Goal: Task Accomplishment & Management: Manage account settings

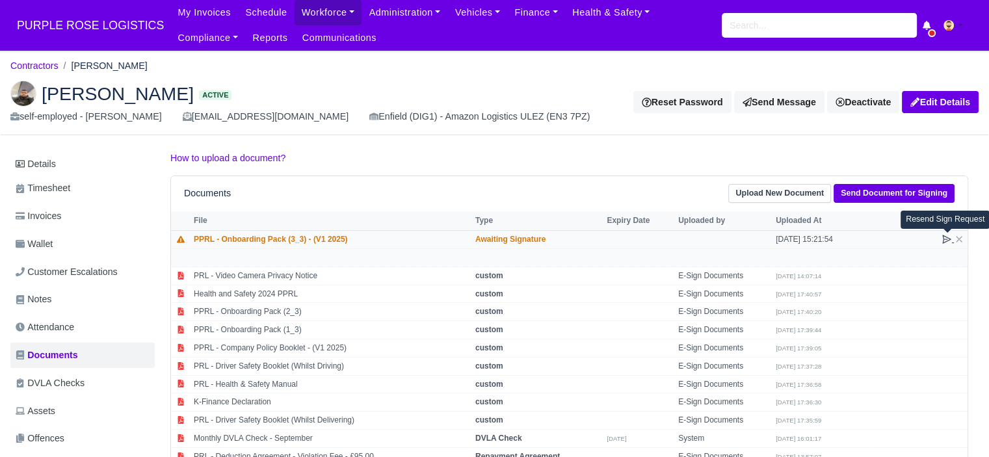
click at [946, 240] on icon at bounding box center [947, 239] width 10 height 10
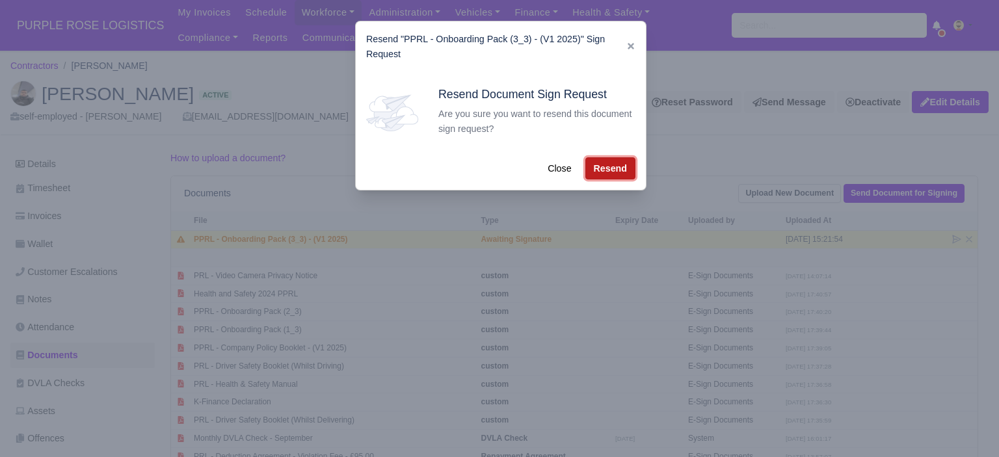
click at [603, 166] on button "Resend" at bounding box center [610, 168] width 50 height 22
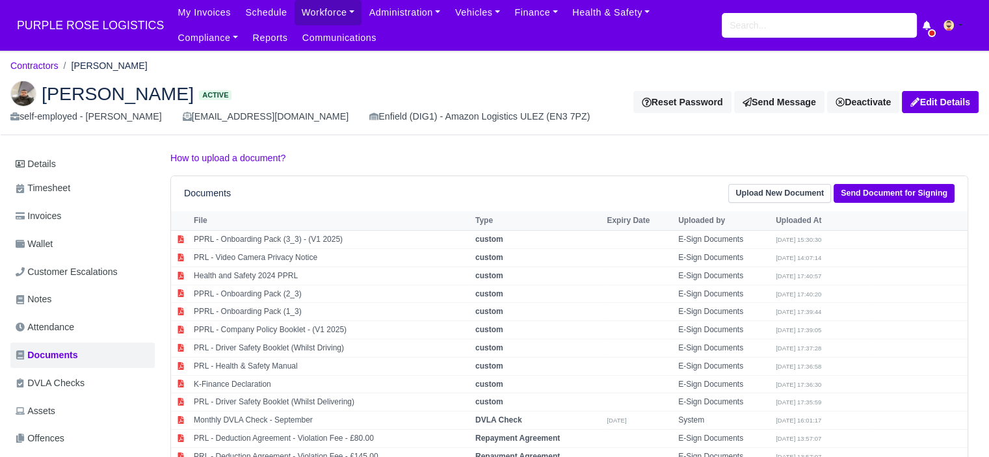
click at [527, 153] on p "How to upload a document?" at bounding box center [569, 158] width 798 height 15
click at [756, 35] on input "search" at bounding box center [819, 25] width 195 height 25
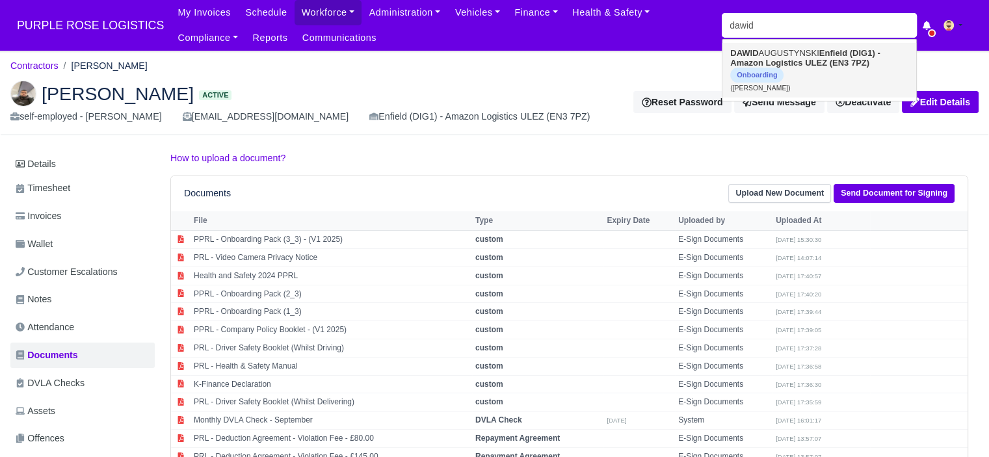
click at [786, 62] on strong "Enfield (DIG1) - Amazon Logistics ULEZ (EN3 7PZ)" at bounding box center [805, 58] width 150 height 20
type input "DAWID AUGUSTYNSKI"
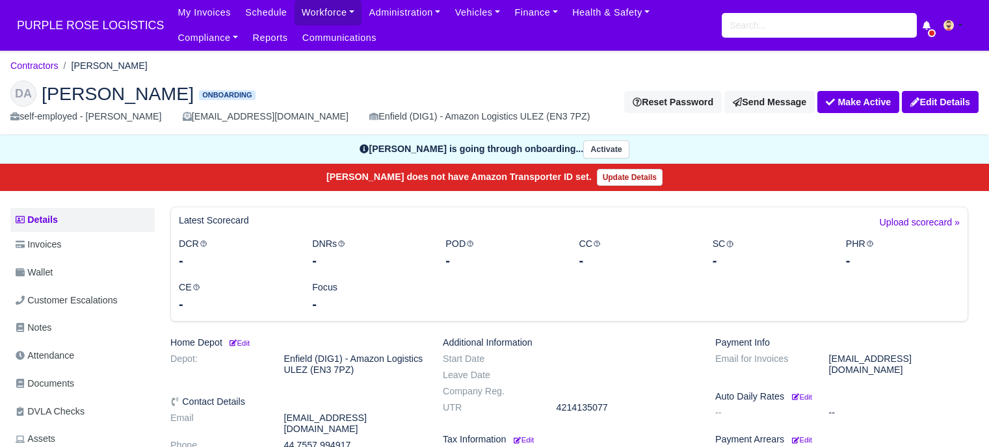
scroll to position [260, 0]
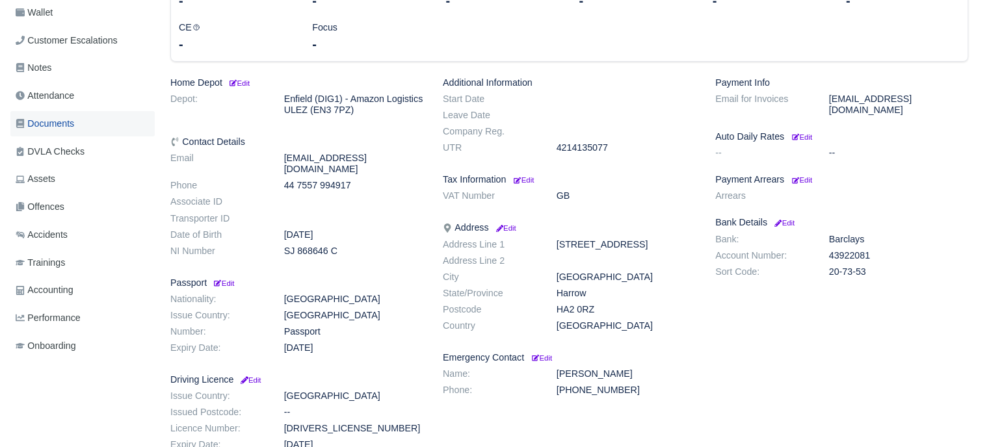
click at [77, 127] on link "Documents" at bounding box center [82, 123] width 144 height 25
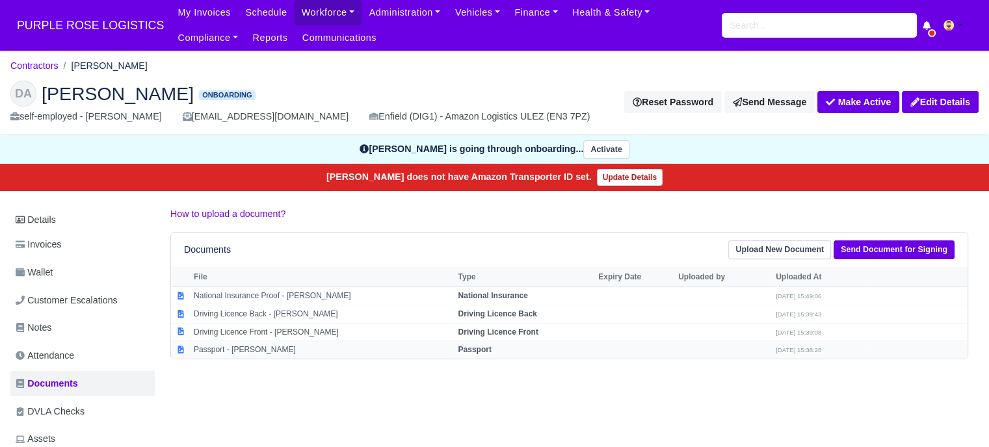
click at [491, 349] on strong "Passport" at bounding box center [474, 349] width 33 height 9
select select "passport"
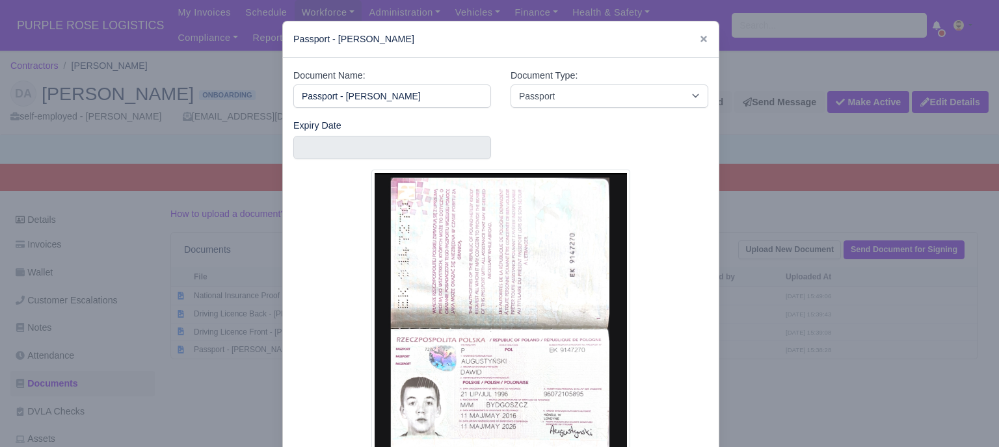
click at [771, 353] on div at bounding box center [499, 223] width 999 height 447
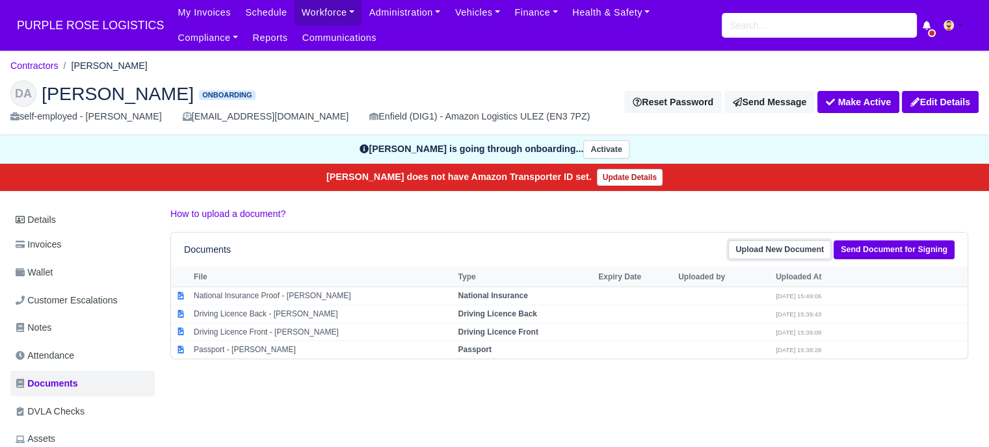
click at [783, 249] on link "Upload New Document" at bounding box center [779, 250] width 103 height 19
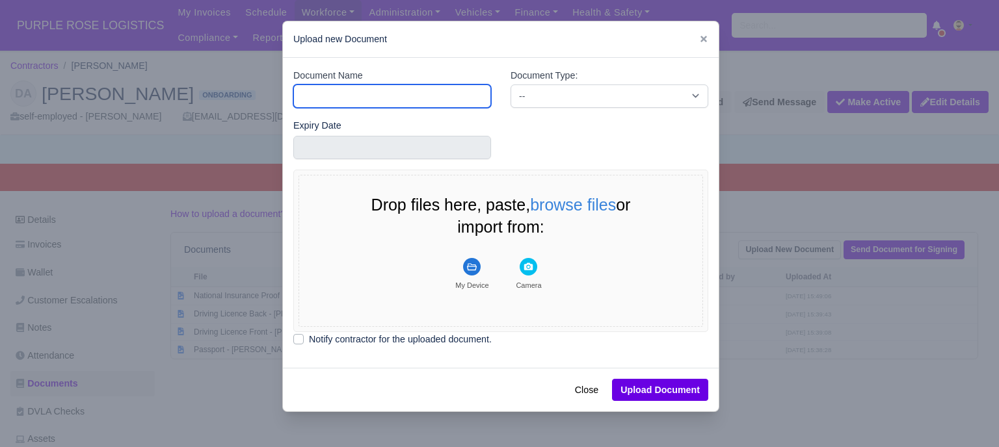
click at [409, 100] on input "Document Name" at bounding box center [392, 96] width 198 height 23
type input "RTW"
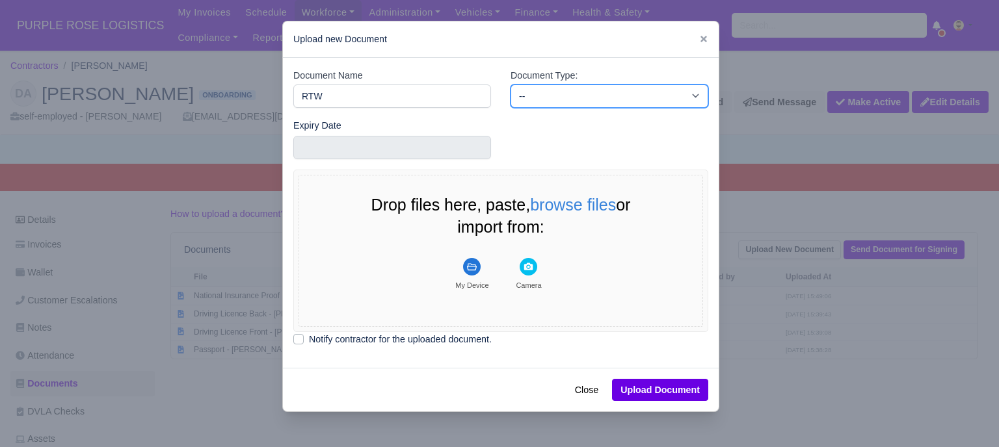
click at [529, 98] on select "-- Accounting Engagement Letter Age Verification Confirmation Background Check …" at bounding box center [610, 96] width 198 height 23
select select "right-to-work"
click at [511, 85] on select "-- Accounting Engagement Letter Age Verification Confirmation Background Check …" at bounding box center [610, 96] width 198 height 23
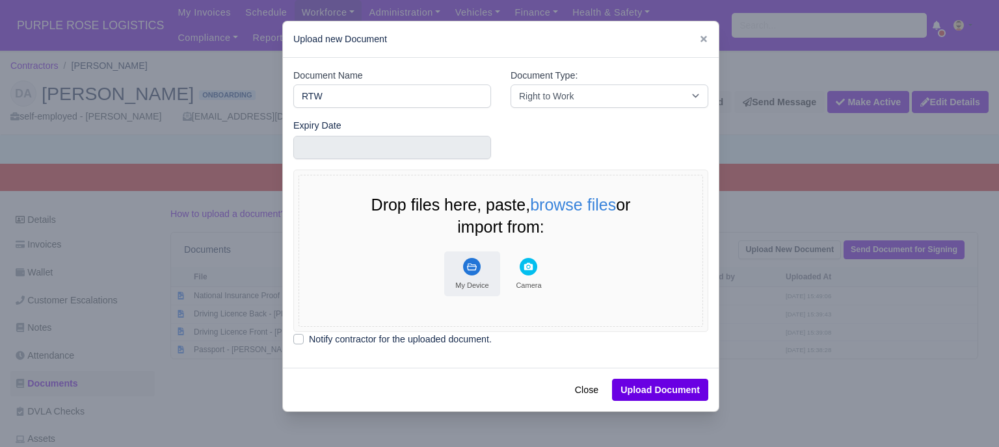
click at [471, 276] on button "My Device" at bounding box center [472, 274] width 56 height 45
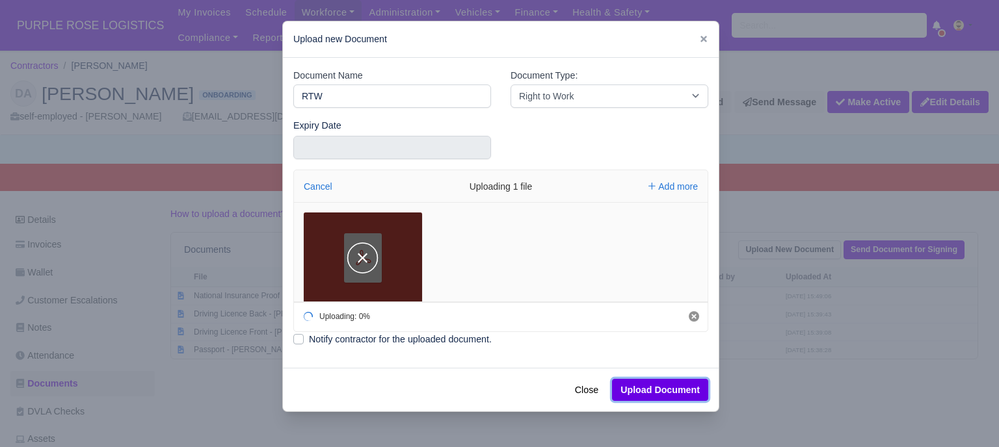
click at [656, 390] on button "Upload Document" at bounding box center [660, 390] width 96 height 22
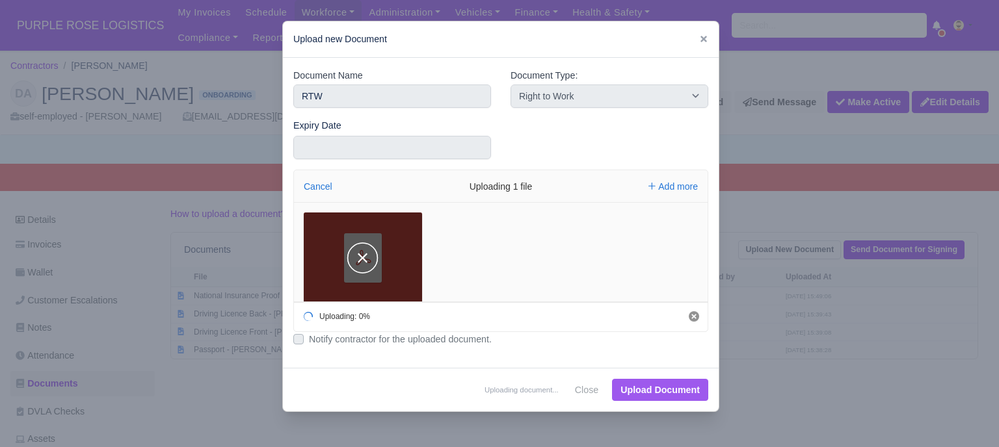
select select "right-to-work"
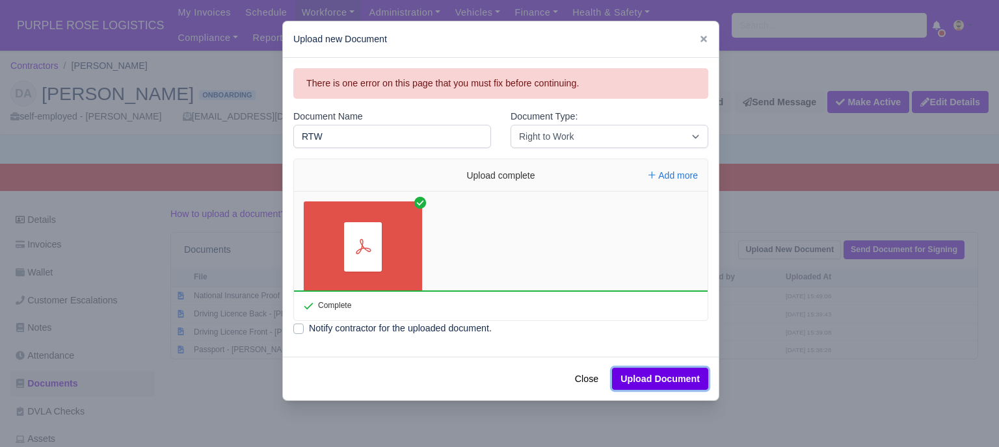
click at [672, 380] on button "Upload Document" at bounding box center [660, 379] width 96 height 22
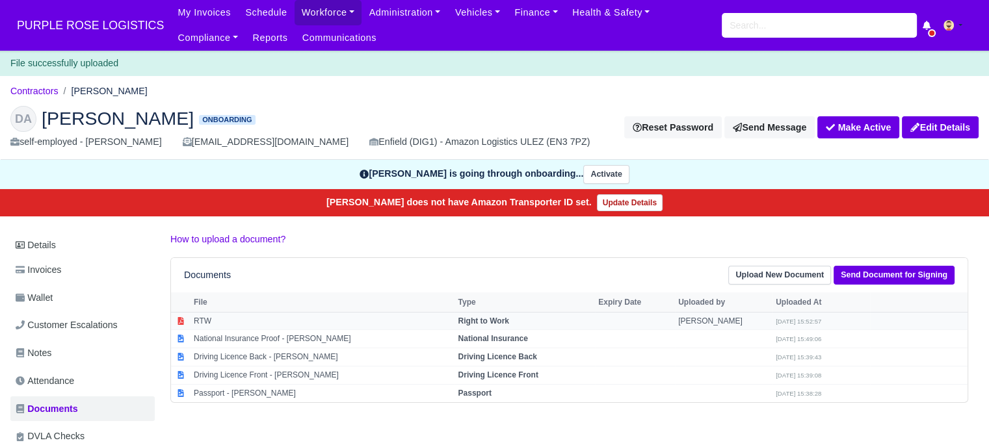
click at [578, 319] on td "Right to Work" at bounding box center [525, 321] width 140 height 18
select select "right-to-work"
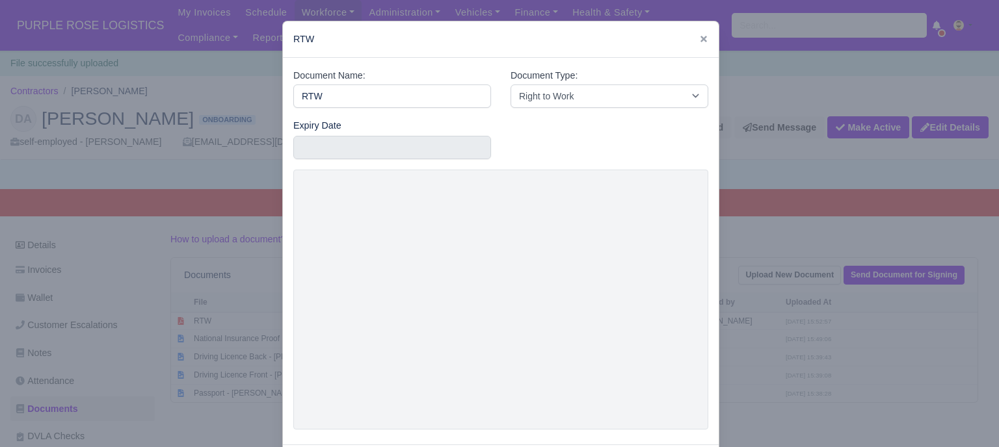
click at [788, 257] on div at bounding box center [499, 223] width 999 height 447
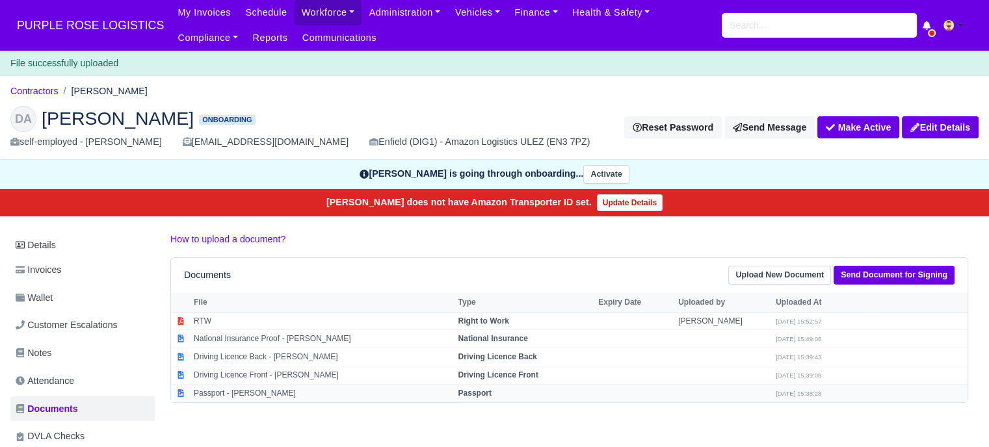
click at [509, 386] on td "Passport" at bounding box center [525, 393] width 140 height 18
select select "passport"
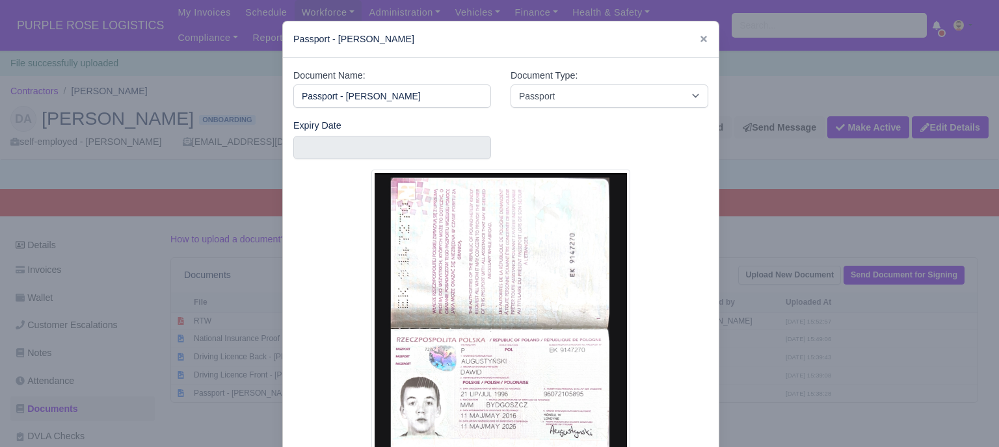
click at [890, 189] on div at bounding box center [499, 223] width 999 height 447
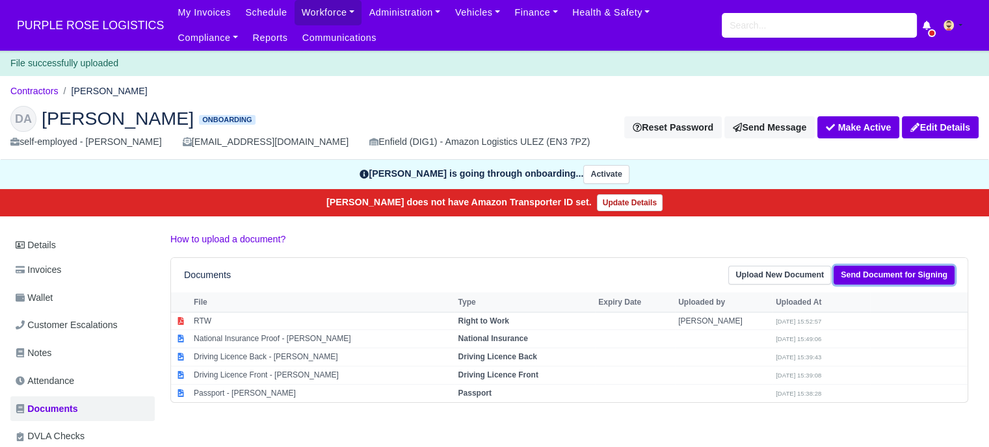
click at [875, 273] on link "Send Document for Signing" at bounding box center [894, 275] width 121 height 19
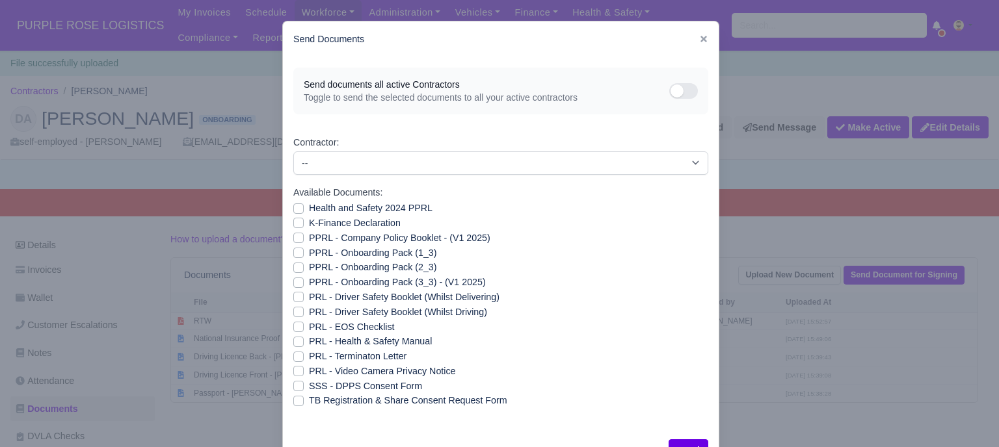
click at [332, 207] on label "Health and Safety 2024 PPRL" at bounding box center [371, 208] width 124 height 15
click at [304, 207] on input "Health and Safety 2024 PPRL" at bounding box center [298, 206] width 10 height 10
checkbox input "true"
drag, startPoint x: 330, startPoint y: 220, endPoint x: 331, endPoint y: 239, distance: 19.6
click at [330, 220] on label "K-Finance Declaration" at bounding box center [355, 223] width 92 height 15
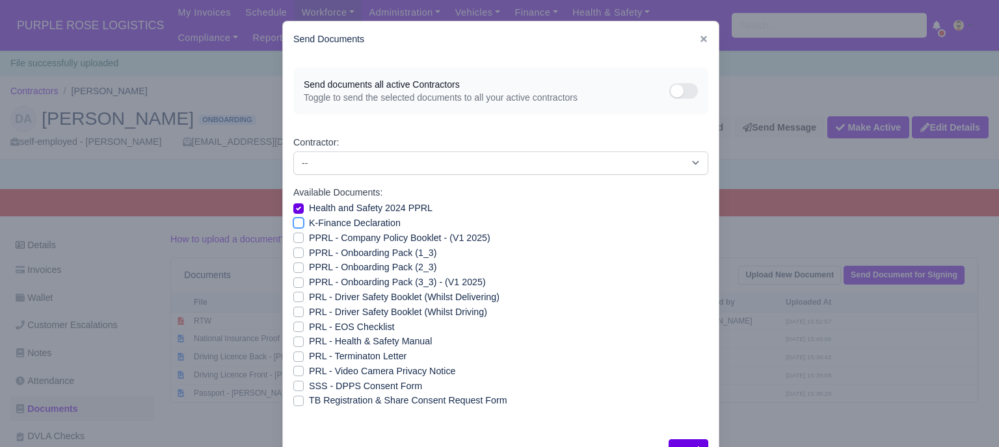
click at [304, 220] on input "K-Finance Declaration" at bounding box center [298, 221] width 10 height 10
checkbox input "true"
click at [331, 244] on label "PPRL - Company Policy Booklet - (V1 2025)" at bounding box center [399, 238] width 181 height 15
click at [304, 241] on input "PPRL - Company Policy Booklet - (V1 2025)" at bounding box center [298, 236] width 10 height 10
checkbox input "true"
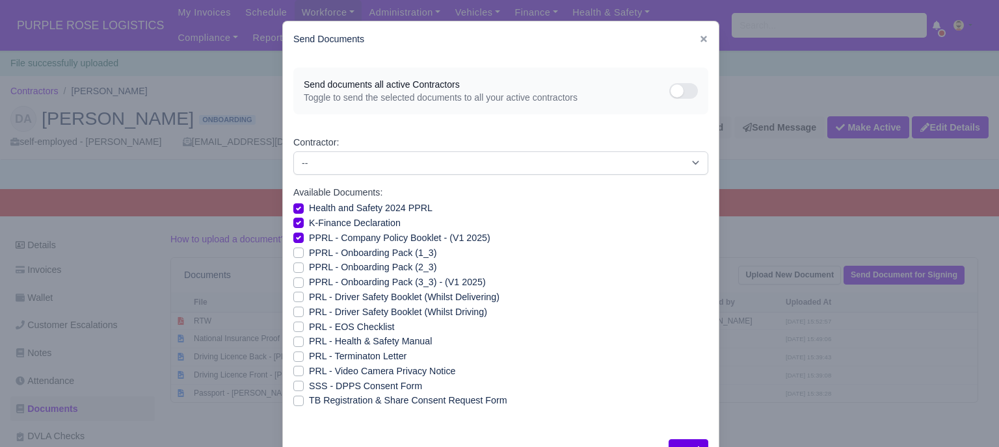
click at [331, 256] on label "PPRL - Onboarding Pack (1_3)" at bounding box center [372, 253] width 127 height 15
click at [304, 256] on input "PPRL - Onboarding Pack (1_3)" at bounding box center [298, 251] width 10 height 10
checkbox input "true"
click at [331, 267] on label "PPRL - Onboarding Pack (2_3)" at bounding box center [372, 267] width 127 height 15
click at [304, 267] on input "PPRL - Onboarding Pack (2_3)" at bounding box center [298, 265] width 10 height 10
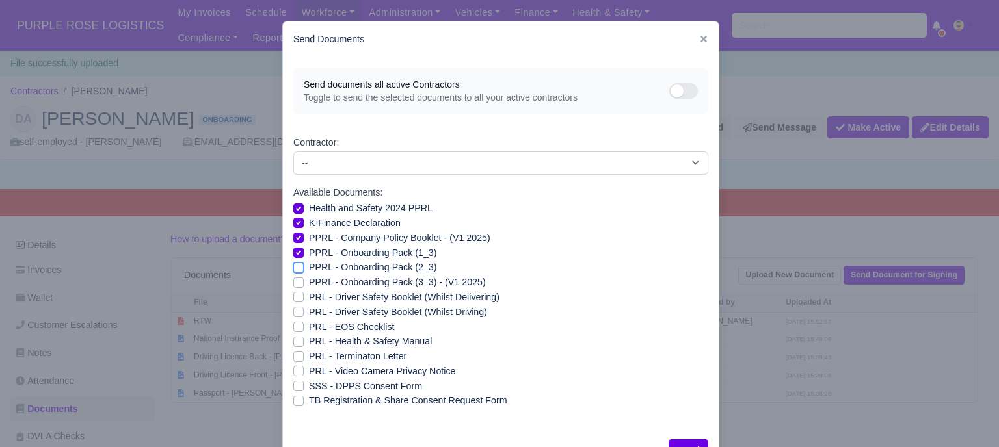
checkbox input "true"
click at [331, 284] on label "PPRL - Onboarding Pack (3_3) - (V1 2025)" at bounding box center [397, 282] width 177 height 15
click at [304, 284] on input "PPRL - Onboarding Pack (3_3) - (V1 2025)" at bounding box center [298, 280] width 10 height 10
checkbox input "true"
click at [339, 344] on label "PRL - Health & Safety Manual" at bounding box center [370, 341] width 123 height 15
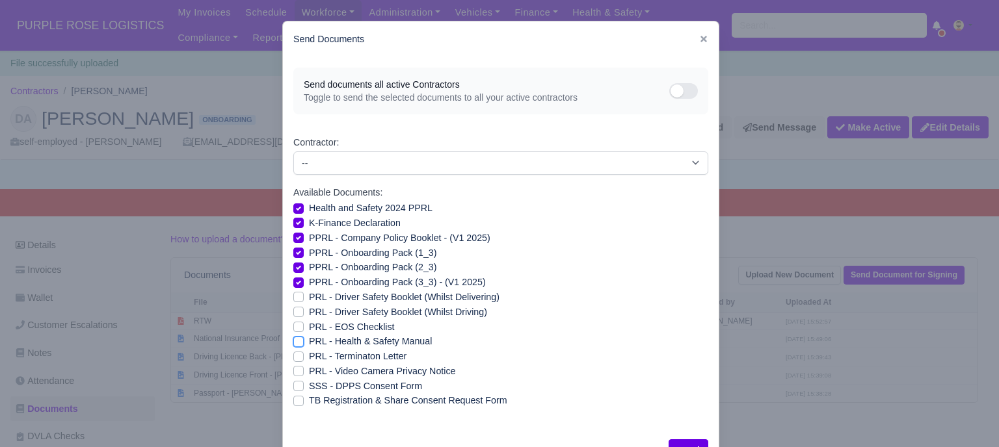
click at [304, 344] on input "PRL - Health & Safety Manual" at bounding box center [298, 339] width 10 height 10
checkbox input "true"
click at [343, 374] on label "PRL - Video Camera Privacy Notice" at bounding box center [382, 371] width 146 height 15
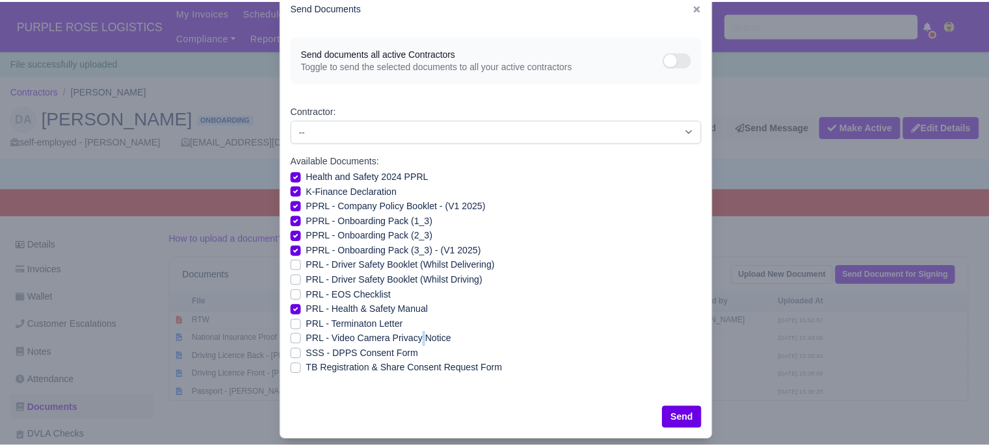
scroll to position [47, 0]
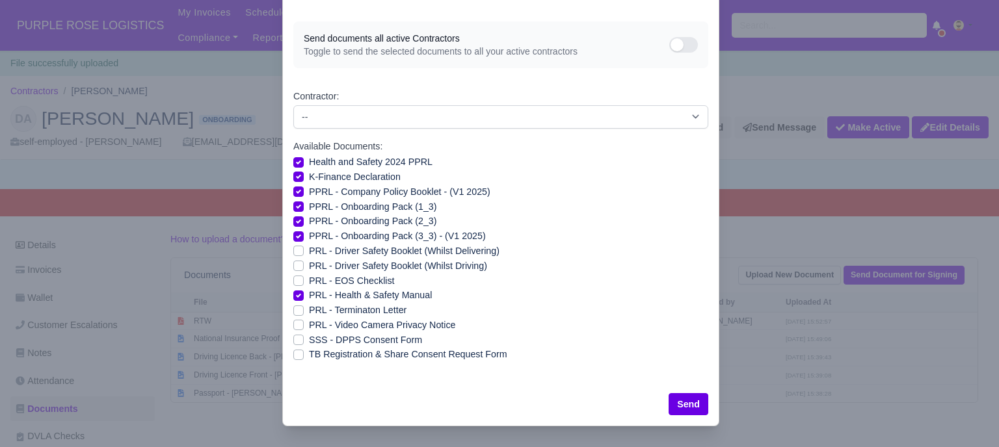
click at [710, 406] on div "Send" at bounding box center [501, 404] width 436 height 43
click at [693, 408] on button "Send" at bounding box center [689, 404] width 40 height 22
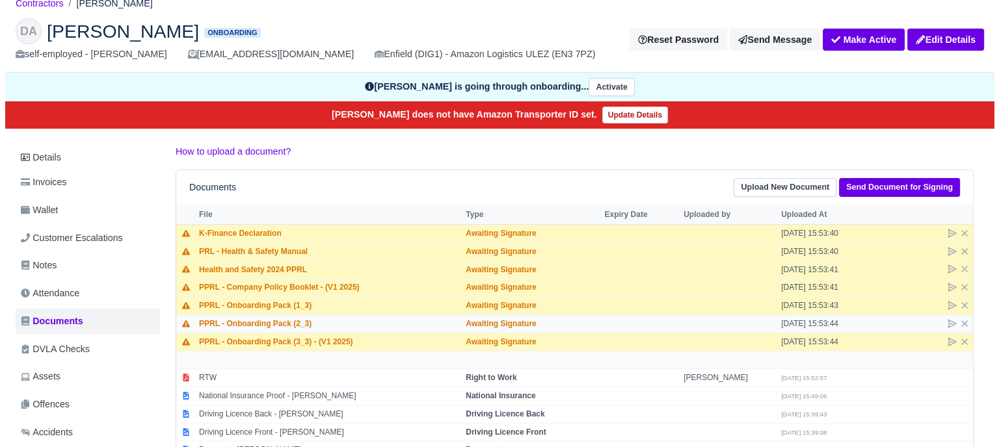
scroll to position [65, 0]
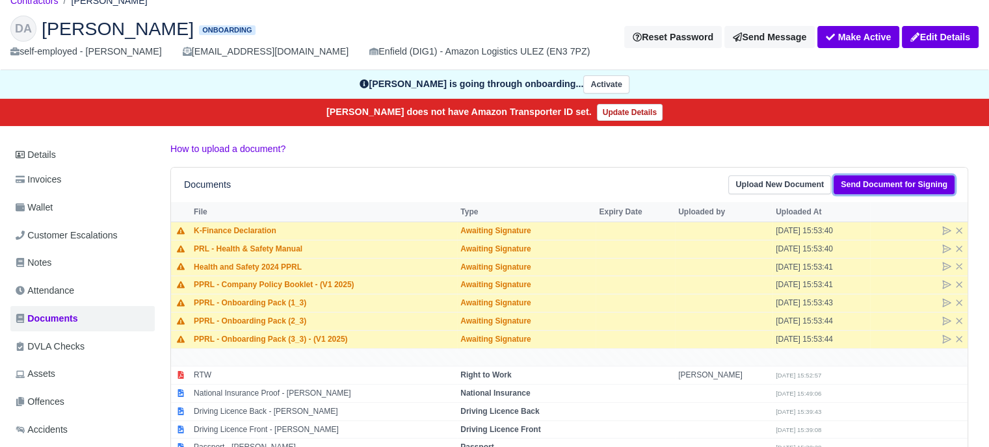
click at [899, 185] on link "Send Document for Signing" at bounding box center [894, 185] width 121 height 19
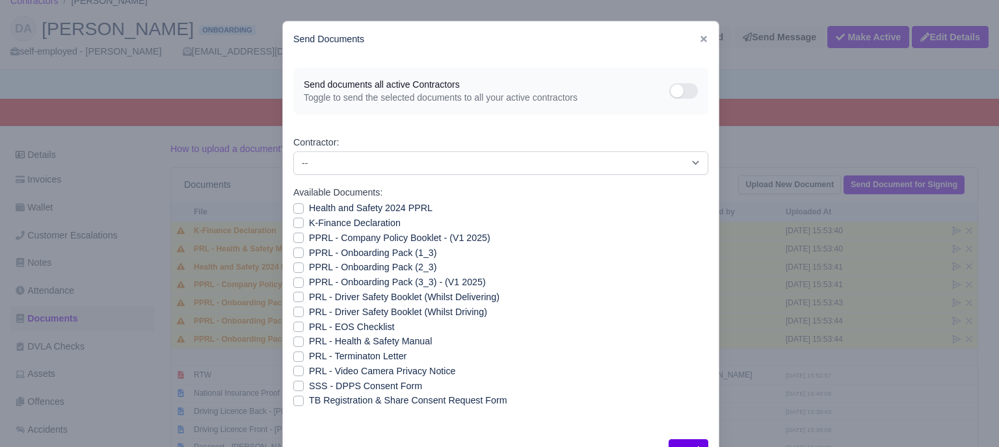
click at [309, 371] on label "PRL - Video Camera Privacy Notice" at bounding box center [382, 371] width 146 height 15
click at [294, 371] on input "PRL - Video Camera Privacy Notice" at bounding box center [298, 369] width 10 height 10
checkbox input "true"
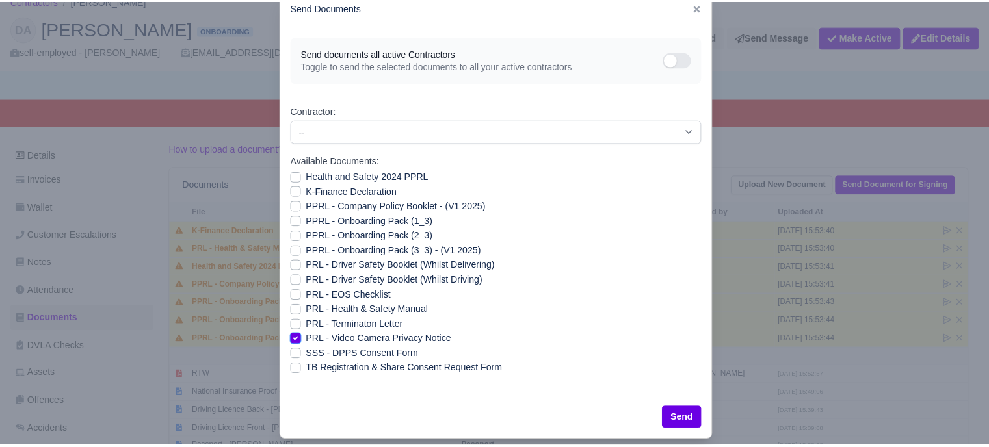
scroll to position [47, 0]
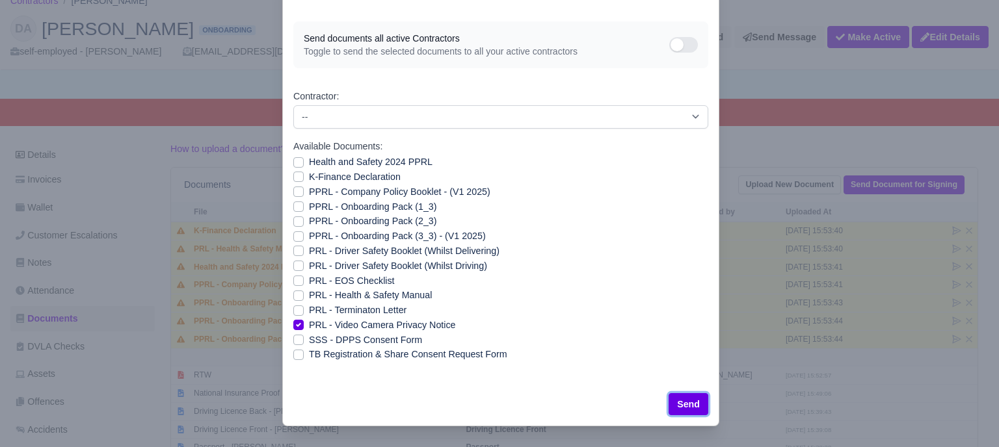
click at [684, 409] on button "Send" at bounding box center [689, 404] width 40 height 22
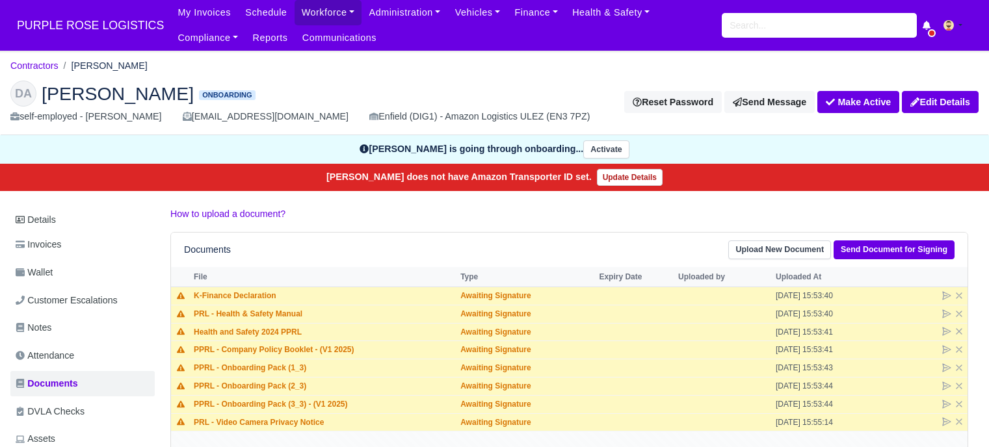
scroll to position [65, 0]
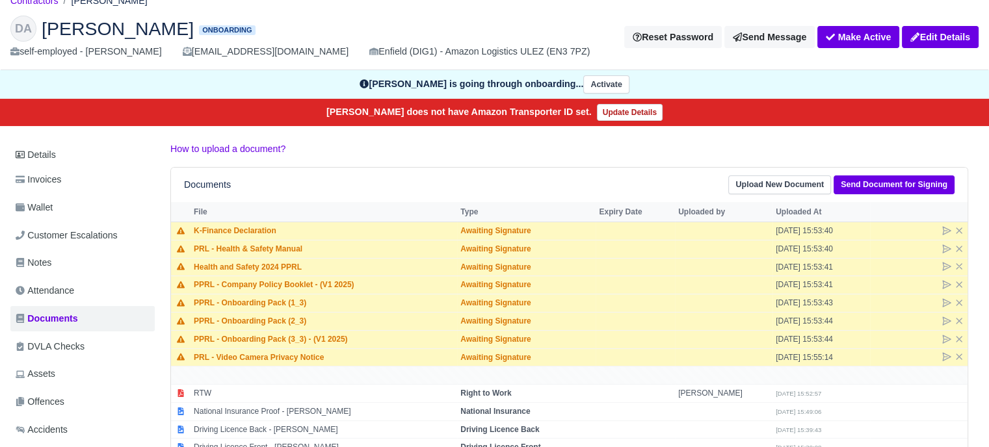
click at [310, 207] on th "File" at bounding box center [324, 212] width 267 height 20
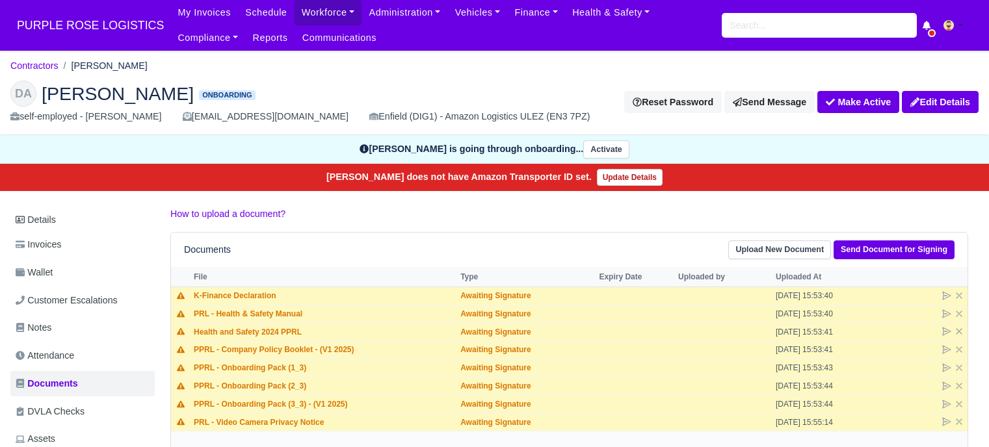
scroll to position [65, 0]
click at [295, 16] on link "Workforce" at bounding box center [329, 12] width 68 height 25
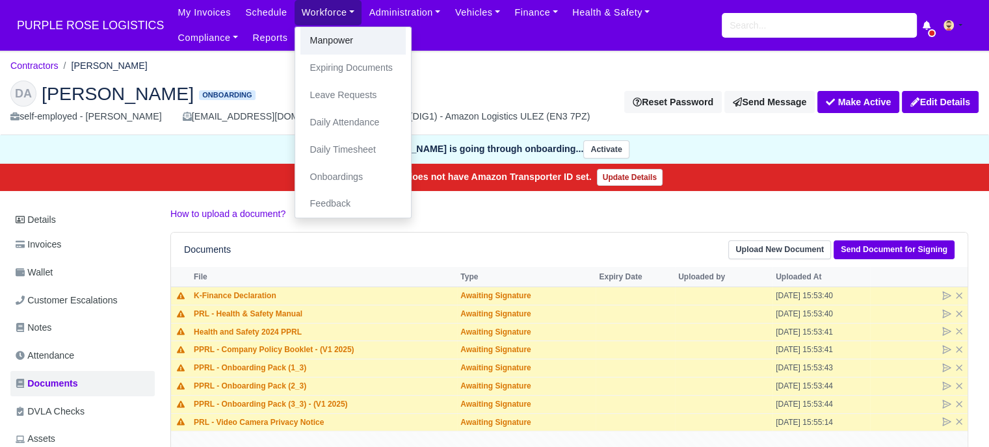
drag, startPoint x: 310, startPoint y: 41, endPoint x: 498, endPoint y: 75, distance: 191.6
click at [310, 41] on link "Manpower" at bounding box center [352, 40] width 105 height 27
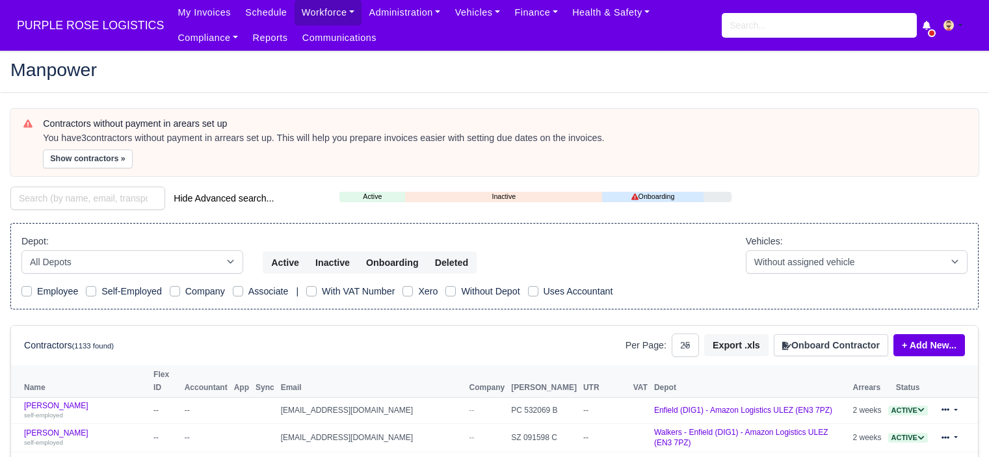
select select "25"
click at [835, 341] on button "Onboard Contractor" at bounding box center [831, 345] width 114 height 22
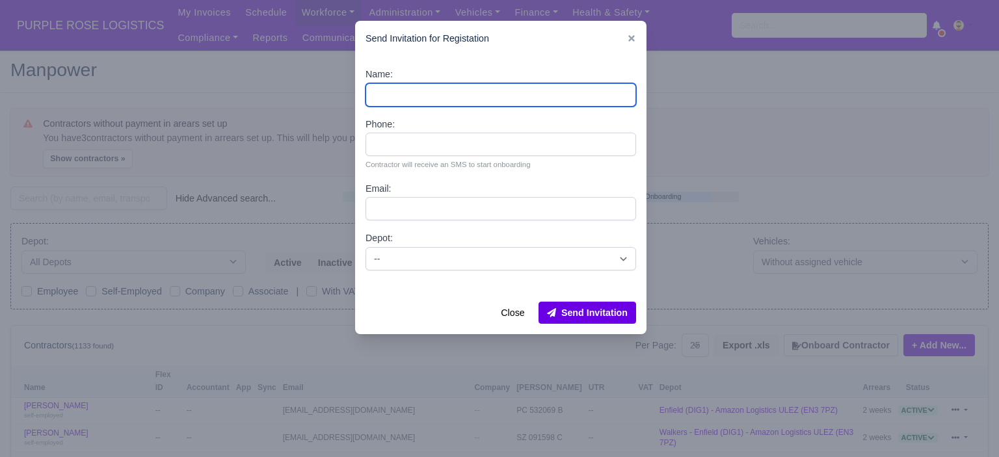
click at [509, 88] on input "Name:" at bounding box center [501, 94] width 271 height 23
paste input "[PERSON_NAME]"
type input "[PERSON_NAME]"
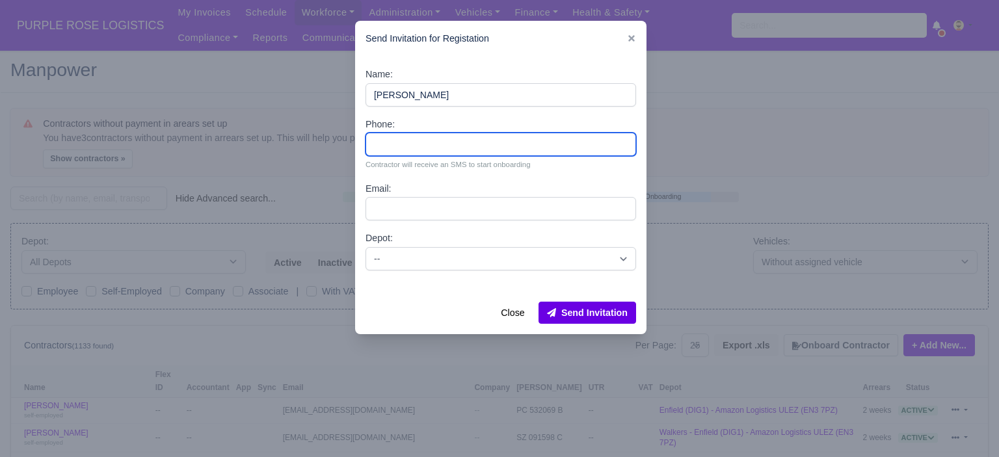
drag, startPoint x: 412, startPoint y: 143, endPoint x: 408, endPoint y: 137, distance: 7.6
click at [412, 143] on input "Phone:" at bounding box center [501, 144] width 271 height 23
paste input "44 7807 332610"
type input "44 7807 332610"
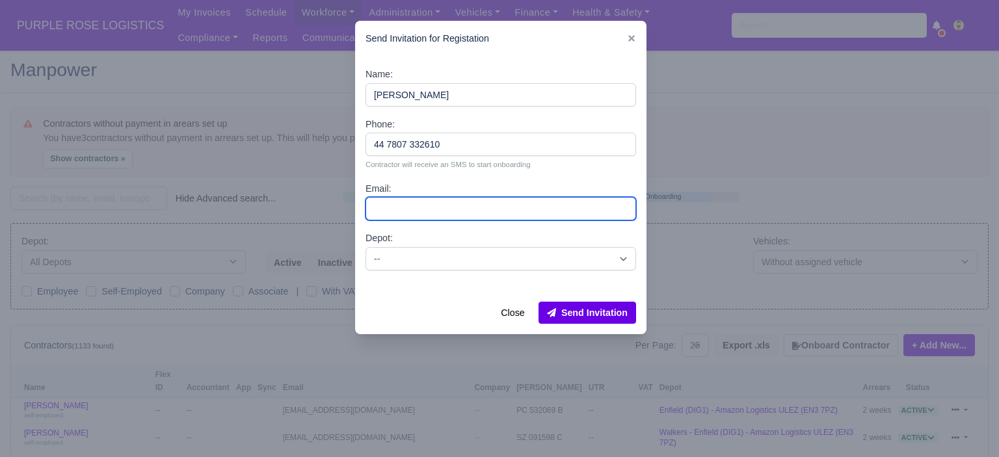
click at [423, 207] on input "Email:" at bounding box center [501, 208] width 271 height 23
paste input "Faizanmamoon81gmail.com"
type input "Faizanmamoon81gmail.com"
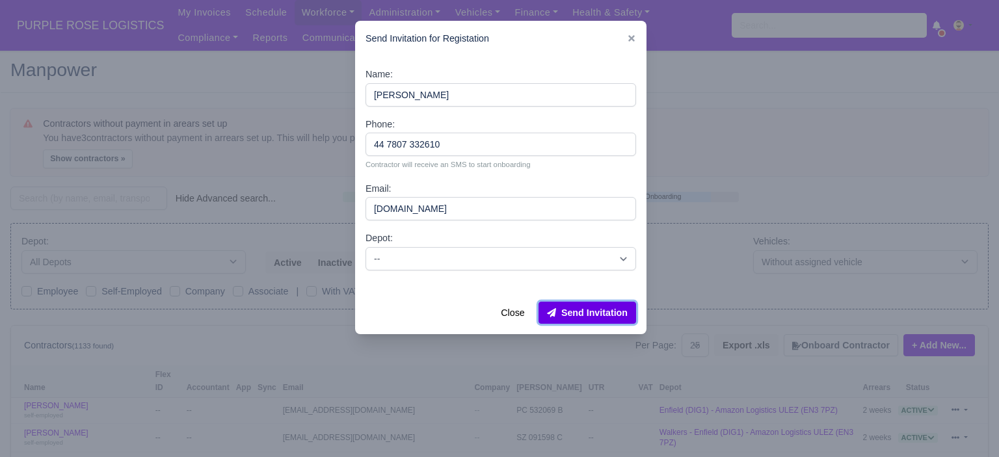
click at [599, 316] on button "Send Invitation" at bounding box center [587, 313] width 98 height 22
click at [540, 271] on div "Name: Faizan Mamoon Phone: 44 7807 332610 Contractor will receive an SMS to sta…" at bounding box center [500, 174] width 291 height 235
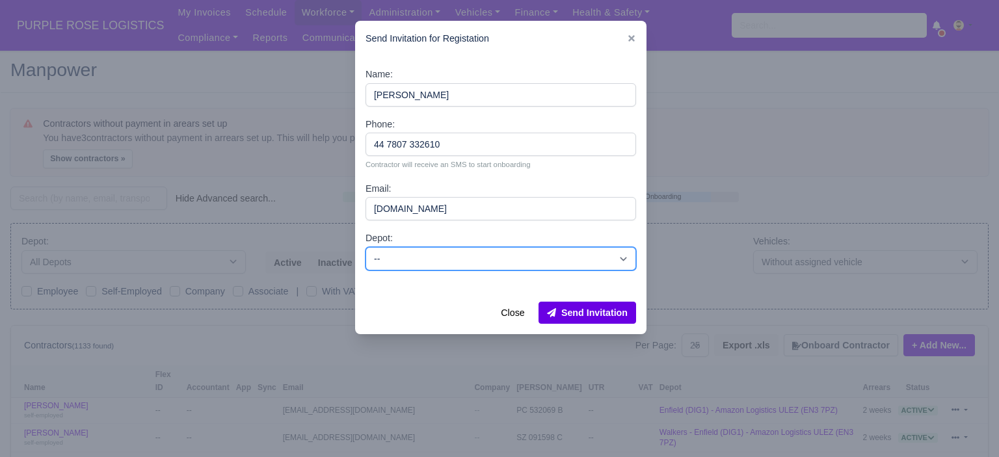
click at [496, 259] on select "-- Enfield (DIG1) - Amazon Logistics ULEZ (EN3 7PZ) Harlow (DHW1) - Amazon Logi…" at bounding box center [501, 258] width 271 height 23
select select "5"
click at [366, 247] on select "-- Enfield (DIG1) - Amazon Logistics ULEZ (EN3 7PZ) Harlow (DHW1) - Amazon Logi…" at bounding box center [501, 258] width 271 height 23
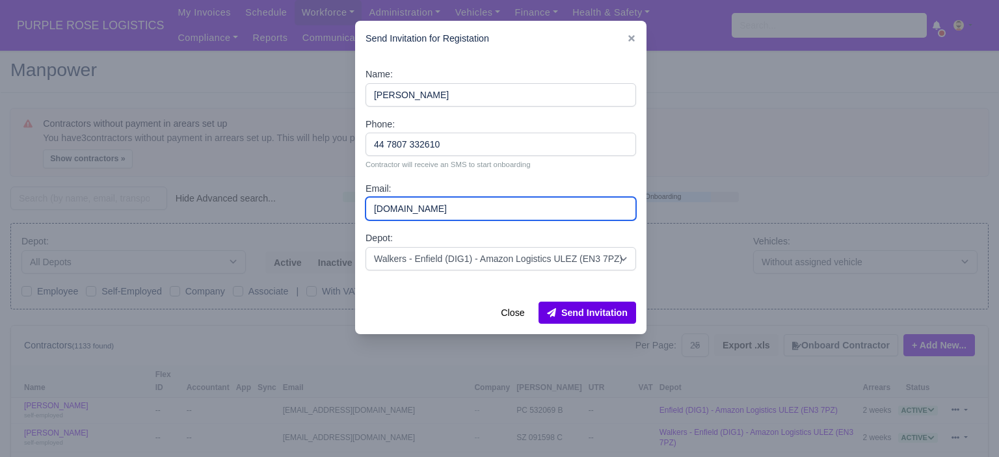
click at [442, 211] on input "Faizanmamoon81gmail.com" at bounding box center [501, 208] width 271 height 23
click at [445, 210] on input "Faizanmamoon81gmail.com" at bounding box center [501, 208] width 271 height 23
type input "Faizanmamoon81@gmail.com"
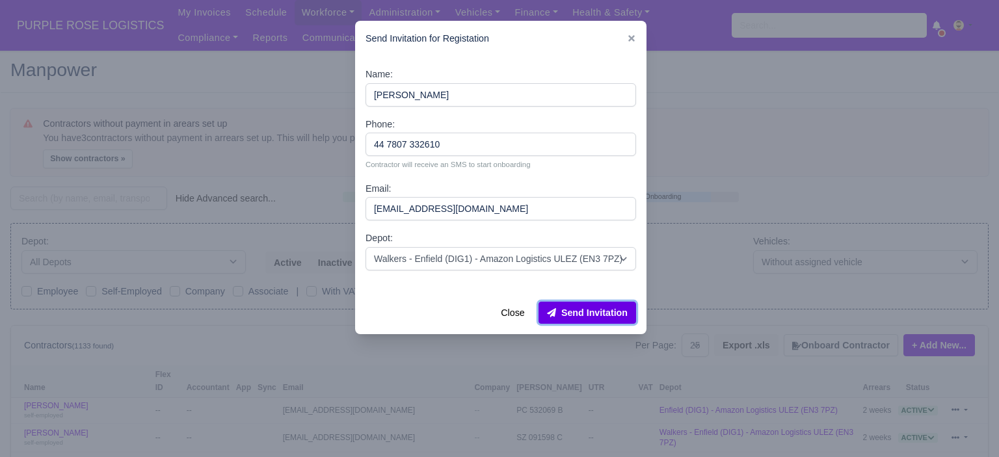
click at [593, 316] on button "Send Invitation" at bounding box center [587, 313] width 98 height 22
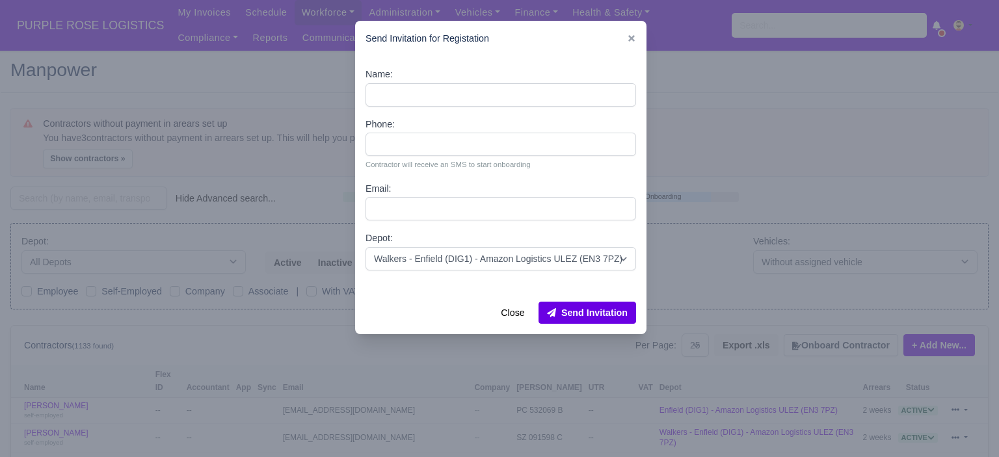
click at [720, 249] on div at bounding box center [499, 228] width 999 height 457
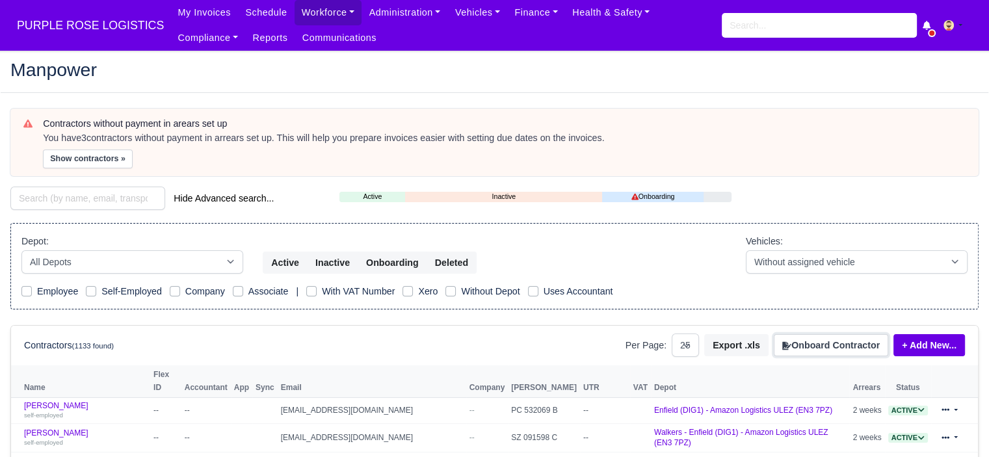
click at [857, 345] on button "Onboard Contractor" at bounding box center [831, 345] width 114 height 22
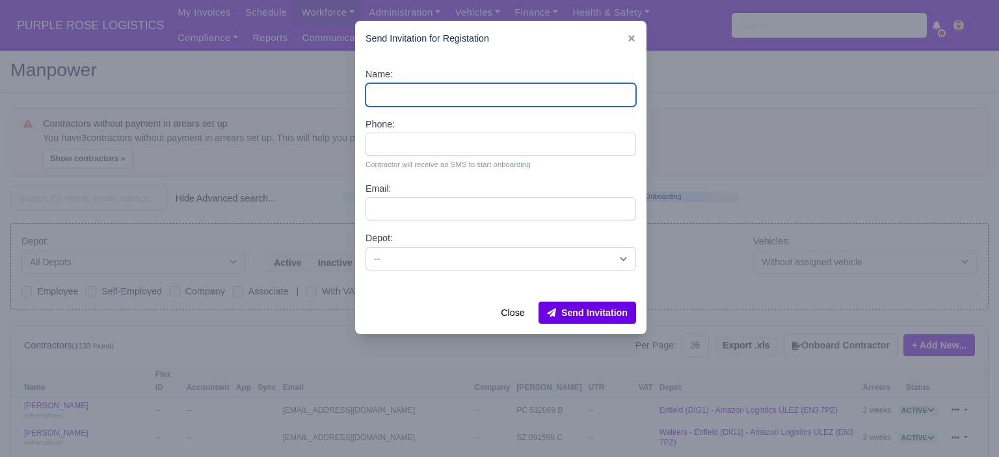
click at [488, 89] on input "Name:" at bounding box center [501, 94] width 271 height 23
paste input "NITHARSAN JEYAKODY"
type input "NITHARSAN JEYAKODY"
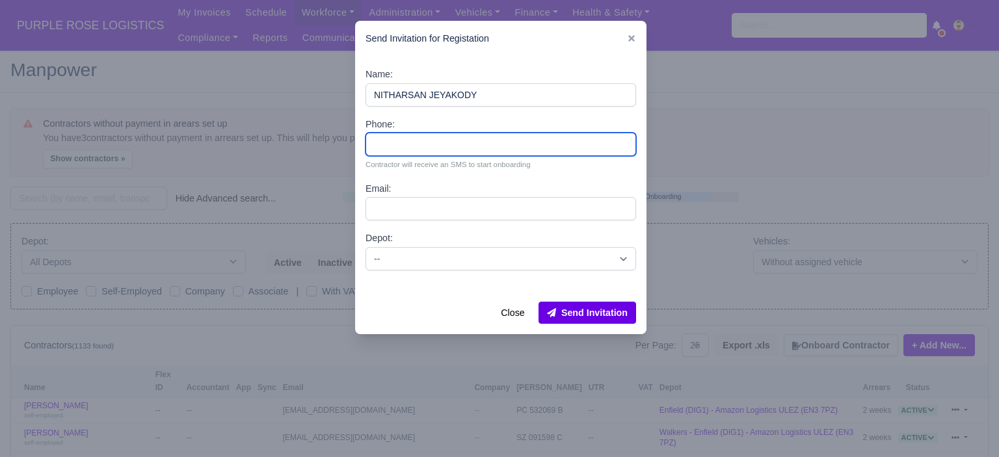
click at [429, 141] on input "Phone:" at bounding box center [501, 144] width 271 height 23
paste input "44 7448 454820"
type input "44 7448 454820"
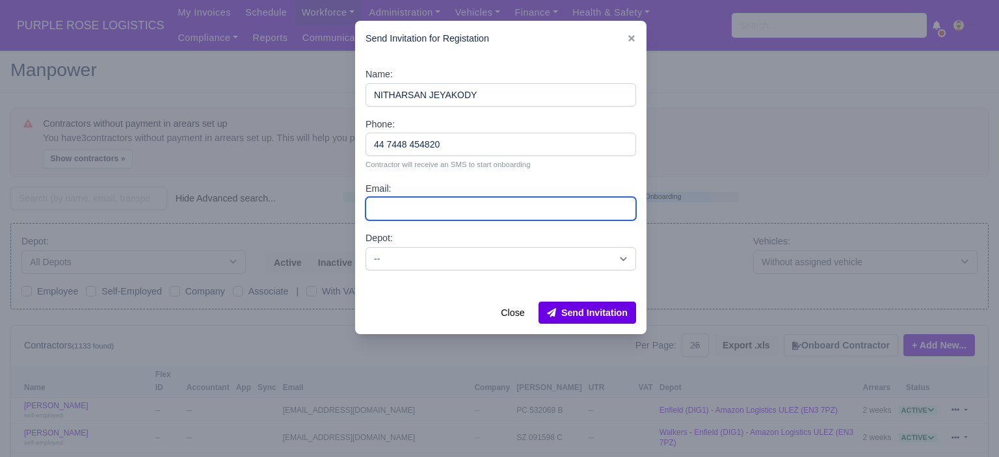
click at [462, 208] on input "Email:" at bounding box center [501, 208] width 271 height 23
paste input "niitharsanjeyakody@gmail.com"
type input "niitharsanjeyakody@gmail.com"
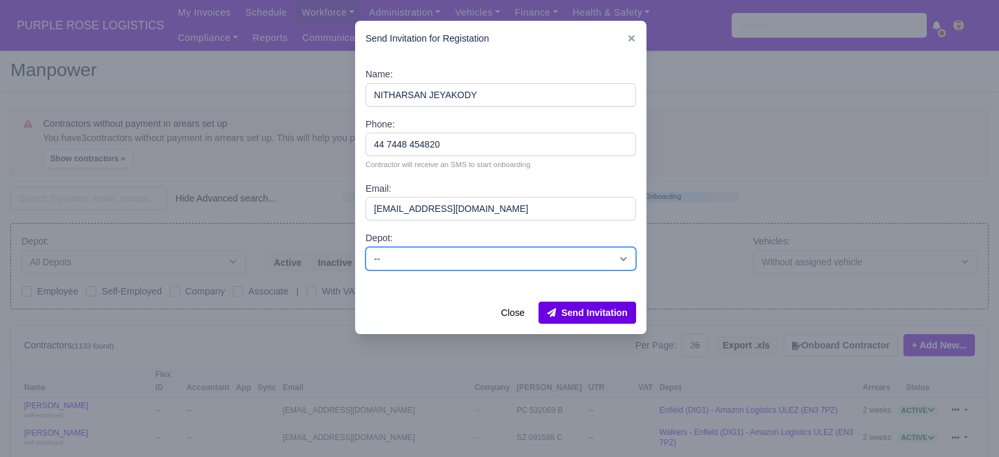
click at [495, 261] on select "-- Enfield (DIG1) - Amazon Logistics ULEZ (EN3 7PZ) Harlow (DHW1) - Amazon Logi…" at bounding box center [501, 258] width 271 height 23
select select "5"
click at [366, 247] on select "-- Enfield (DIG1) - Amazon Logistics ULEZ (EN3 7PZ) Harlow (DHW1) - Amazon Logi…" at bounding box center [501, 258] width 271 height 23
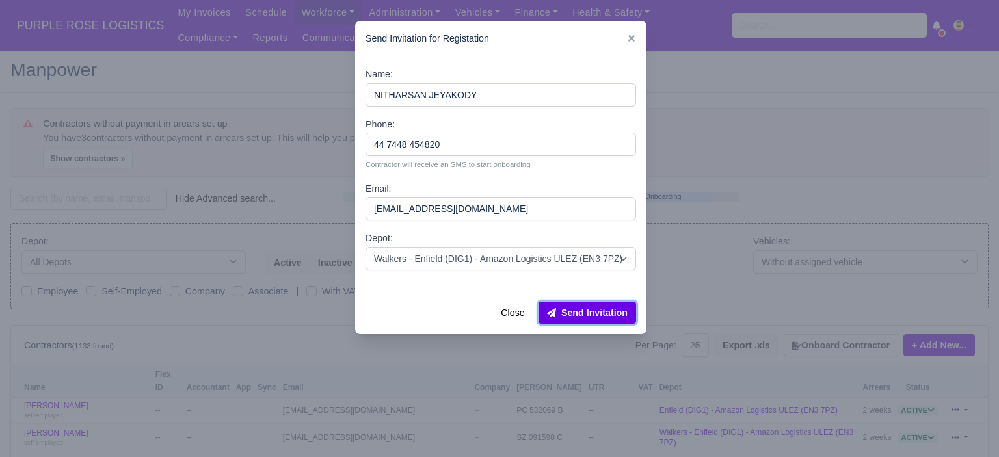
click at [596, 315] on button "Send Invitation" at bounding box center [587, 313] width 98 height 22
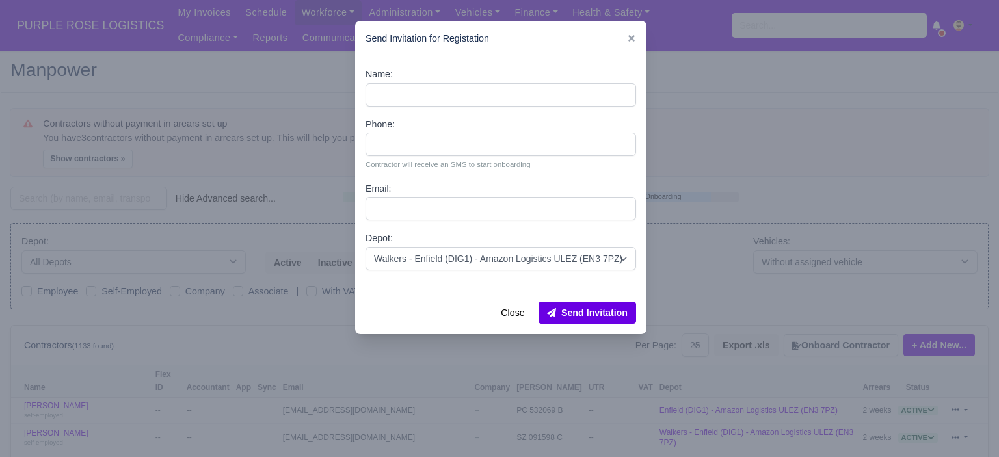
click at [705, 152] on div at bounding box center [499, 228] width 999 height 457
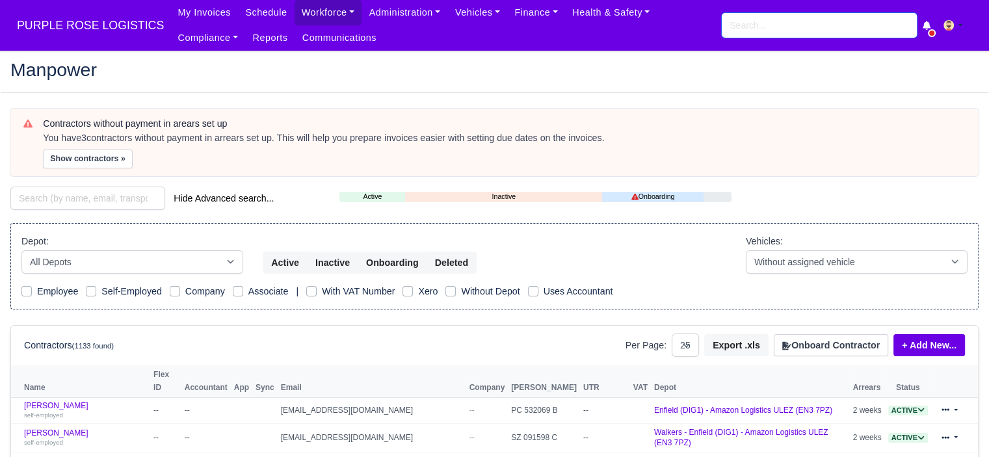
click at [754, 23] on input "search" at bounding box center [819, 25] width 195 height 25
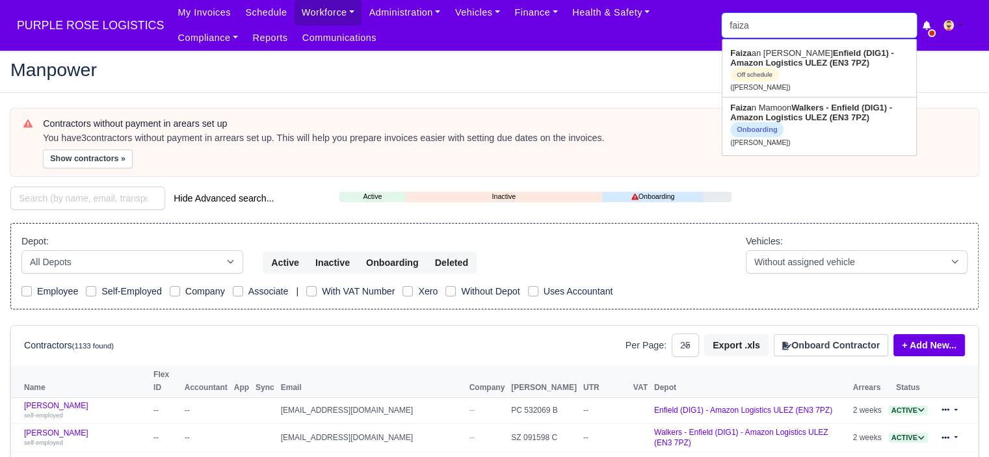
type input "faizan"
type input "faizan Mamoon"
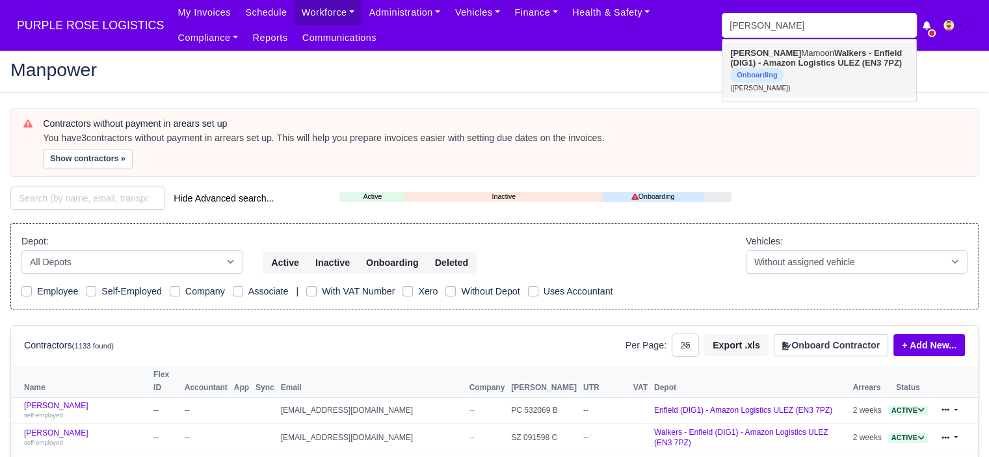
click at [788, 62] on strong "Walkers - Enfield (DIG1) - Amazon Logistics ULEZ (EN3 7PZ)" at bounding box center [816, 58] width 172 height 20
type input "Faizan Mamoon"
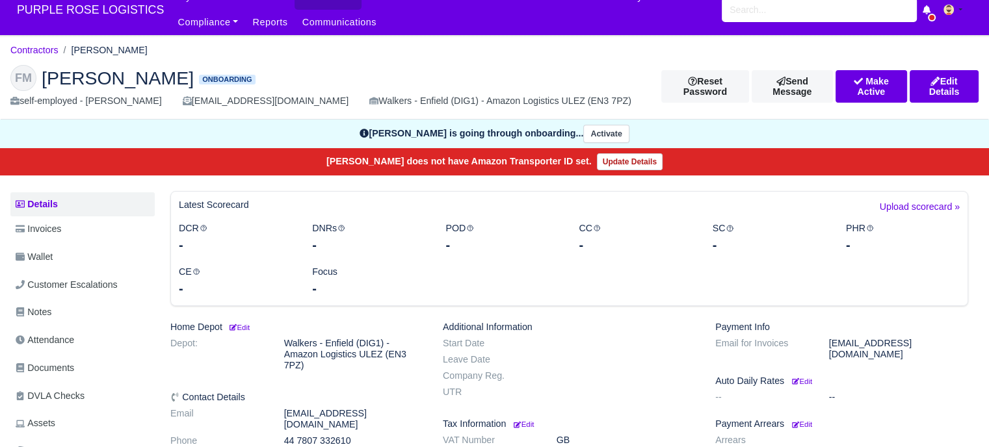
scroll to position [65, 0]
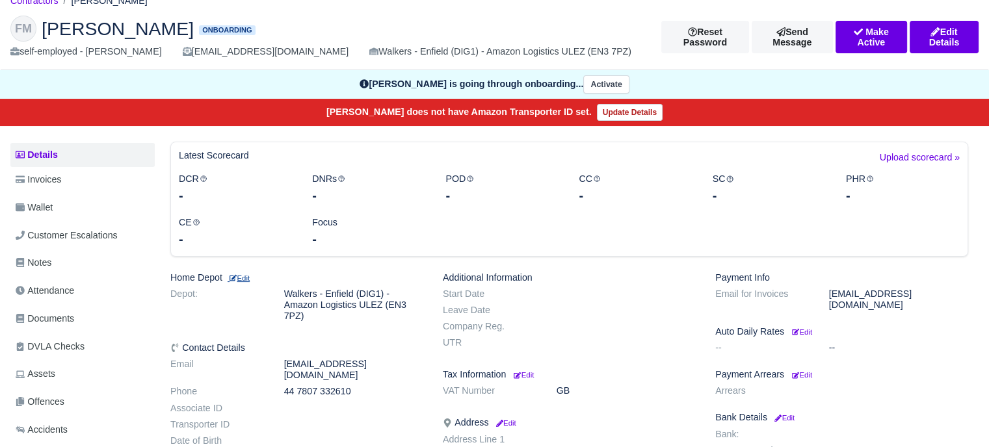
click at [250, 275] on small "Edit" at bounding box center [239, 278] width 22 height 8
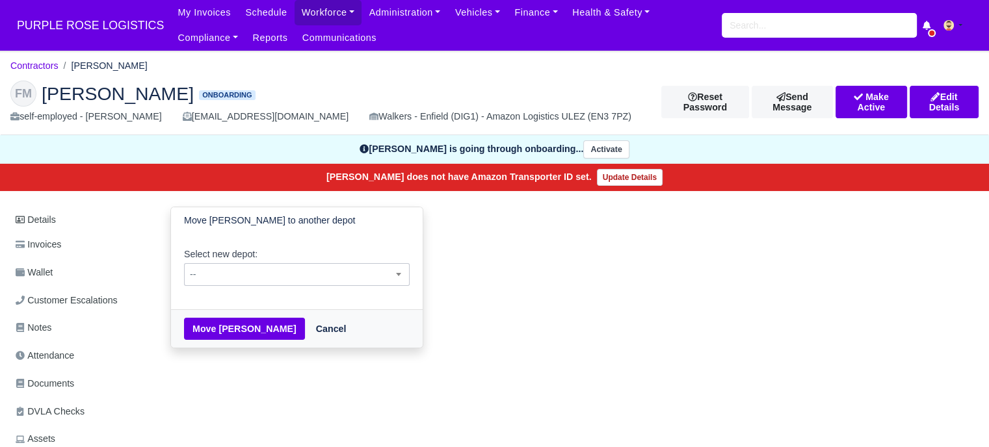
click at [312, 278] on span "--" at bounding box center [297, 275] width 224 height 16
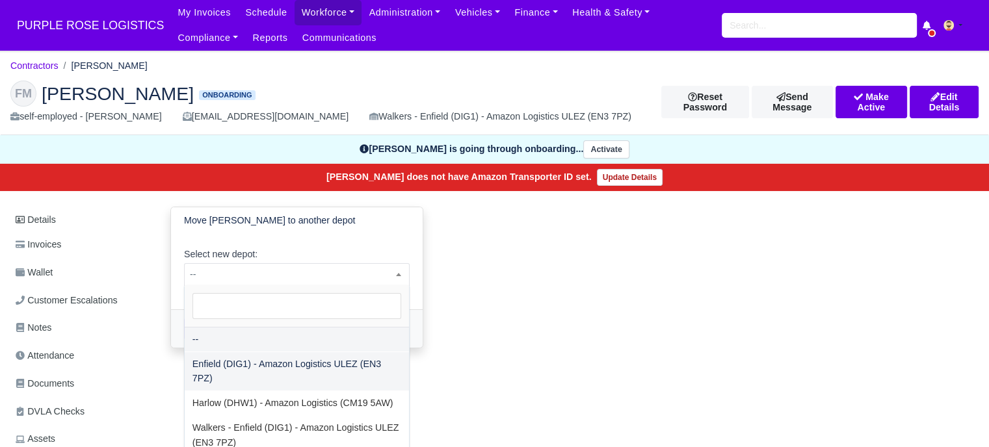
select select "1"
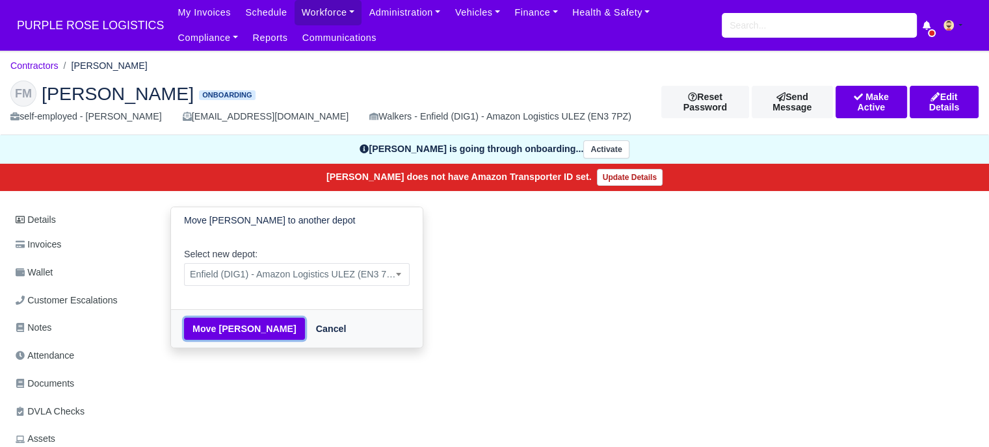
click at [247, 327] on button "Move Faizan Mamoon" at bounding box center [244, 329] width 121 height 22
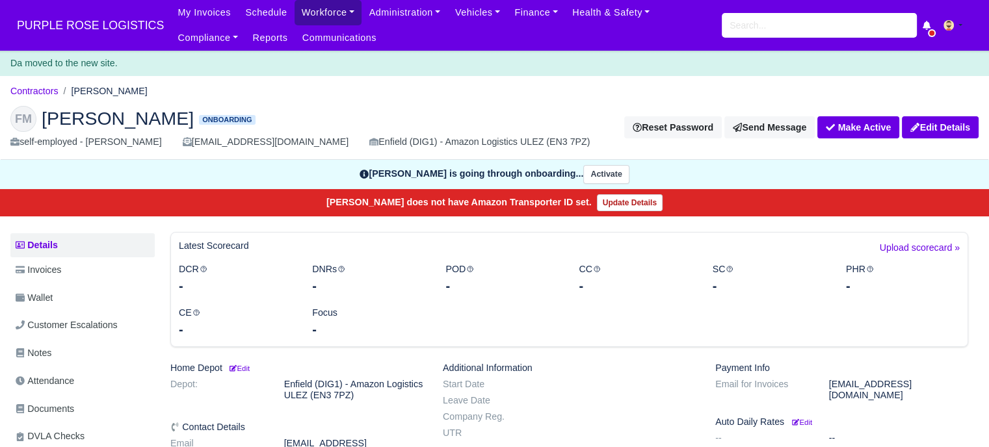
click at [304, 10] on link "Workforce" at bounding box center [329, 12] width 68 height 25
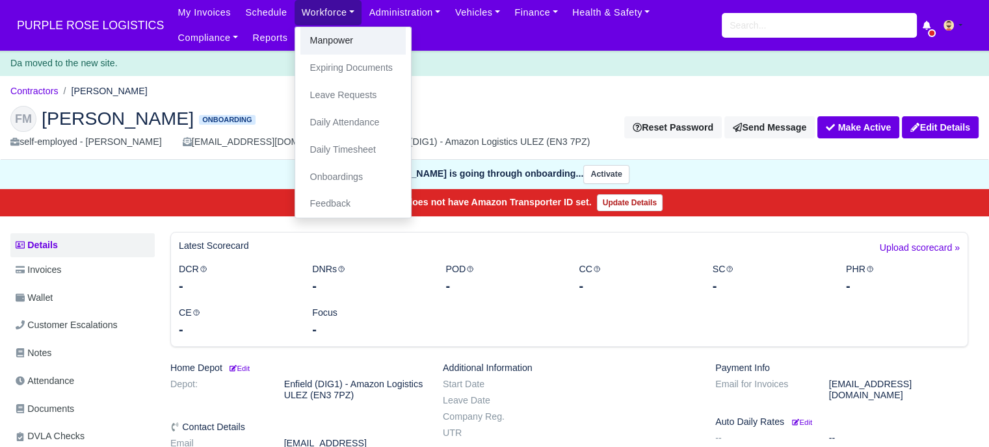
click at [328, 40] on link "Manpower" at bounding box center [352, 40] width 105 height 27
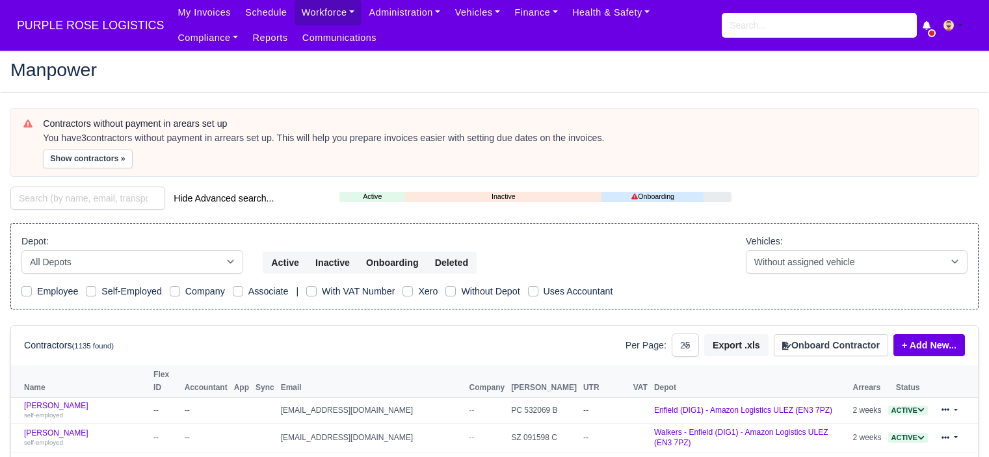
select select "25"
click at [814, 351] on button "Onboard Contractor" at bounding box center [831, 345] width 114 height 22
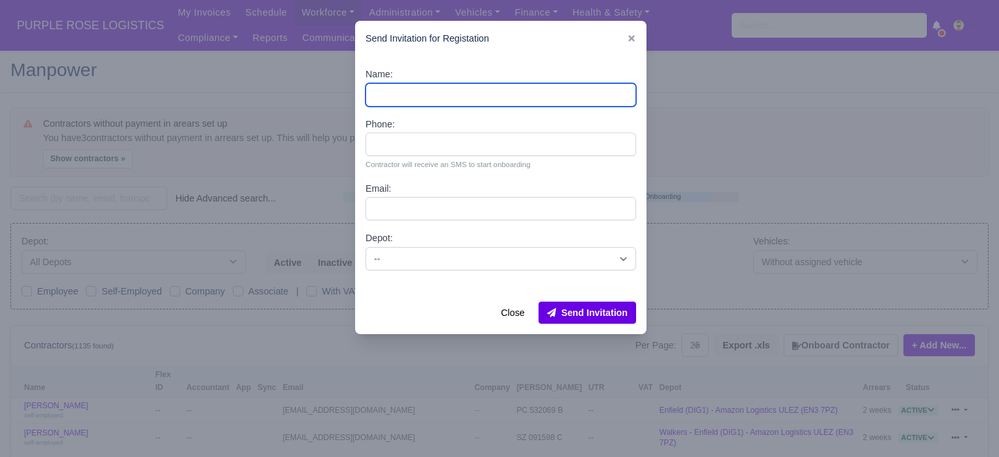
click at [447, 91] on input "Name:" at bounding box center [501, 94] width 271 height 23
paste input "[PERSON_NAME]"
type input "[PERSON_NAME]"
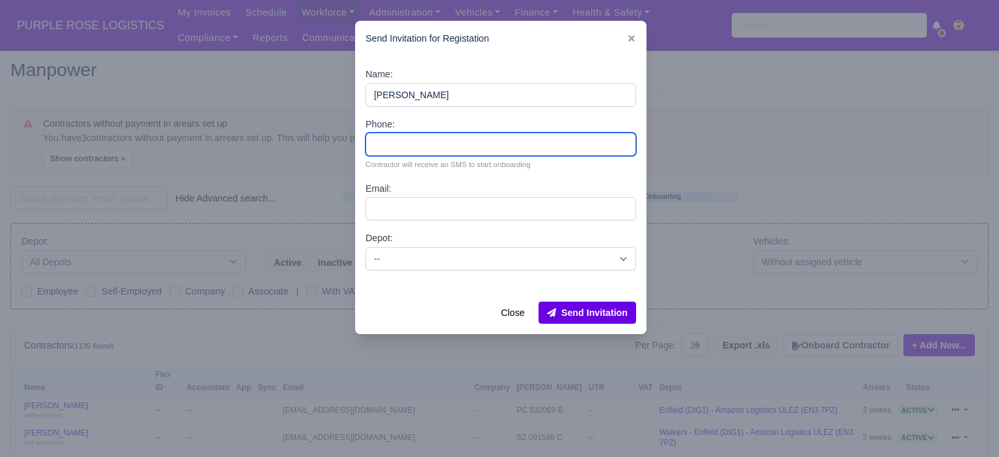
drag, startPoint x: 445, startPoint y: 144, endPoint x: 438, endPoint y: 137, distance: 10.1
click at [445, 144] on input "Phone:" at bounding box center [501, 144] width 271 height 23
paste input "44 7950 113524"
type input "44 7950 113524"
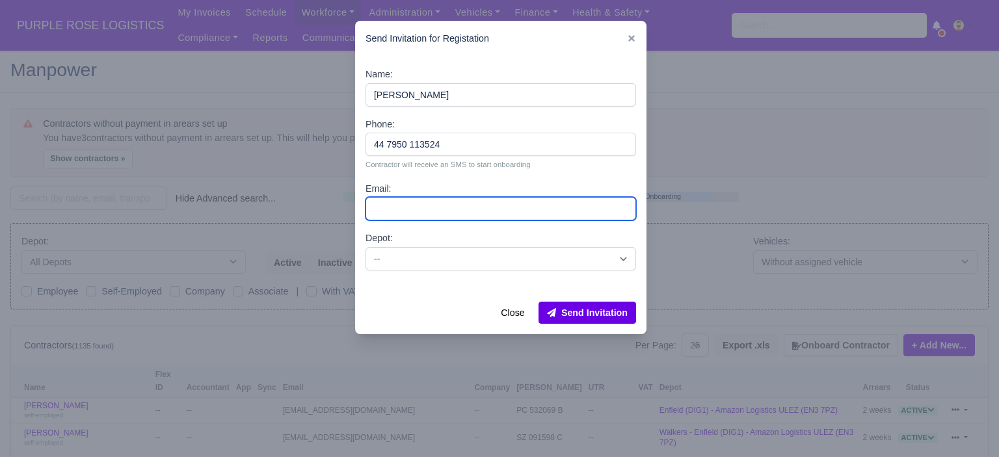
click at [462, 204] on input "Email:" at bounding box center [501, 208] width 271 height 23
paste input "[EMAIL_ADDRESS][DOMAIN_NAME]"
type input "[EMAIL_ADDRESS][DOMAIN_NAME]"
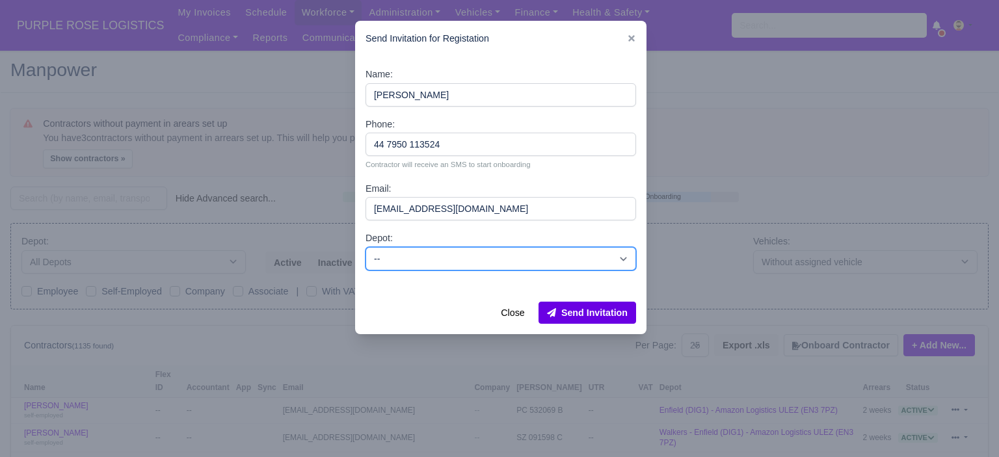
click at [468, 265] on select "-- Enfield (DIG1) - Amazon Logistics ULEZ (EN3 7PZ) Harlow (DHW1) - Amazon Logi…" at bounding box center [501, 258] width 271 height 23
select select "5"
click at [366, 247] on select "-- Enfield (DIG1) - Amazon Logistics ULEZ (EN3 7PZ) Harlow (DHW1) - Amazon Logi…" at bounding box center [501, 258] width 271 height 23
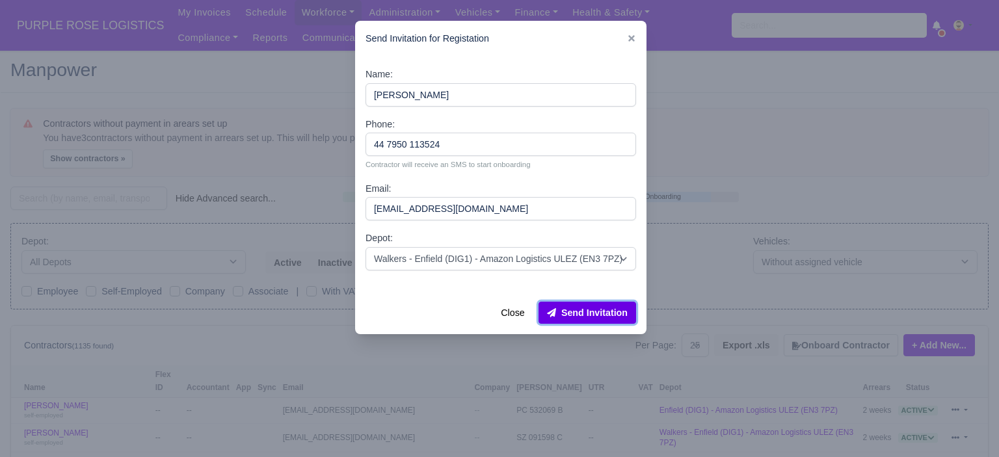
click at [598, 317] on button "Send Invitation" at bounding box center [587, 313] width 98 height 22
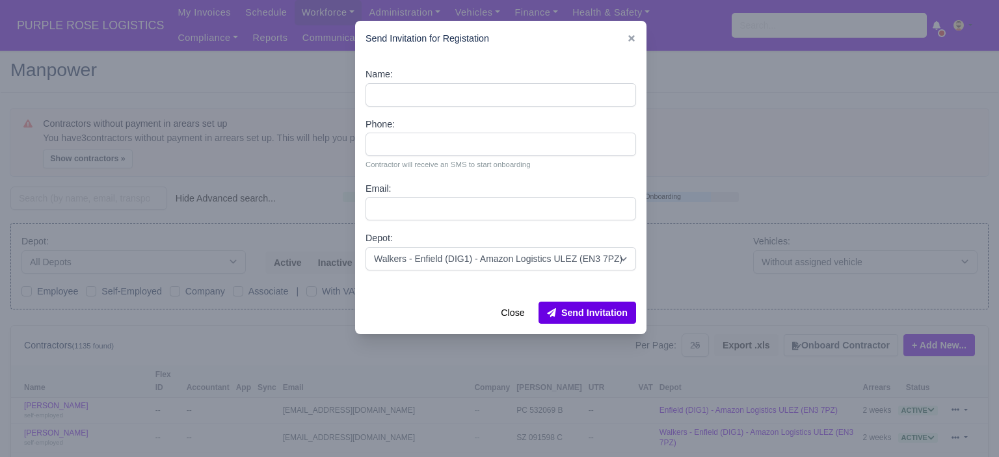
drag, startPoint x: 684, startPoint y: 198, endPoint x: 676, endPoint y: 193, distance: 9.4
click at [684, 198] on div at bounding box center [499, 228] width 999 height 457
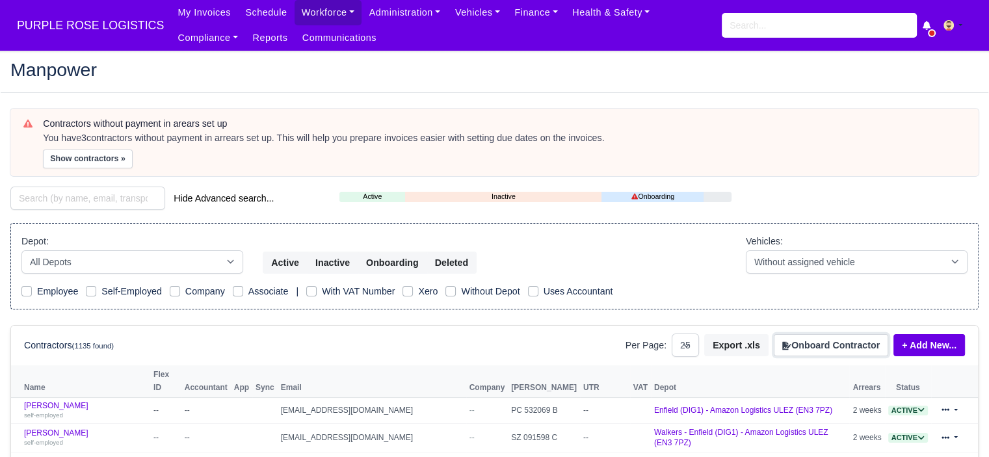
click at [847, 348] on button "Onboard Contractor" at bounding box center [831, 345] width 114 height 22
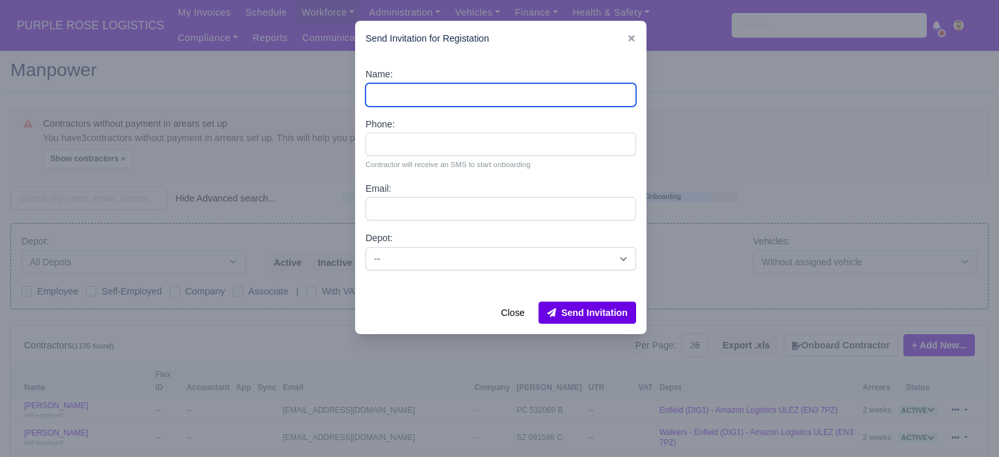
click at [405, 90] on input "Name:" at bounding box center [501, 94] width 271 height 23
paste input "[PERSON_NAME]"
type input "[PERSON_NAME]"
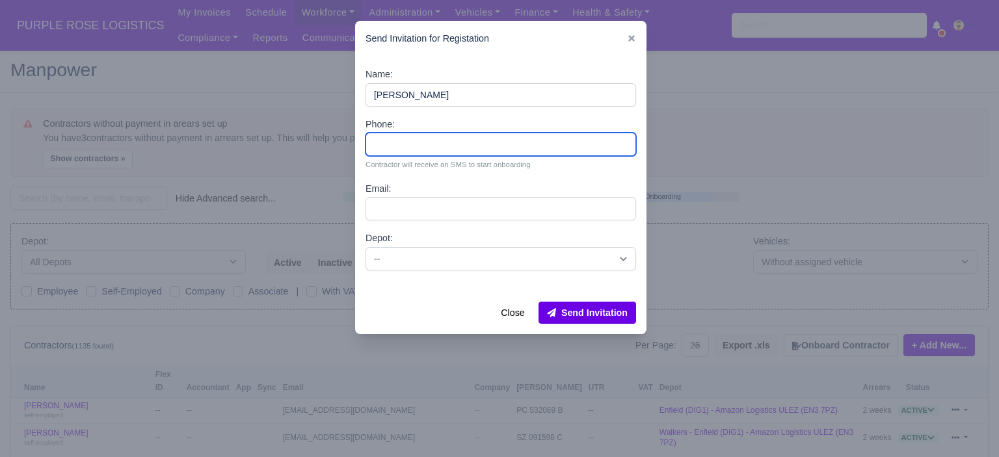
click at [482, 145] on input "Phone:" at bounding box center [501, 144] width 271 height 23
paste input "44 7754 681746"
type input "44 7754 681746"
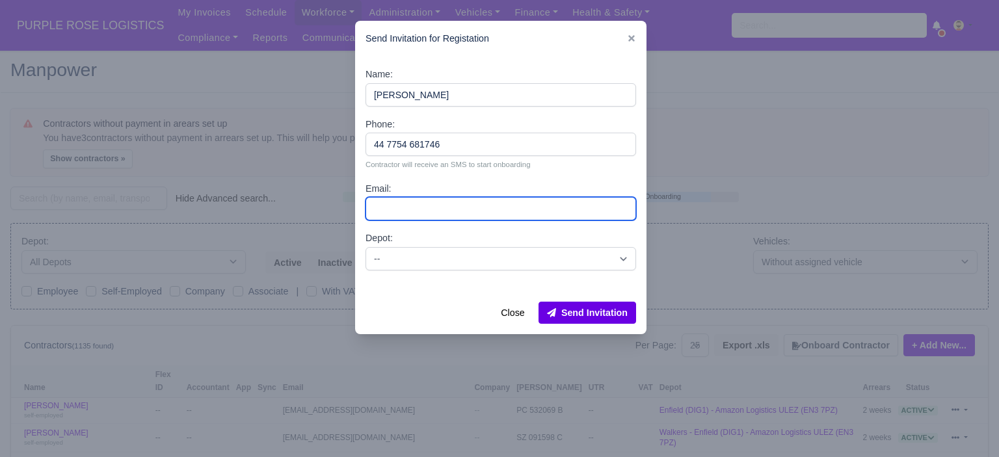
click at [463, 207] on input "Email:" at bounding box center [501, 208] width 271 height 23
paste input "[EMAIL_ADDRESS][DOMAIN_NAME]"
type input "[EMAIL_ADDRESS][DOMAIN_NAME]"
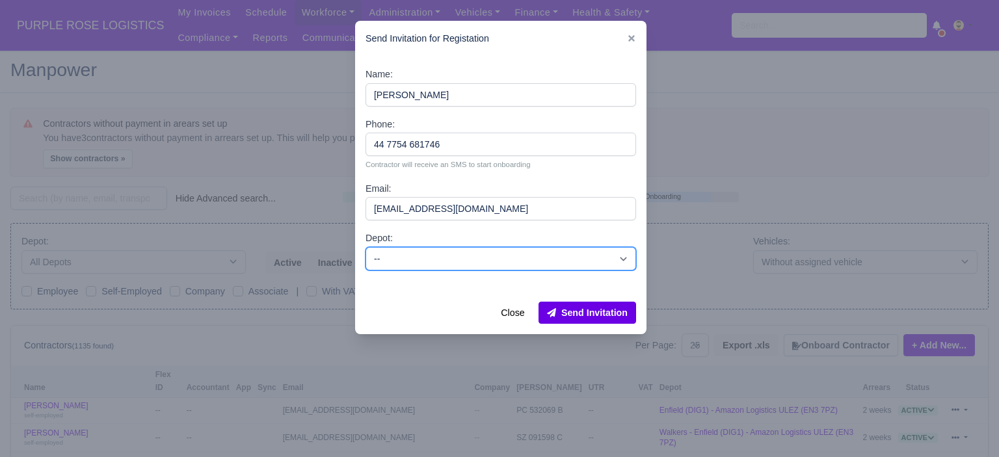
click at [470, 260] on select "-- Enfield (DIG1) - Amazon Logistics ULEZ (EN3 7PZ) Harlow (DHW1) - Amazon Logi…" at bounding box center [501, 258] width 271 height 23
select select "5"
click at [366, 247] on select "-- Enfield (DIG1) - Amazon Logistics ULEZ (EN3 7PZ) Harlow (DHW1) - Amazon Logi…" at bounding box center [501, 258] width 271 height 23
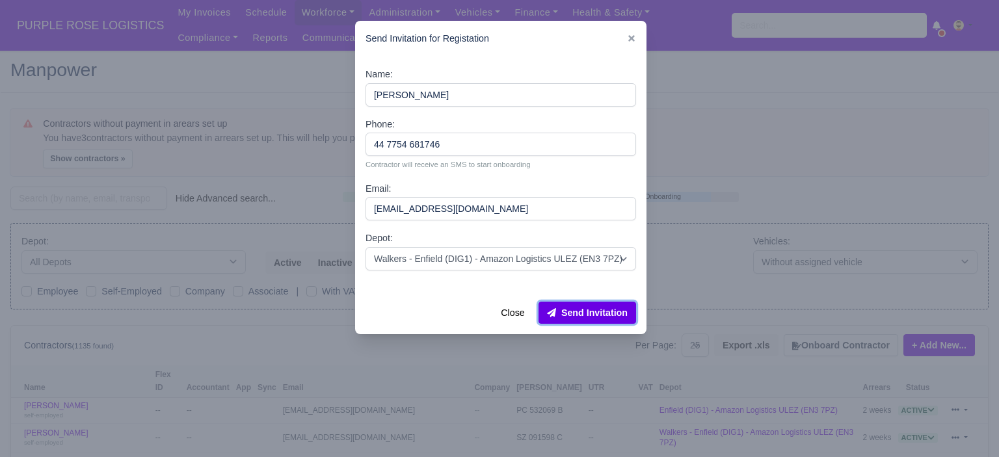
click at [613, 321] on button "Send Invitation" at bounding box center [587, 313] width 98 height 22
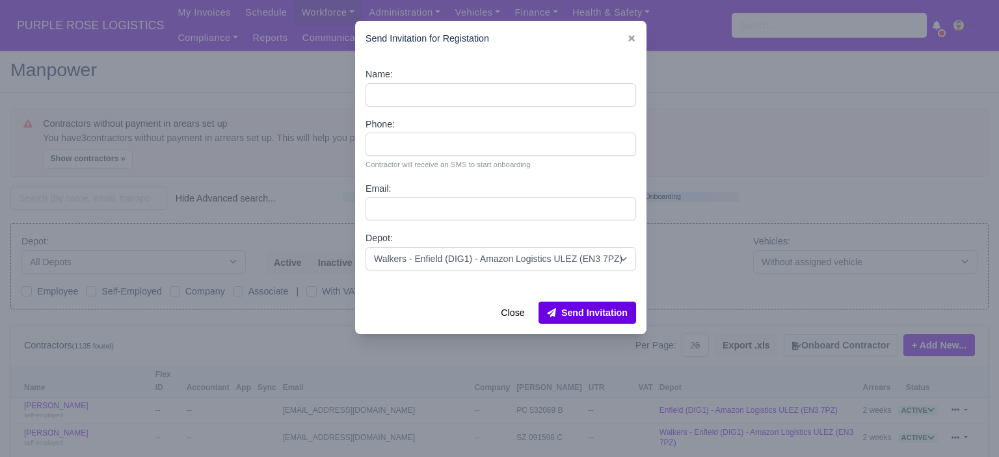
click at [306, 81] on div at bounding box center [499, 228] width 999 height 457
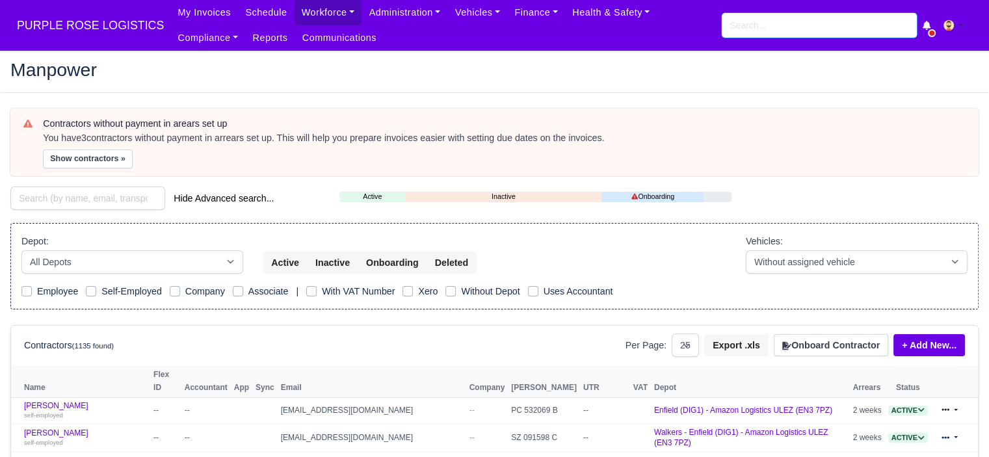
click at [840, 31] on input "search" at bounding box center [819, 25] width 195 height 25
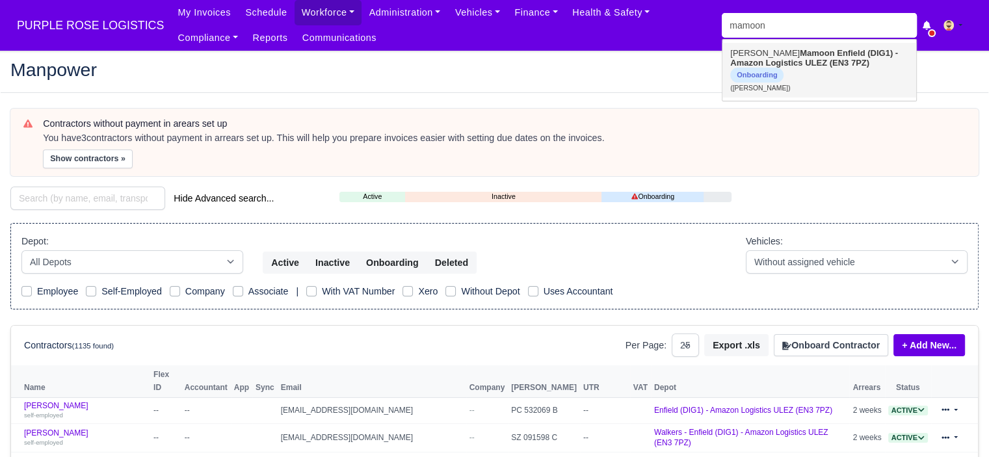
click at [837, 53] on strong "Enfield (DIG1) - Amazon Logistics ULEZ (EN3 7PZ)" at bounding box center [814, 58] width 168 height 20
type input "[PERSON_NAME]"
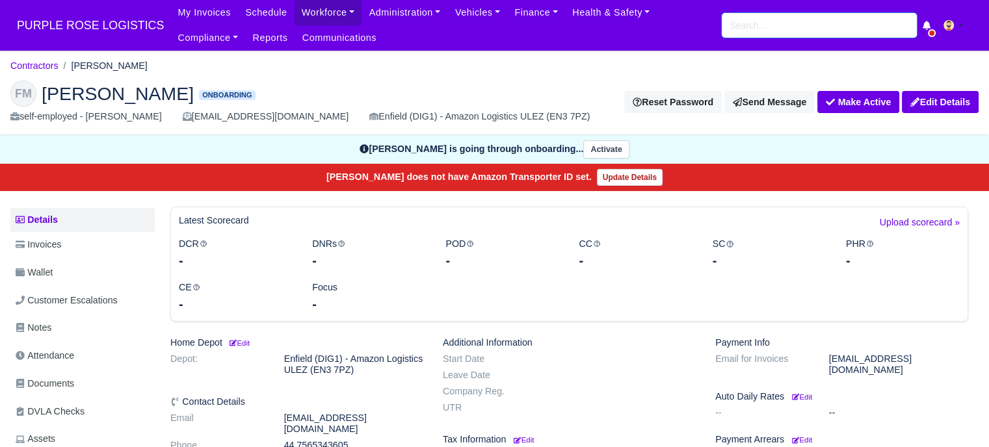
click at [797, 29] on input "search" at bounding box center [819, 25] width 195 height 25
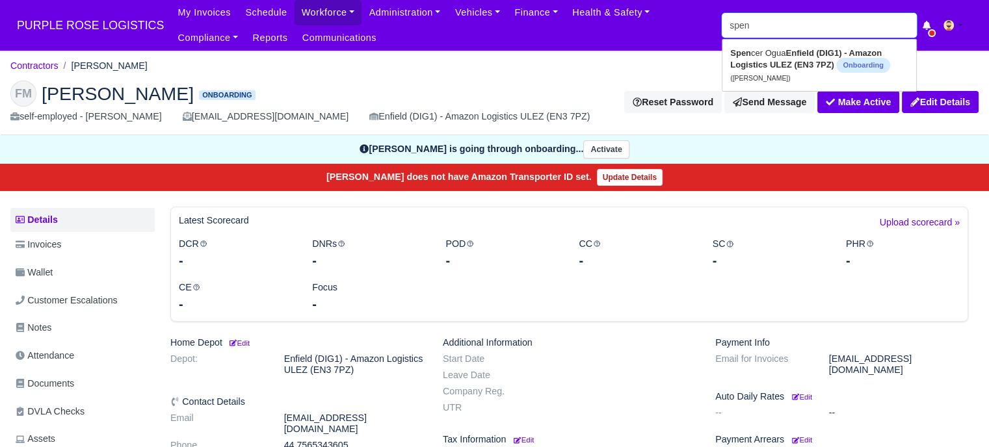
type input "spens"
type input "spen"
type input "[PERSON_NAME]"
click at [763, 59] on link "Spen cer Ogua Enfield (DIG1) - Amazon Logistics ULEZ (EN3 7PZ) Onboarding ([PER…" at bounding box center [820, 65] width 194 height 45
type input "[PERSON_NAME]"
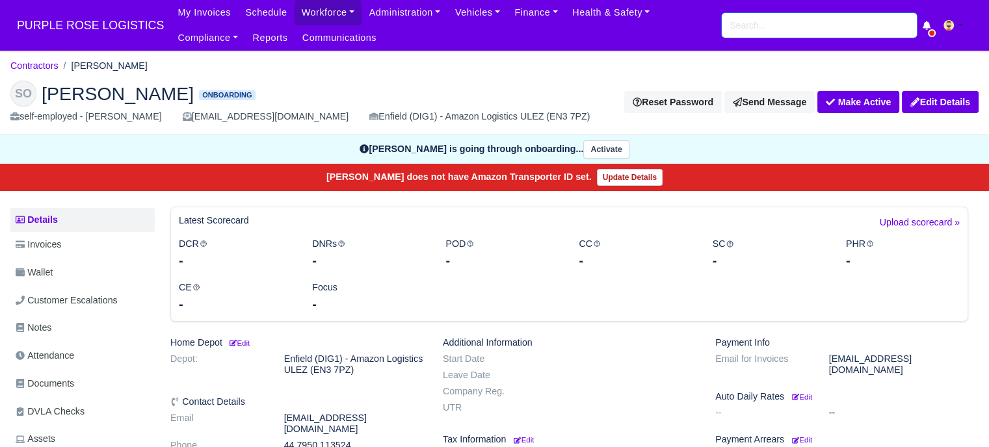
click at [758, 34] on input "search" at bounding box center [819, 25] width 195 height 25
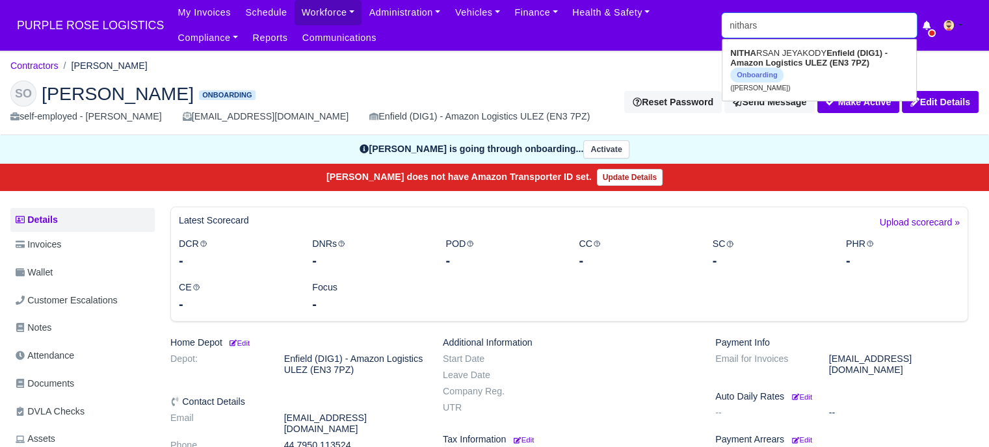
type input "nitharsa"
type input "nitharsaN JEYAKODY"
click at [777, 73] on span "Onboarding" at bounding box center [756, 75] width 53 height 15
type input "NITHARSAN JEYAKODY"
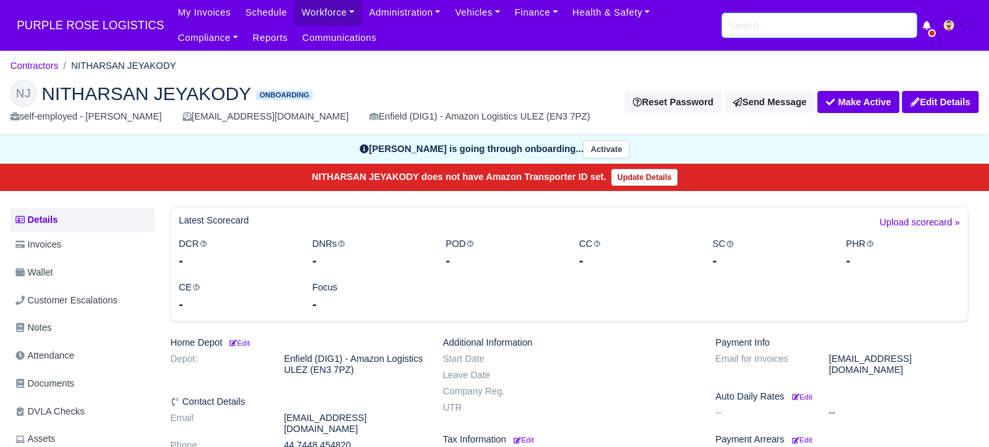
click at [778, 29] on input "search" at bounding box center [819, 25] width 195 height 25
type input "amira"
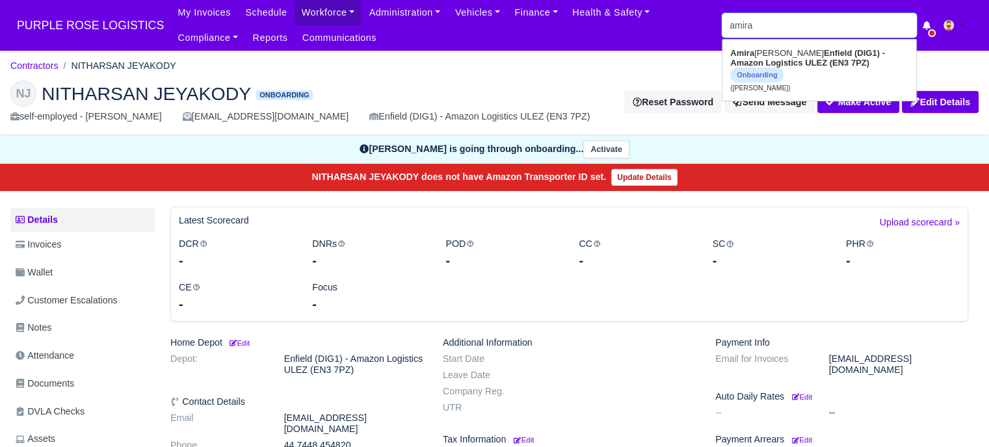
type input "[PERSON_NAME]"
click at [796, 57] on strong "Enfield (DIG1) - Amazon Logistics ULEZ (EN3 7PZ)" at bounding box center [807, 58] width 155 height 20
type input "[PERSON_NAME]"
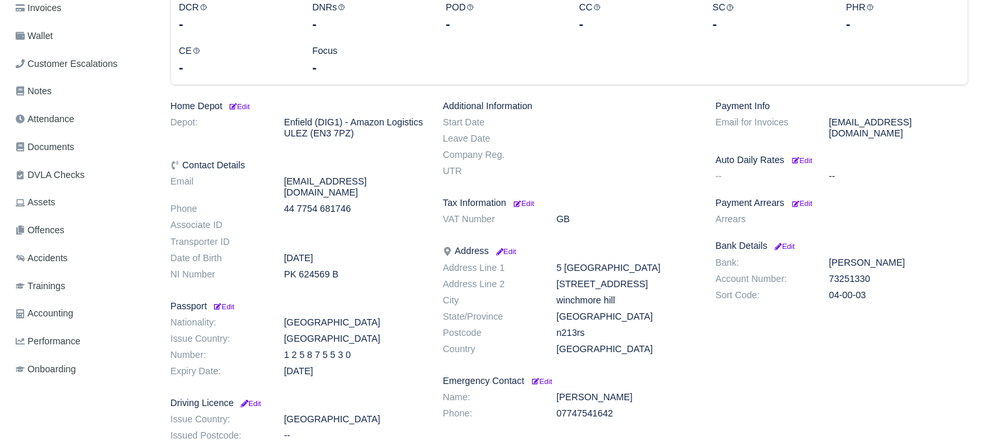
scroll to position [260, 0]
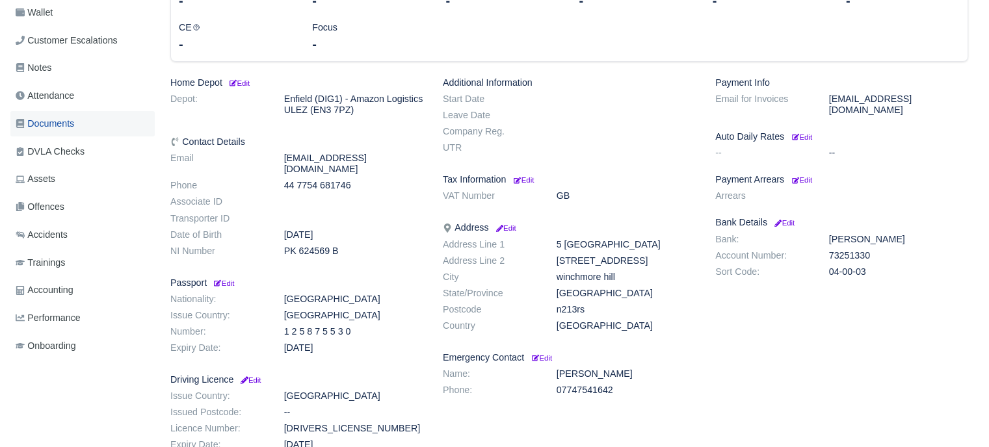
click at [70, 122] on span "Documents" at bounding box center [45, 123] width 59 height 15
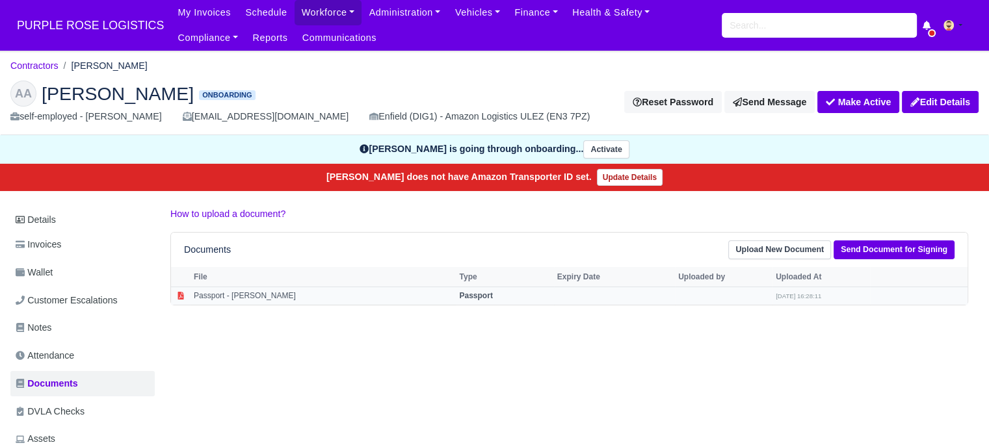
click at [456, 300] on td "Passport" at bounding box center [505, 296] width 98 height 18
select select "passport"
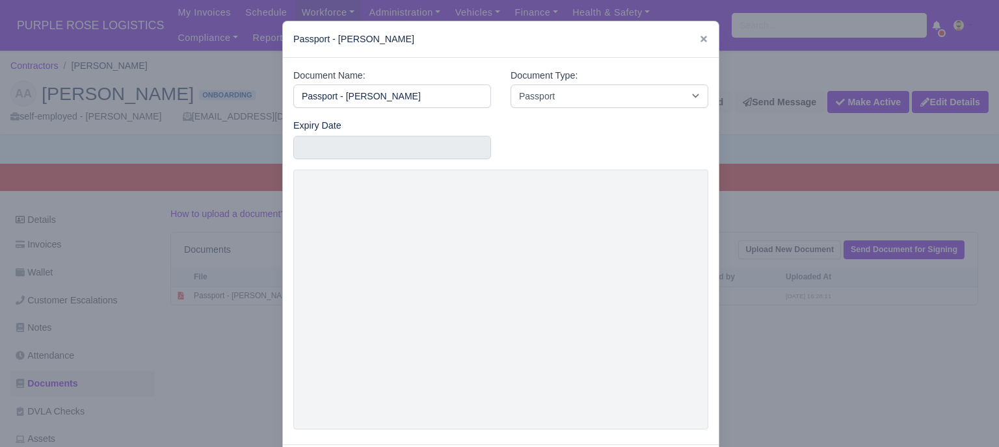
click at [751, 270] on div at bounding box center [499, 223] width 999 height 447
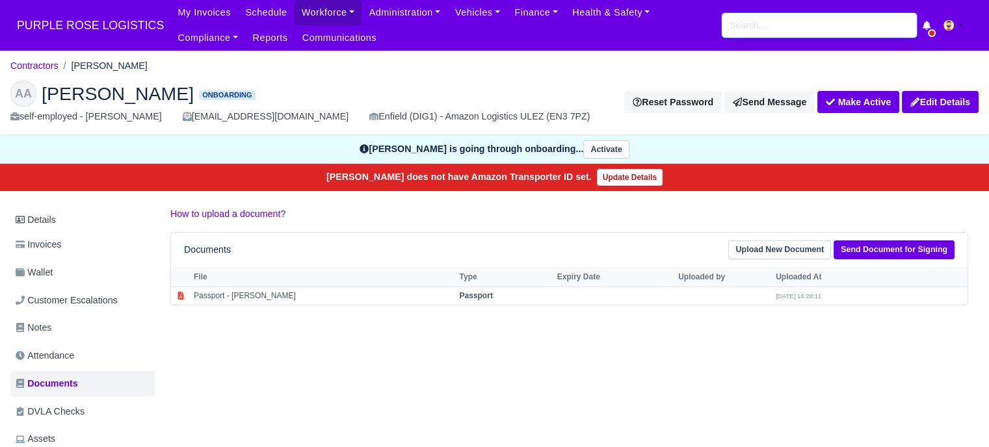
click at [786, 27] on input "search" at bounding box center [819, 25] width 195 height 25
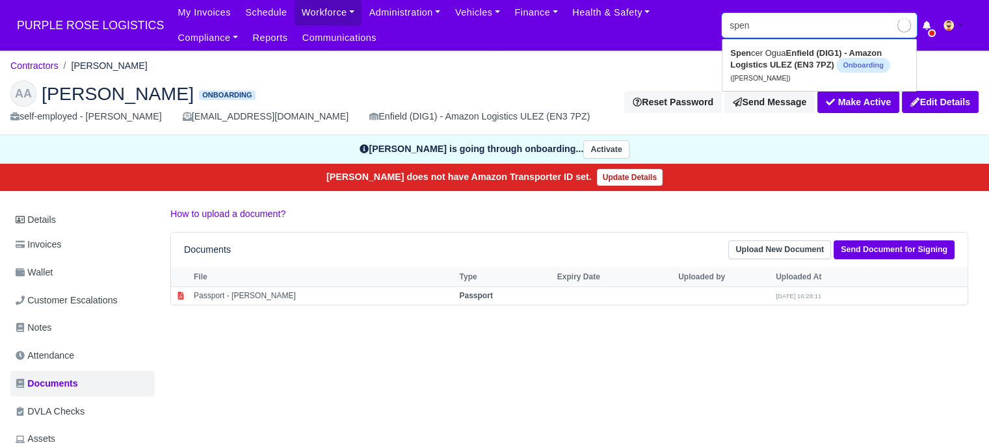
type input "spene"
type input "spe"
type input "[PERSON_NAME]"
type input "spec"
type input "spe"
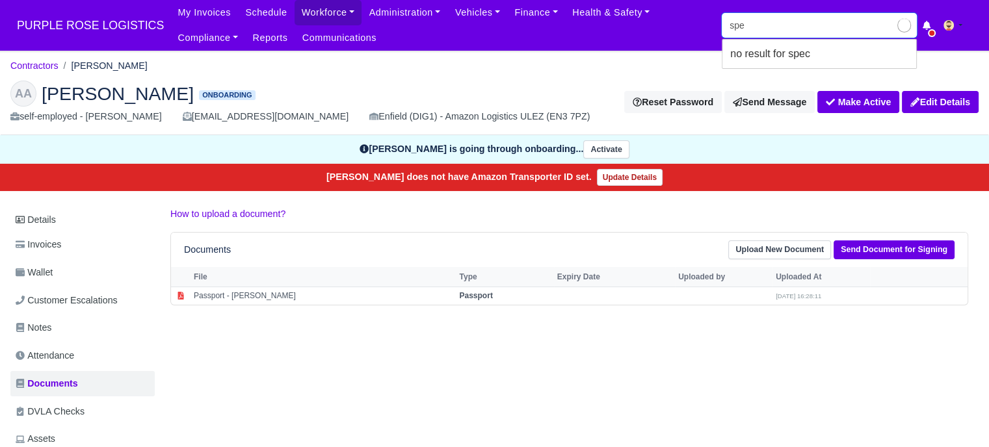
type input "[PERSON_NAME]"
type input "spen"
type input "[PERSON_NAME]"
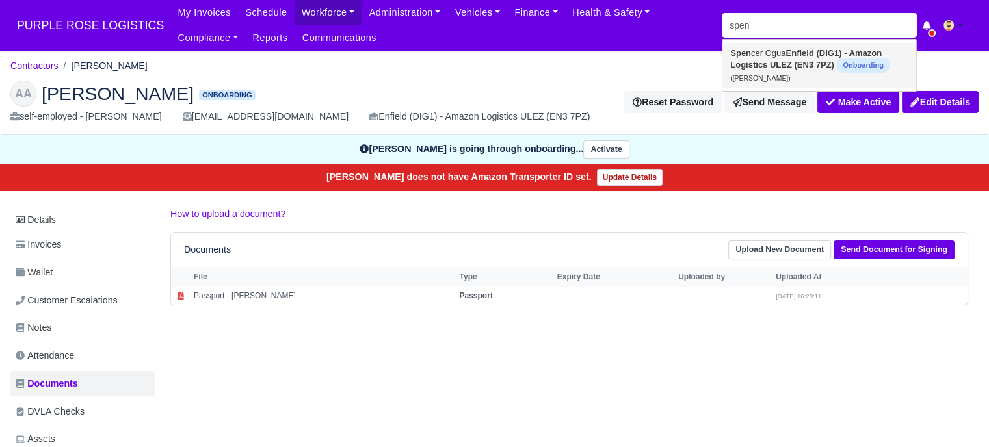
click at [790, 67] on strong "Enfield (DIG1) - Amazon Logistics ULEZ (EN3 7PZ)" at bounding box center [806, 58] width 152 height 21
type input "[PERSON_NAME]"
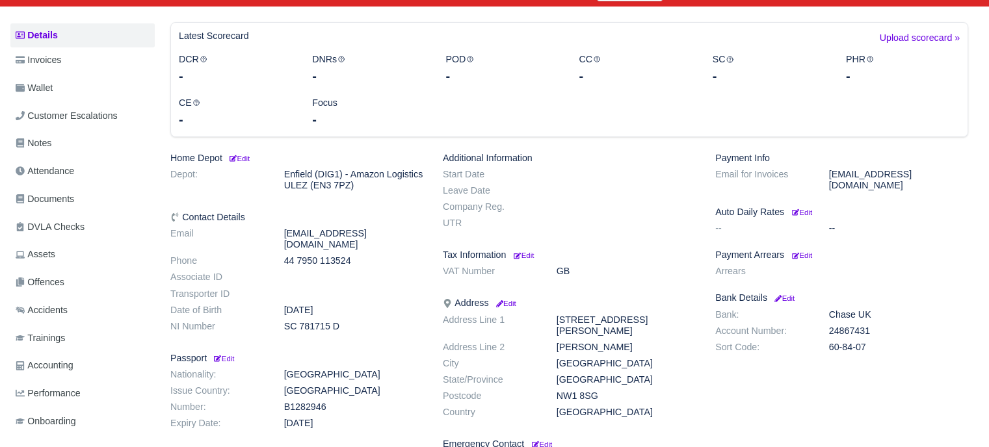
scroll to position [130, 0]
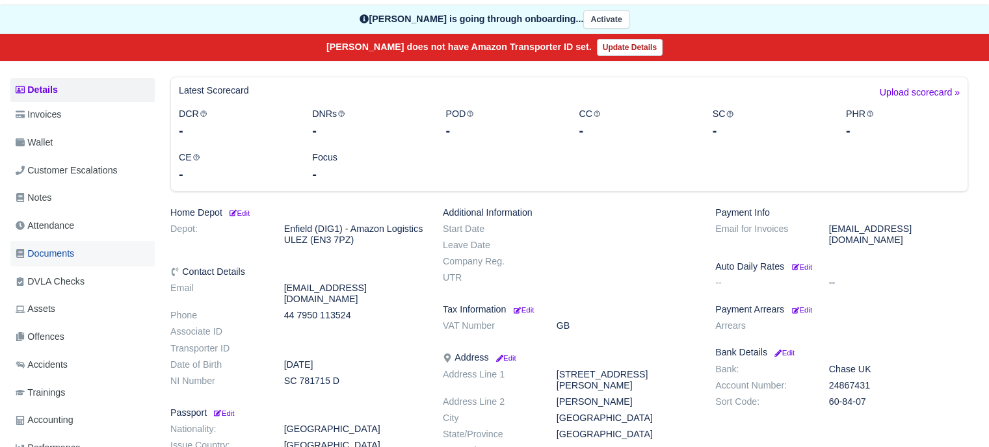
click at [78, 255] on link "Documents" at bounding box center [82, 253] width 144 height 25
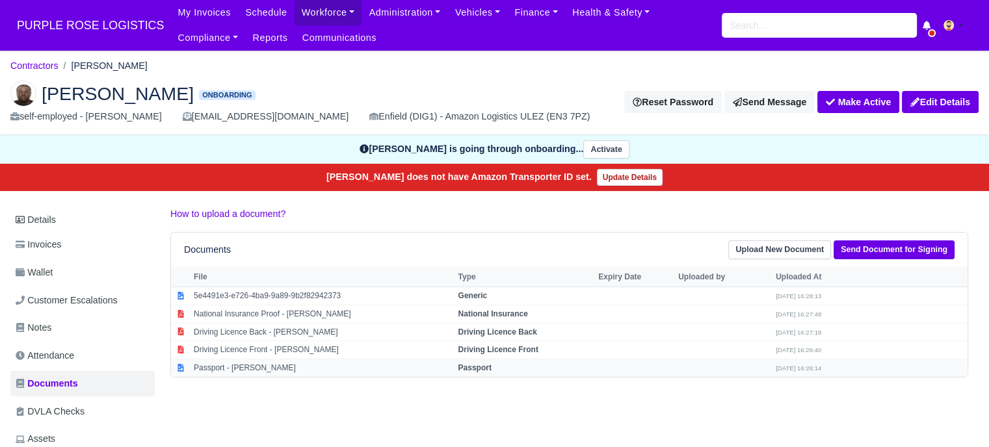
click at [466, 366] on strong "Passport" at bounding box center [474, 368] width 33 height 9
select select "passport"
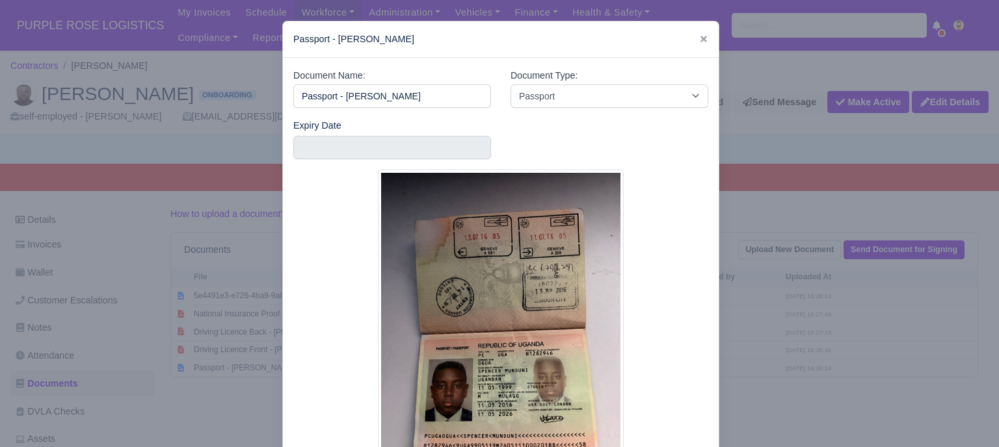
click at [751, 337] on div at bounding box center [499, 223] width 999 height 447
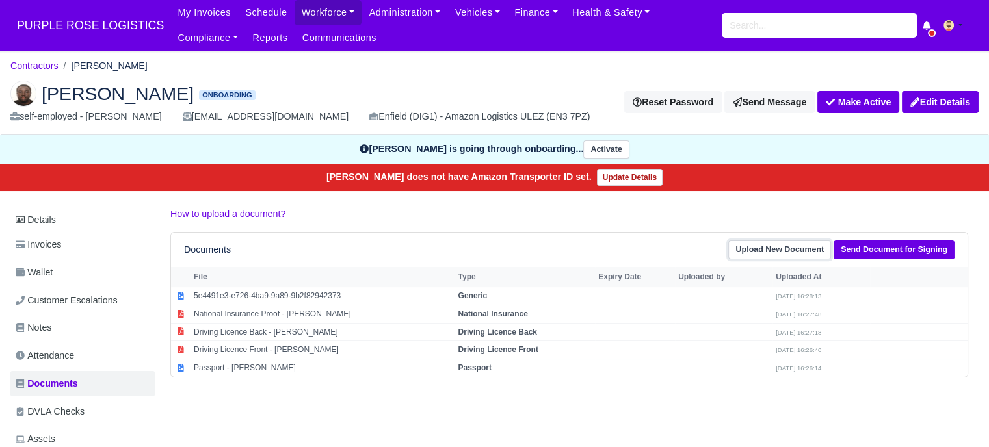
click at [789, 248] on link "Upload New Document" at bounding box center [779, 250] width 103 height 19
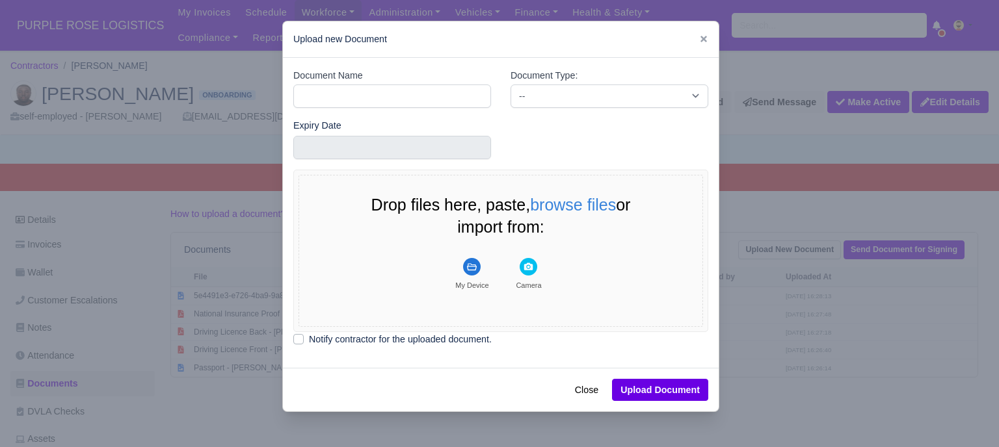
drag, startPoint x: 697, startPoint y: 39, endPoint x: 704, endPoint y: 45, distance: 9.2
click at [700, 39] on icon at bounding box center [703, 39] width 7 height 7
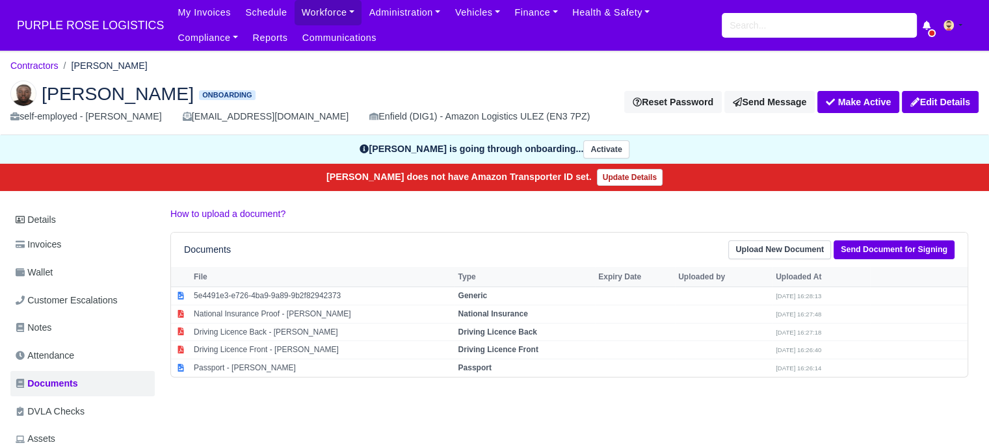
click at [877, 259] on div "Documents Upload New Document Send Document for Signing" at bounding box center [569, 250] width 797 height 34
click at [877, 256] on link "Send Document for Signing" at bounding box center [894, 250] width 121 height 19
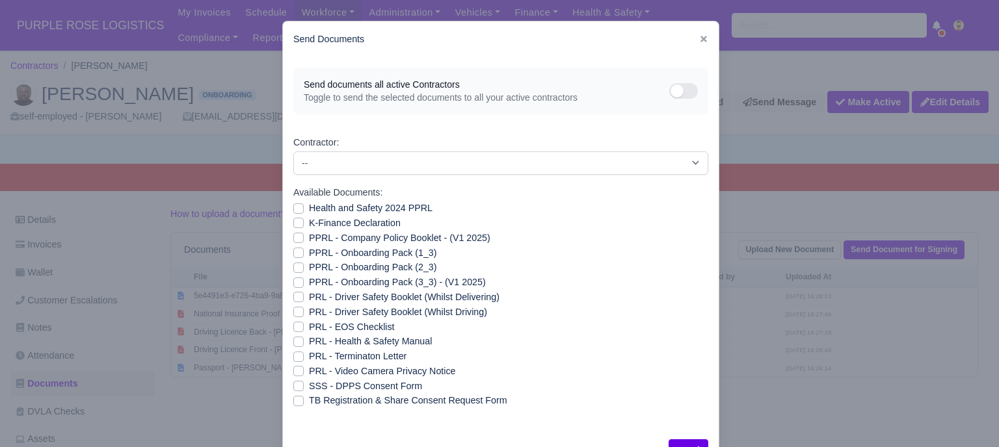
click at [309, 210] on label "Health and Safety 2024 PPRL" at bounding box center [371, 208] width 124 height 15
click at [297, 210] on input "Health and Safety 2024 PPRL" at bounding box center [298, 206] width 10 height 10
checkbox input "true"
drag, startPoint x: 295, startPoint y: 222, endPoint x: 294, endPoint y: 236, distance: 14.3
click at [309, 223] on label "K-Finance Declaration" at bounding box center [355, 223] width 92 height 15
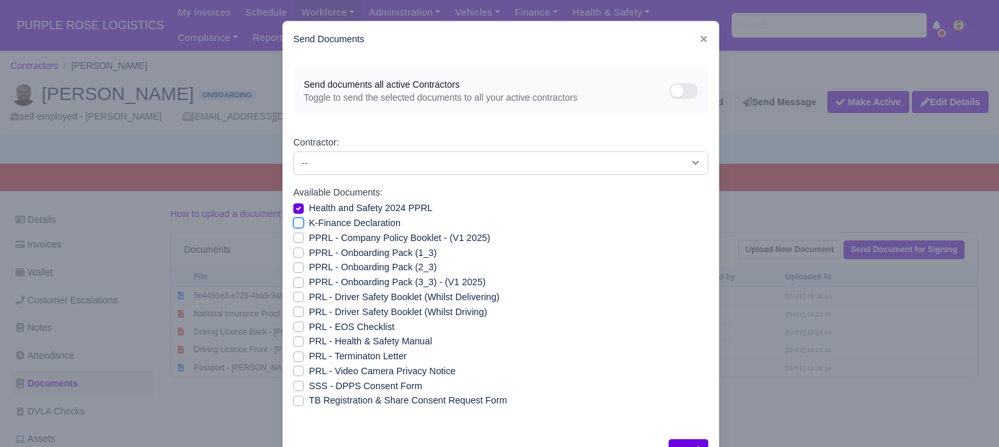
click at [295, 223] on input "K-Finance Declaration" at bounding box center [298, 221] width 10 height 10
checkbox input "true"
drag, startPoint x: 294, startPoint y: 237, endPoint x: 292, endPoint y: 250, distance: 13.2
click at [309, 238] on label "PPRL - Company Policy Booklet - (V1 2025)" at bounding box center [399, 238] width 181 height 15
click at [294, 238] on input "PPRL - Company Policy Booklet - (V1 2025)" at bounding box center [298, 236] width 10 height 10
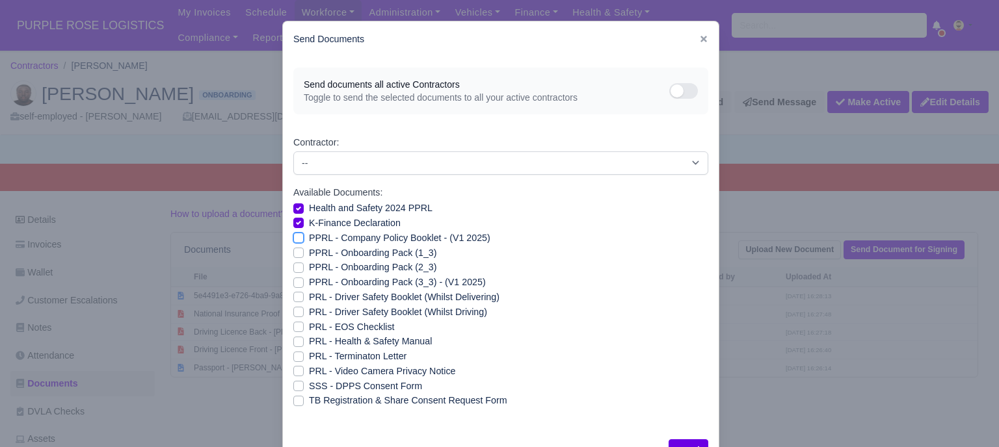
checkbox input "true"
drag, startPoint x: 292, startPoint y: 251, endPoint x: 295, endPoint y: 262, distance: 11.4
click at [309, 252] on label "PPRL - Onboarding Pack (1_3)" at bounding box center [372, 253] width 127 height 15
click at [293, 252] on input "PPRL - Onboarding Pack (1_3)" at bounding box center [298, 251] width 10 height 10
checkbox input "true"
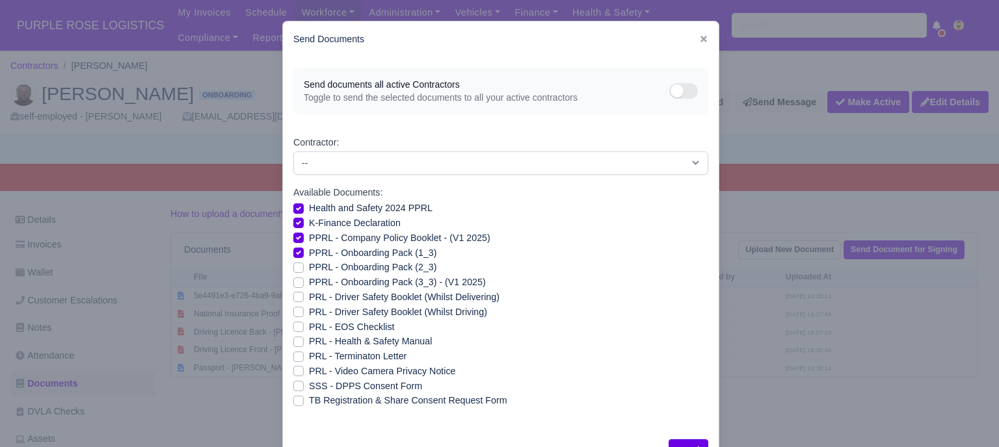
drag, startPoint x: 295, startPoint y: 267, endPoint x: 289, endPoint y: 285, distance: 18.3
click at [309, 268] on label "PPRL - Onboarding Pack (2_3)" at bounding box center [372, 267] width 127 height 15
click at [294, 268] on input "PPRL - Onboarding Pack (2_3)" at bounding box center [298, 265] width 10 height 10
checkbox input "true"
drag, startPoint x: 289, startPoint y: 285, endPoint x: 299, endPoint y: 292, distance: 12.1
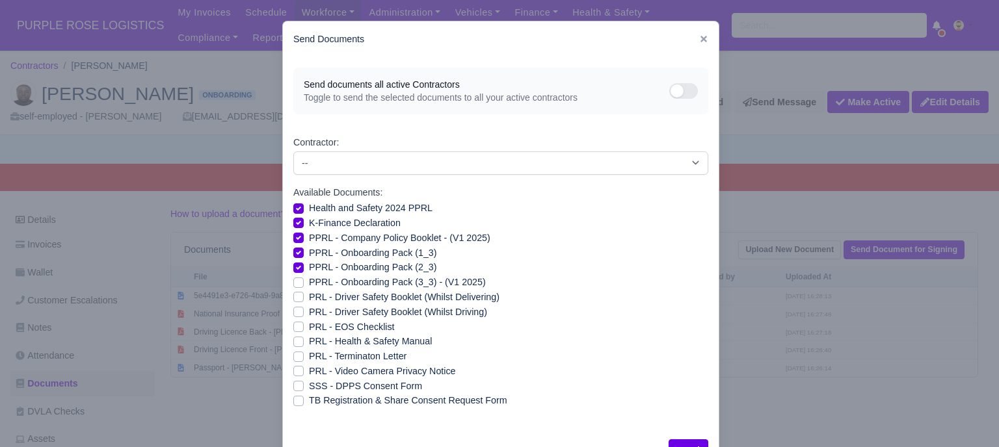
click at [309, 285] on label "PPRL - Onboarding Pack (3_3) - (V1 2025)" at bounding box center [397, 282] width 177 height 15
click at [293, 285] on input "PPRL - Onboarding Pack (3_3) - (V1 2025)" at bounding box center [298, 280] width 10 height 10
checkbox input "true"
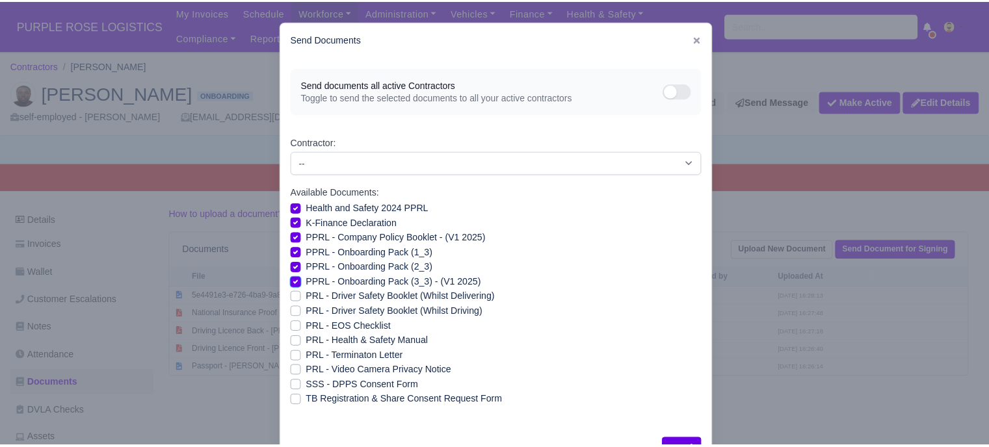
scroll to position [47, 0]
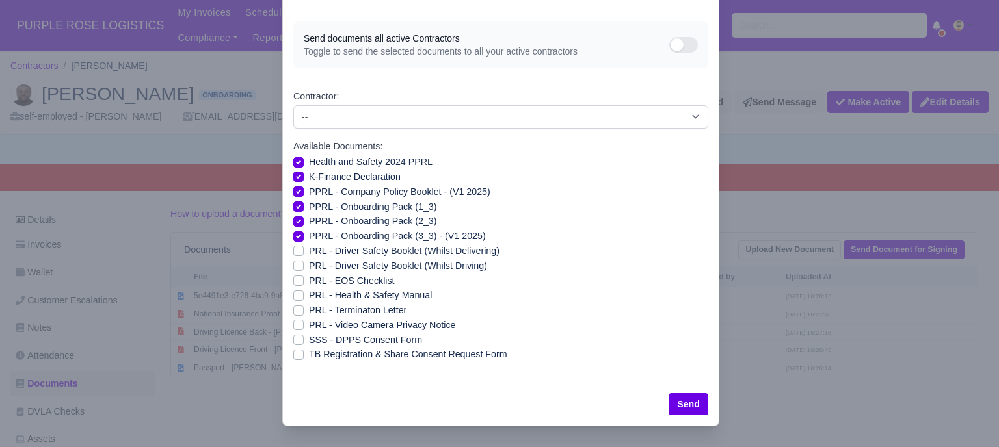
click at [309, 299] on label "PRL - Health & Safety Manual" at bounding box center [370, 295] width 123 height 15
click at [294, 299] on input "PRL - Health & Safety Manual" at bounding box center [298, 293] width 10 height 10
checkbox input "true"
click at [309, 324] on label "PRL - Video Camera Privacy Notice" at bounding box center [382, 325] width 146 height 15
click at [294, 324] on input "PRL - Video Camera Privacy Notice" at bounding box center [298, 323] width 10 height 10
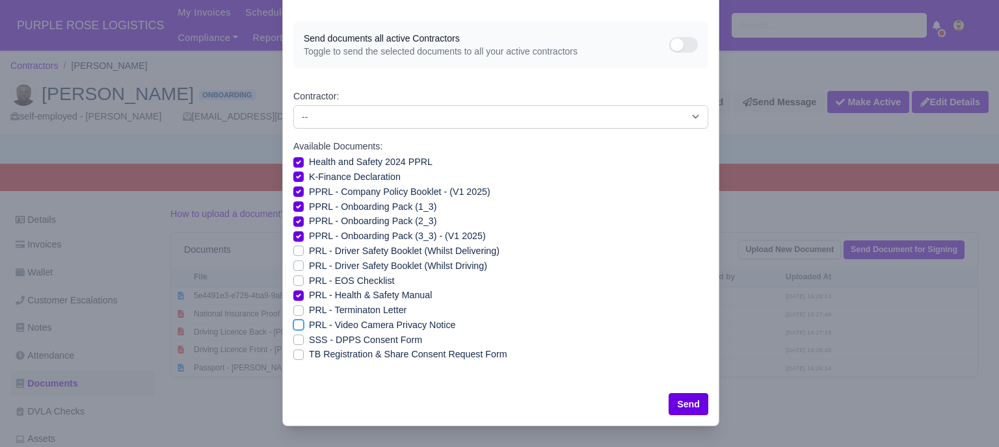
checkbox input "true"
click at [681, 402] on button "Send" at bounding box center [689, 404] width 40 height 22
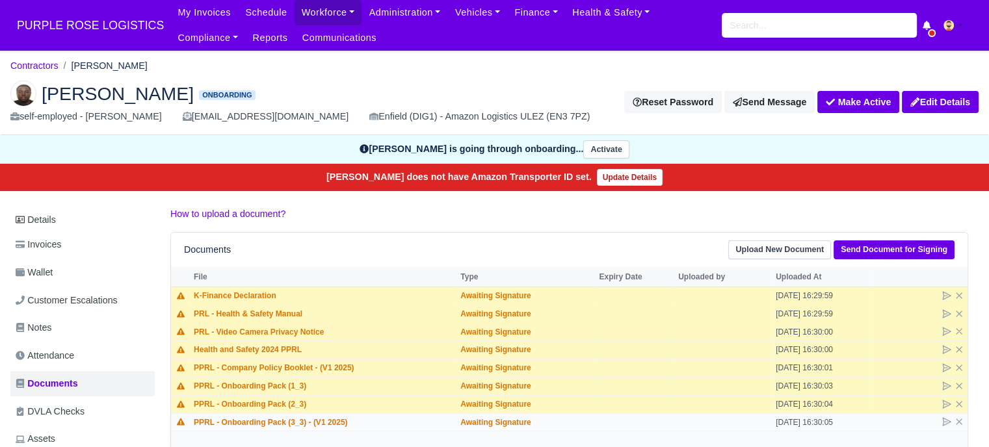
click at [329, 426] on td "PPRL - Onboarding Pack (3_3) - (V1 2025)" at bounding box center [324, 423] width 267 height 18
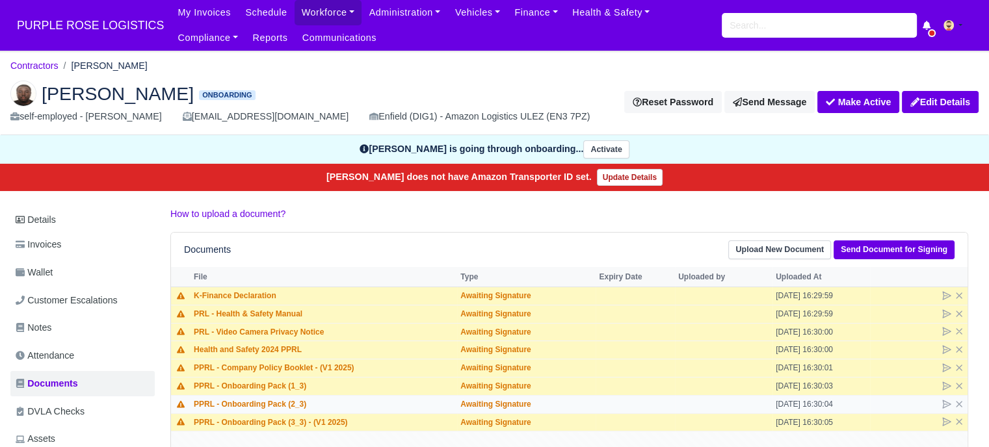
click at [326, 403] on td "PPRL - Onboarding Pack (2_3)" at bounding box center [324, 404] width 267 height 18
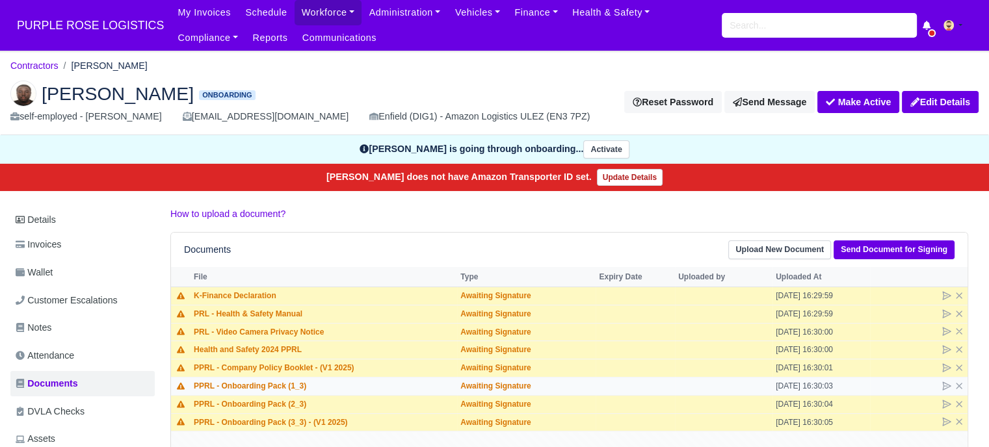
click at [326, 386] on td "PPRL - Onboarding Pack (1_3)" at bounding box center [324, 386] width 267 height 18
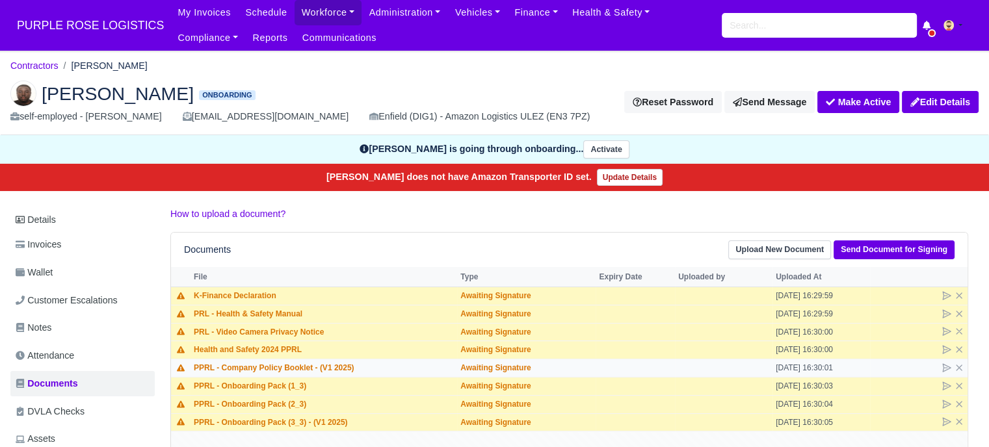
click at [326, 370] on td "PPRL - Company Policy Booklet - (V1 2025)" at bounding box center [324, 369] width 267 height 18
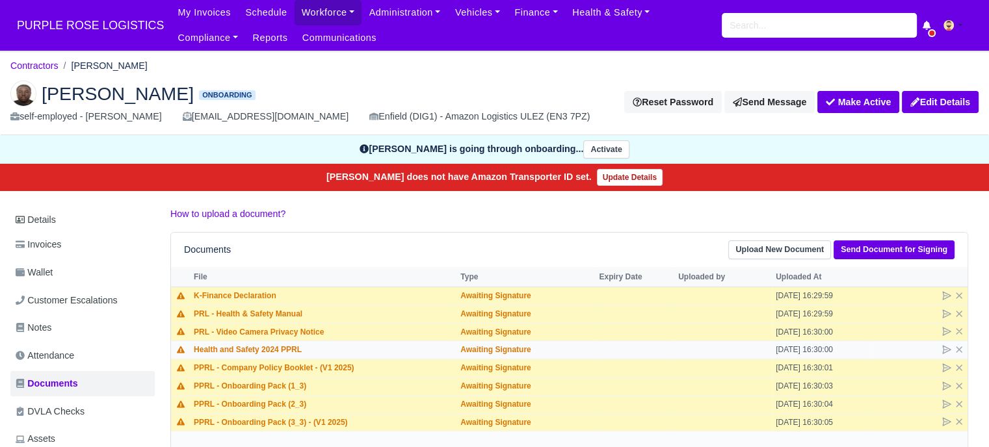
click at [328, 348] on td "Health and Safety 2024 PPRL" at bounding box center [324, 350] width 267 height 18
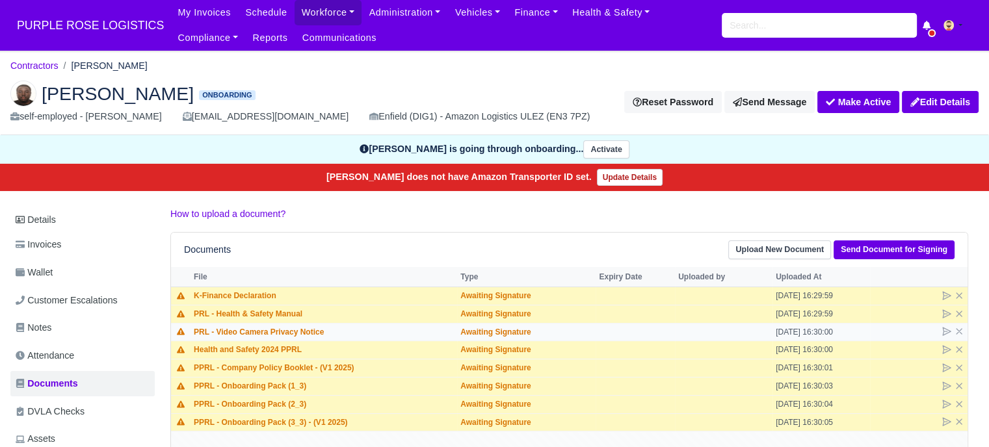
click at [332, 329] on td "PRL - Video Camera Privacy Notice" at bounding box center [324, 332] width 267 height 18
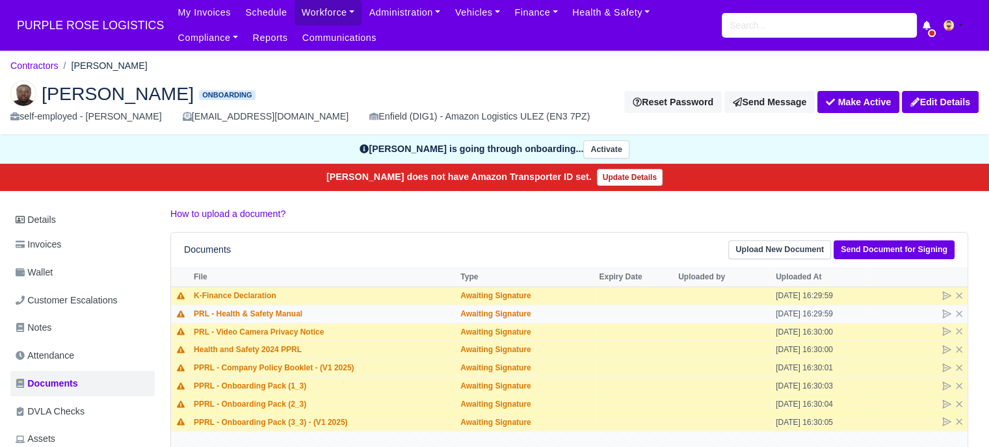
click at [335, 317] on td "PRL - Health & Safety Manual" at bounding box center [324, 314] width 267 height 18
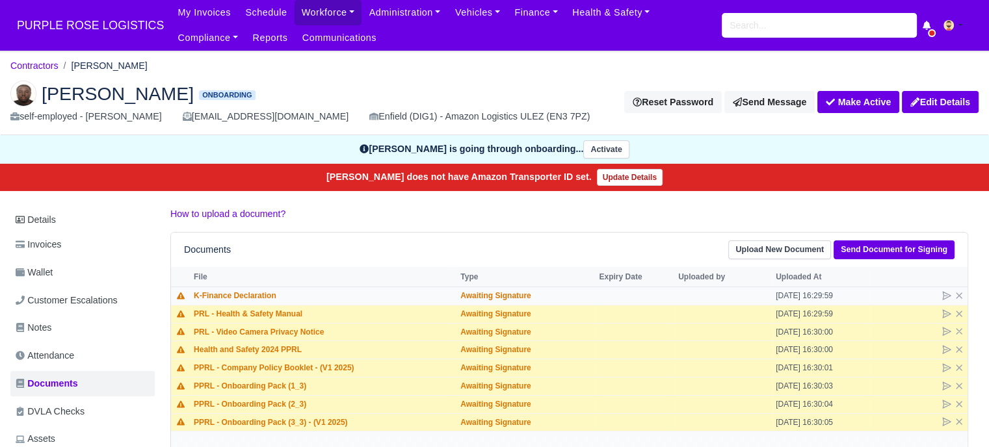
click at [341, 303] on td "K-Finance Declaration" at bounding box center [324, 296] width 267 height 18
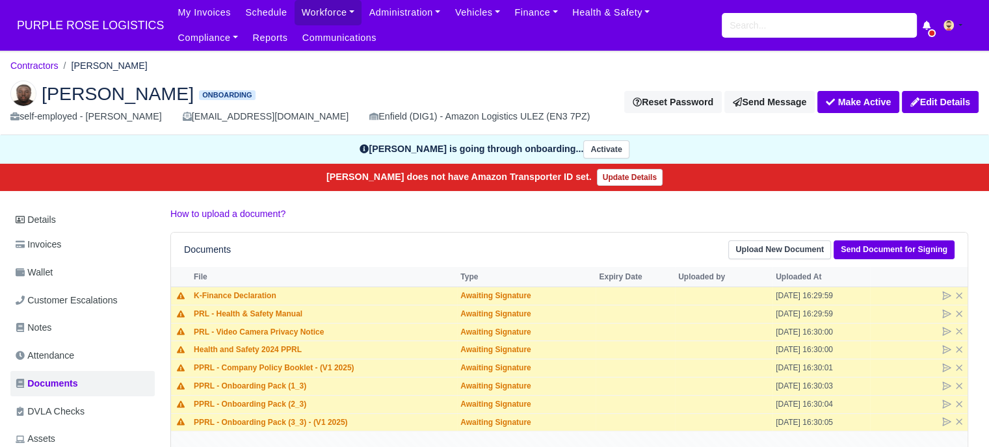
click at [401, 263] on div "Documents Upload New Document Send Document for Signing" at bounding box center [569, 250] width 797 height 34
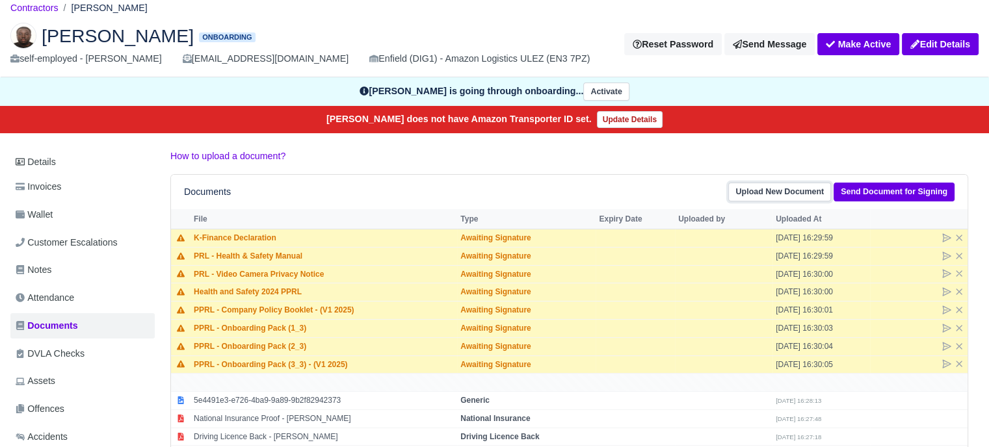
click at [787, 187] on link "Upload New Document" at bounding box center [779, 192] width 103 height 19
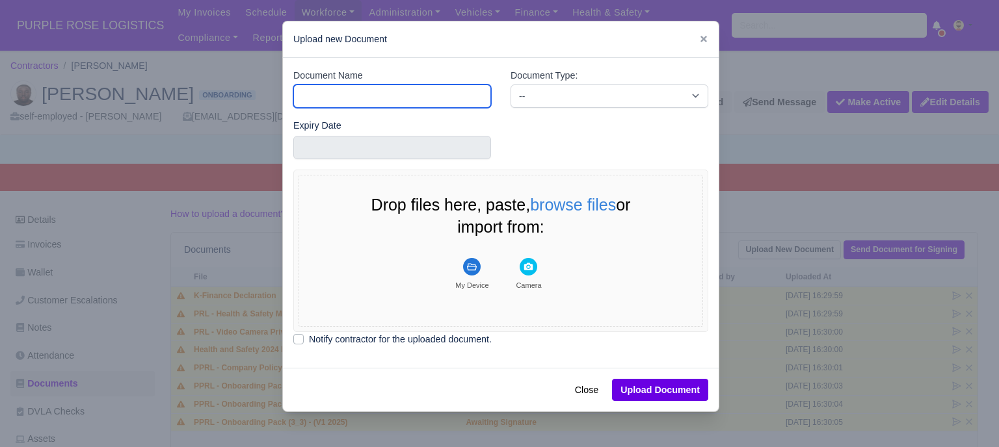
click at [397, 99] on input "Document Name" at bounding box center [392, 96] width 198 height 23
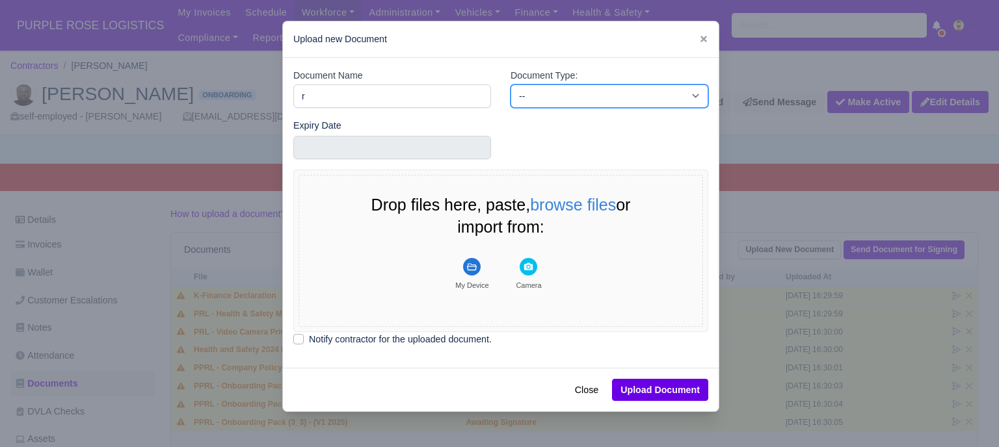
click at [525, 93] on select "-- Accounting Engagement Letter Age Verification Confirmation Background Check …" at bounding box center [610, 96] width 198 height 23
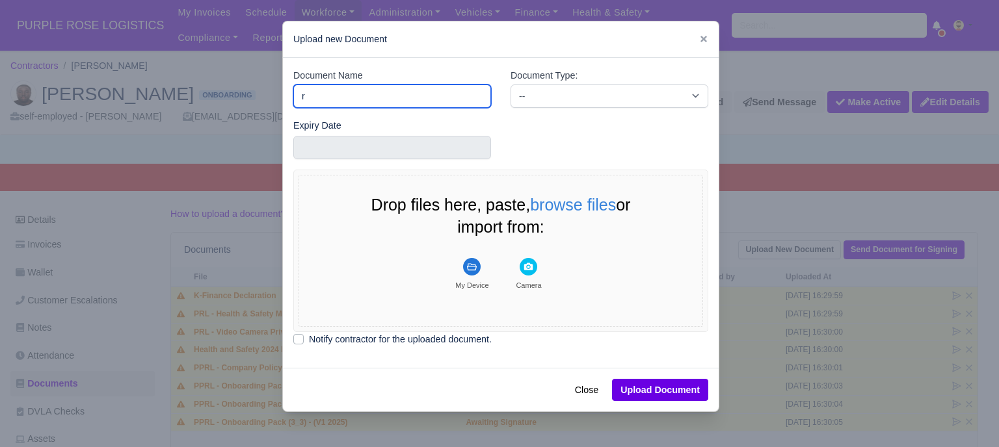
click at [395, 93] on input "r" at bounding box center [392, 96] width 198 height 23
type input "RTW"
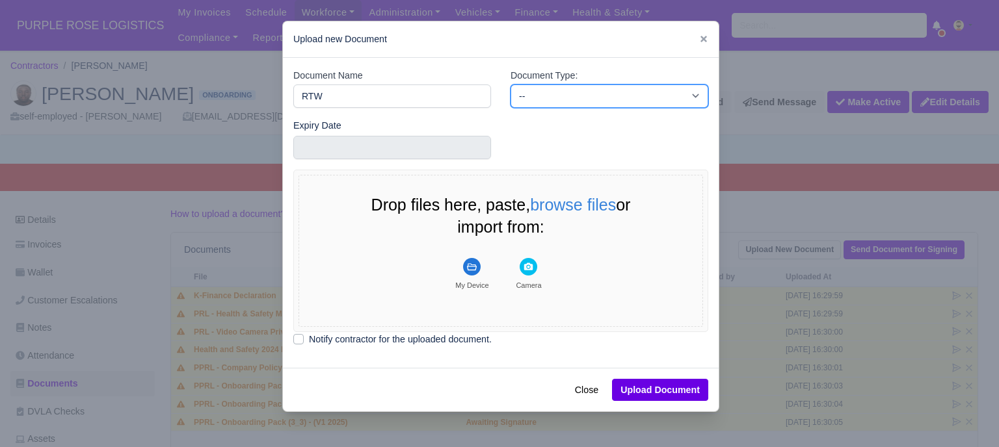
click at [540, 95] on select "-- Accounting Engagement Letter Age Verification Confirmation Background Check …" at bounding box center [610, 96] width 198 height 23
select select "right-to-work"
click at [511, 85] on select "-- Accounting Engagement Letter Age Verification Confirmation Background Check …" at bounding box center [610, 96] width 198 height 23
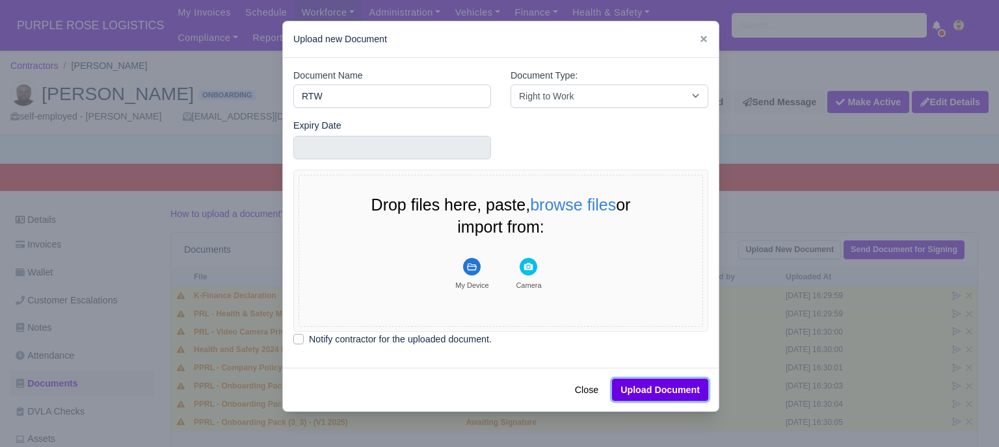
click at [658, 393] on button "Upload Document" at bounding box center [660, 390] width 96 height 22
select select "right-to-work"
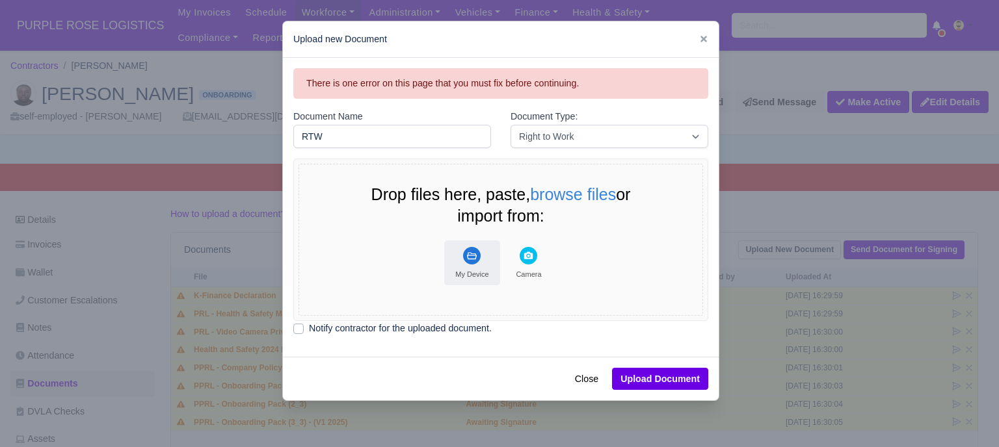
click at [476, 250] on button "My Device" at bounding box center [472, 263] width 56 height 45
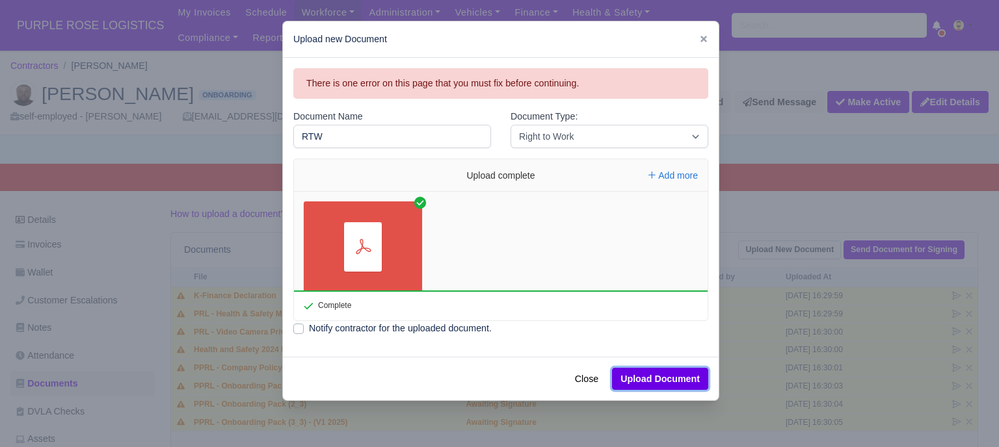
click at [664, 377] on button "Upload Document" at bounding box center [660, 379] width 96 height 22
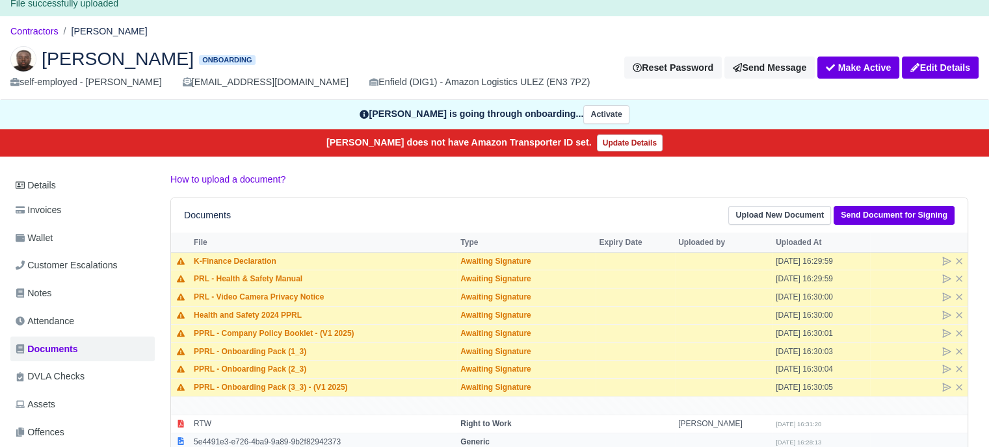
scroll to position [195, 0]
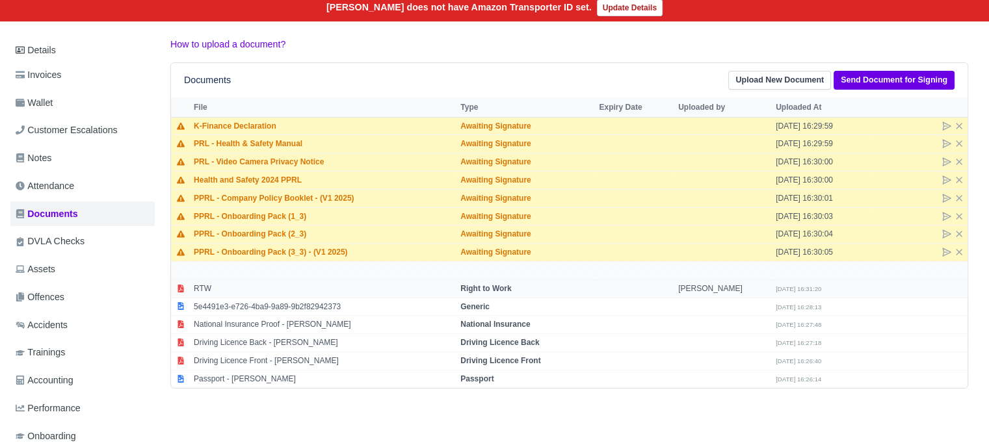
click at [695, 288] on td "[PERSON_NAME]" at bounding box center [724, 289] width 98 height 18
select select "right-to-work"
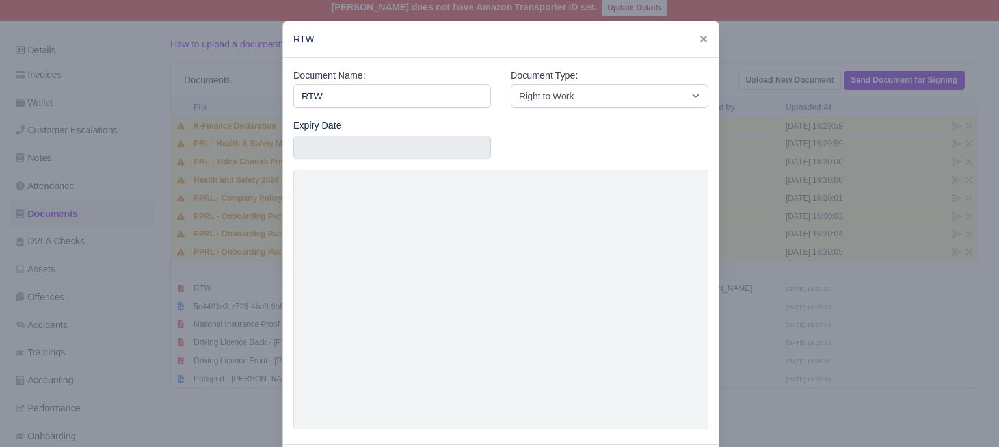
click at [767, 267] on div at bounding box center [499, 223] width 999 height 447
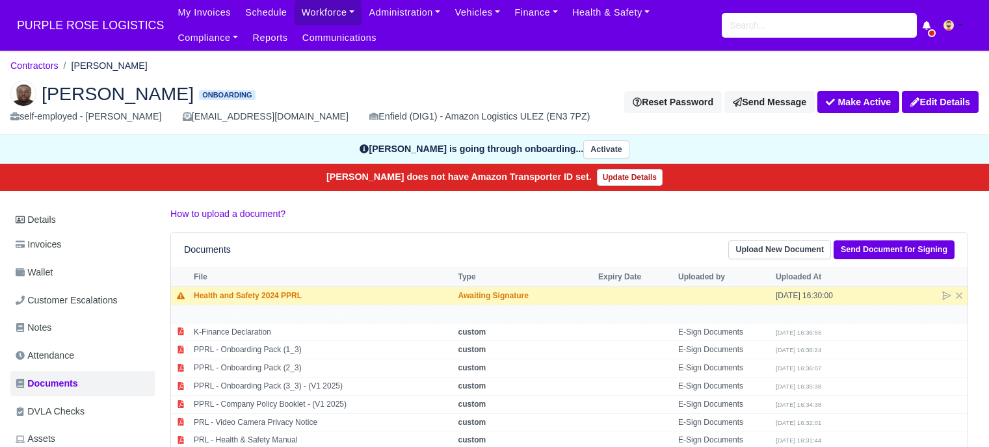
scroll to position [163, 0]
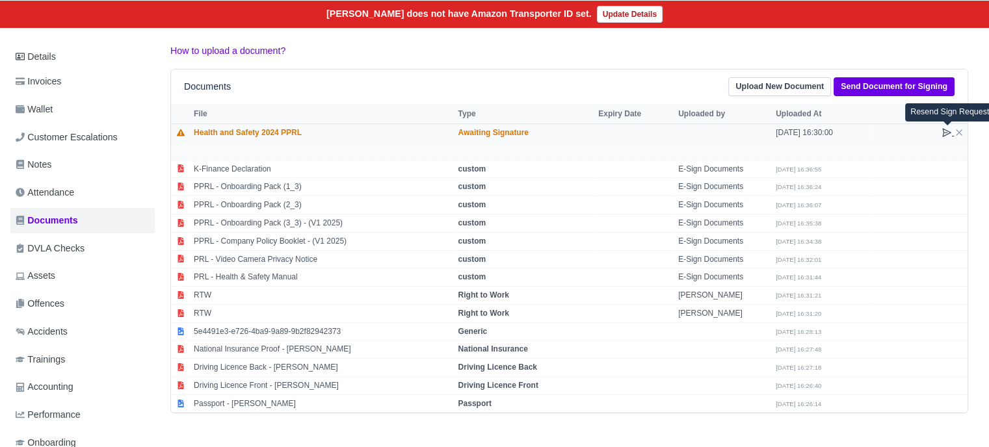
click at [945, 132] on icon at bounding box center [947, 132] width 10 height 10
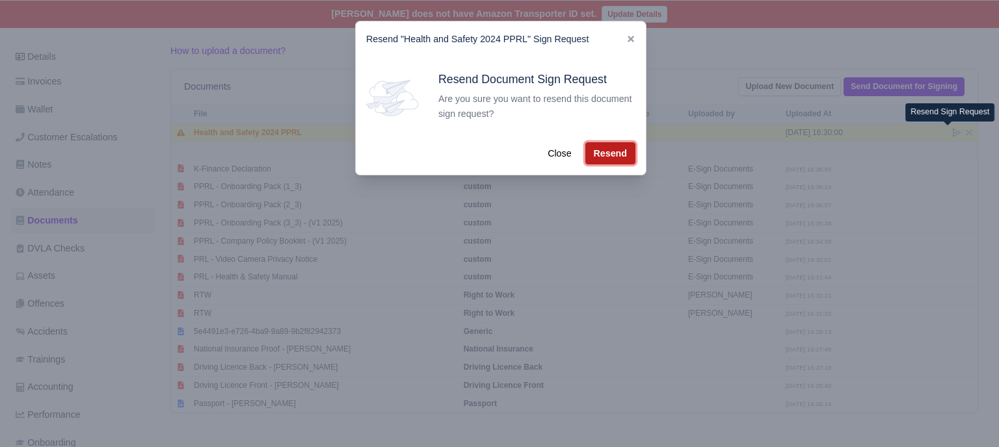
click at [598, 155] on button "Resend" at bounding box center [610, 153] width 50 height 22
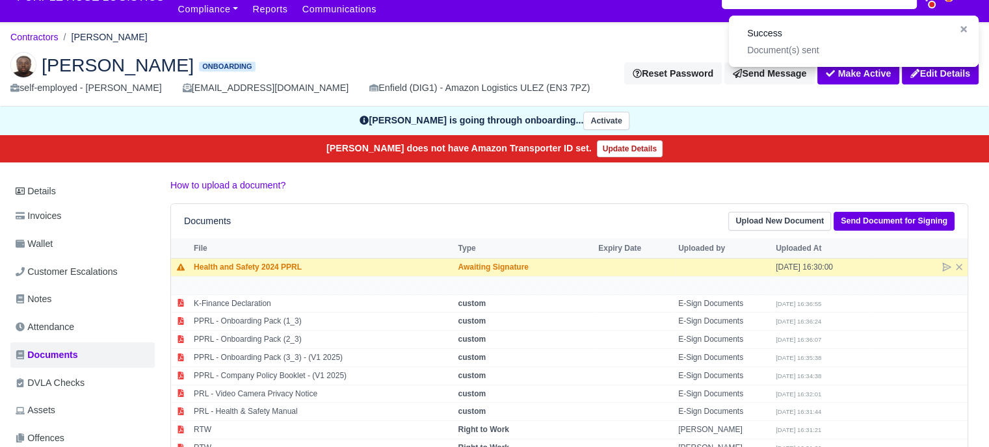
scroll to position [0, 0]
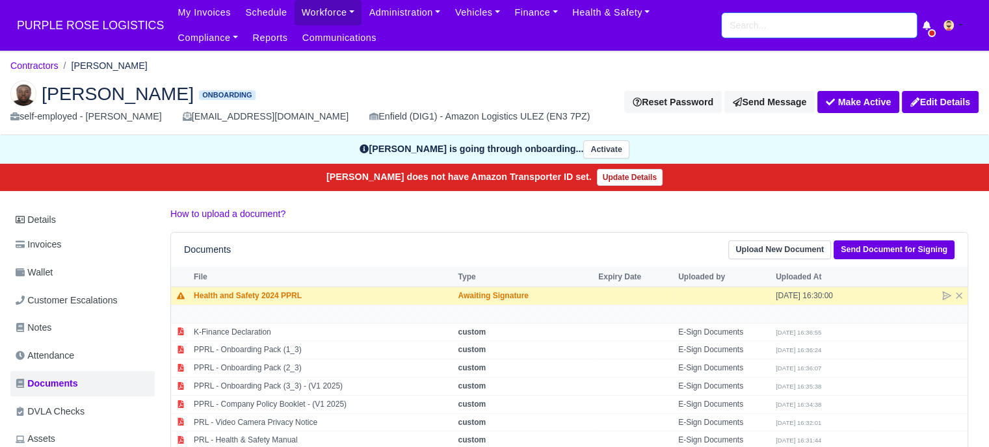
click at [752, 32] on input "search" at bounding box center [819, 25] width 195 height 25
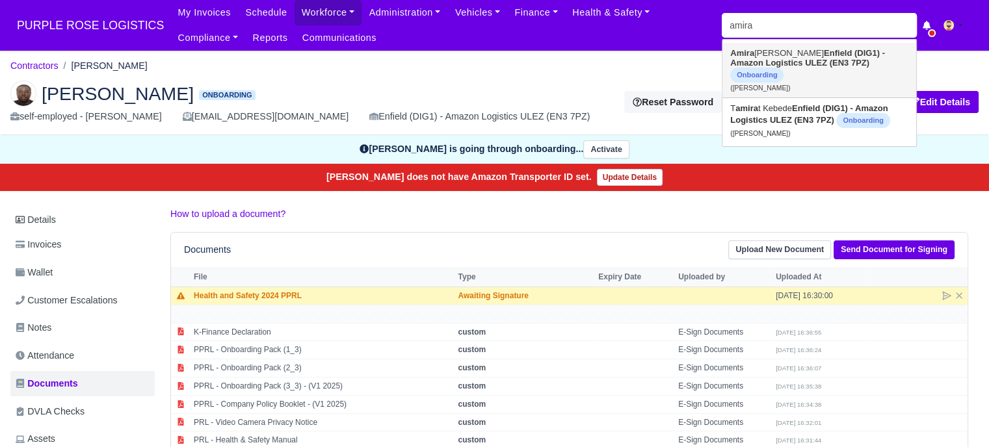
click at [793, 63] on strong "Enfield (DIG1) - Amazon Logistics ULEZ (EN3 7PZ)" at bounding box center [807, 58] width 155 height 20
type input "[PERSON_NAME]"
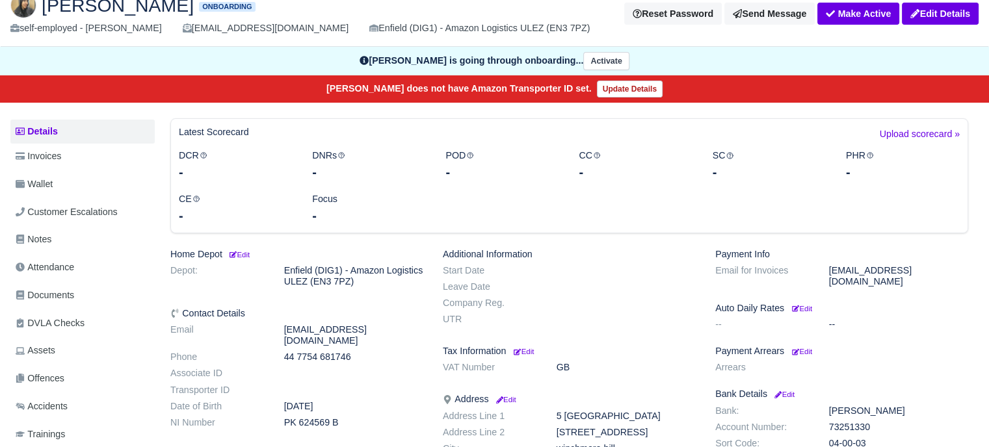
scroll to position [260, 0]
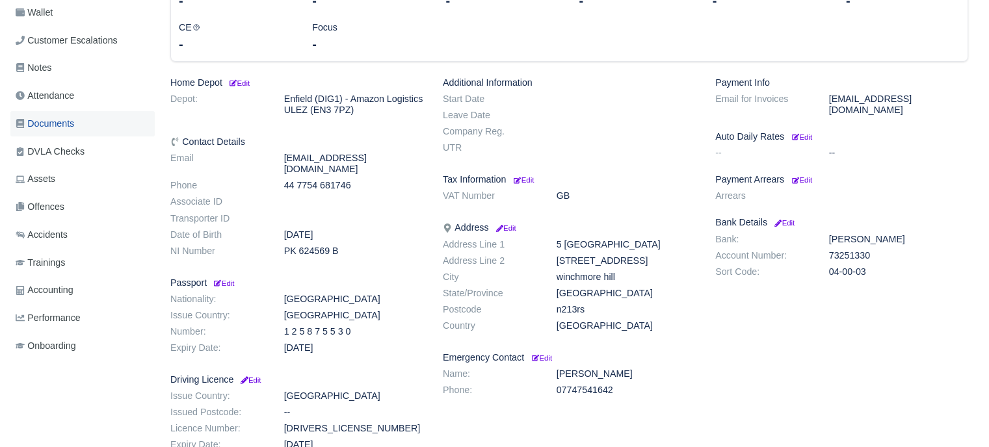
click at [62, 122] on span "Documents" at bounding box center [45, 123] width 59 height 15
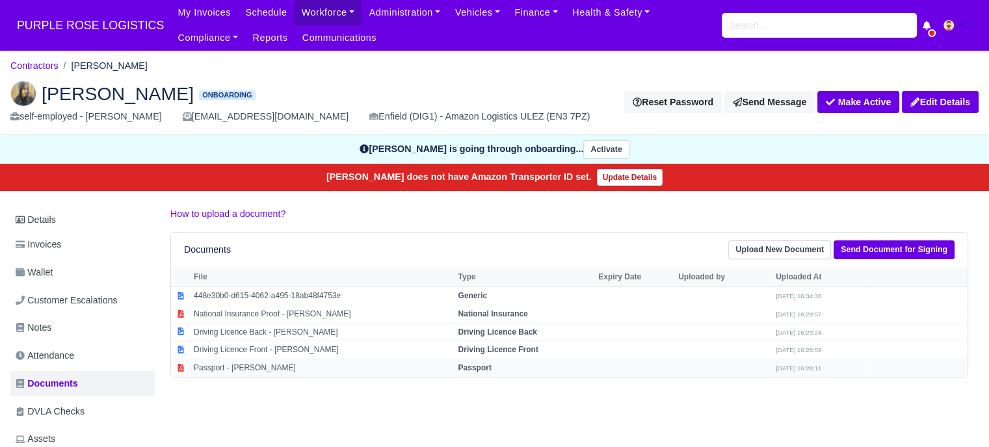
click at [479, 368] on strong "Passport" at bounding box center [474, 368] width 33 height 9
select select "passport"
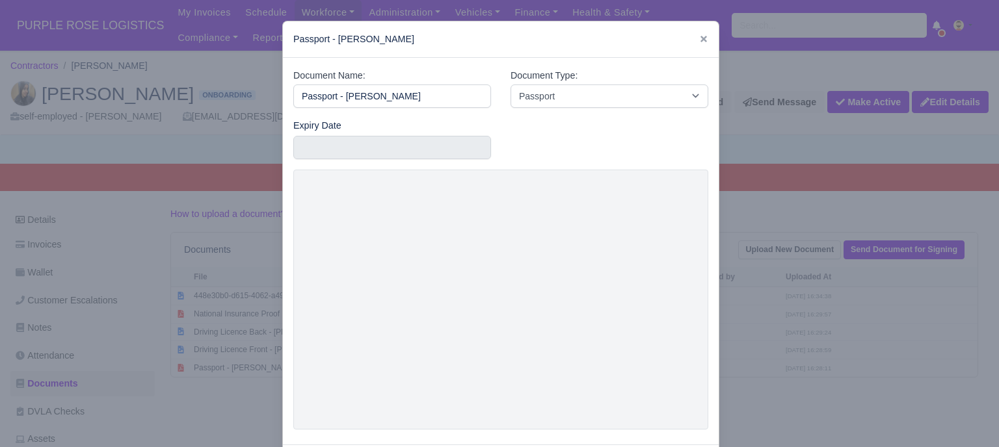
click at [749, 310] on div at bounding box center [499, 223] width 999 height 447
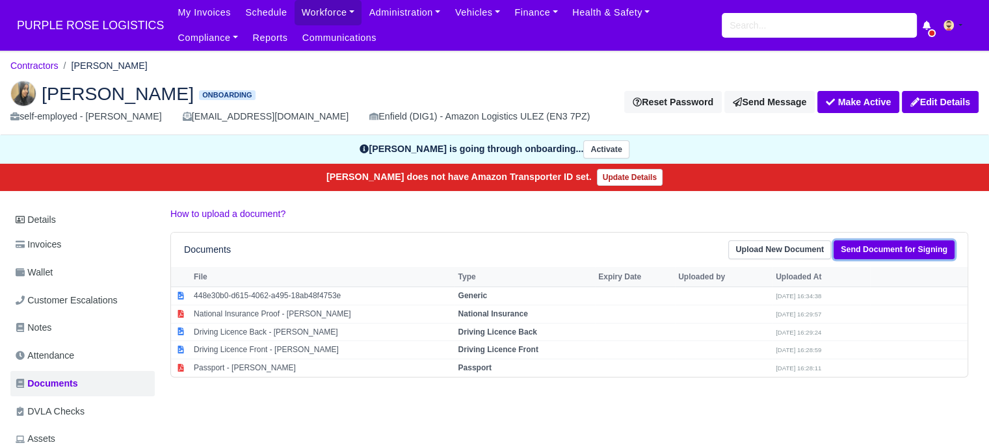
click at [871, 249] on link "Send Document for Signing" at bounding box center [894, 250] width 121 height 19
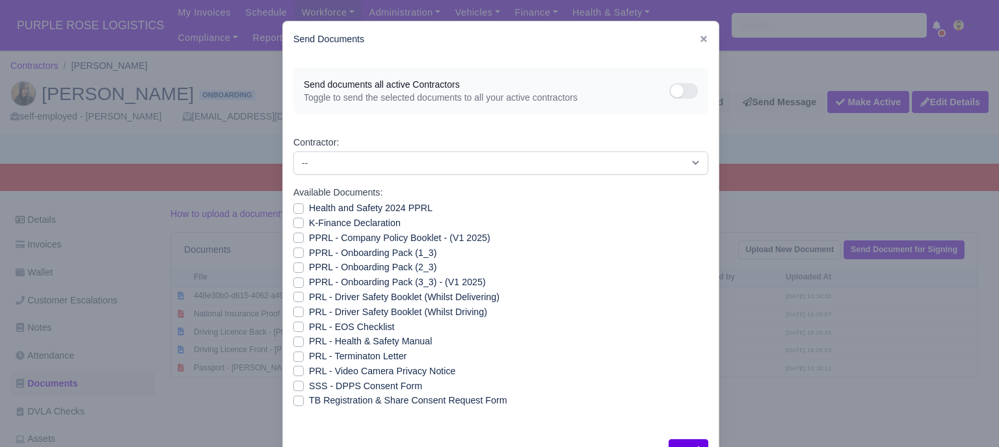
drag, startPoint x: 384, startPoint y: 212, endPoint x: 380, endPoint y: 222, distance: 10.8
click at [384, 212] on label "Health and Safety 2024 PPRL" at bounding box center [371, 208] width 124 height 15
click at [304, 211] on input "Health and Safety 2024 PPRL" at bounding box center [298, 206] width 10 height 10
checkbox input "true"
drag, startPoint x: 380, startPoint y: 222, endPoint x: 380, endPoint y: 232, distance: 10.4
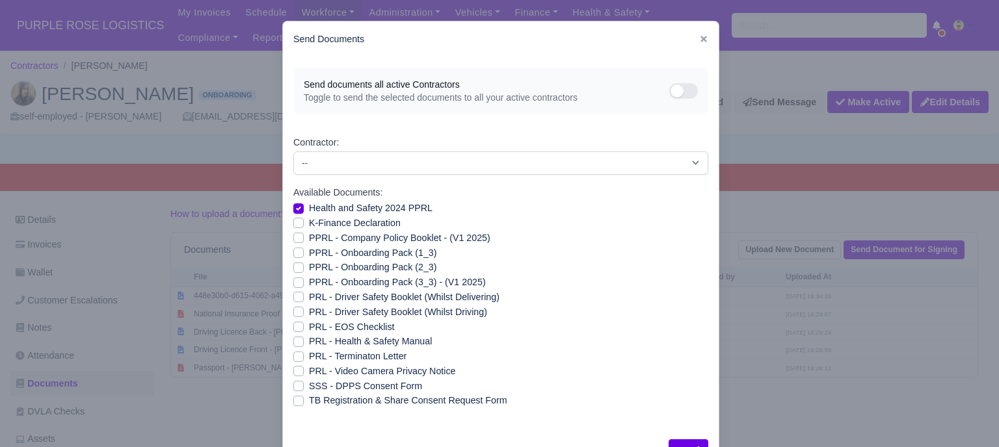
click at [380, 222] on label "K-Finance Declaration" at bounding box center [355, 223] width 92 height 15
click at [304, 222] on input "K-Finance Declaration" at bounding box center [298, 221] width 10 height 10
checkbox input "true"
click at [382, 239] on label "PPRL - Company Policy Booklet - (V1 2025)" at bounding box center [399, 238] width 181 height 15
click at [304, 239] on input "PPRL - Company Policy Booklet - (V1 2025)" at bounding box center [298, 236] width 10 height 10
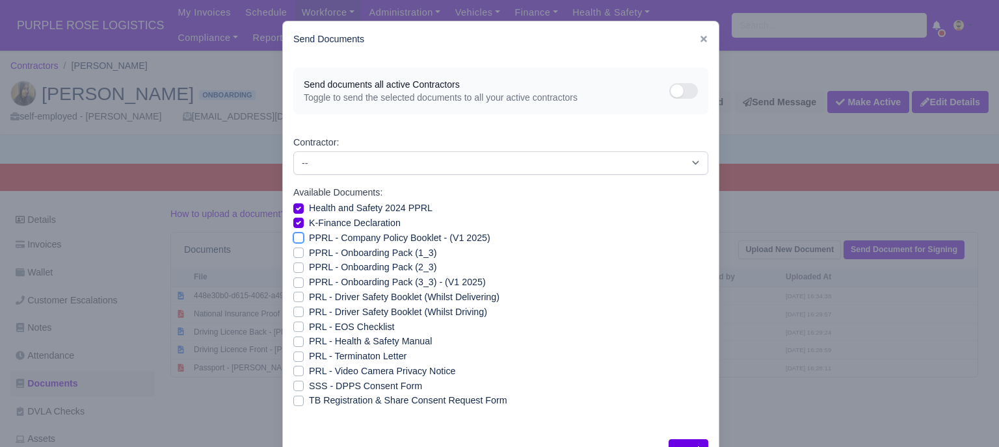
checkbox input "true"
click at [382, 256] on label "PPRL - Onboarding Pack (1_3)" at bounding box center [372, 253] width 127 height 15
click at [304, 256] on input "PPRL - Onboarding Pack (1_3)" at bounding box center [298, 251] width 10 height 10
checkbox input "true"
click at [382, 267] on label "PPRL - Onboarding Pack (2_3)" at bounding box center [372, 267] width 127 height 15
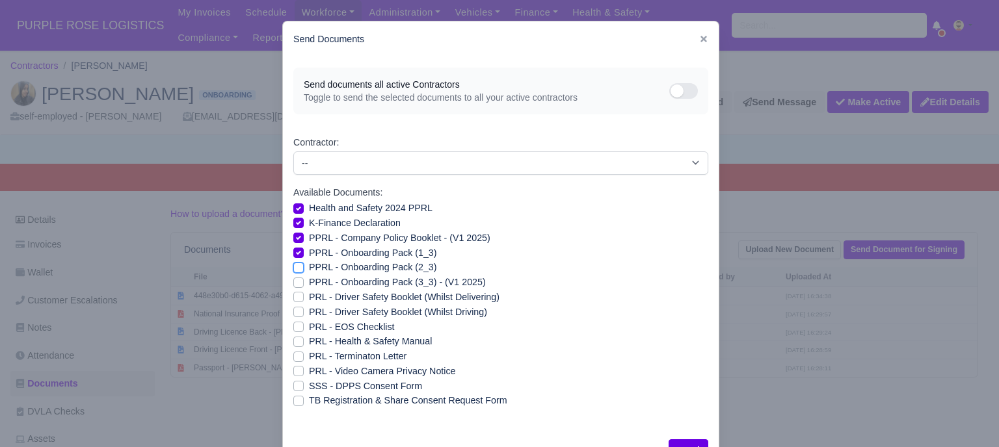
click at [304, 267] on input "PPRL - Onboarding Pack (2_3)" at bounding box center [298, 265] width 10 height 10
checkbox input "true"
click at [380, 282] on label "PPRL - Onboarding Pack (3_3) - (V1 2025)" at bounding box center [397, 282] width 177 height 15
click at [304, 282] on input "PPRL - Onboarding Pack (3_3) - (V1 2025)" at bounding box center [298, 280] width 10 height 10
checkbox input "true"
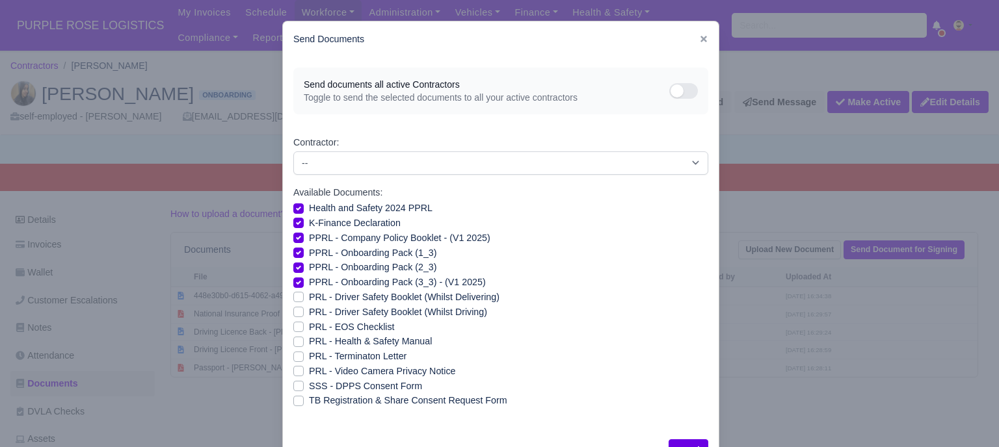
click at [376, 299] on label "PRL - Driver Safety Booklet (Whilst Delivering)" at bounding box center [404, 297] width 191 height 15
click at [304, 299] on input "PRL - Driver Safety Booklet (Whilst Delivering)" at bounding box center [298, 295] width 10 height 10
checkbox input "true"
click at [375, 309] on label "PRL - Driver Safety Booklet (Whilst Driving)" at bounding box center [398, 312] width 178 height 15
click at [304, 309] on input "PRL - Driver Safety Booklet (Whilst Driving)" at bounding box center [298, 310] width 10 height 10
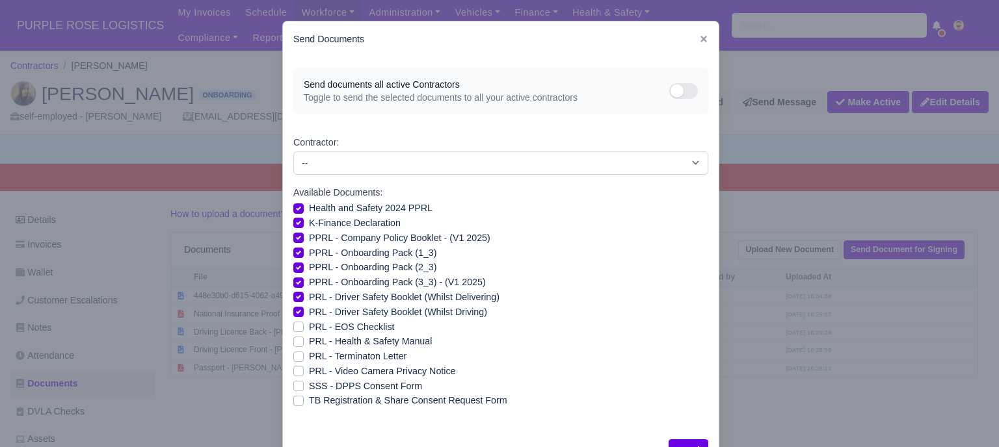
click at [375, 309] on label "PRL - Driver Safety Booklet (Whilst Driving)" at bounding box center [398, 312] width 178 height 15
click at [304, 309] on input "PRL - Driver Safety Booklet (Whilst Driving)" at bounding box center [298, 310] width 10 height 10
checkbox input "false"
click at [377, 295] on label "PRL - Driver Safety Booklet (Whilst Delivering)" at bounding box center [404, 297] width 191 height 15
click at [304, 295] on input "PRL - Driver Safety Booklet (Whilst Delivering)" at bounding box center [298, 295] width 10 height 10
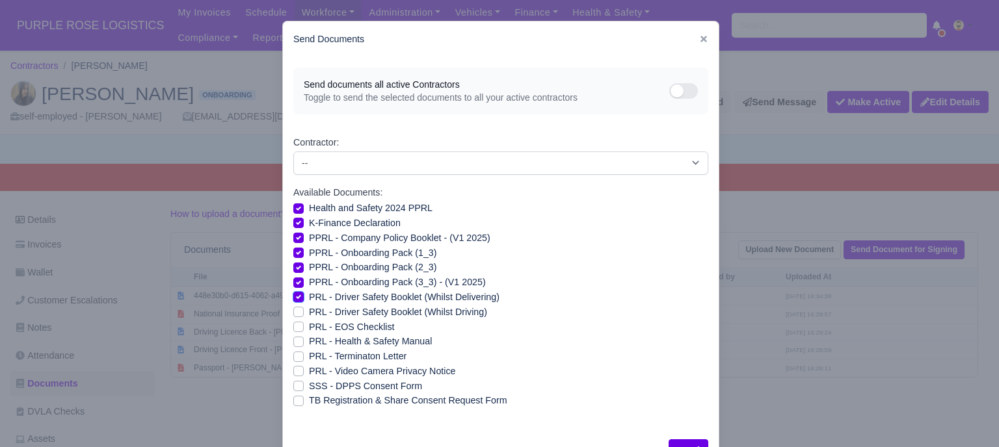
checkbox input "false"
click at [350, 342] on label "PRL - Health & Safety Manual" at bounding box center [370, 341] width 123 height 15
click at [304, 342] on input "PRL - Health & Safety Manual" at bounding box center [298, 339] width 10 height 10
checkbox input "true"
click at [354, 371] on label "PRL - Video Camera Privacy Notice" at bounding box center [382, 371] width 146 height 15
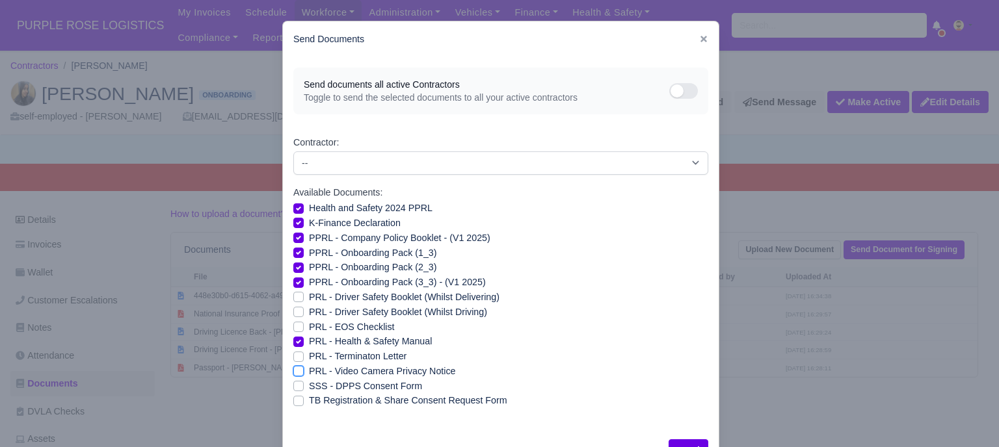
click at [304, 371] on input "PRL - Video Camera Privacy Notice" at bounding box center [298, 369] width 10 height 10
checkbox input "true"
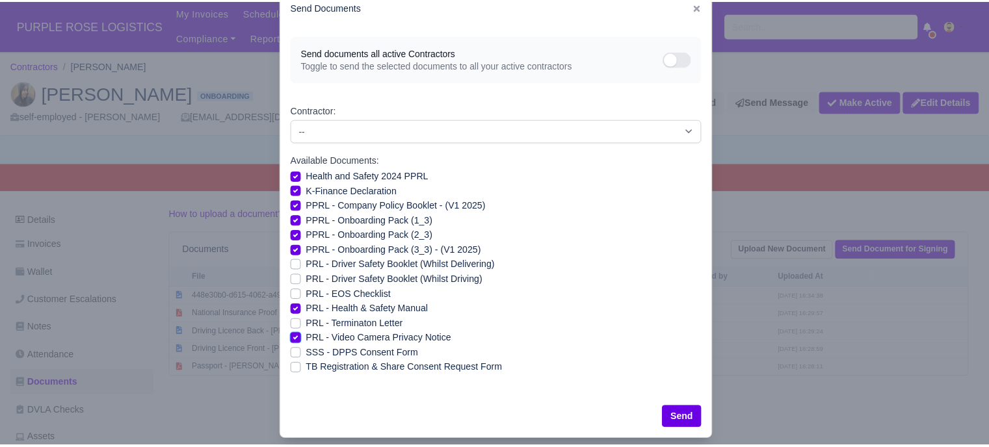
scroll to position [47, 0]
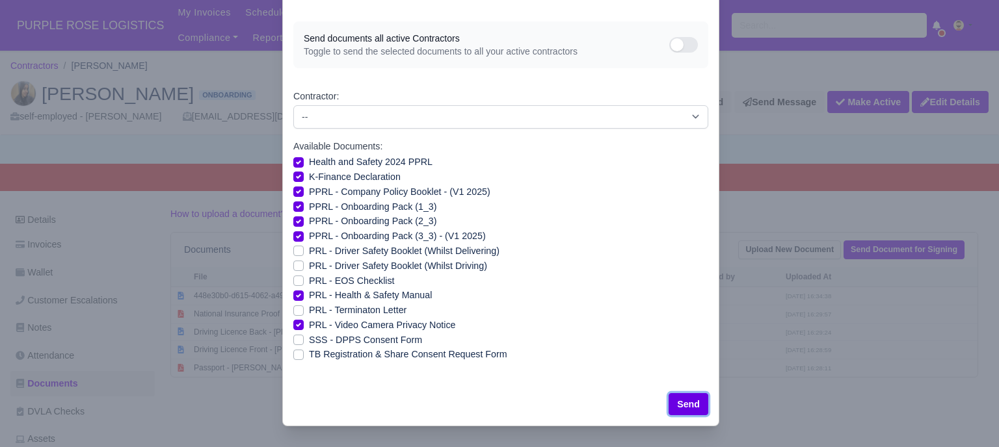
click at [679, 406] on button "Send" at bounding box center [689, 404] width 40 height 22
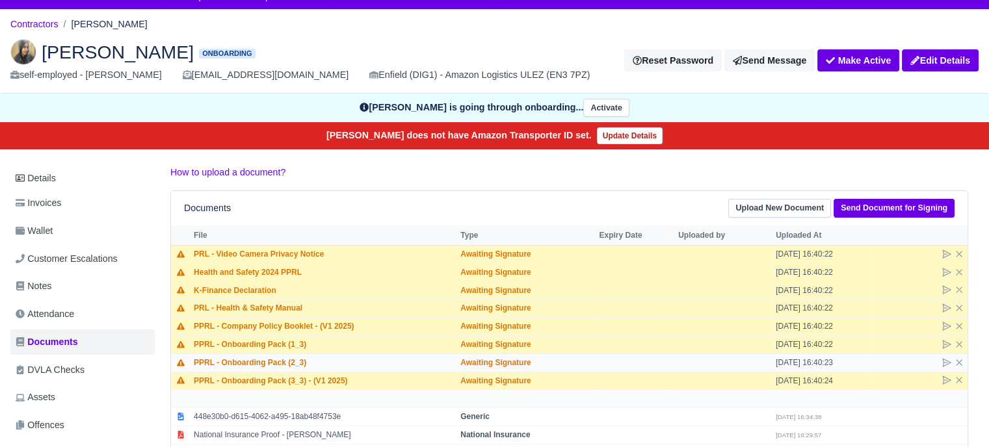
scroll to position [65, 0]
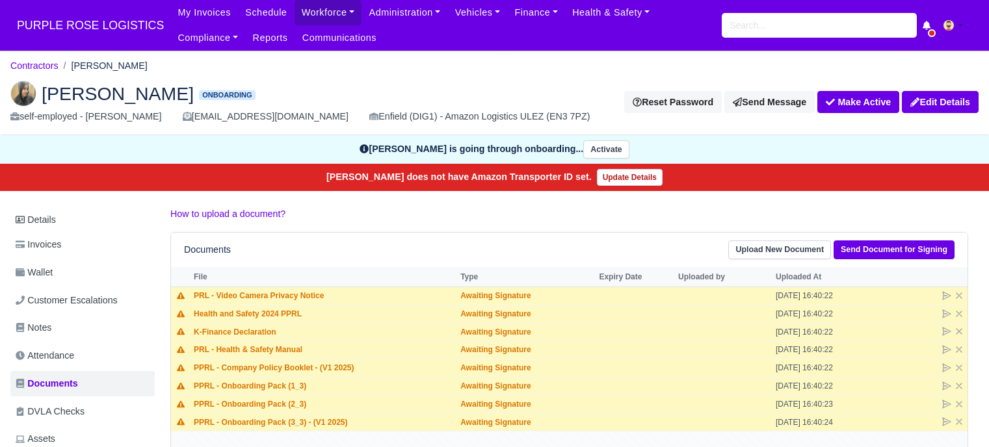
scroll to position [65, 0]
click at [750, 24] on input "search" at bounding box center [819, 25] width 195 height 25
click at [770, 31] on input "search" at bounding box center [819, 25] width 195 height 25
type input "qend"
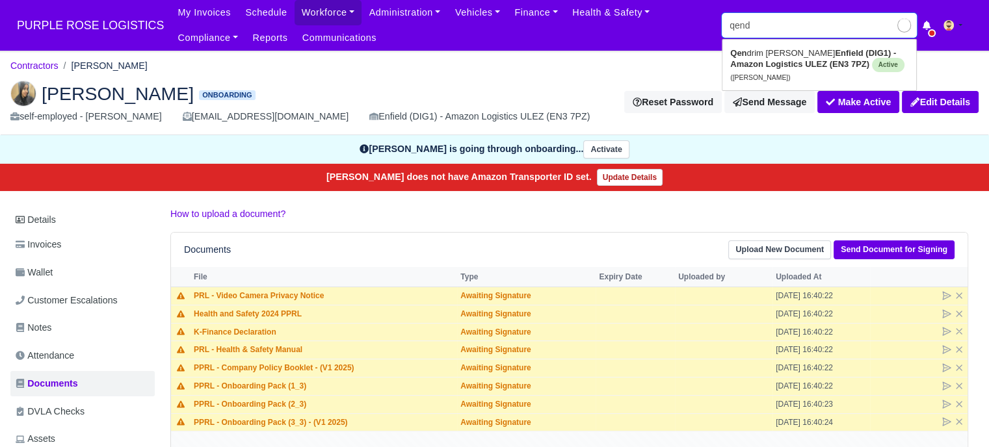
type input "qendrim Rexhepi"
click at [816, 65] on strong "Enfield (DIG1) - Amazon Logistics ULEZ (EN3 7PZ)" at bounding box center [811, 58] width 163 height 21
type input "Qendrim Rexhepi"
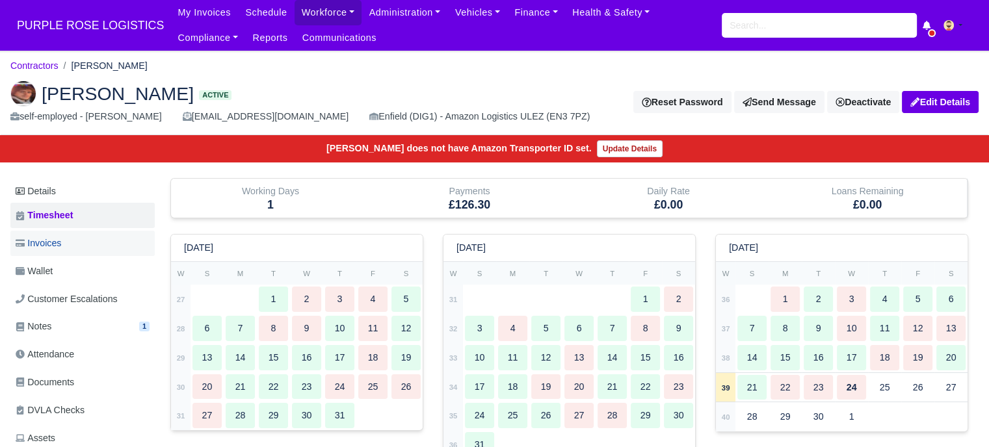
click at [81, 241] on link "Invoices" at bounding box center [82, 243] width 144 height 25
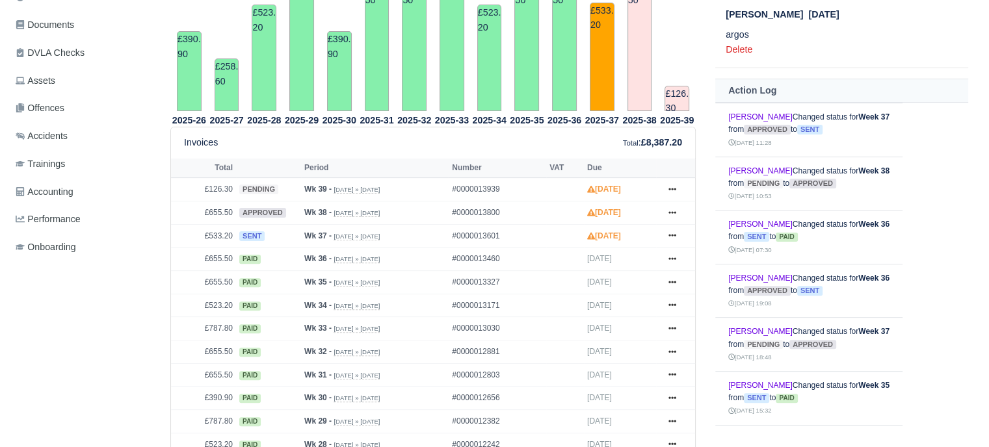
scroll to position [356, 0]
click at [673, 191] on icon at bounding box center [673, 190] width 8 height 3
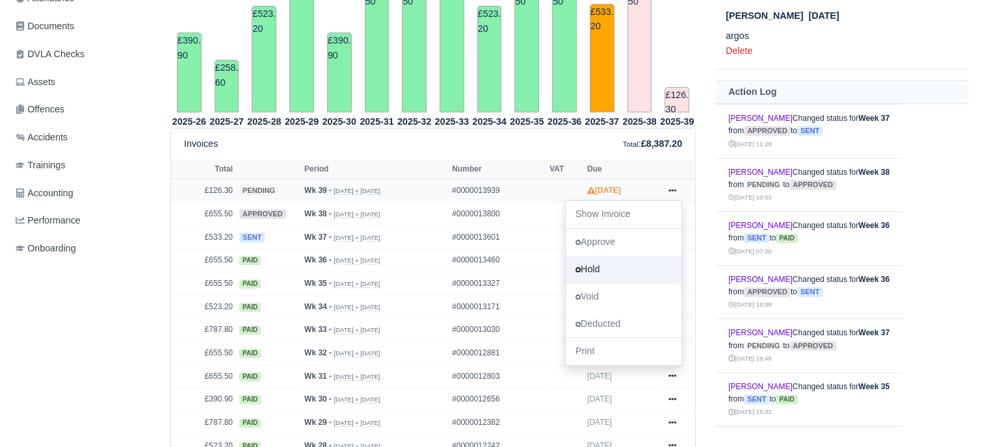
click at [619, 269] on link "Hold" at bounding box center [624, 269] width 116 height 27
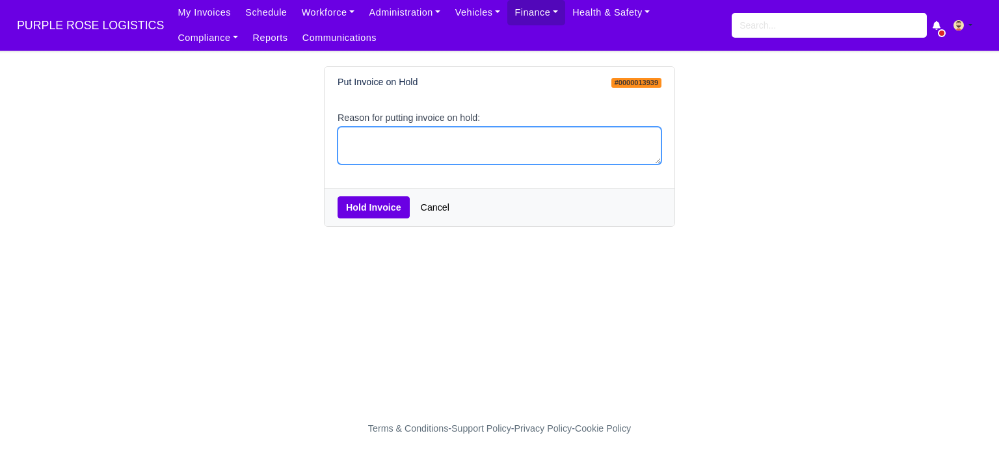
click at [416, 158] on textarea "Reason for putting invoice on hold:" at bounding box center [500, 146] width 324 height 38
type textarea "hold"
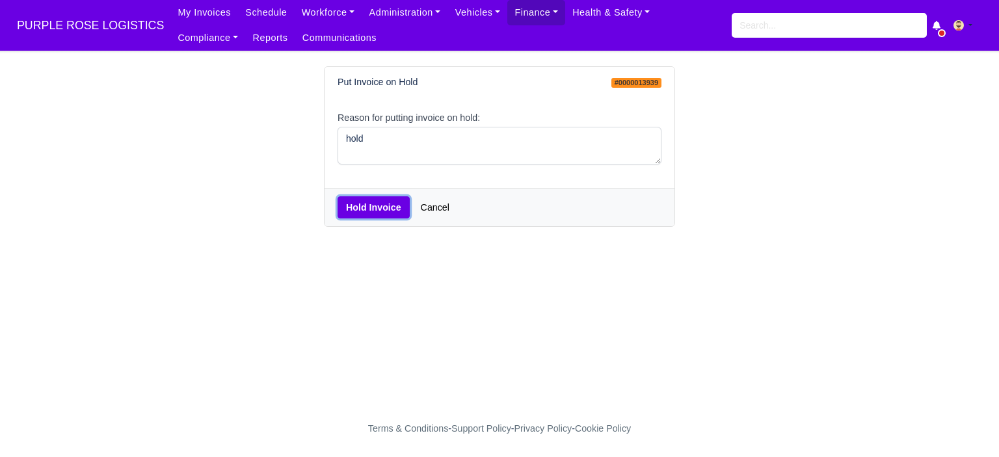
click at [380, 210] on button "Hold Invoice" at bounding box center [374, 207] width 72 height 22
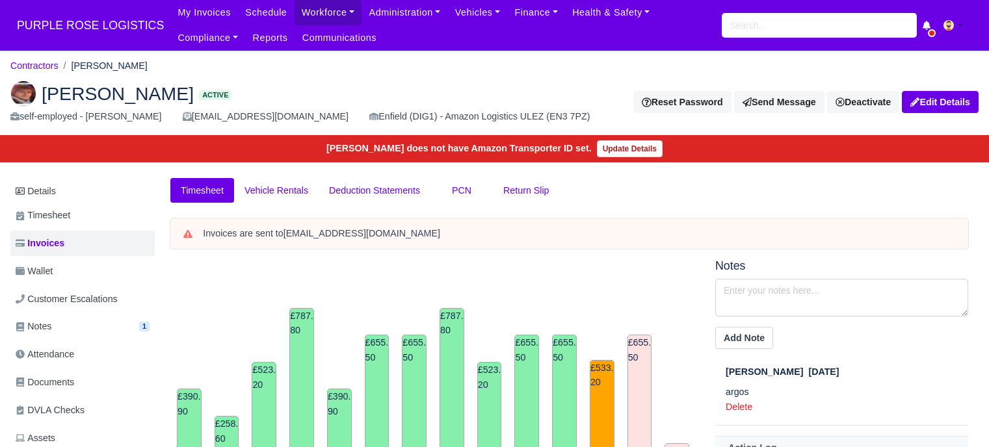
scroll to position [356, 0]
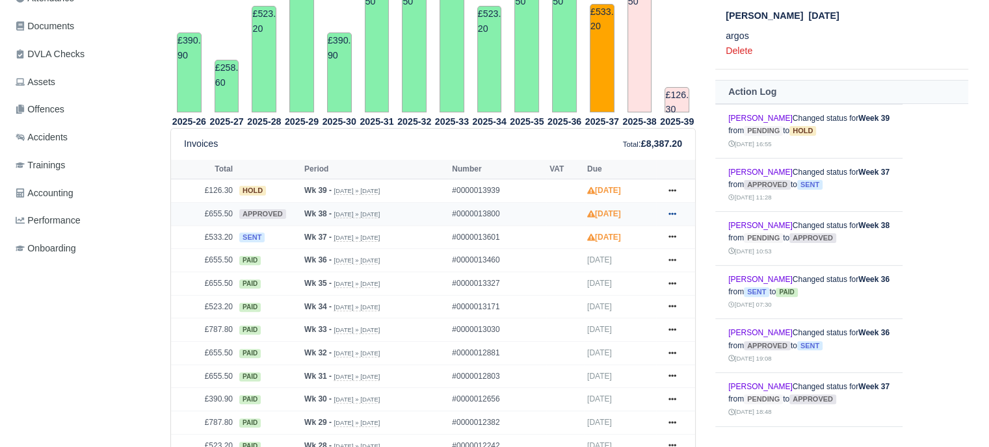
click at [676, 215] on icon at bounding box center [673, 214] width 8 height 8
click at [603, 295] on link "Hold" at bounding box center [624, 293] width 116 height 27
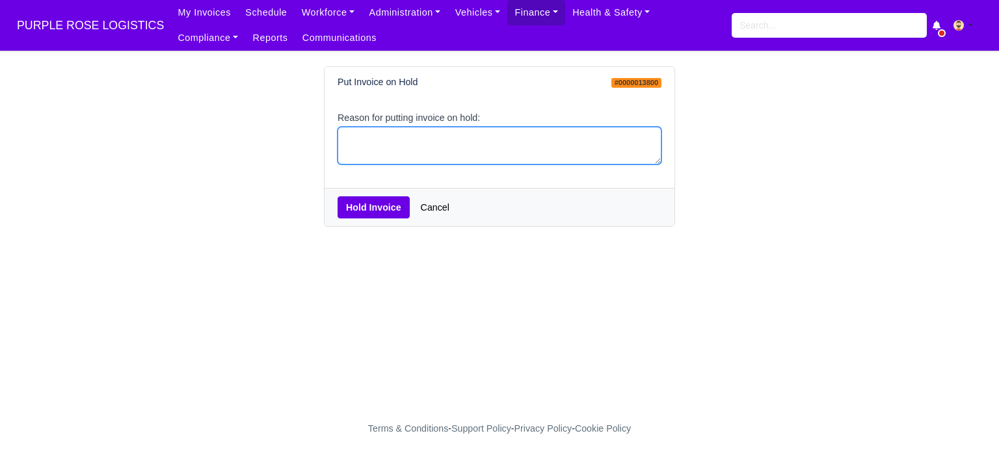
click at [395, 141] on textarea "Reason for putting invoice on hold:" at bounding box center [500, 146] width 324 height 38
type textarea "hold"
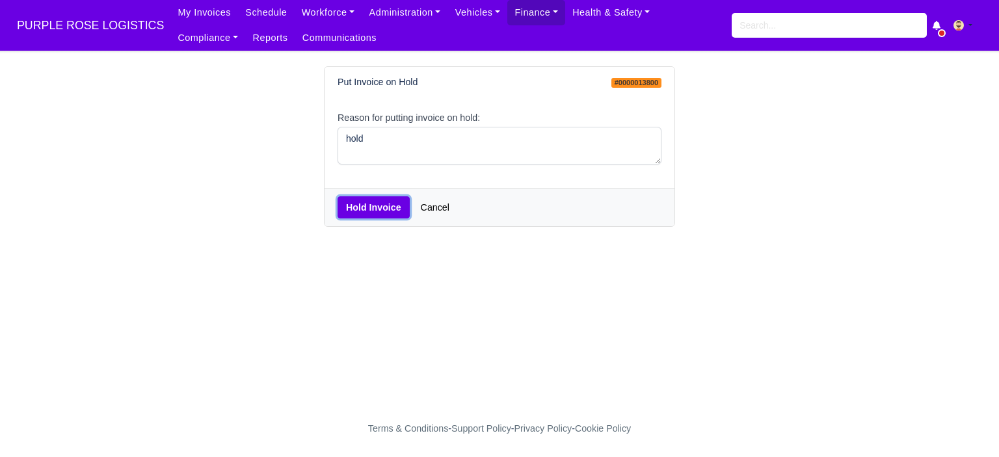
click at [384, 202] on button "Hold Invoice" at bounding box center [374, 207] width 72 height 22
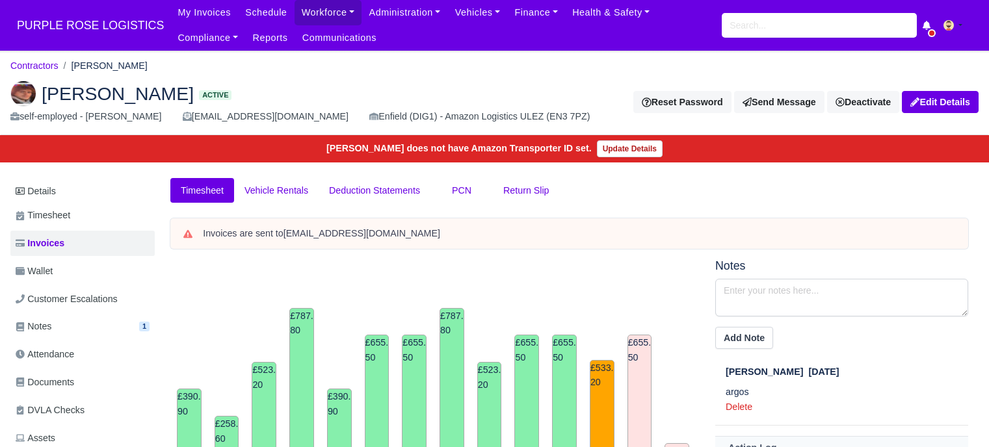
scroll to position [356, 0]
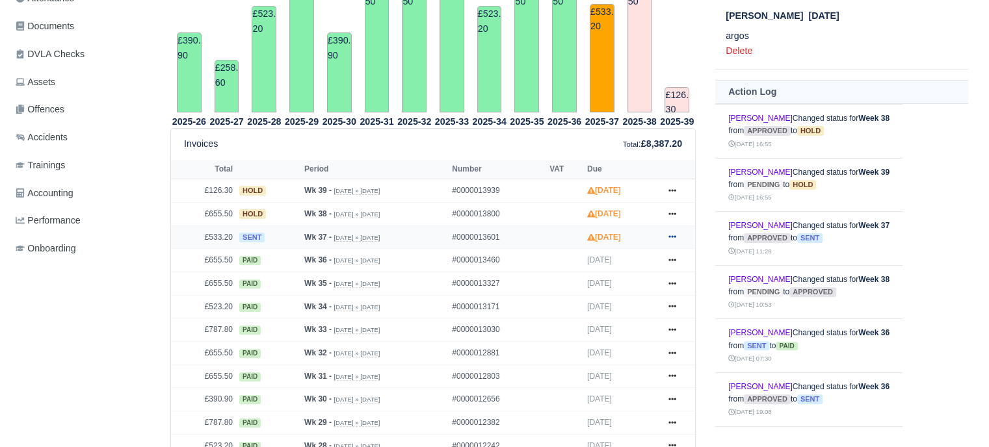
click at [672, 235] on icon at bounding box center [673, 237] width 8 height 8
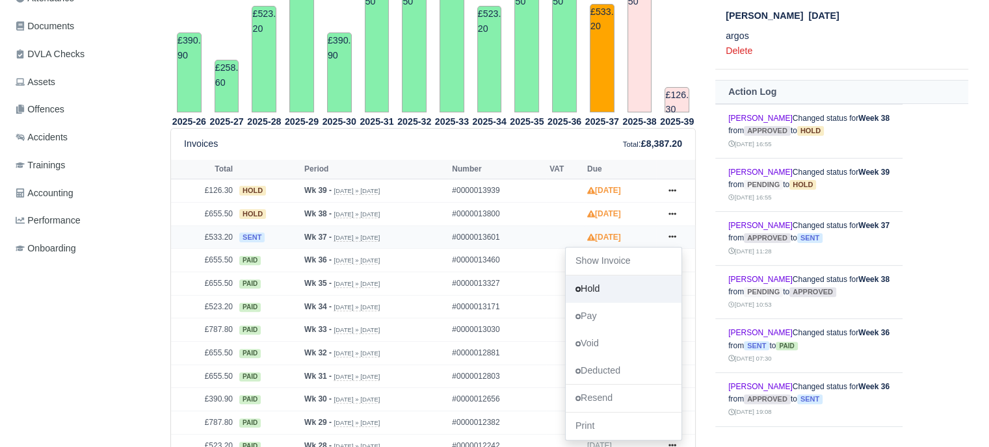
click at [605, 287] on link "Hold" at bounding box center [624, 289] width 116 height 27
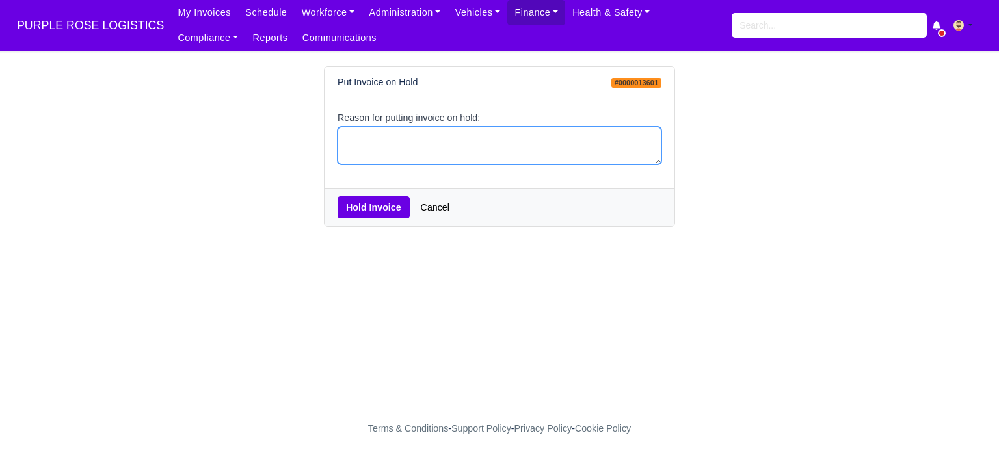
click at [382, 152] on textarea "Reason for putting invoice on hold:" at bounding box center [500, 146] width 324 height 38
type textarea "hold"
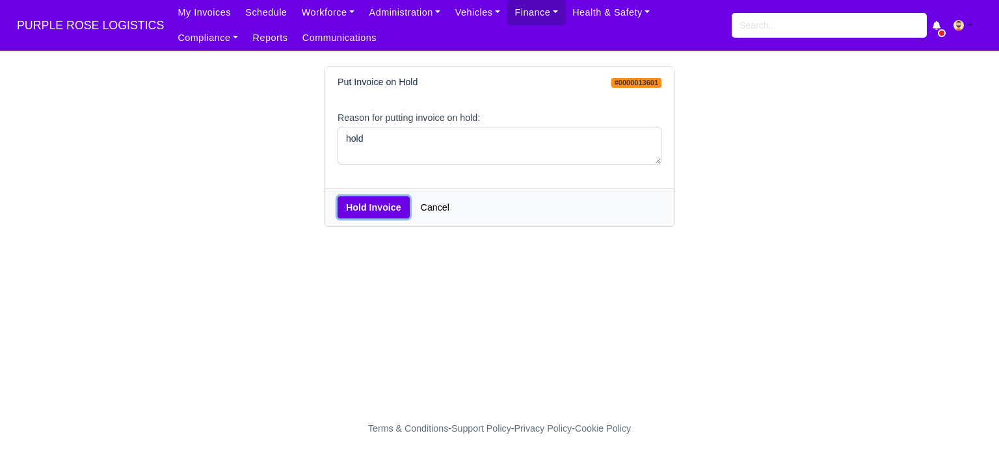
drag, startPoint x: 384, startPoint y: 205, endPoint x: 401, endPoint y: 222, distance: 23.5
click at [384, 205] on button "Hold Invoice" at bounding box center [374, 207] width 72 height 22
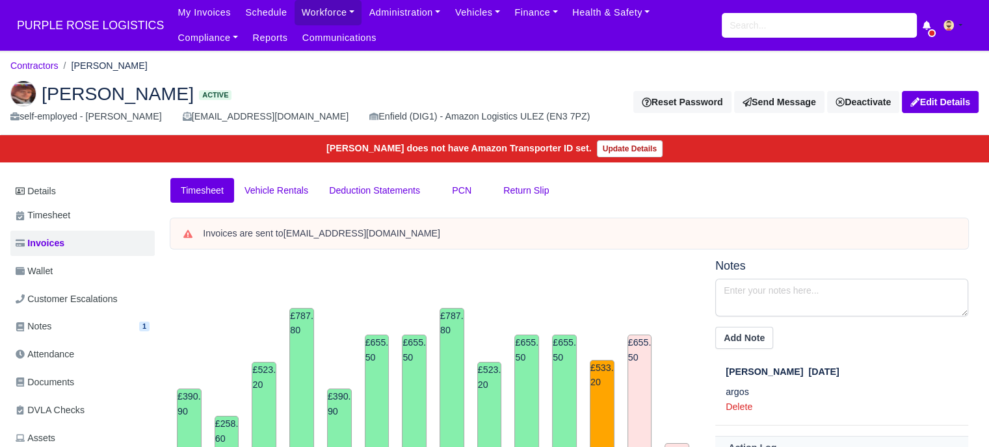
click at [23, 88] on img at bounding box center [23, 94] width 26 height 26
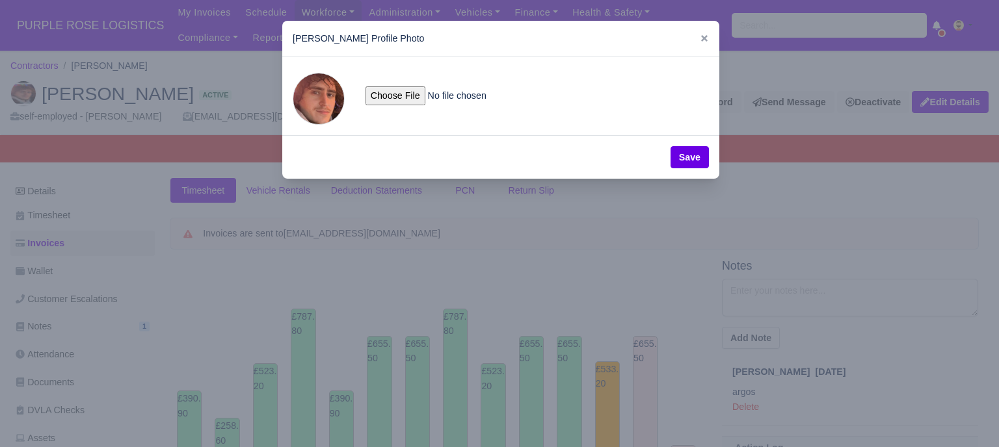
click at [313, 109] on span at bounding box center [319, 99] width 52 height 52
click at [700, 37] on icon at bounding box center [704, 38] width 9 height 9
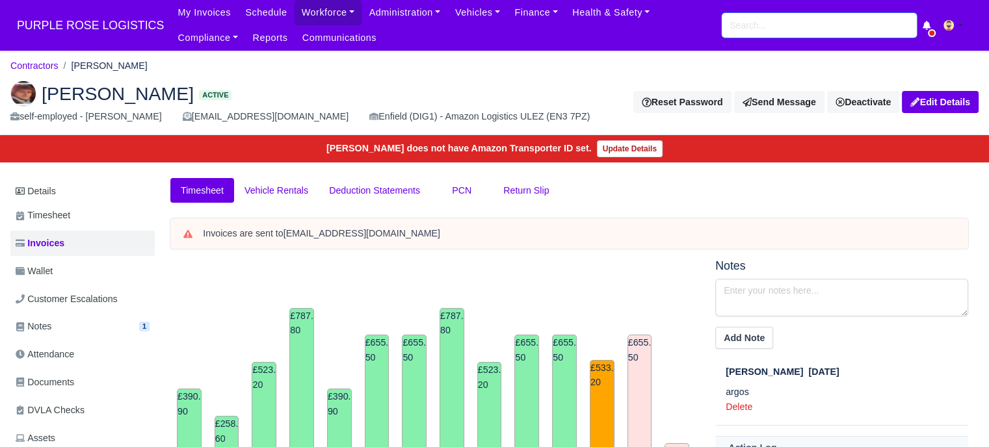
click at [792, 28] on input "search" at bounding box center [819, 25] width 195 height 25
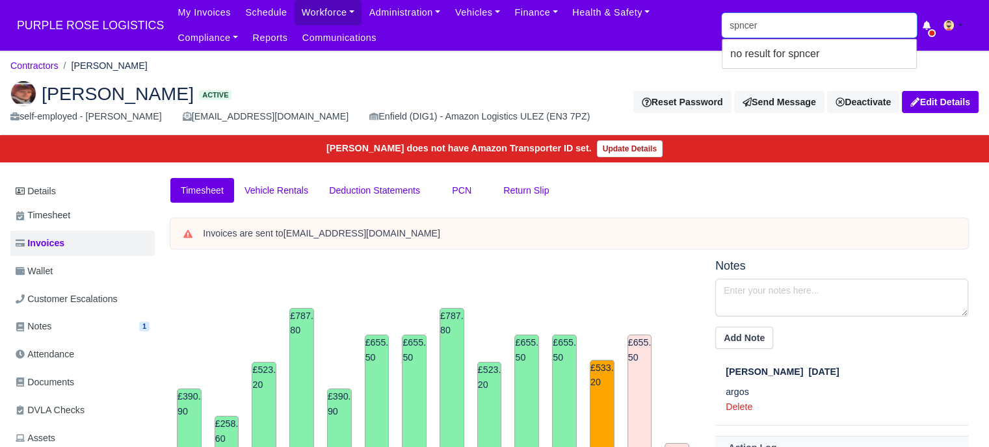
click at [787, 28] on input "spncer" at bounding box center [819, 25] width 195 height 25
click at [741, 25] on input "spncer" at bounding box center [819, 25] width 195 height 25
type input "spencer"
type input "spencer Ogua"
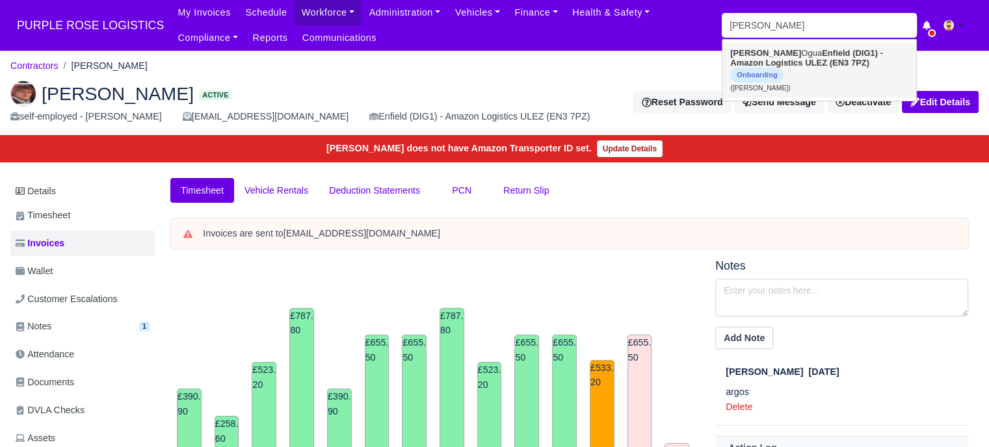
click at [802, 61] on strong "Enfield (DIG1) - Amazon Logistics ULEZ (EN3 7PZ)" at bounding box center [806, 58] width 153 height 20
type input "Spencer Ogua"
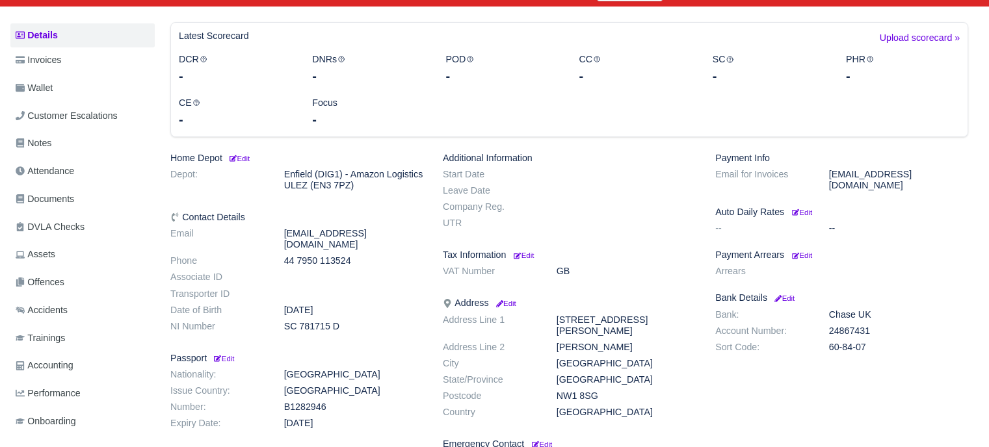
scroll to position [195, 0]
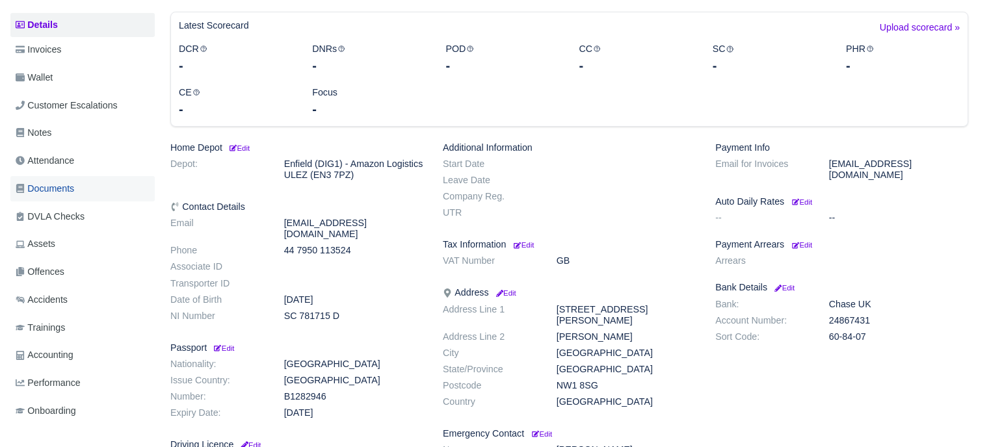
click at [70, 179] on link "Documents" at bounding box center [82, 188] width 144 height 25
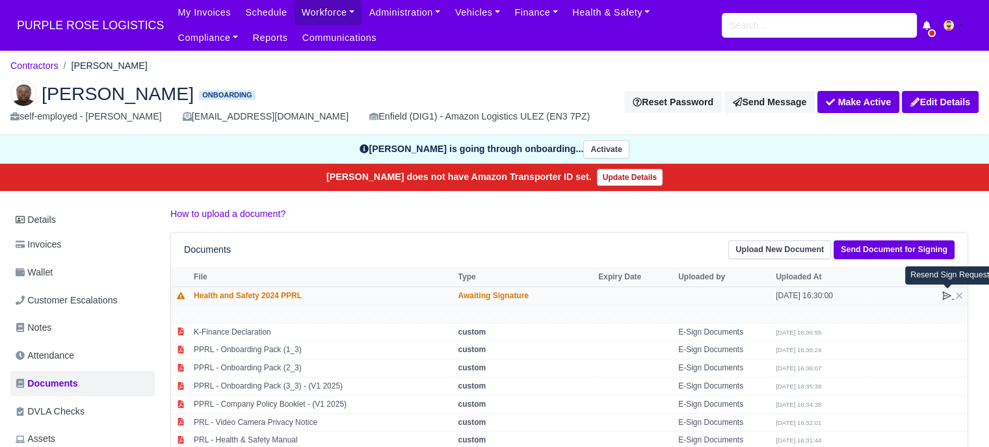
click at [943, 293] on icon at bounding box center [947, 296] width 8 height 8
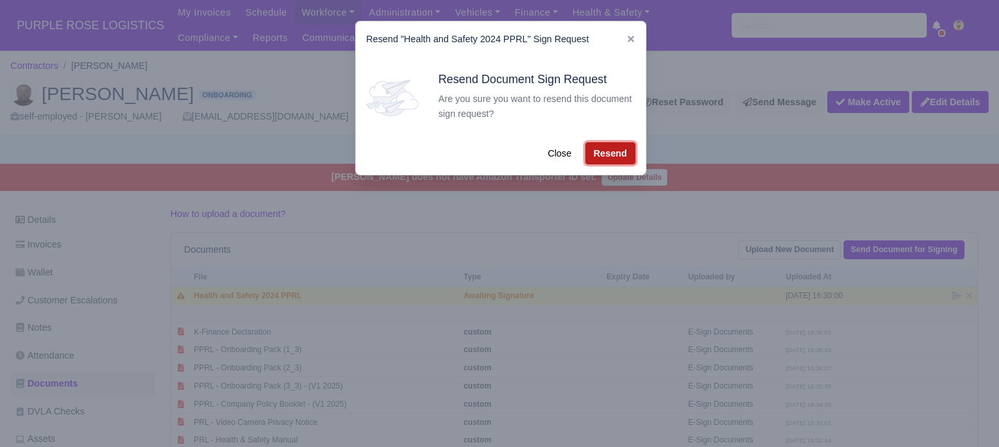
click at [594, 152] on button "Resend" at bounding box center [610, 153] width 50 height 22
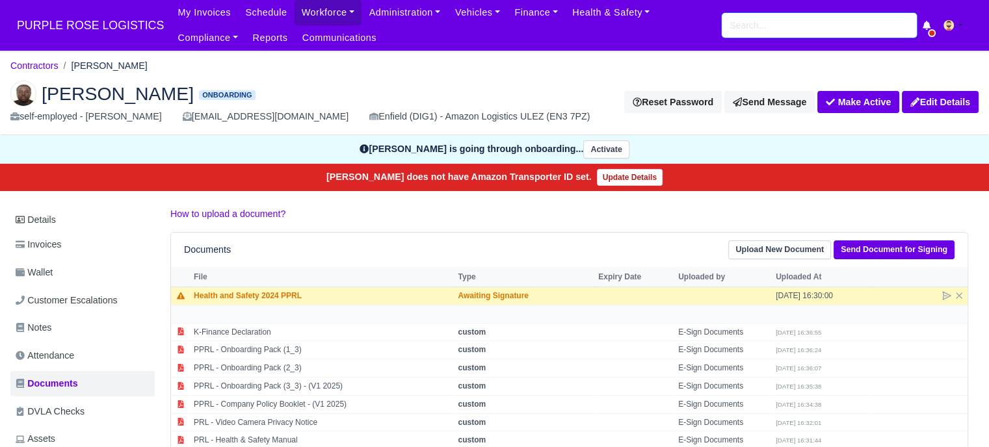
click at [764, 20] on input "search" at bounding box center [819, 25] width 195 height 25
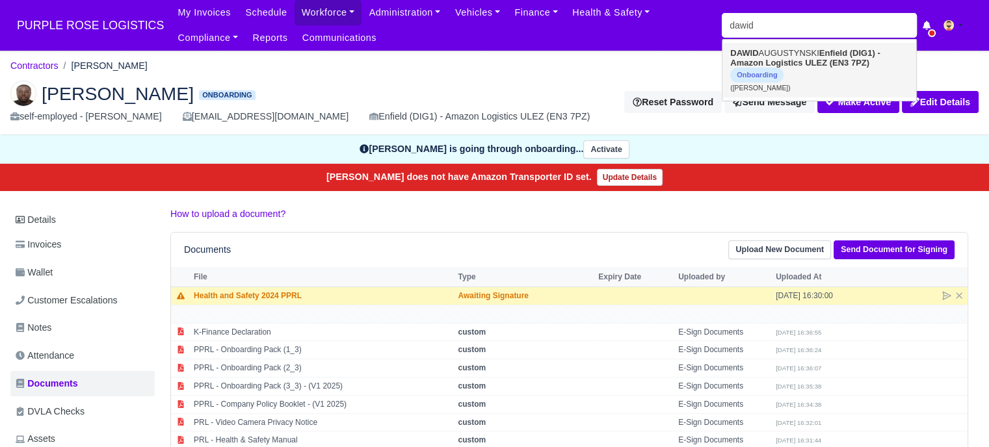
click at [783, 56] on link "[PERSON_NAME] Enfield (DIG1) - Amazon Logistics ULEZ (EN3 7PZ) Onboarding ([PER…" at bounding box center [820, 70] width 194 height 55
type input "[PERSON_NAME]"
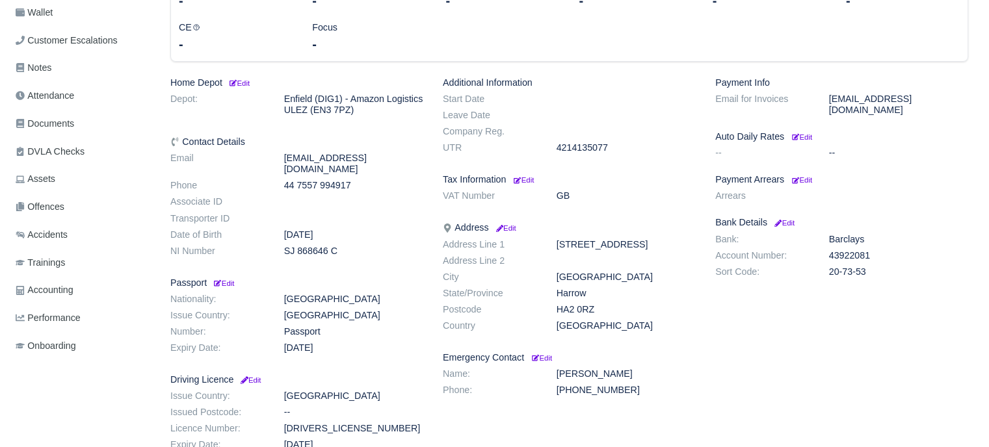
scroll to position [65, 0]
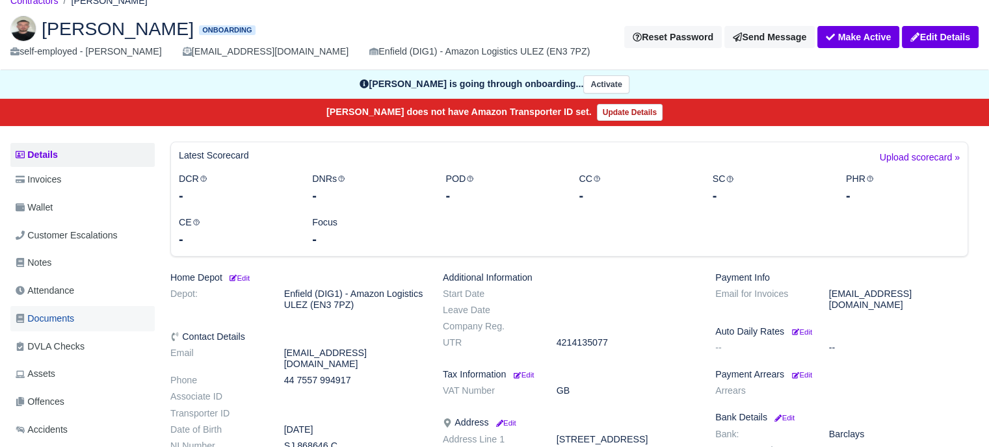
click at [53, 310] on link "Documents" at bounding box center [82, 318] width 144 height 25
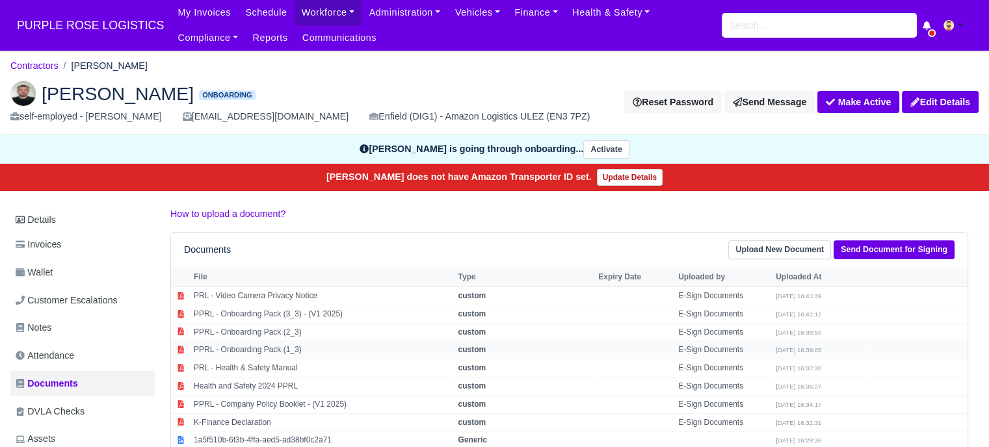
scroll to position [65, 0]
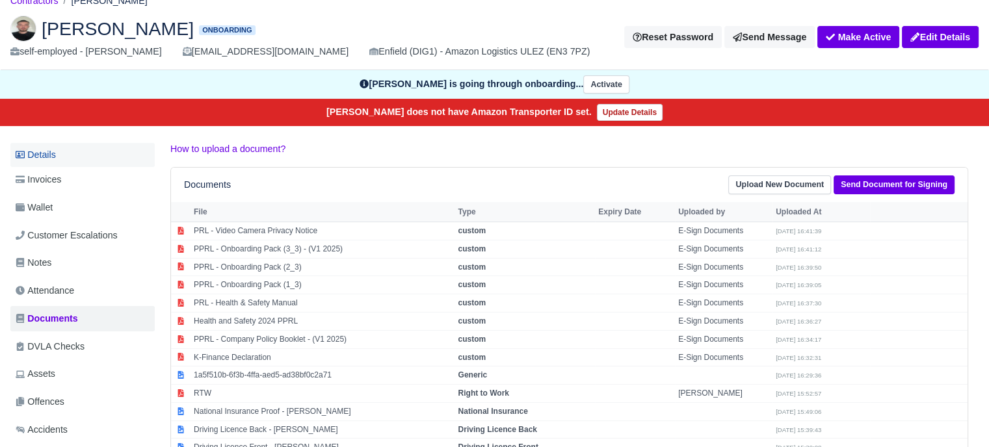
click at [92, 159] on link "Details" at bounding box center [82, 155] width 144 height 24
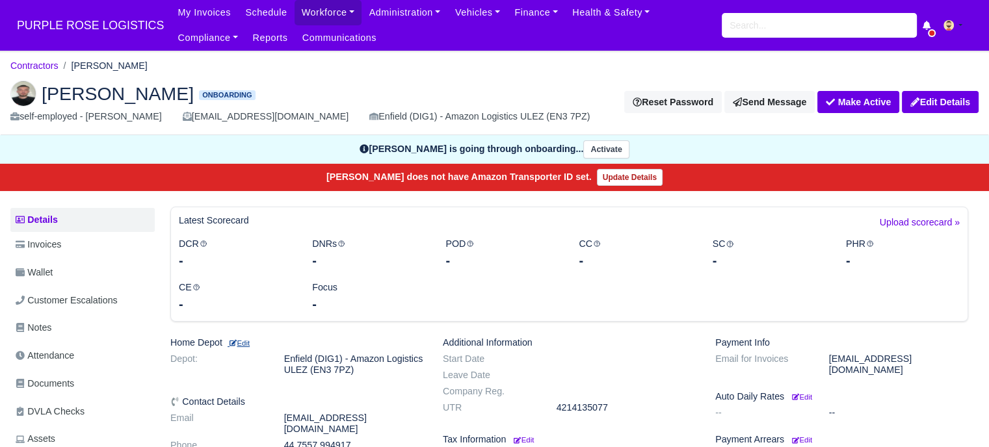
click at [245, 340] on small "Edit" at bounding box center [239, 343] width 22 height 8
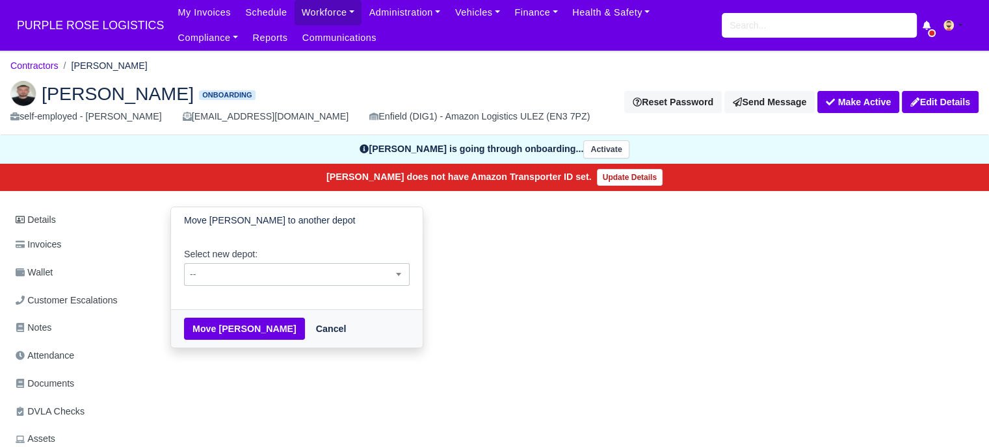
click at [323, 273] on span "--" at bounding box center [297, 275] width 224 height 16
select select "5"
click at [295, 326] on button "Move DAWID AUGUSTYNSKI" at bounding box center [244, 329] width 121 height 22
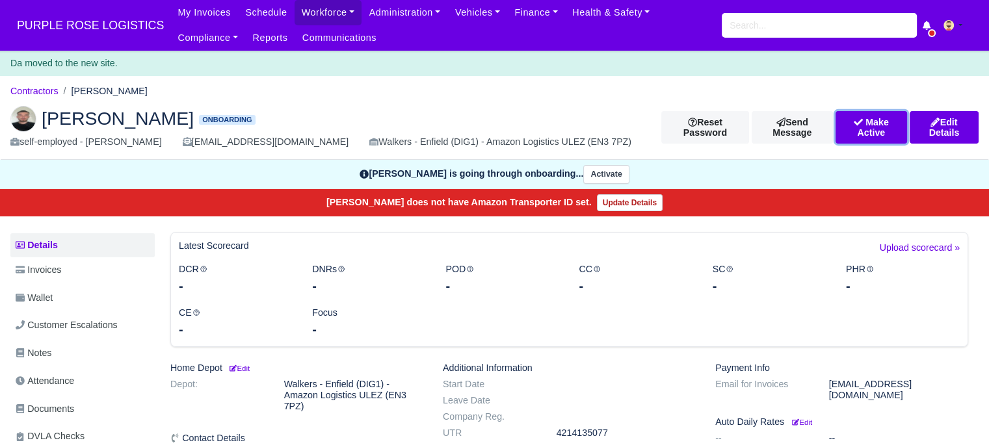
click at [859, 129] on button "Make Active" at bounding box center [872, 127] width 72 height 33
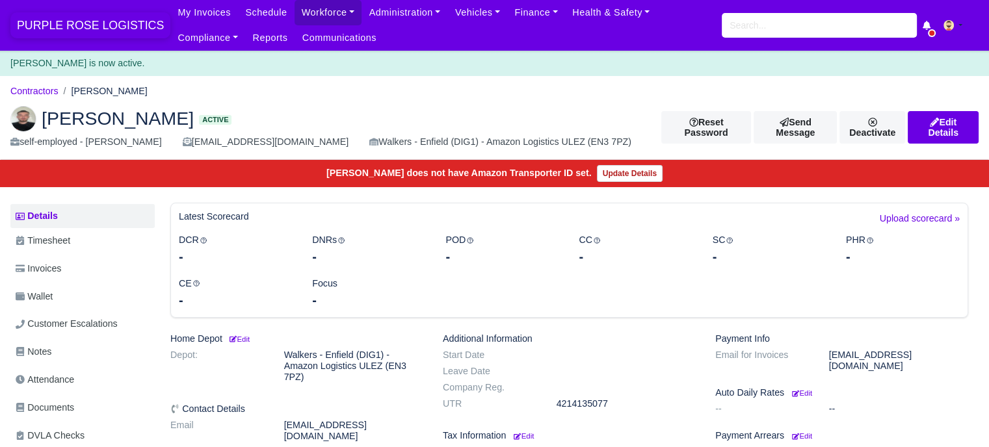
click at [49, 19] on span "PURPLE ROSE LOGISTICS" at bounding box center [90, 25] width 160 height 26
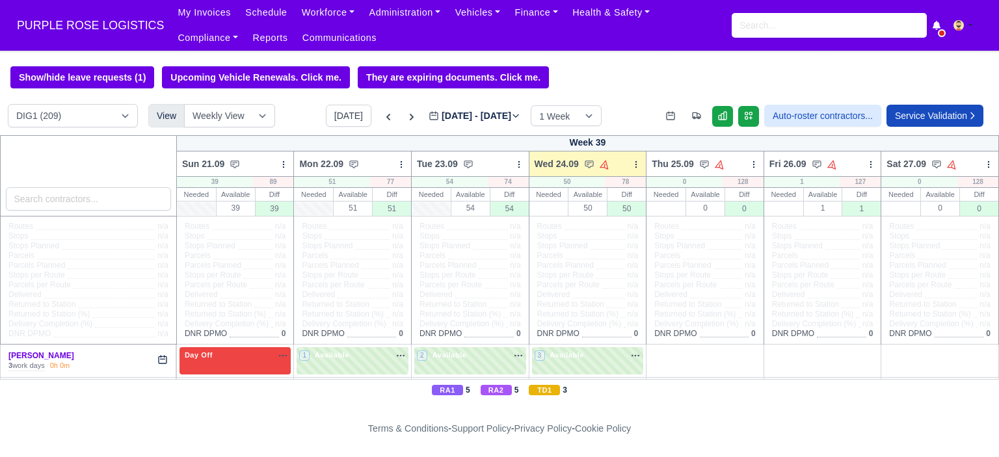
select select "5"
click at [8, 105] on select "DIG1 (209) DAK1 (1) GIMD (61)" at bounding box center [73, 115] width 130 height 23
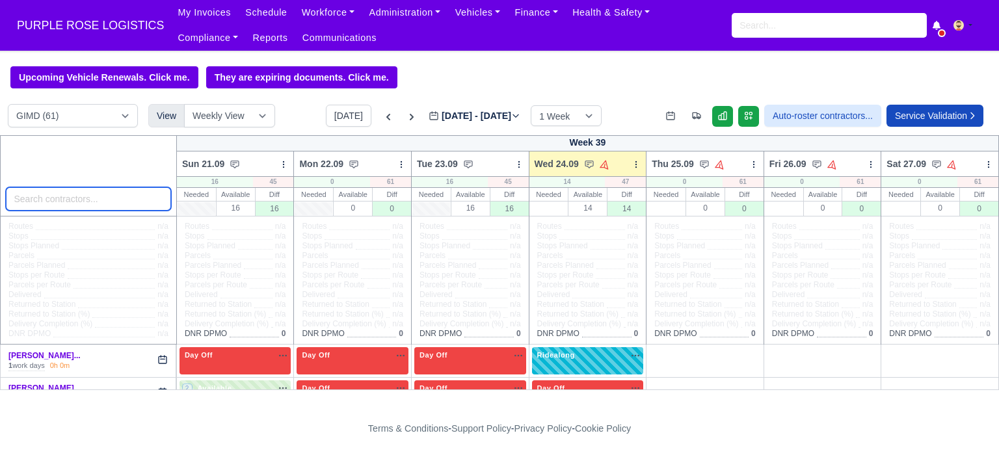
click at [86, 204] on input "search" at bounding box center [88, 198] width 165 height 23
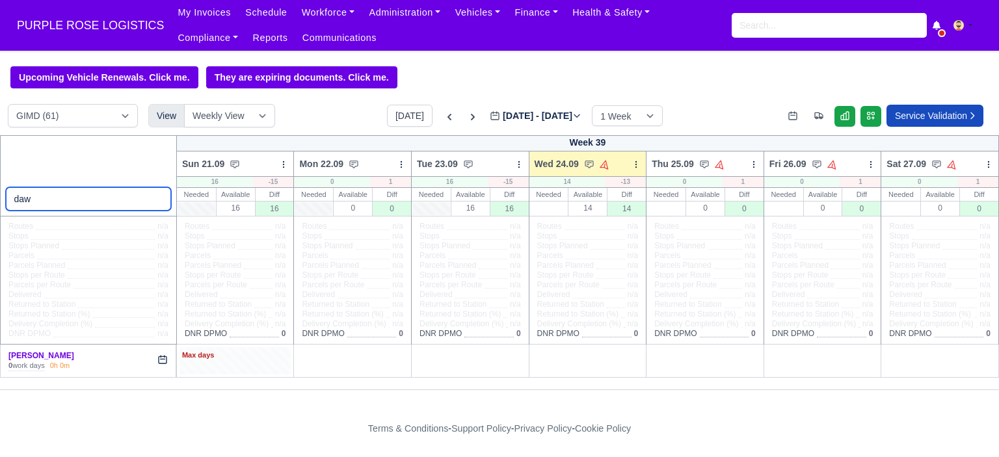
type input "daw"
click at [265, 371] on div "Max days" at bounding box center [235, 360] width 112 height 27
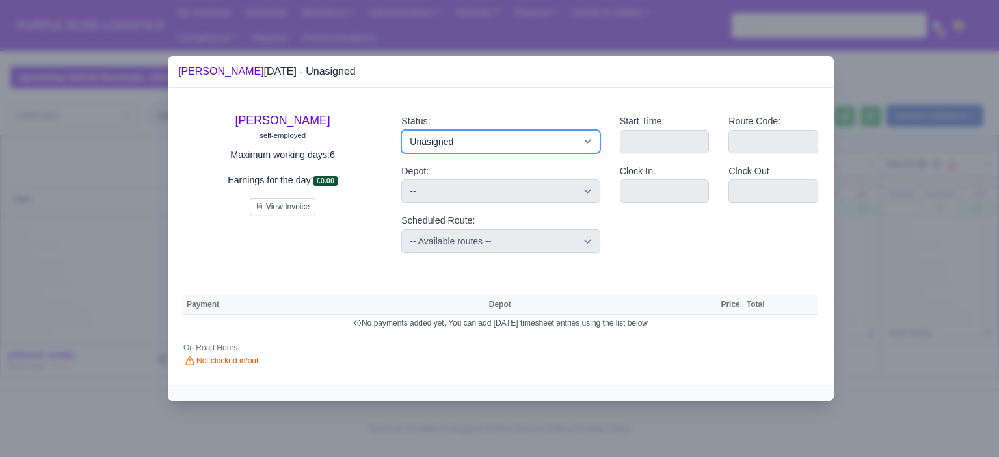
click at [570, 140] on select "Available Day Off Stand By Holiday Other Depot In Office OSM Ridealong Nursery …" at bounding box center [500, 141] width 198 height 23
select select "Day Off"
click at [401, 130] on select "Available Day Off Stand By Holiday Other Depot In Office OSM Ridealong Nursery …" at bounding box center [500, 141] width 198 height 23
select select
select select "na"
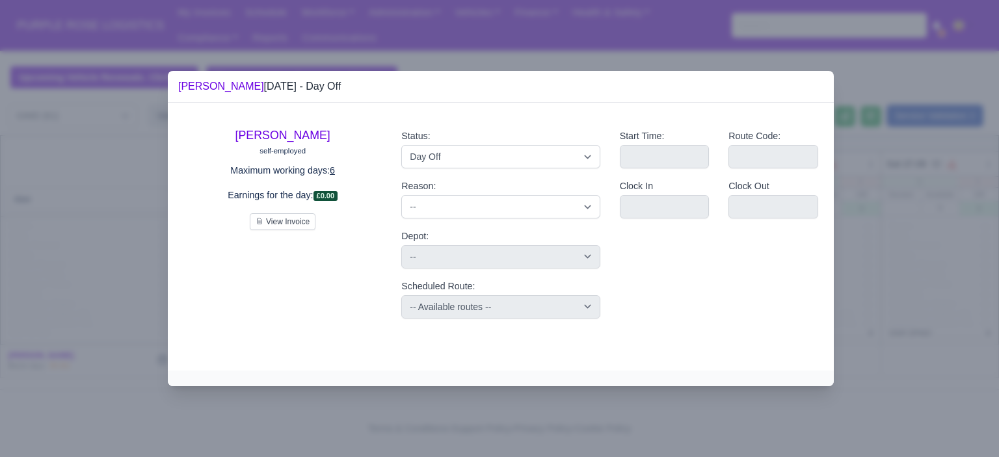
click at [896, 258] on div at bounding box center [499, 228] width 999 height 457
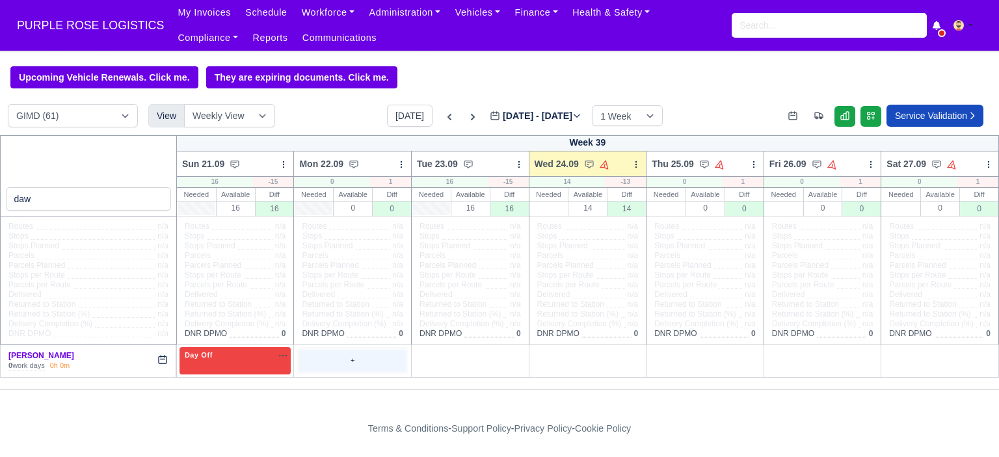
click at [356, 362] on div "+" at bounding box center [352, 360] width 107 height 21
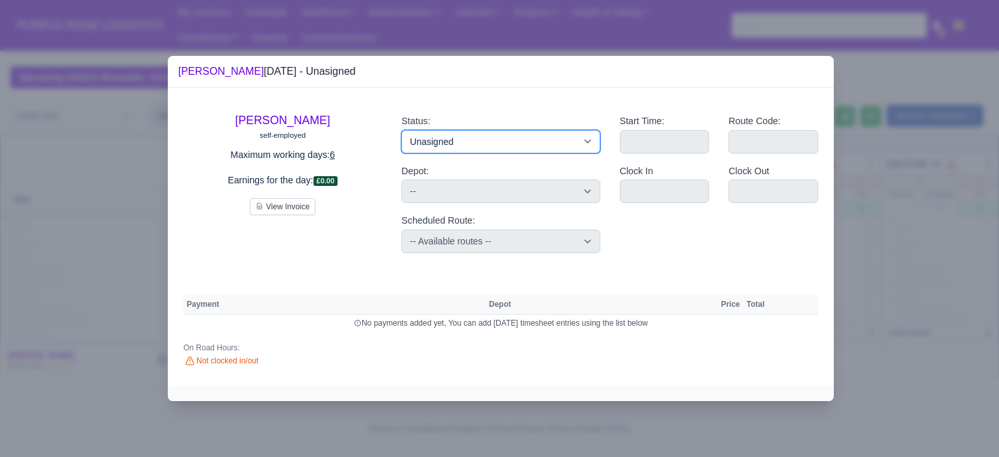
drag, startPoint x: 484, startPoint y: 145, endPoint x: 498, endPoint y: 151, distance: 14.9
click at [486, 145] on select "Available Day Off Stand By Holiday Other Depot In Office OSM Ridealong Nursery …" at bounding box center [500, 141] width 198 height 23
select select "Day Off"
click at [401, 130] on select "Available Day Off Stand By Holiday Other Depot In Office OSM Ridealong Nursery …" at bounding box center [500, 141] width 198 height 23
select select
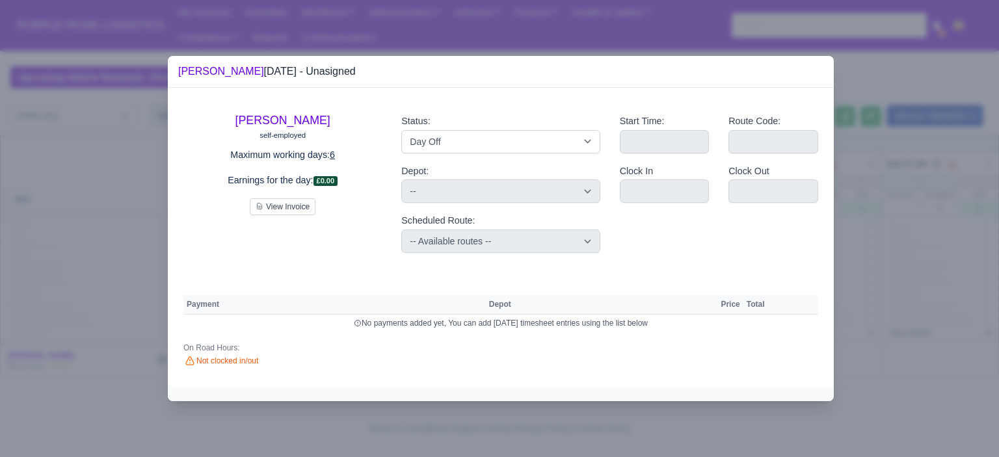
select select "na"
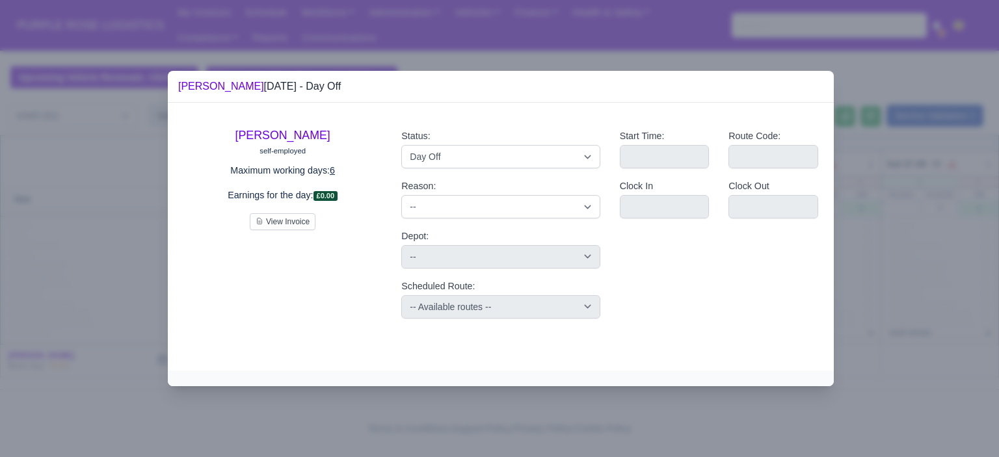
click at [884, 249] on div at bounding box center [499, 228] width 999 height 457
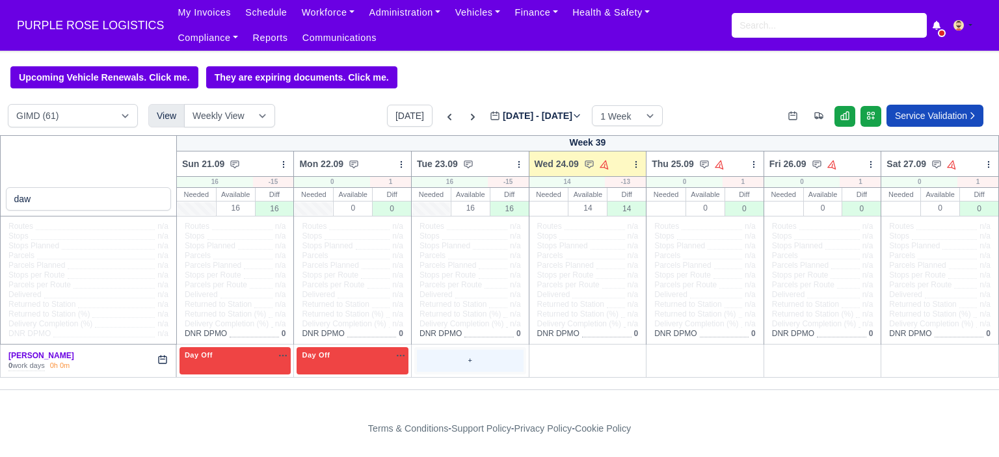
click at [464, 360] on div "+" at bounding box center [470, 360] width 107 height 21
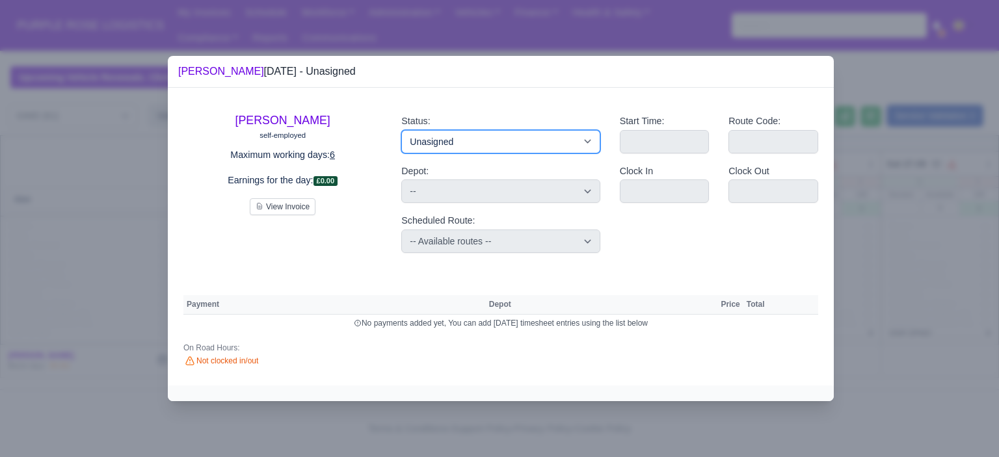
click at [458, 136] on select "Available Day Off Stand By Holiday Other Depot In Office OSM Ridealong Nursery …" at bounding box center [500, 141] width 198 height 23
select select "Training"
click at [401, 130] on select "Available Day Off Stand By Holiday Other Depot In Office OSM Ridealong Nursery …" at bounding box center [500, 141] width 198 height 23
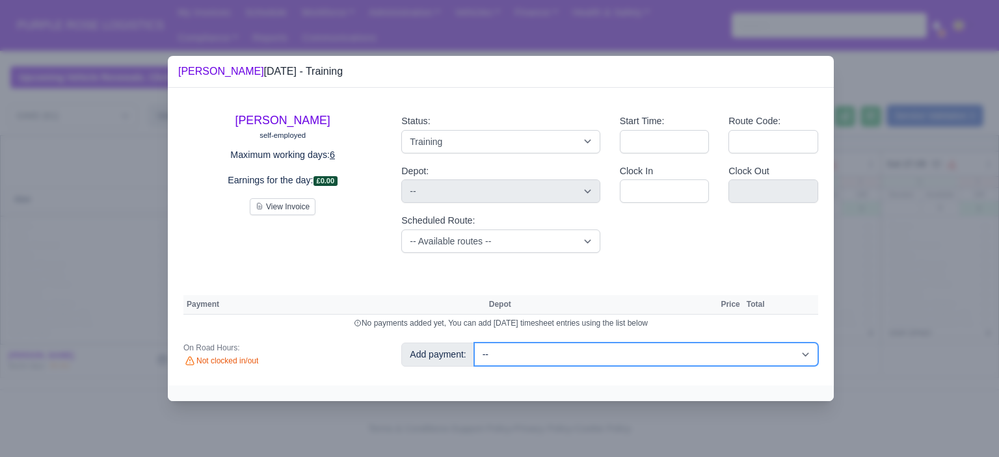
click at [673, 352] on select "-- Additional Hour Support (£14.50) Additional Hour Support (Walkers) (£13.50) …" at bounding box center [646, 354] width 344 height 23
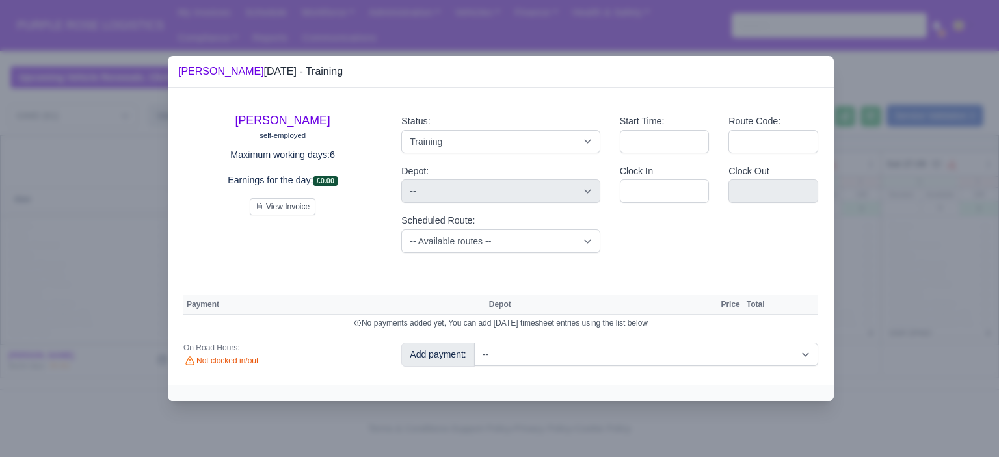
drag, startPoint x: 396, startPoint y: 271, endPoint x: 414, endPoint y: 257, distance: 22.2
click at [396, 271] on div "DAWID AUGUSTYNSKI self-employed Maximum working days: 6 Earnings for the day: £…" at bounding box center [501, 237] width 666 height 298
drag, startPoint x: 445, startPoint y: 248, endPoint x: 474, endPoint y: 250, distance: 28.7
click at [445, 248] on select "-- Available routes -- Standard Parcel - Block of 6 Hours - (SD6) AmFlex RTS Ve…" at bounding box center [500, 241] width 198 height 23
select select "6"
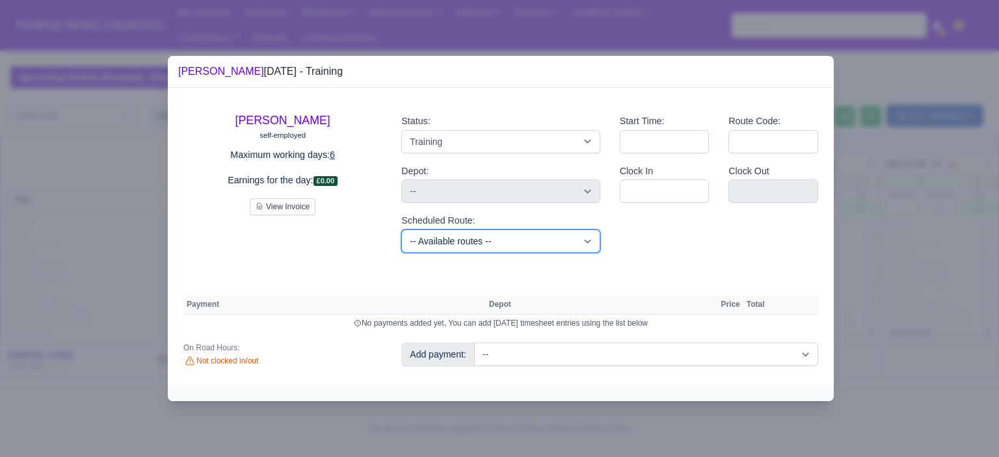
click at [401, 230] on select "-- Available routes -- Standard Parcel - Block of 6 Hours - (SD6) AmFlex RTS Ve…" at bounding box center [500, 241] width 198 height 23
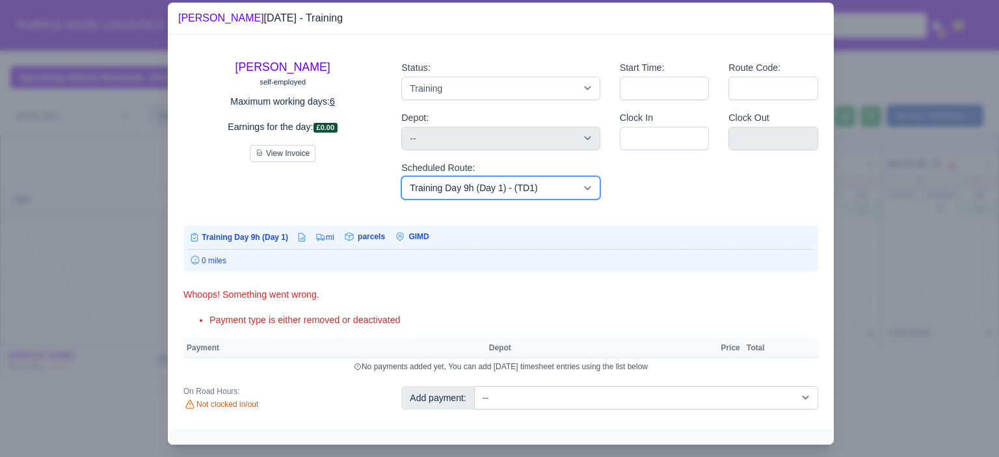
scroll to position [27, 0]
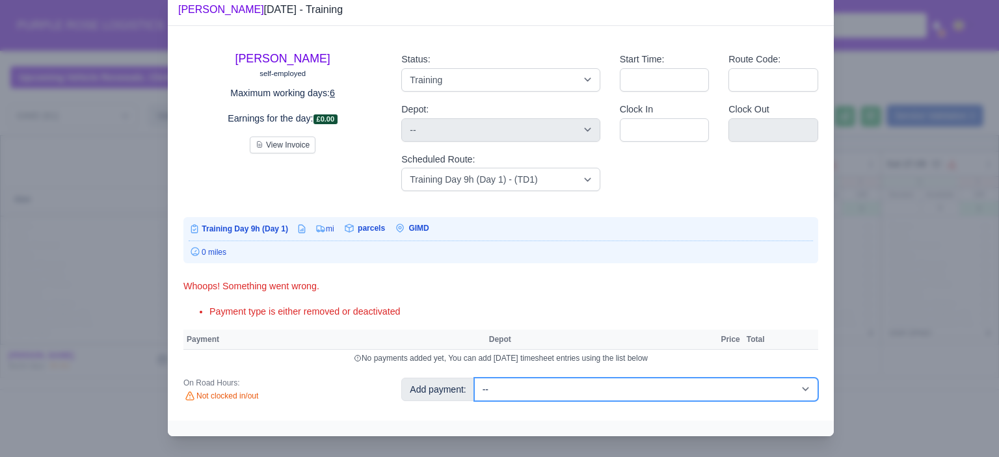
click at [711, 387] on select "-- Additional Hour Support (£14.50) Additional Hour Support (Walkers) (£13.50) …" at bounding box center [646, 389] width 344 height 23
click at [581, 383] on select "-- Additional Hour Support (£14.50) Additional Hour Support (Walkers) (£13.50) …" at bounding box center [646, 389] width 344 height 23
select select "85"
click at [474, 378] on select "-- Additional Hour Support (£14.50) Additional Hour Support (Walkers) (£13.50) …" at bounding box center [646, 389] width 344 height 23
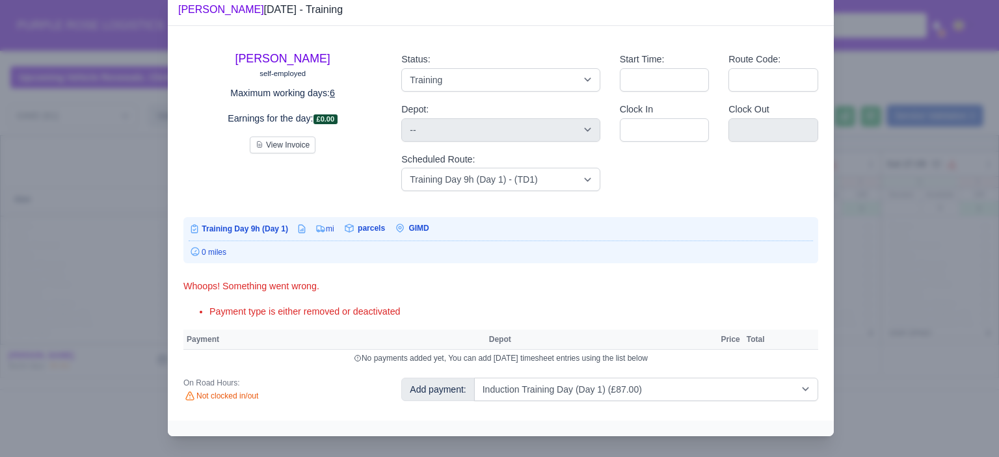
select select "5"
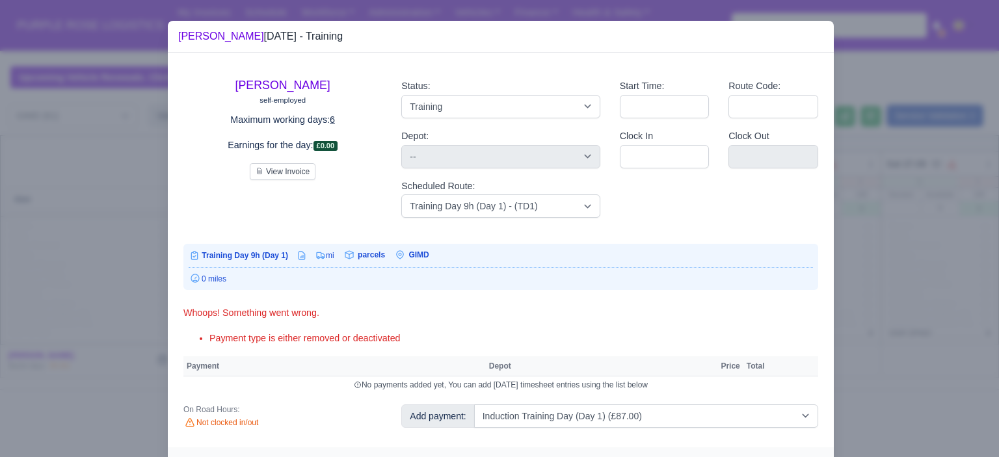
select select "5"
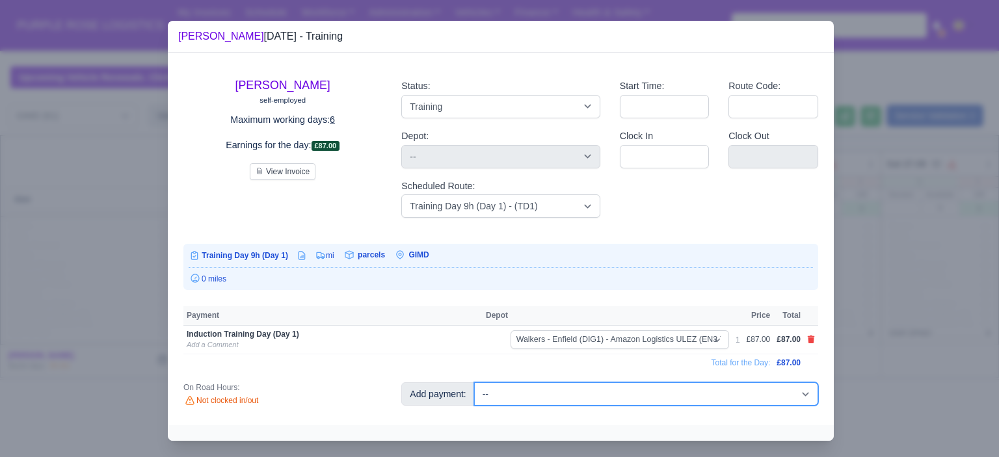
drag, startPoint x: 654, startPoint y: 377, endPoint x: 656, endPoint y: 391, distance: 14.4
click at [656, 391] on select "-- Additional Hour Support (£14.50) Additional Hour Support (Walkers) (£13.50) …" at bounding box center [646, 393] width 344 height 23
select select "104"
click at [474, 382] on select "-- Additional Hour Support (£14.50) Additional Hour Support (Walkers) (£13.50) …" at bounding box center [646, 393] width 344 height 23
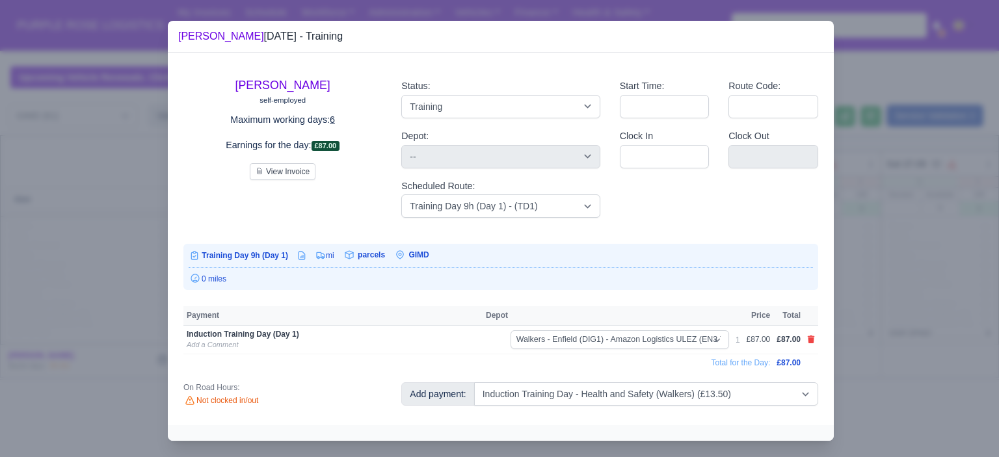
select select "5"
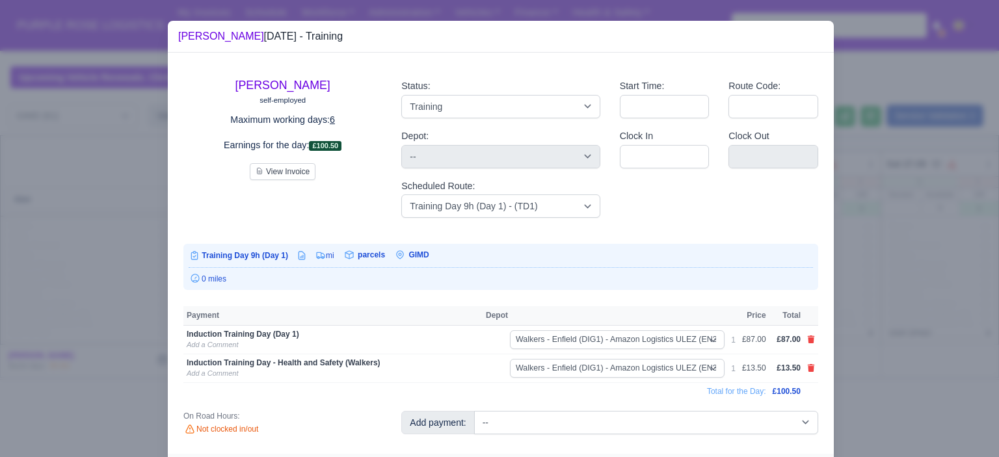
click at [918, 315] on div at bounding box center [499, 228] width 999 height 457
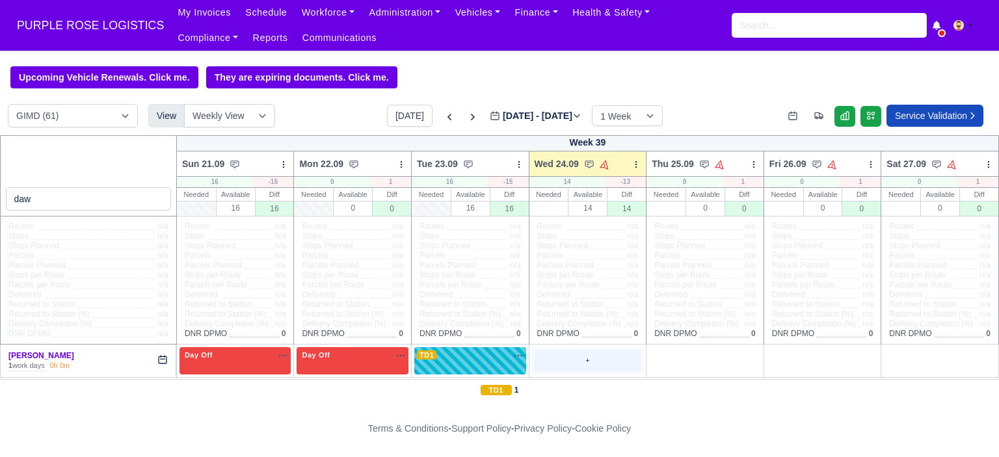
click at [585, 361] on div "+" at bounding box center [588, 360] width 107 height 21
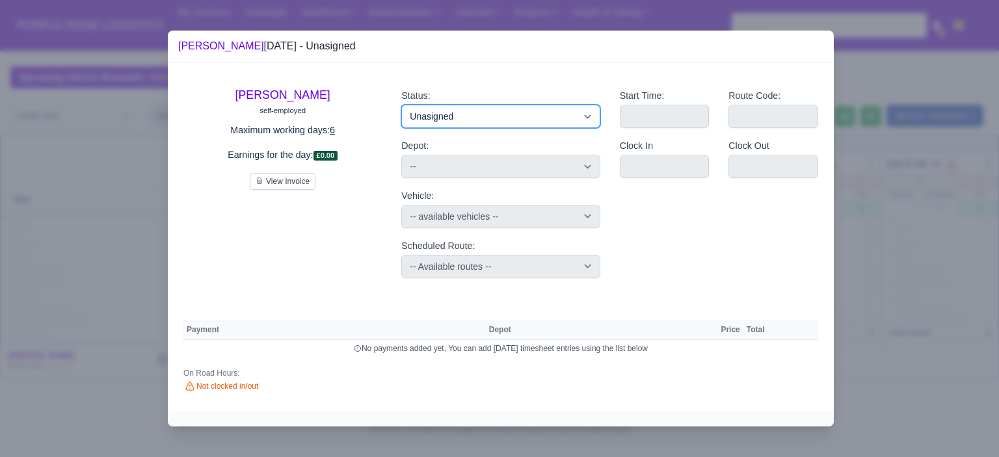
click at [505, 125] on select "Available Day Off Stand By Holiday Other Depot In Office OSM Ridealong Nursery …" at bounding box center [500, 116] width 198 height 23
select select "Day Off"
click at [401, 105] on select "Available Day Off Stand By Holiday Other Depot In Office OSM Ridealong Nursery …" at bounding box center [500, 116] width 198 height 23
select select "na"
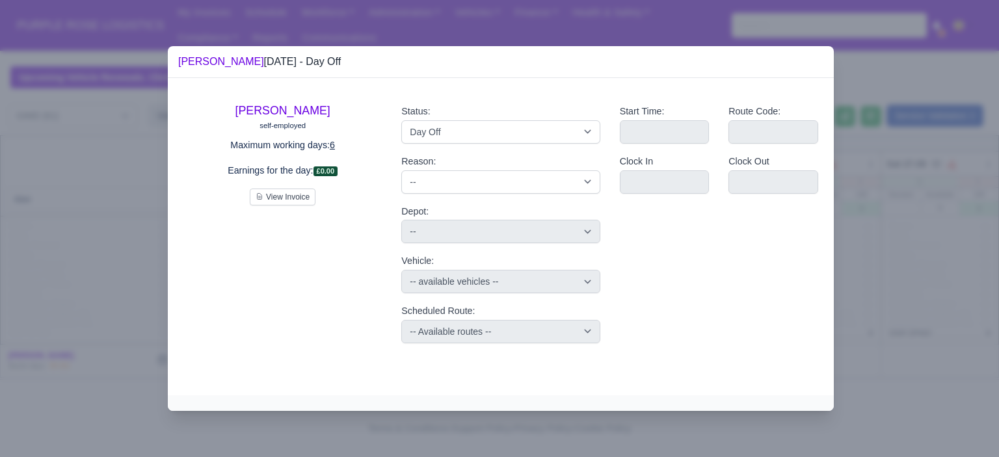
click at [910, 291] on div at bounding box center [499, 228] width 999 height 457
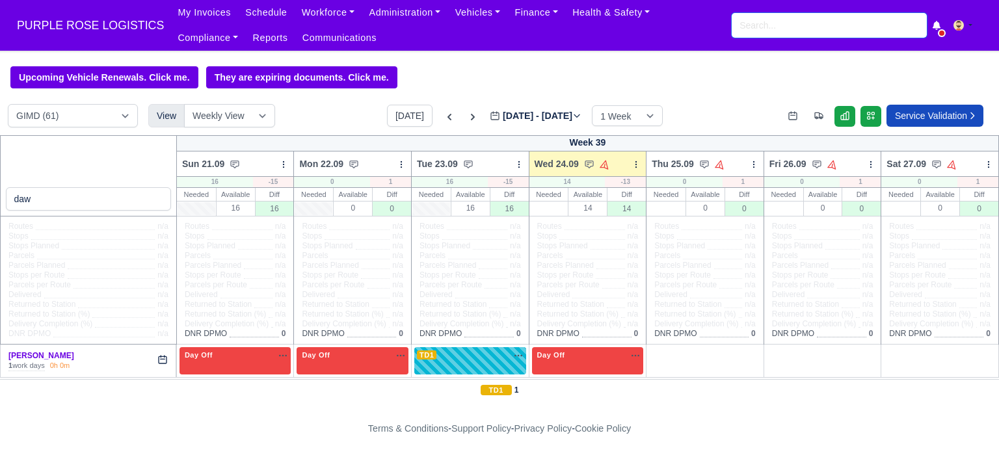
click at [812, 18] on input "search" at bounding box center [829, 25] width 195 height 25
click at [407, 14] on link "Administration" at bounding box center [405, 12] width 86 height 25
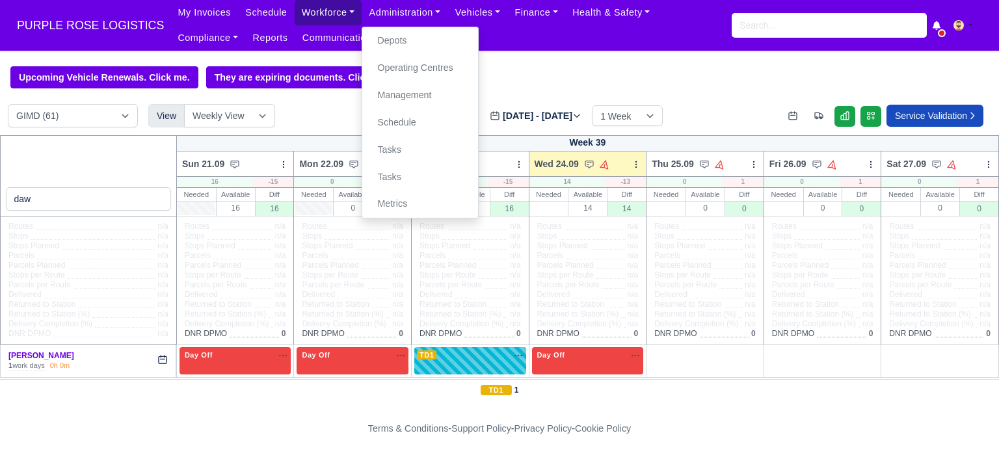
click at [330, 12] on link "Workforce" at bounding box center [329, 12] width 68 height 25
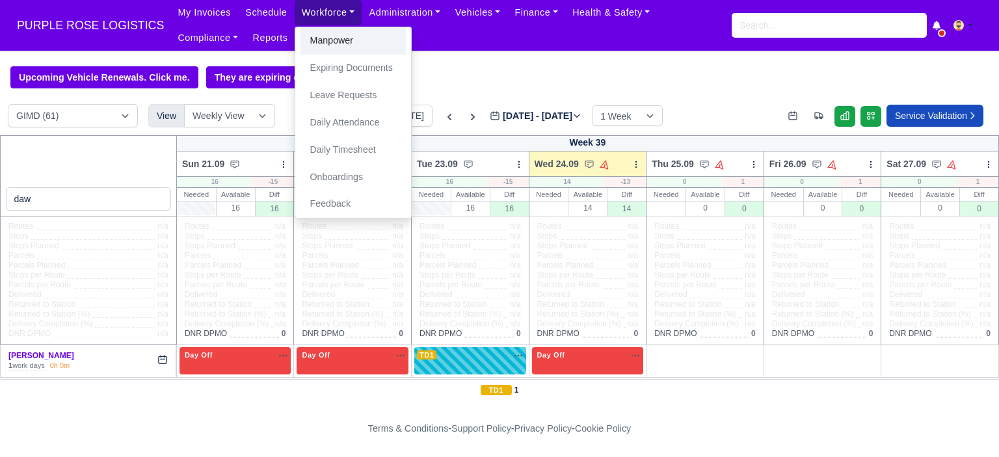
click at [336, 31] on link "Manpower" at bounding box center [352, 40] width 105 height 27
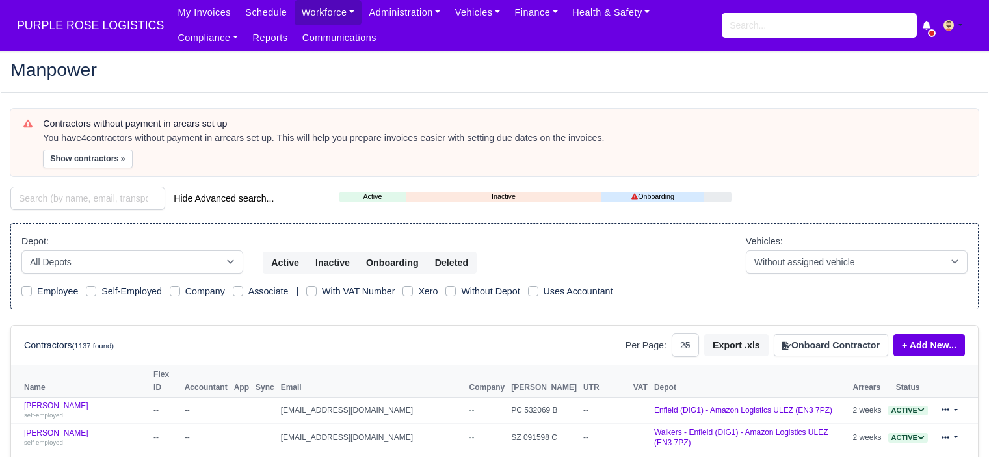
select select "25"
click at [842, 349] on button "Onboard Contractor" at bounding box center [831, 345] width 114 height 22
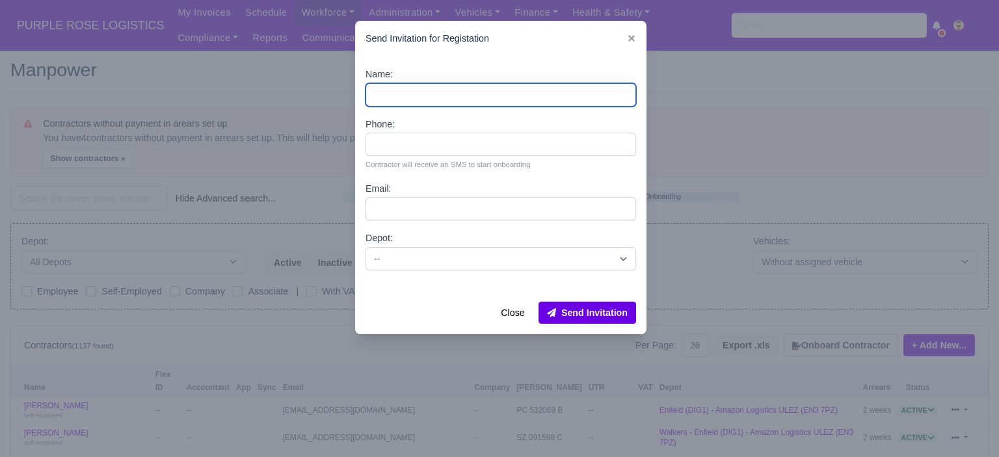
click at [487, 100] on input "Name:" at bounding box center [501, 94] width 271 height 23
paste input "Kemi Awe"
type input "Kemi Awe"
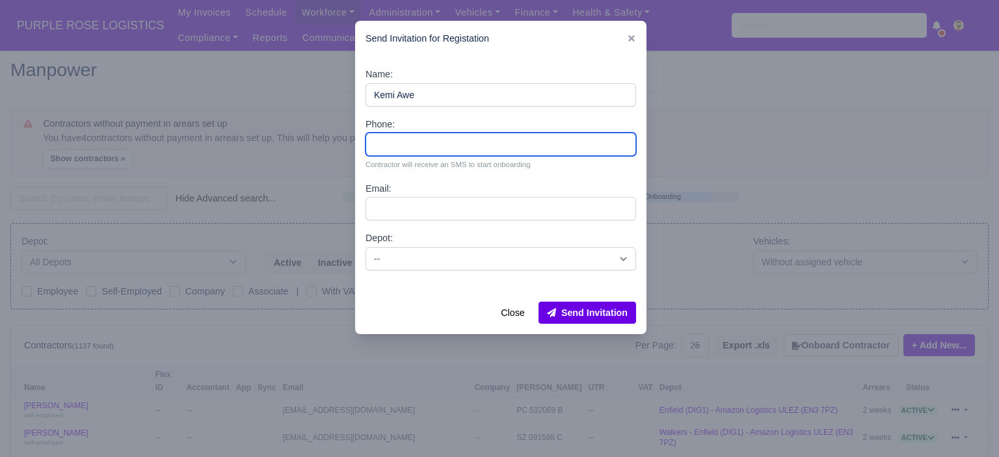
click at [462, 146] on input "Phone:" at bounding box center [501, 144] width 271 height 23
click at [413, 148] on input "Phone:" at bounding box center [501, 144] width 271 height 23
paste input "44 7305 341452"
type input "44 7305 341452"
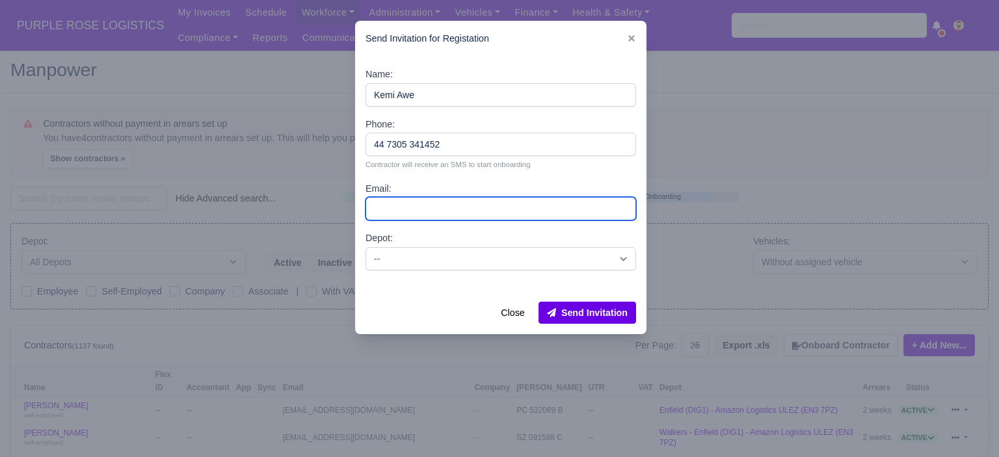
click at [413, 214] on input "Email:" at bounding box center [501, 208] width 271 height 23
paste input "kemiawe07@gmail.com"
type input "kemiawe07@gmail.com"
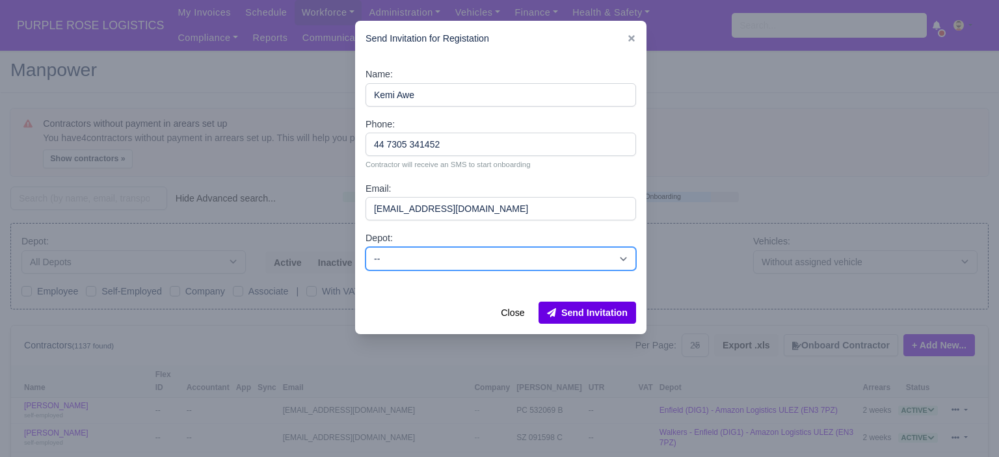
click at [462, 259] on select "-- Enfield (DIG1) - Amazon Logistics ULEZ (EN3 7PZ) Harlow (DHW1) - Amazon Logi…" at bounding box center [501, 258] width 271 height 23
select select "5"
click at [366, 247] on select "-- Enfield (DIG1) - Amazon Logistics ULEZ (EN3 7PZ) Harlow (DHW1) - Amazon Logi…" at bounding box center [501, 258] width 271 height 23
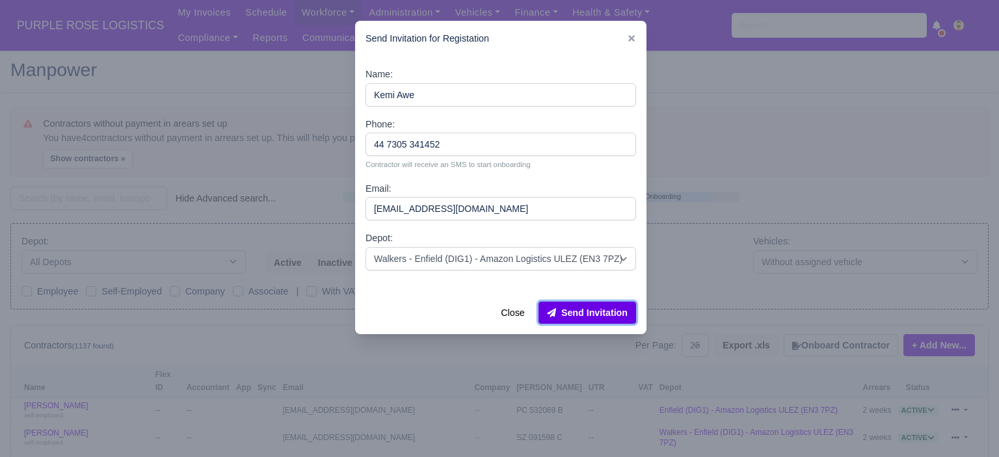
click at [585, 315] on button "Send Invitation" at bounding box center [587, 313] width 98 height 22
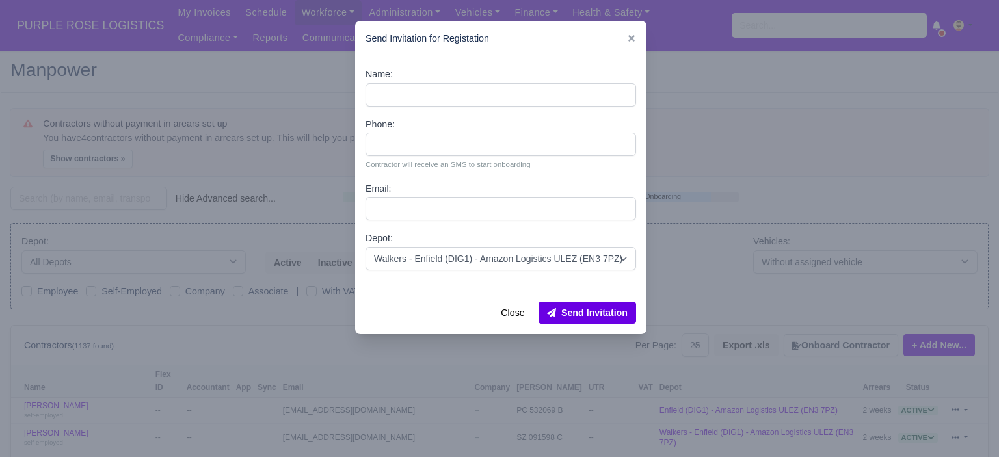
drag, startPoint x: 187, startPoint y: 144, endPoint x: 135, endPoint y: 17, distance: 137.1
click at [182, 133] on div at bounding box center [499, 228] width 999 height 457
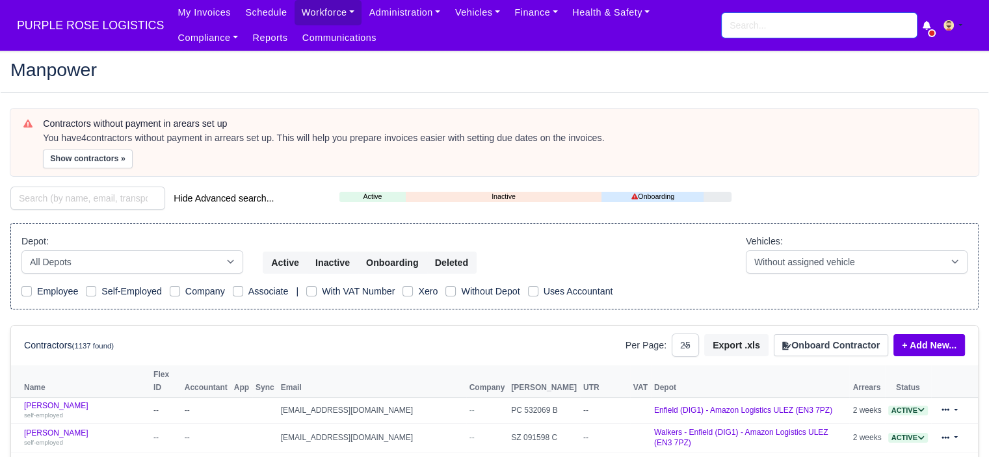
click at [811, 23] on input "search" at bounding box center [819, 25] width 195 height 25
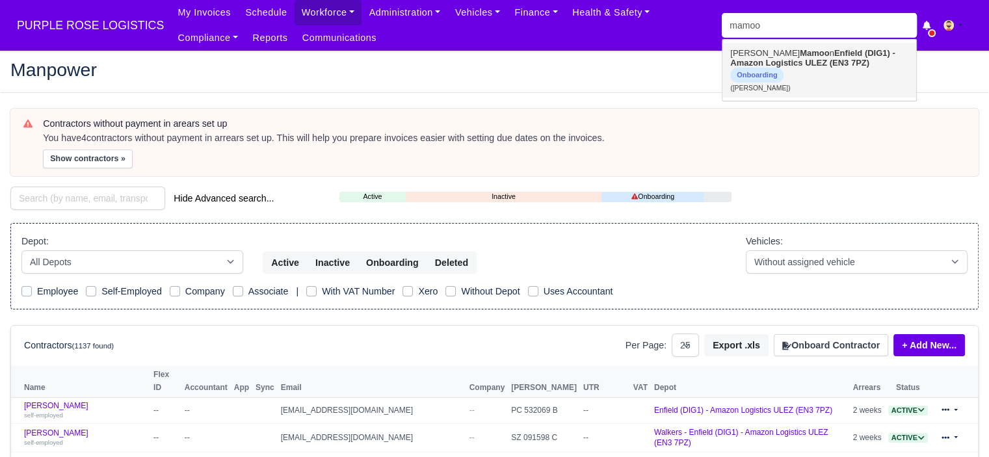
click at [800, 53] on strong "Mamoo" at bounding box center [815, 53] width 30 height 10
type input "[PERSON_NAME]"
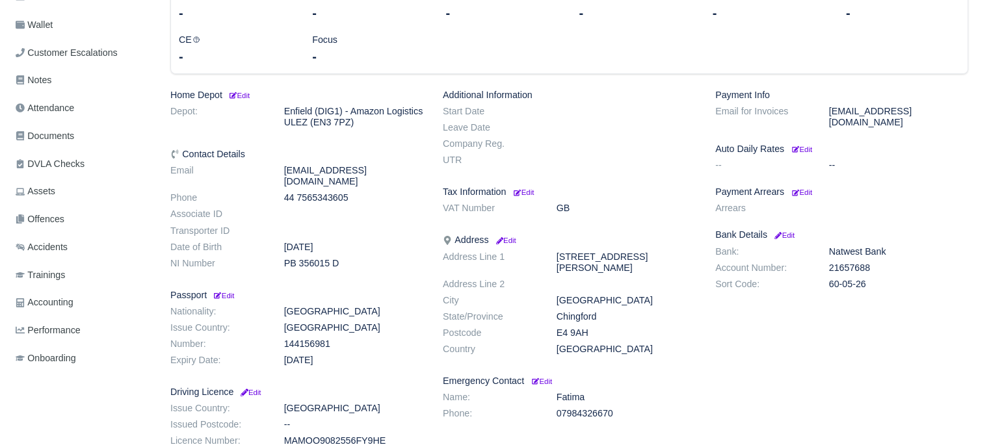
scroll to position [260, 0]
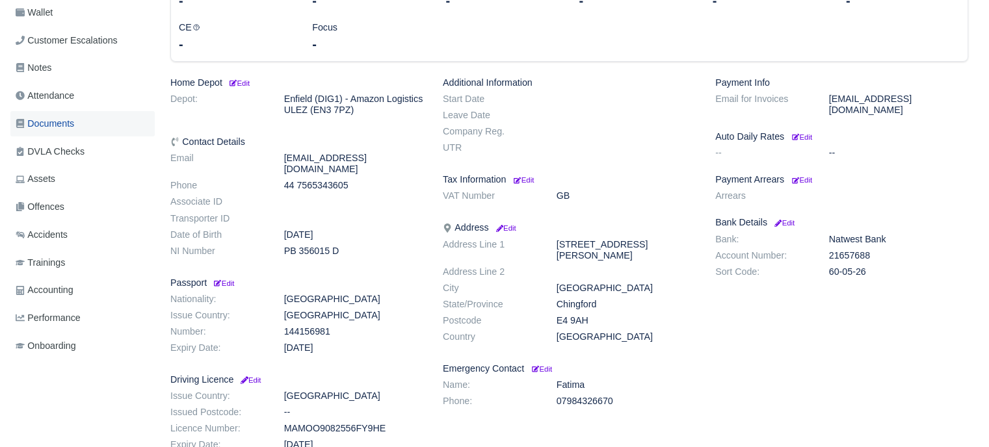
click at [68, 126] on span "Documents" at bounding box center [45, 123] width 59 height 15
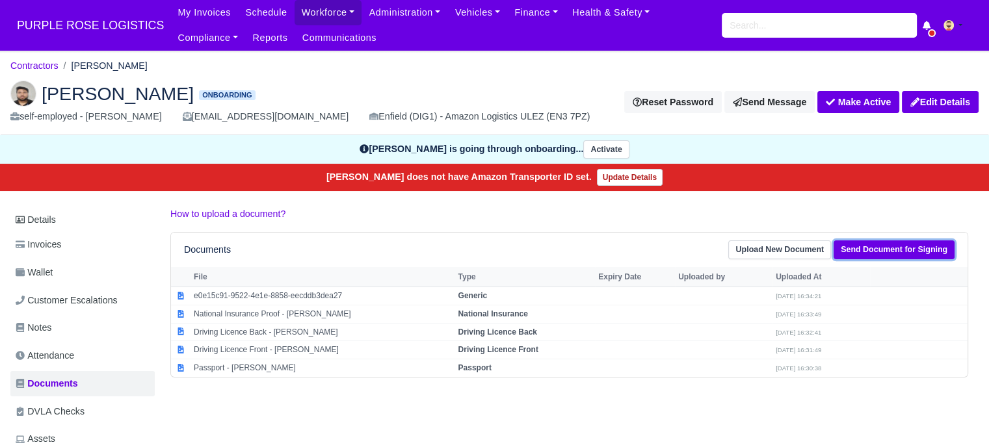
click at [888, 249] on link "Send Document for Signing" at bounding box center [894, 250] width 121 height 19
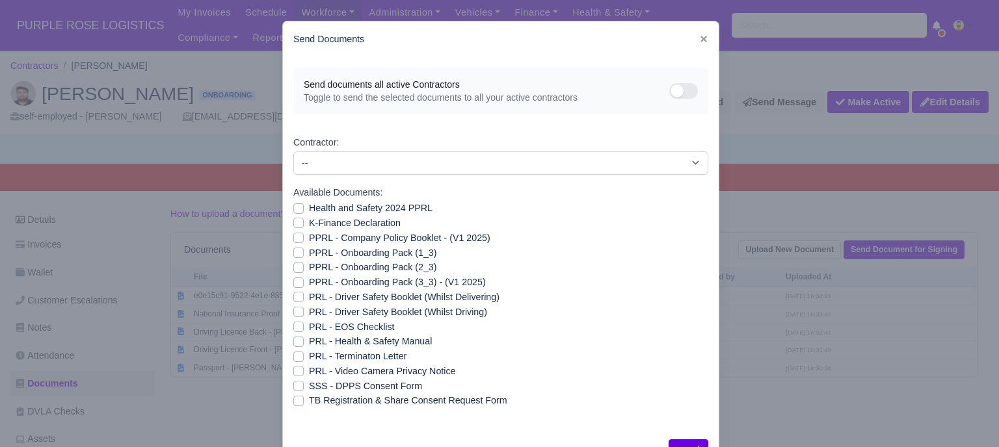
click at [309, 207] on label "Health and Safety 2024 PPRL" at bounding box center [371, 208] width 124 height 15
click at [296, 207] on input "Health and Safety 2024 PPRL" at bounding box center [298, 206] width 10 height 10
checkbox input "true"
click at [309, 222] on label "K-Finance Declaration" at bounding box center [355, 223] width 92 height 15
click at [295, 222] on input "K-Finance Declaration" at bounding box center [298, 221] width 10 height 10
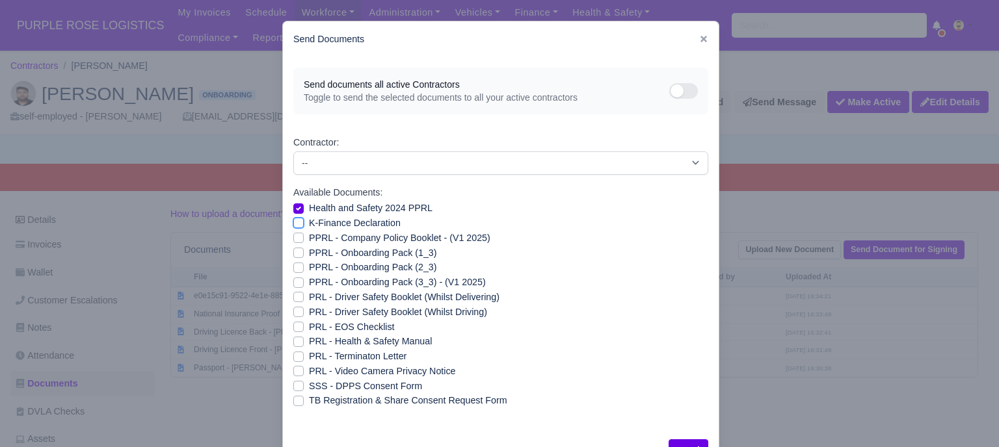
checkbox input "true"
drag, startPoint x: 295, startPoint y: 236, endPoint x: 293, endPoint y: 251, distance: 15.0
click at [309, 239] on label "PPRL - Company Policy Booklet - (V1 2025)" at bounding box center [399, 238] width 181 height 15
click at [295, 239] on input "PPRL - Company Policy Booklet - (V1 2025)" at bounding box center [298, 236] width 10 height 10
checkbox input "true"
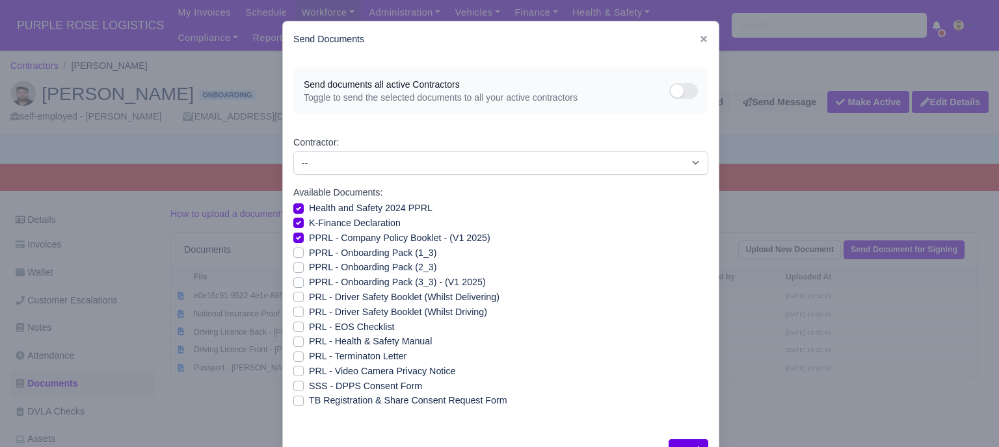
drag, startPoint x: 293, startPoint y: 252, endPoint x: 292, endPoint y: 262, distance: 10.5
click at [309, 254] on label "PPRL - Onboarding Pack (1_3)" at bounding box center [372, 253] width 127 height 15
click at [293, 254] on input "PPRL - Onboarding Pack (1_3)" at bounding box center [298, 251] width 10 height 10
checkbox input "true"
drag, startPoint x: 292, startPoint y: 263, endPoint x: 292, endPoint y: 272, distance: 9.1
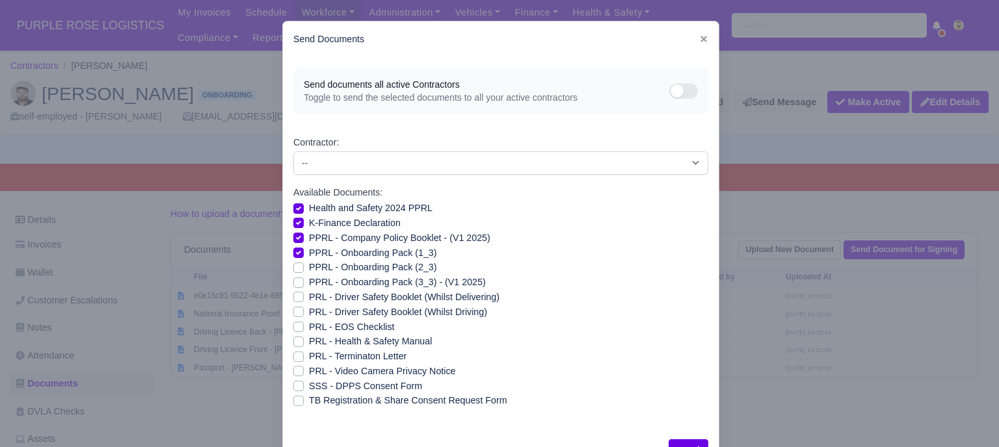
click at [309, 265] on label "PPRL - Onboarding Pack (2_3)" at bounding box center [372, 267] width 127 height 15
click at [293, 265] on input "PPRL - Onboarding Pack (2_3)" at bounding box center [298, 265] width 10 height 10
checkbox input "true"
click at [309, 279] on label "PPRL - Onboarding Pack (3_3) - (V1 2025)" at bounding box center [397, 282] width 177 height 15
click at [293, 279] on input "PPRL - Onboarding Pack (3_3) - (V1 2025)" at bounding box center [298, 280] width 10 height 10
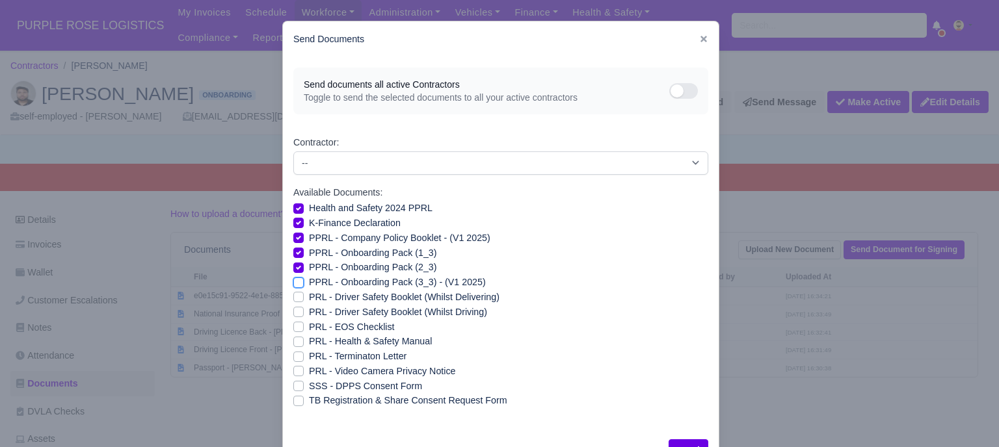
checkbox input "true"
click at [309, 293] on label "PRL - Driver Safety Booklet (Whilst Delivering)" at bounding box center [404, 297] width 191 height 15
click at [293, 293] on input "PRL - Driver Safety Booklet (Whilst Delivering)" at bounding box center [298, 295] width 10 height 10
checkbox input "true"
click at [295, 305] on div "PRL - Driver Safety Booklet (Whilst Driving)" at bounding box center [500, 312] width 415 height 15
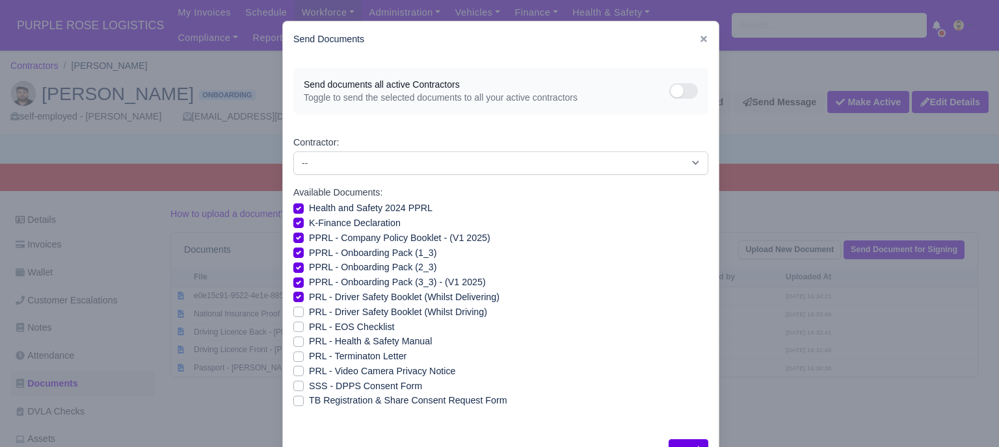
click at [309, 312] on label "PRL - Driver Safety Booklet (Whilst Driving)" at bounding box center [398, 312] width 178 height 15
click at [295, 312] on input "PRL - Driver Safety Booklet (Whilst Driving)" at bounding box center [298, 310] width 10 height 10
checkbox input "true"
drag, startPoint x: 293, startPoint y: 343, endPoint x: 293, endPoint y: 354, distance: 11.7
click at [309, 343] on label "PRL - Health & Safety Manual" at bounding box center [370, 341] width 123 height 15
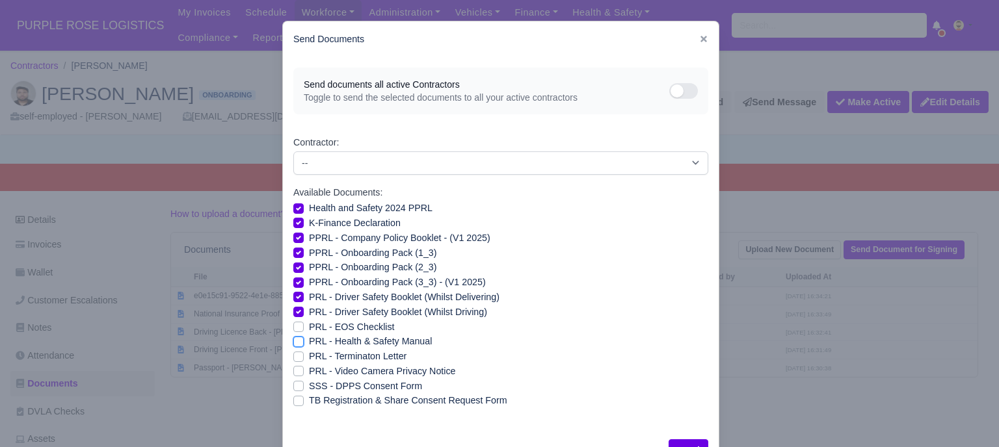
click at [293, 343] on input "PRL - Health & Safety Manual" at bounding box center [298, 339] width 10 height 10
checkbox input "true"
drag, startPoint x: 293, startPoint y: 371, endPoint x: 385, endPoint y: 401, distance: 96.9
click at [309, 373] on label "PRL - Video Camera Privacy Notice" at bounding box center [382, 371] width 146 height 15
click at [293, 373] on input "PRL - Video Camera Privacy Notice" at bounding box center [298, 369] width 10 height 10
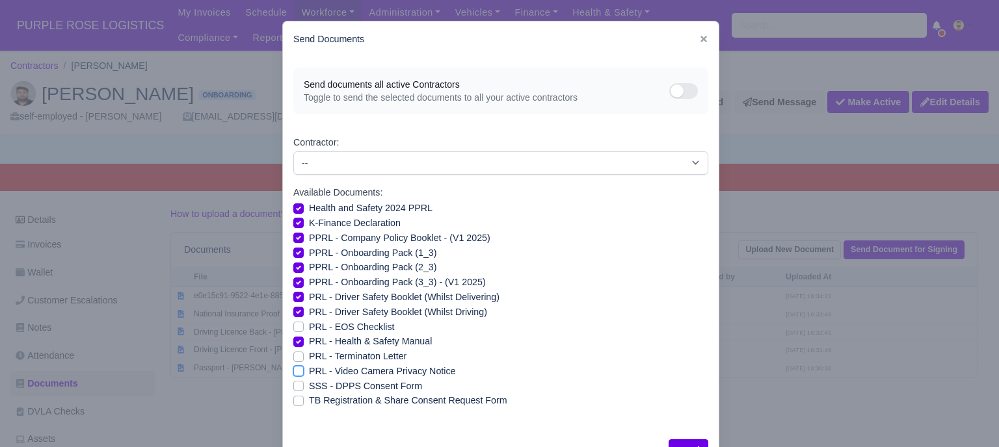
checkbox input "true"
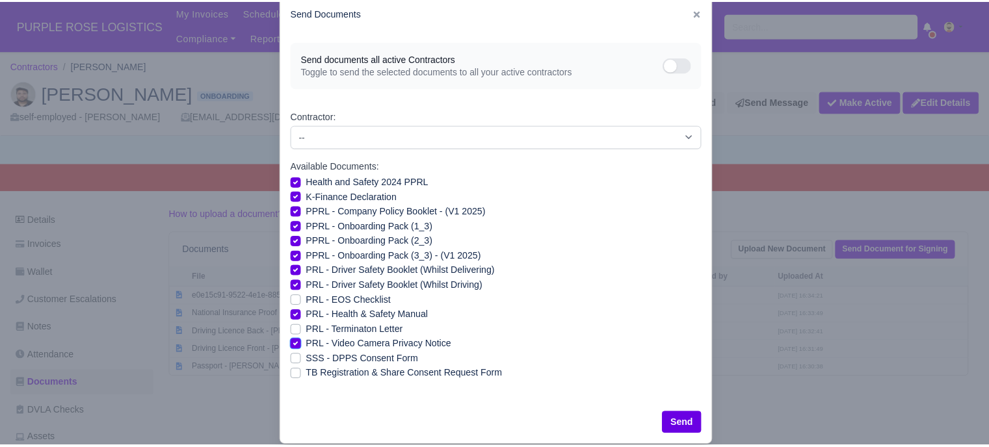
scroll to position [47, 0]
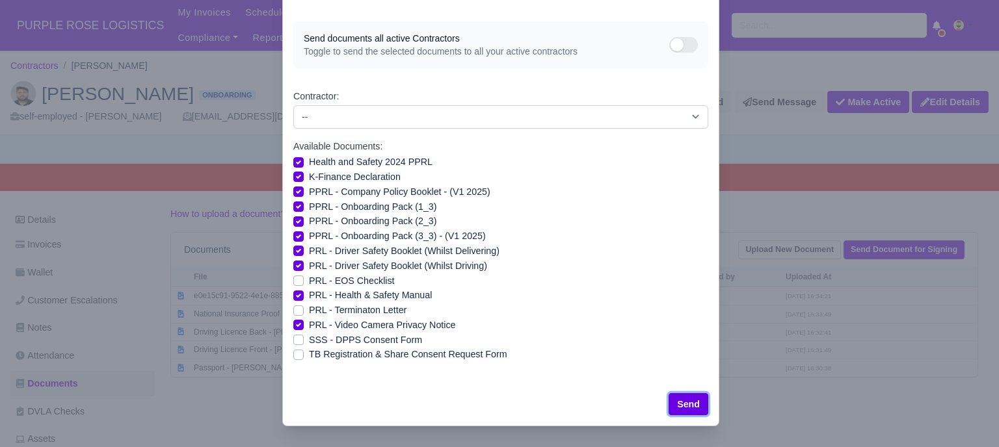
click at [692, 400] on button "Send" at bounding box center [689, 404] width 40 height 22
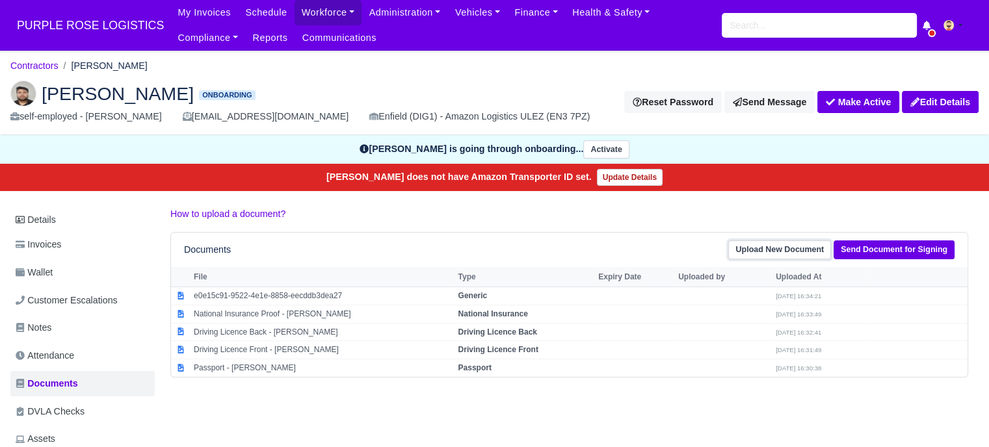
click at [780, 249] on link "Upload New Document" at bounding box center [779, 250] width 103 height 19
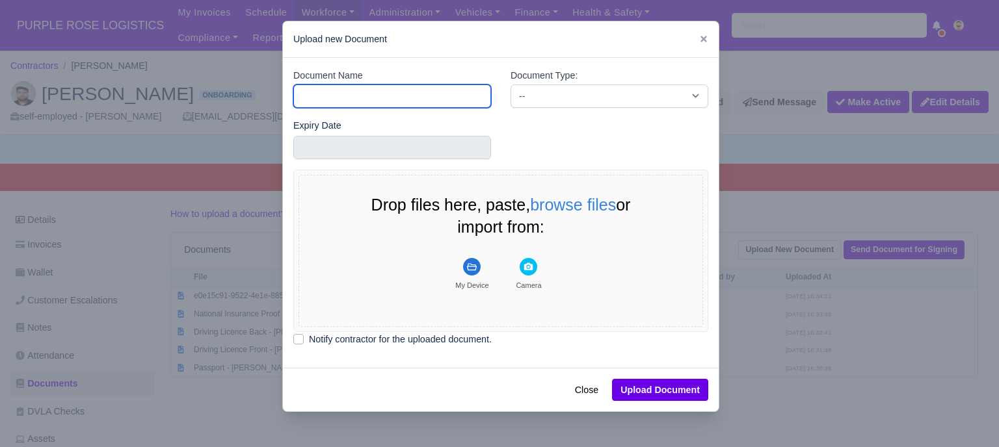
click at [377, 90] on input "Document Name" at bounding box center [392, 96] width 198 height 23
click at [817, 237] on div at bounding box center [499, 223] width 999 height 447
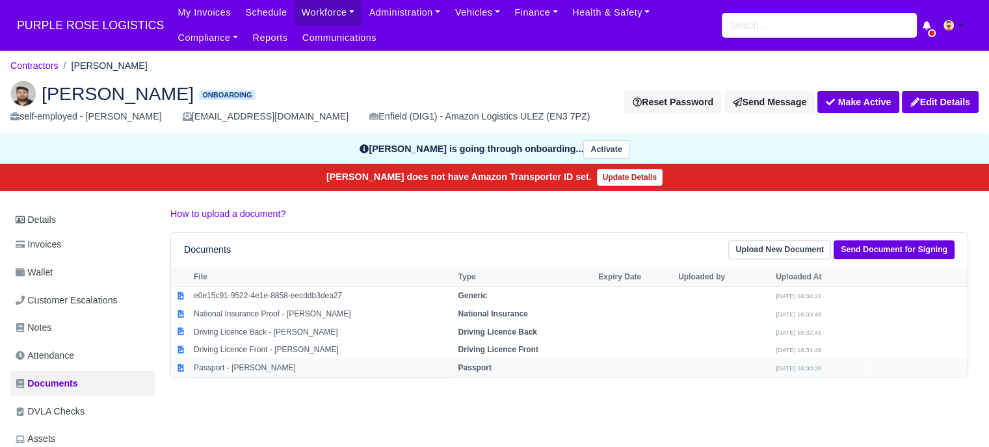
click at [485, 367] on strong "Passport" at bounding box center [474, 368] width 33 height 9
select select "passport"
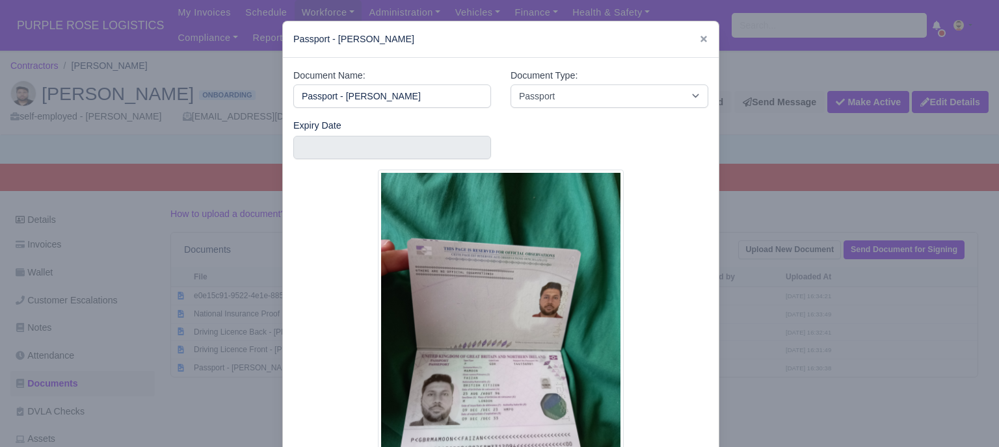
click at [786, 351] on div at bounding box center [499, 223] width 999 height 447
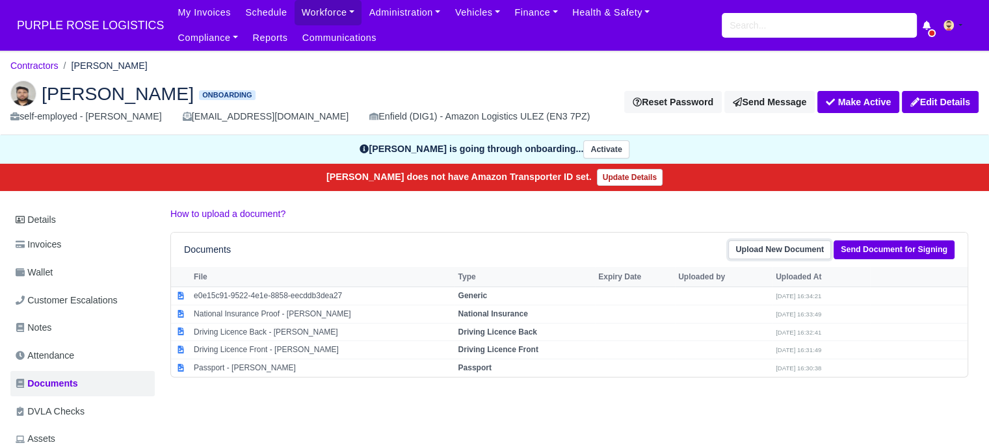
click at [775, 246] on link "Upload New Document" at bounding box center [779, 250] width 103 height 19
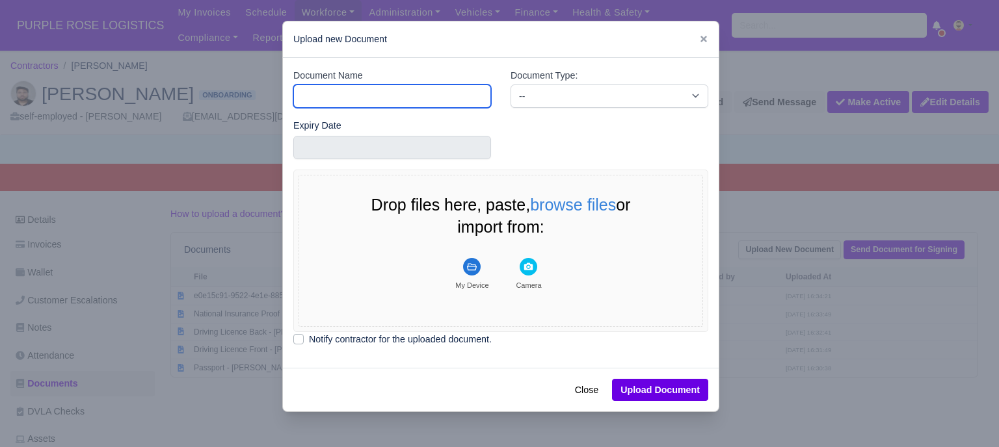
click at [374, 100] on input "Document Name" at bounding box center [392, 96] width 198 height 23
type input "Driver License"
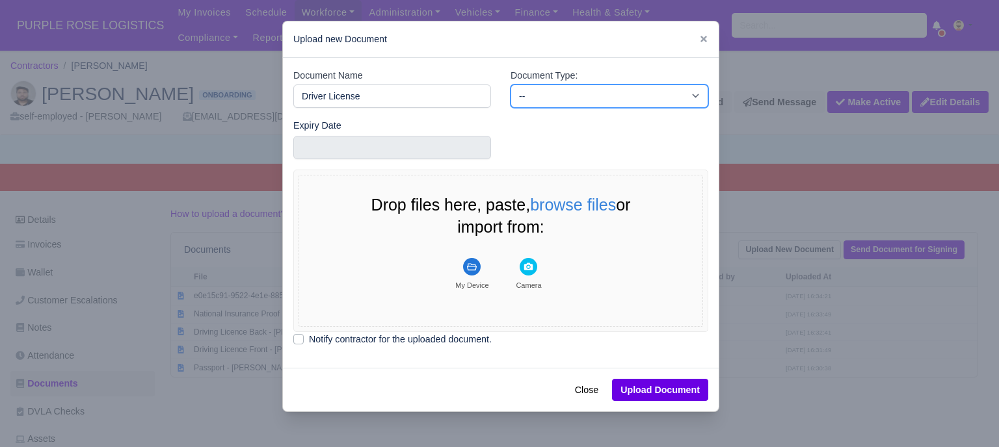
click at [531, 96] on select "-- Accounting Engagement Letter Age Verification Confirmation Background Check …" at bounding box center [610, 96] width 198 height 23
select select "driver-licence-declaration"
click at [511, 85] on select "-- Accounting Engagement Letter Age Verification Confirmation Background Check …" at bounding box center [610, 96] width 198 height 23
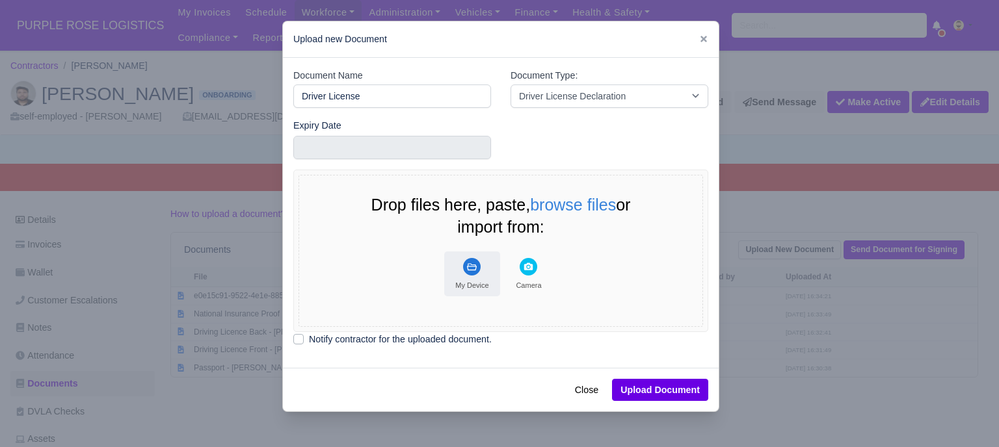
click at [463, 267] on g "File Uploader" at bounding box center [472, 267] width 18 height 18
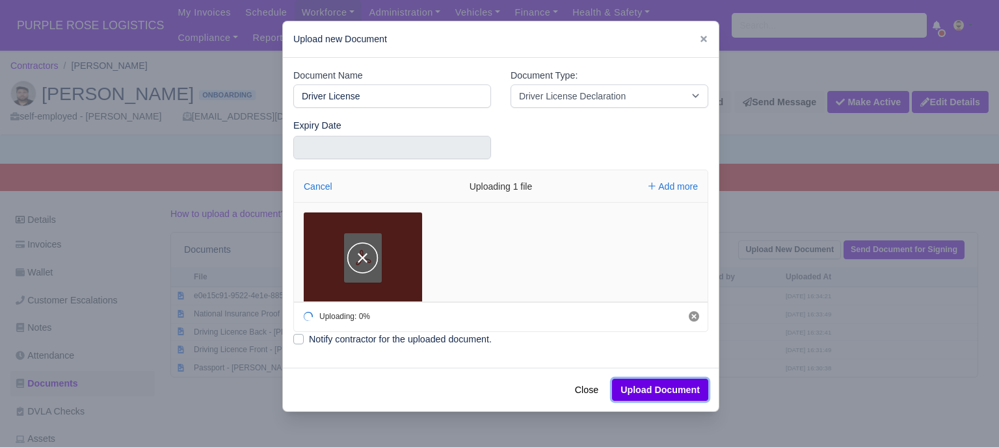
click at [680, 392] on button "Upload Document" at bounding box center [660, 390] width 96 height 22
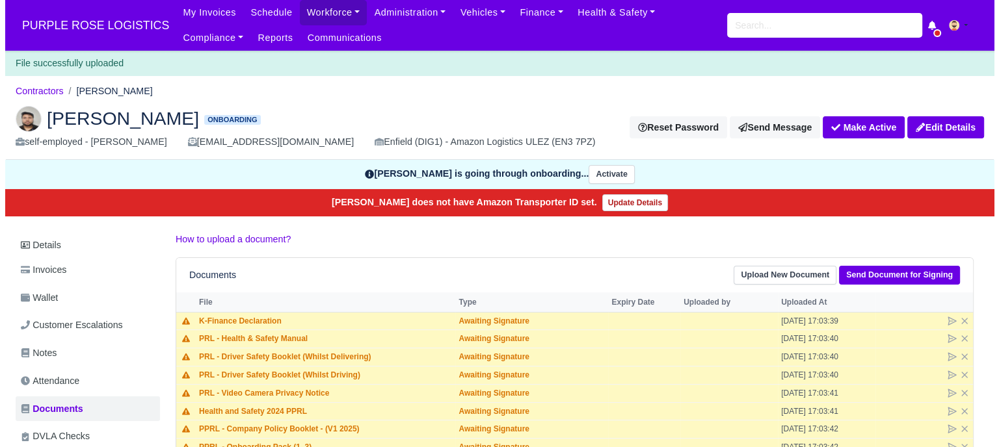
scroll to position [260, 0]
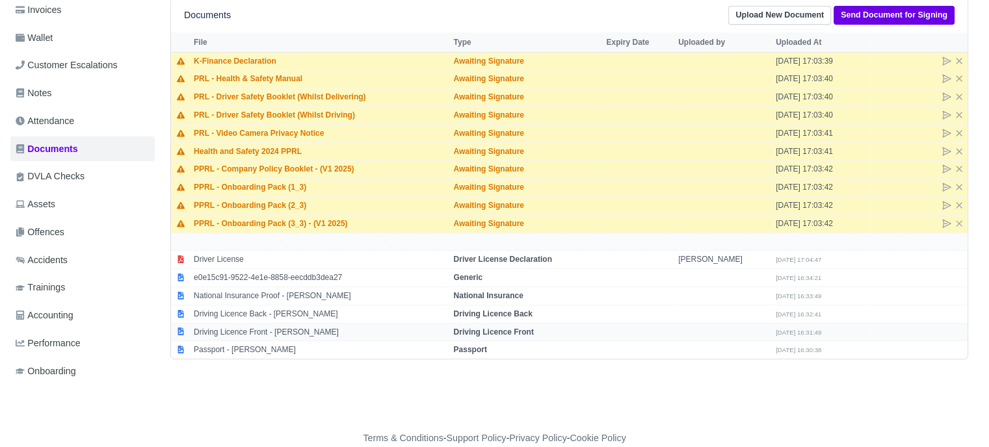
click at [520, 330] on strong "Driving Licence Front" at bounding box center [493, 332] width 80 height 9
select select "driving-licence-front"
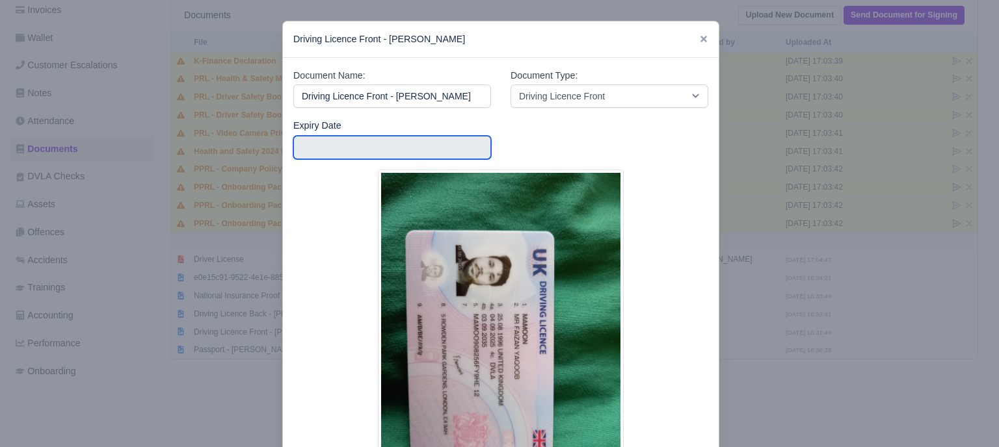
click at [410, 142] on input "text" at bounding box center [392, 147] width 198 height 23
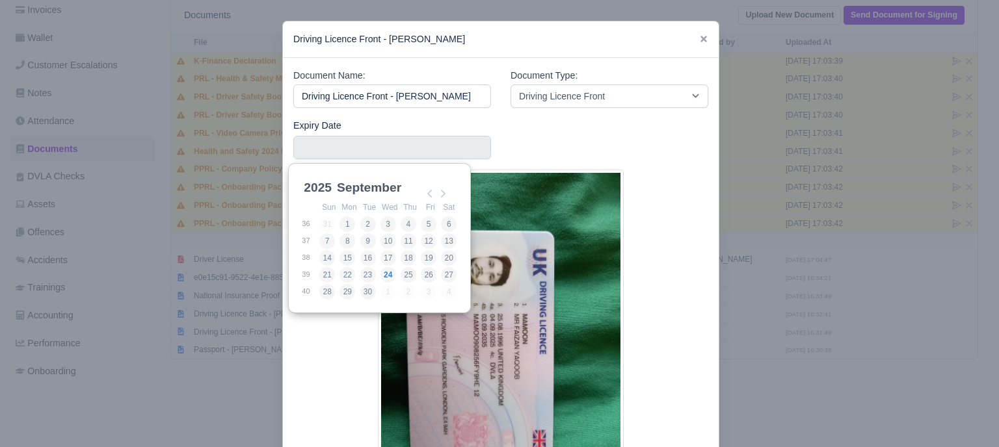
click at [315, 184] on select "2025 2026 2027 2028 2029 2030 2031 2032 2033 2034 2035 2036 2037 2038 2039 2040…" at bounding box center [330, 194] width 59 height 27
click at [377, 191] on select "January February March April May June July August September October November De…" at bounding box center [377, 194] width 86 height 27
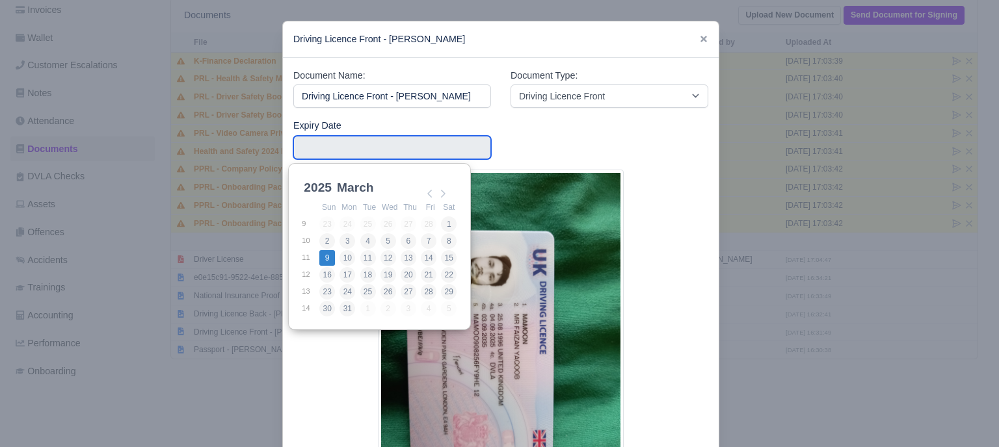
type input "2025-03-09"
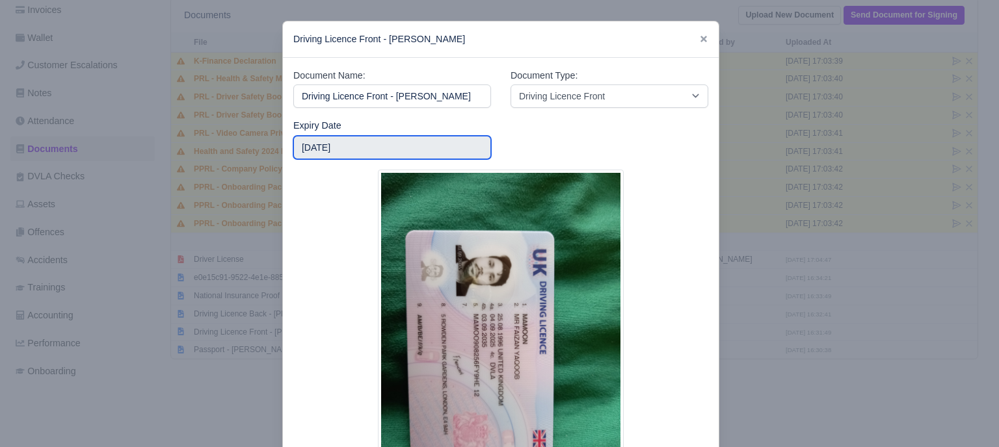
click at [345, 146] on input "2025-03-09" at bounding box center [392, 147] width 198 height 23
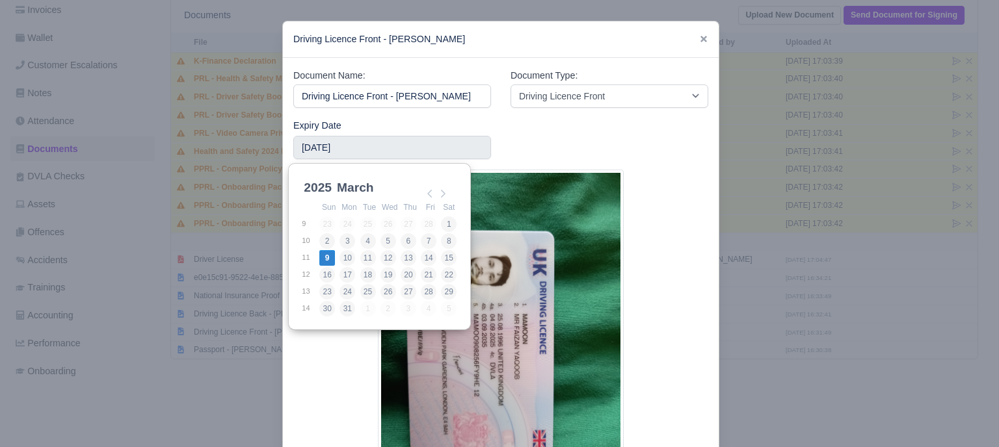
click at [323, 189] on select "2025 2026 2027 2028 2029 2030 2031 2032 2033 2034 2035 2036 2037 2038 2039 2040…" at bounding box center [330, 194] width 59 height 27
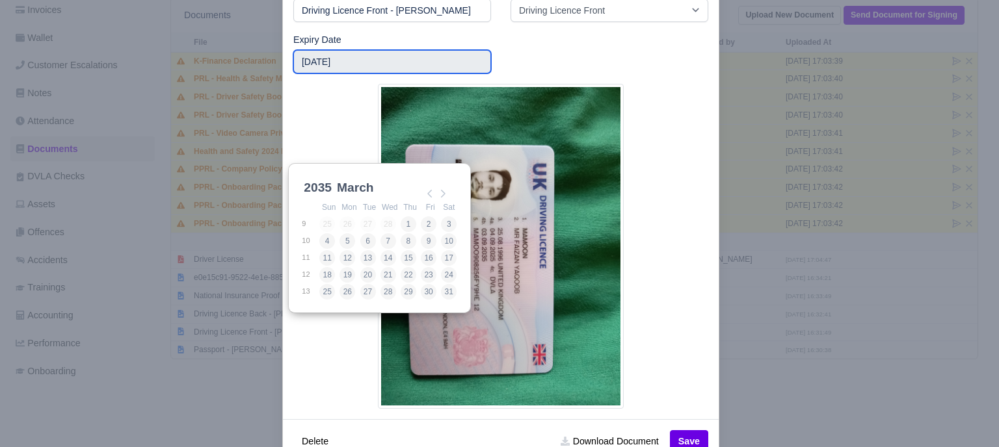
scroll to position [124, 0]
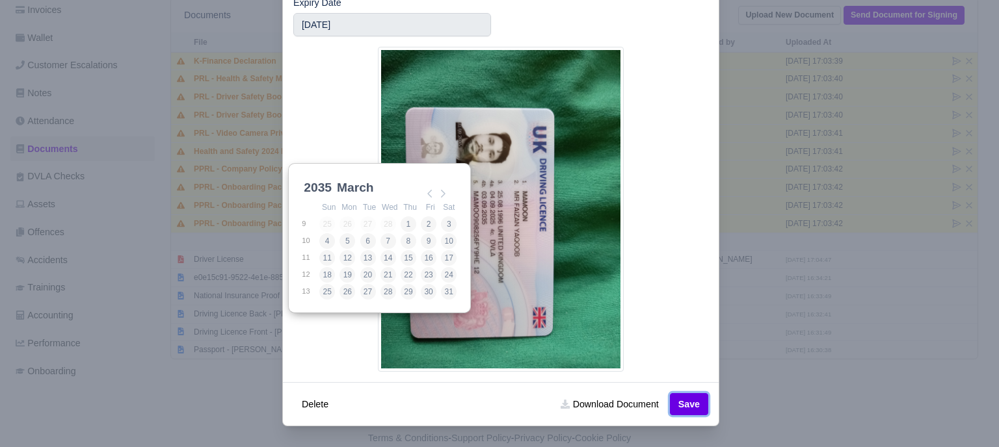
click at [682, 397] on button "Save" at bounding box center [689, 404] width 38 height 22
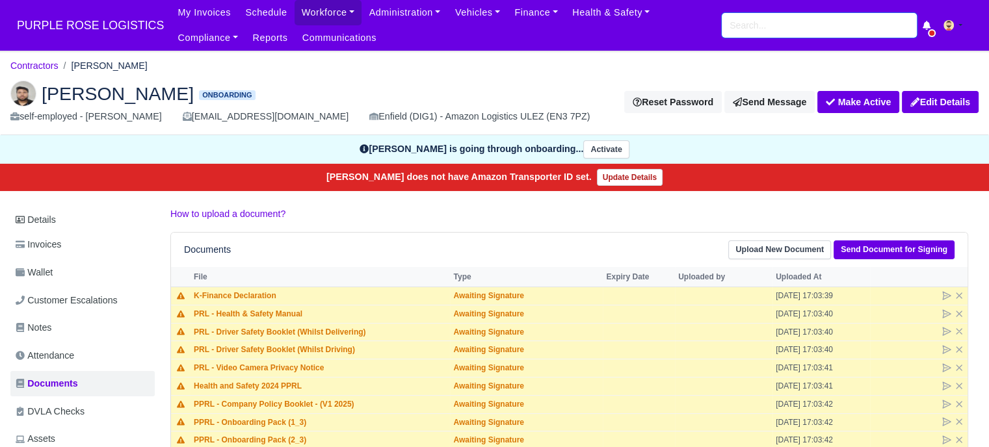
click at [761, 24] on input "search" at bounding box center [819, 25] width 195 height 25
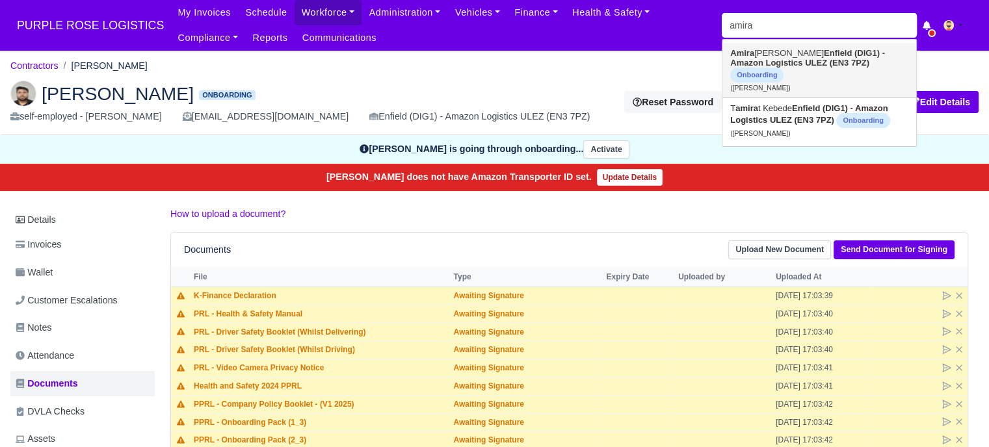
click at [769, 66] on strong "Enfield (DIG1) - Amazon Logistics ULEZ (EN3 7PZ)" at bounding box center [807, 58] width 155 height 20
type input "[PERSON_NAME]"
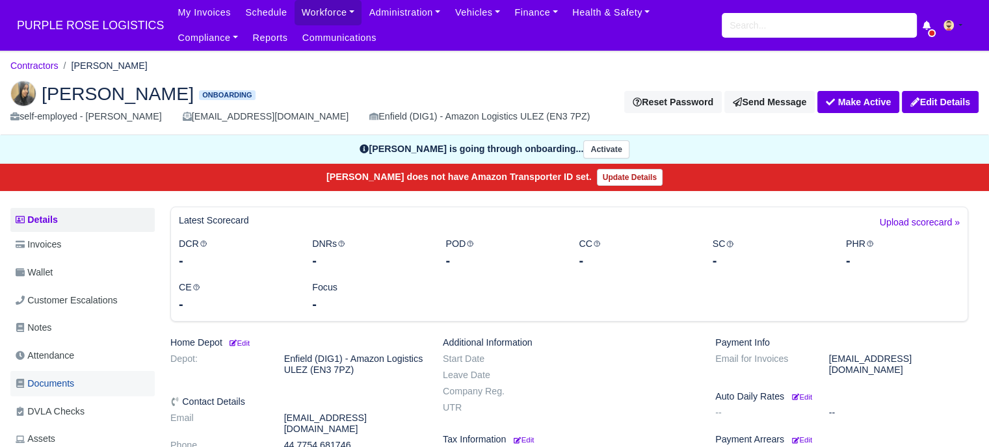
click at [64, 384] on span "Documents" at bounding box center [45, 384] width 59 height 15
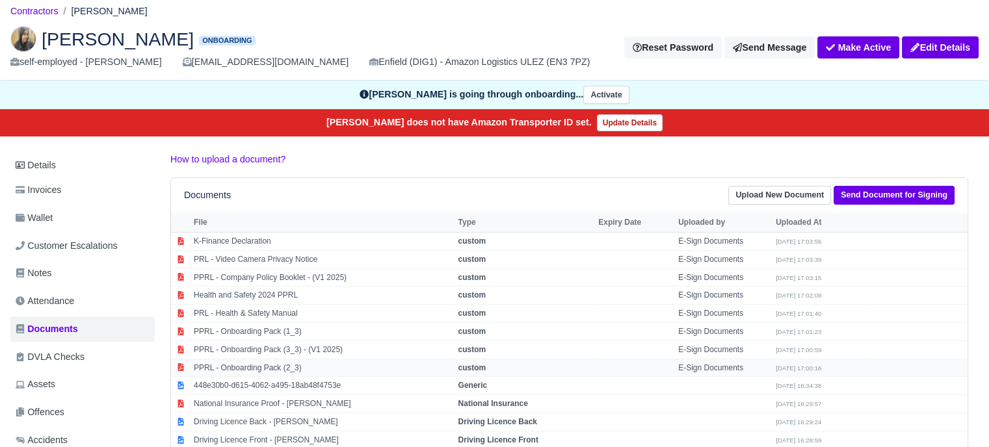
scroll to position [130, 0]
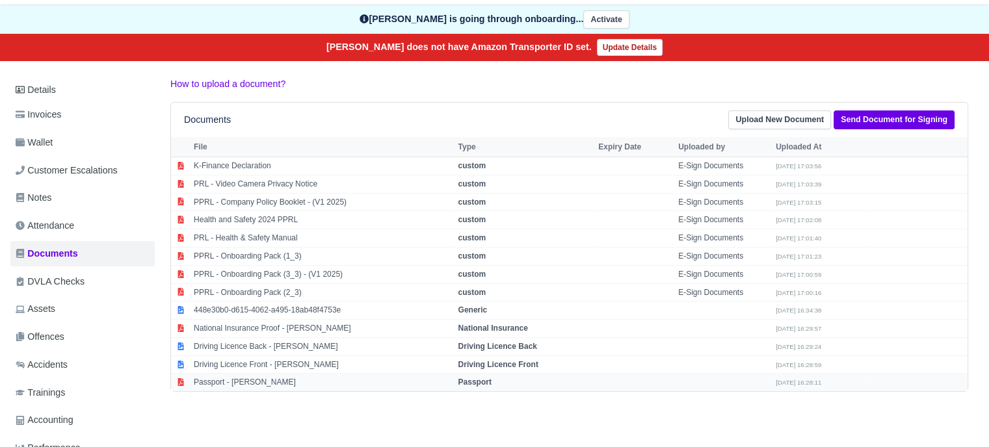
click at [477, 378] on strong "Passport" at bounding box center [474, 382] width 33 height 9
select select "passport"
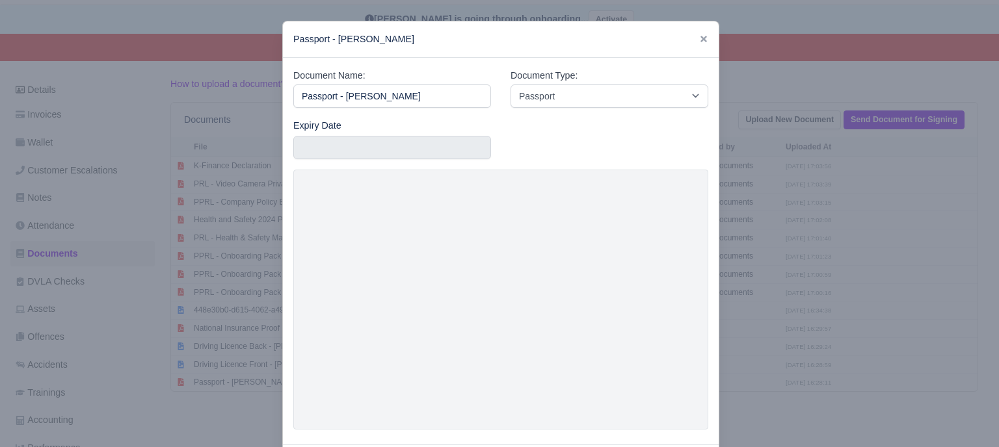
click at [769, 297] on div at bounding box center [499, 223] width 999 height 447
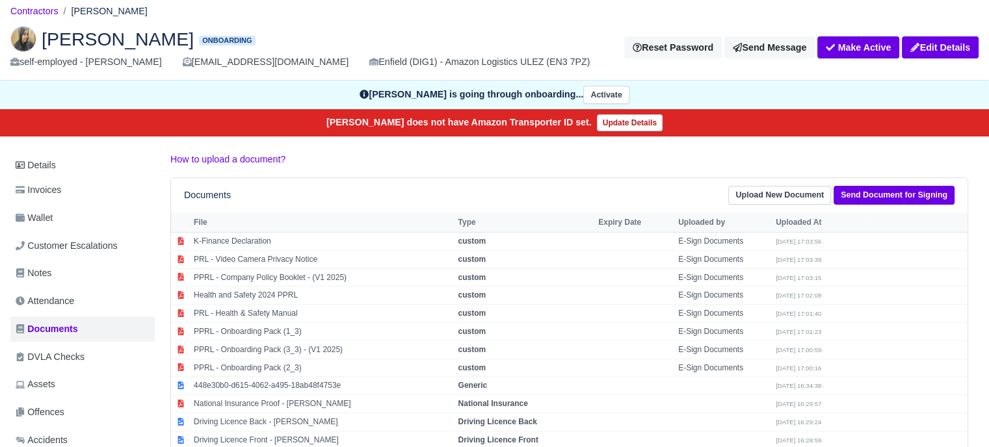
scroll to position [0, 0]
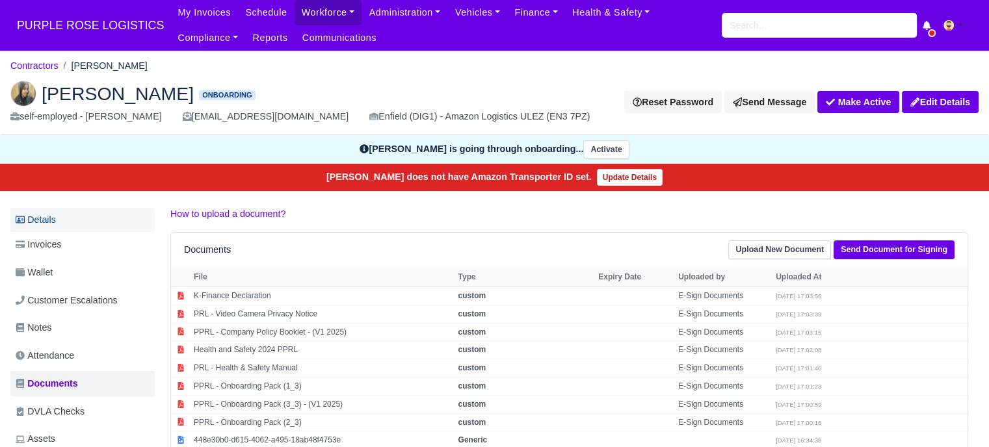
click at [85, 220] on link "Details" at bounding box center [82, 220] width 144 height 24
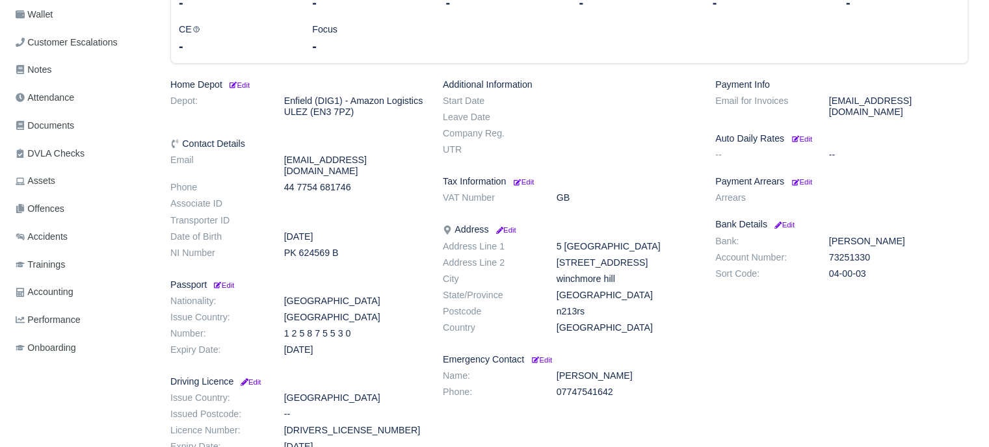
scroll to position [260, 0]
click at [243, 83] on small "Edit" at bounding box center [239, 83] width 22 height 8
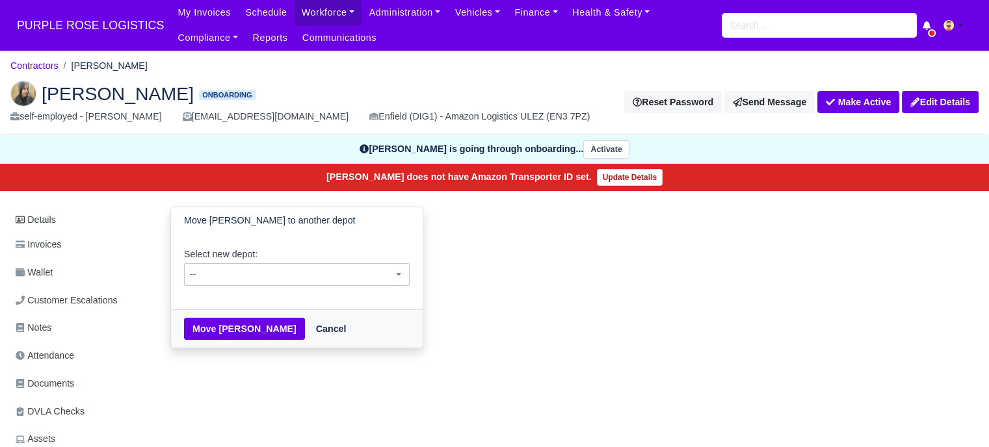
click at [287, 276] on span "--" at bounding box center [297, 275] width 224 height 16
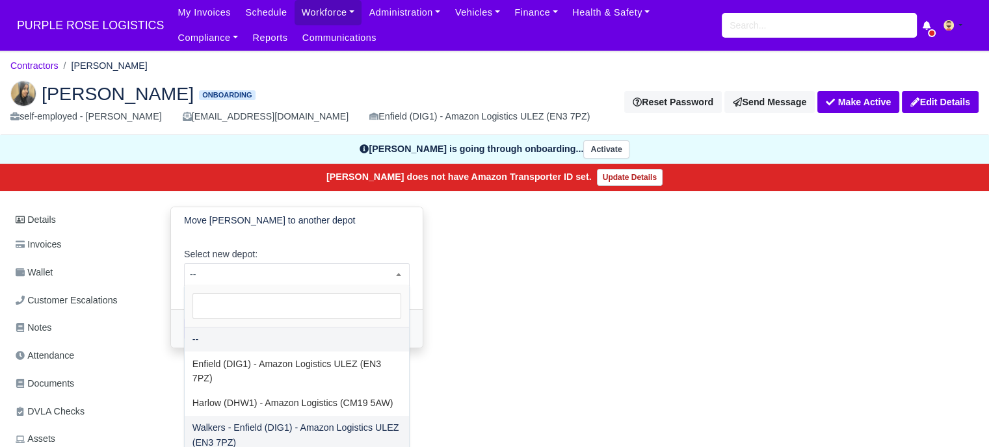
select select "5"
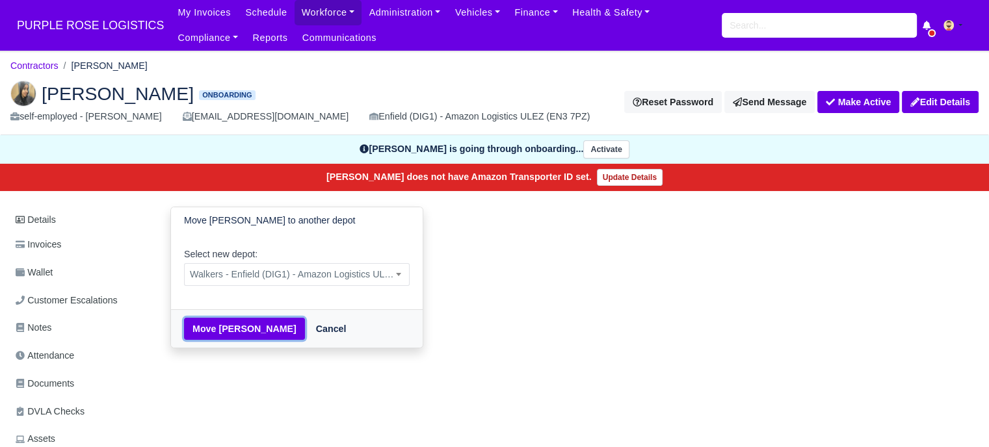
click at [234, 328] on button "Move [PERSON_NAME]" at bounding box center [244, 329] width 121 height 22
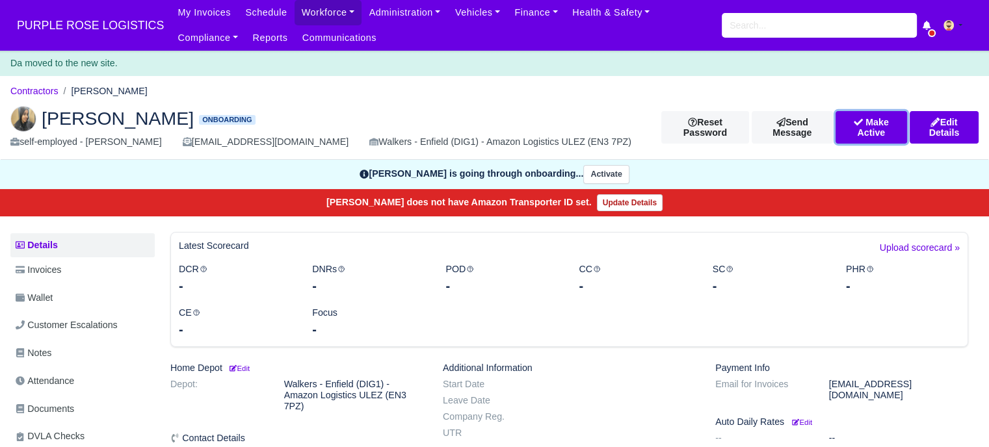
click at [854, 134] on button "Make Active" at bounding box center [872, 127] width 72 height 33
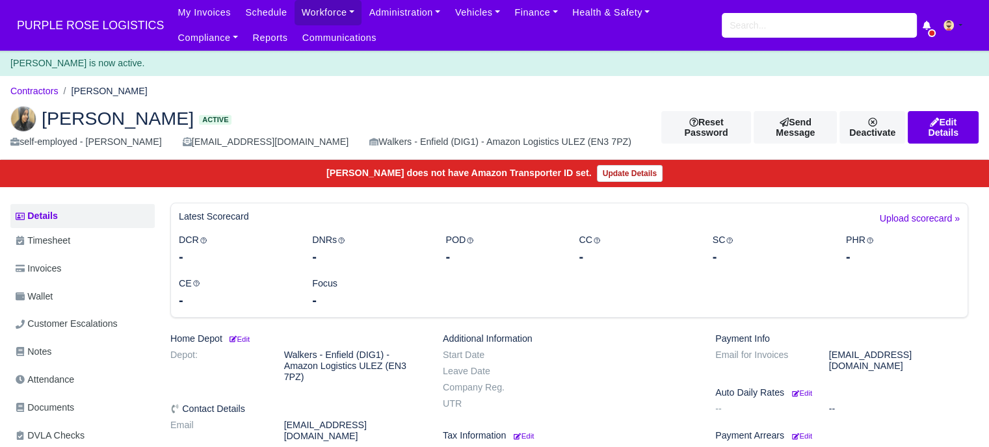
click at [73, 25] on span "PURPLE ROSE LOGISTICS" at bounding box center [90, 25] width 160 height 26
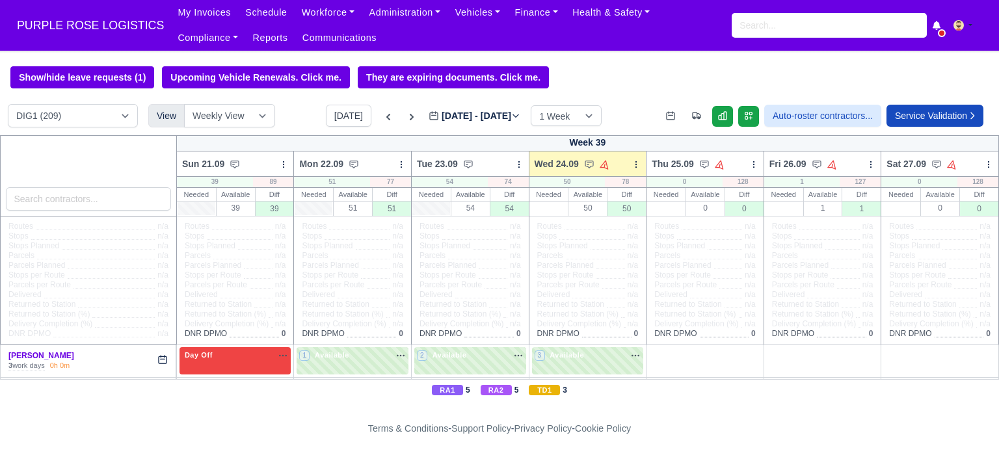
select select "5"
click at [8, 105] on select "DIG1 (209) DAK1 (1) GIMD (62)" at bounding box center [73, 115] width 130 height 23
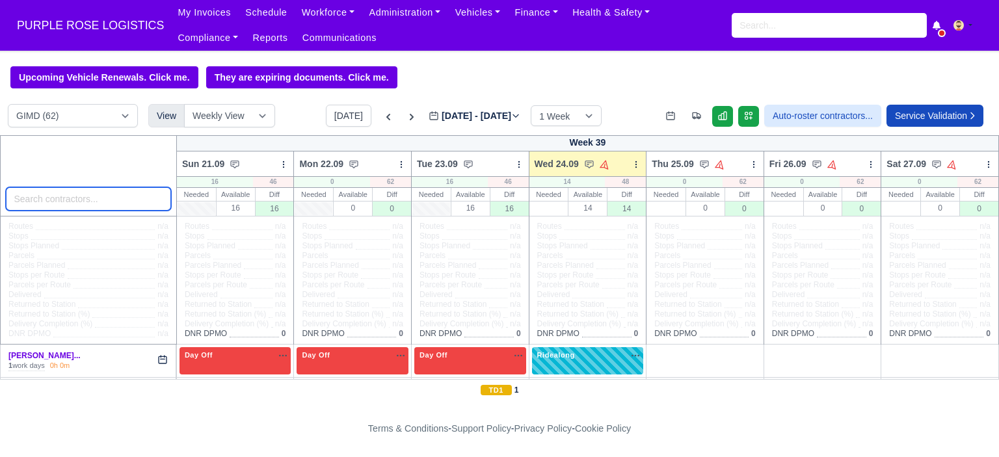
click at [104, 204] on input "search" at bounding box center [88, 198] width 165 height 23
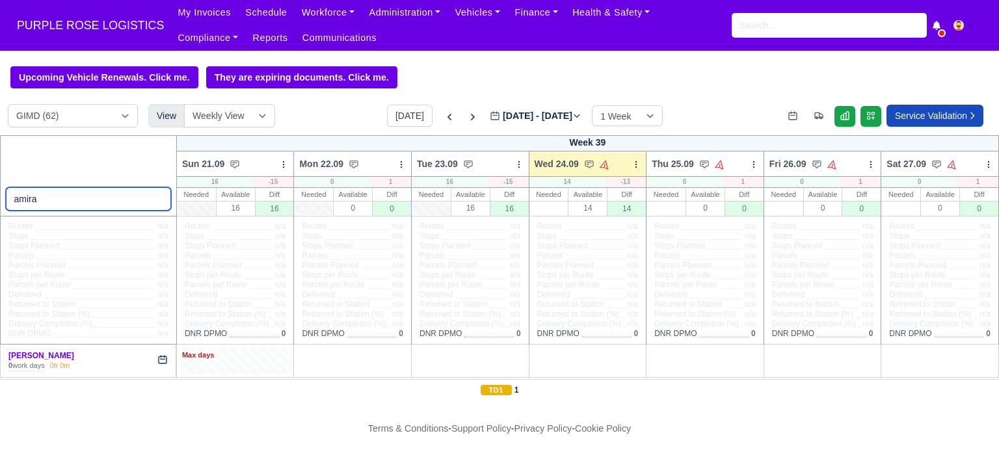
type input "amira"
drag, startPoint x: 219, startPoint y: 369, endPoint x: 252, endPoint y: 371, distance: 33.9
click at [221, 368] on div "Max days" at bounding box center [235, 360] width 112 height 27
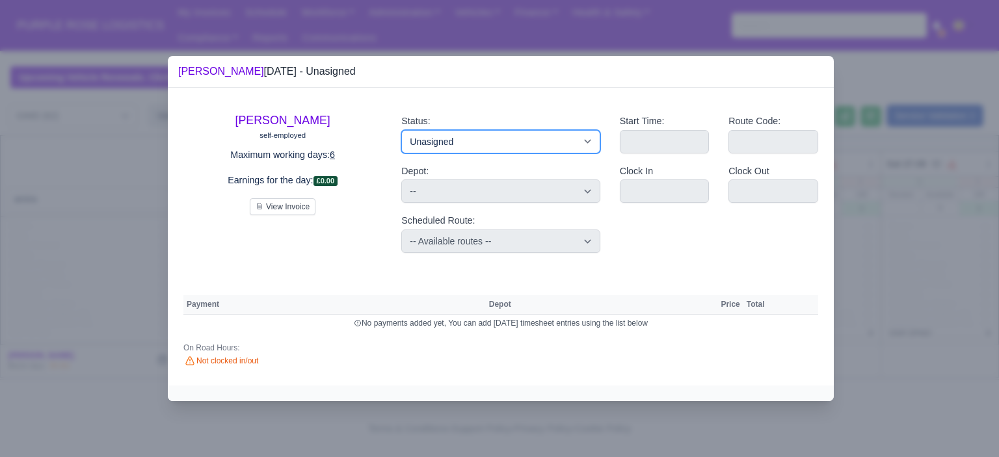
drag, startPoint x: 468, startPoint y: 135, endPoint x: 476, endPoint y: 148, distance: 15.0
click at [468, 136] on select "Available Day Off Stand By Holiday Other Depot In Office OSM Ridealong Nursery …" at bounding box center [500, 141] width 198 height 23
select select "Day Off"
click at [401, 130] on select "Available Day Off Stand By Holiday Other Depot In Office OSM Ridealong Nursery …" at bounding box center [500, 141] width 198 height 23
select select
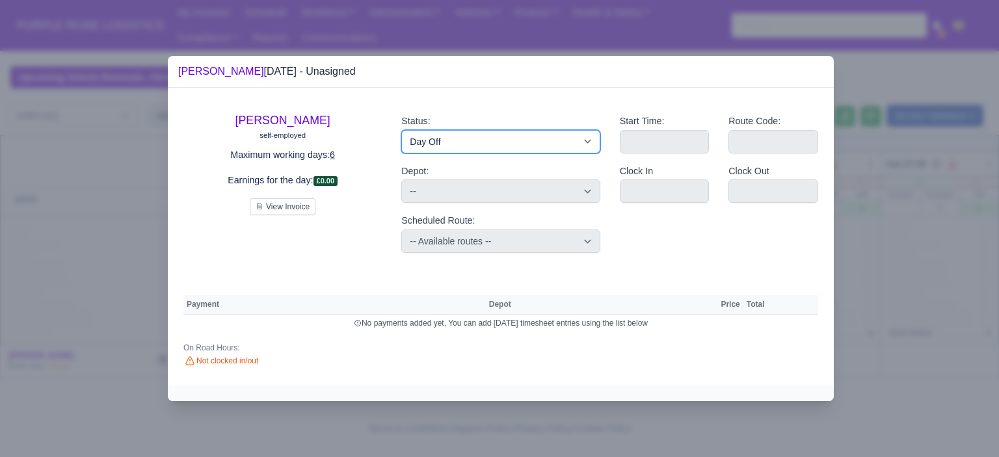
select select "na"
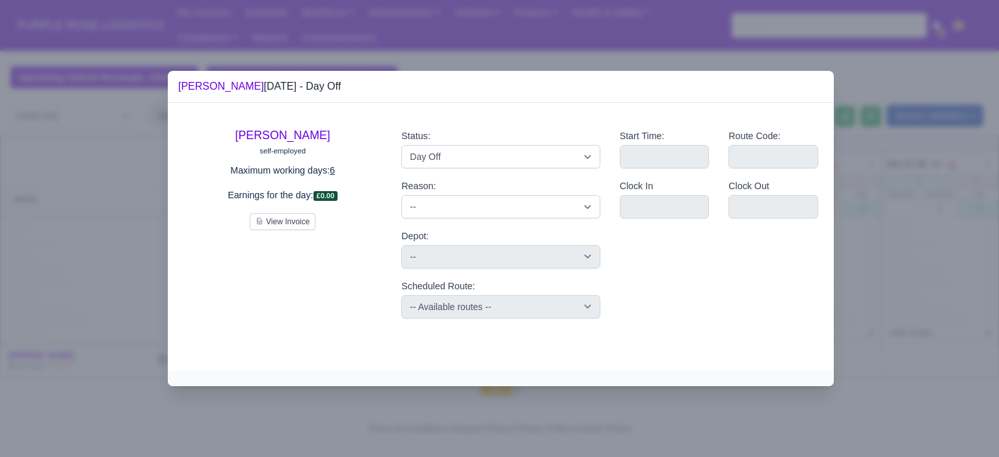
click at [896, 252] on div at bounding box center [499, 228] width 999 height 457
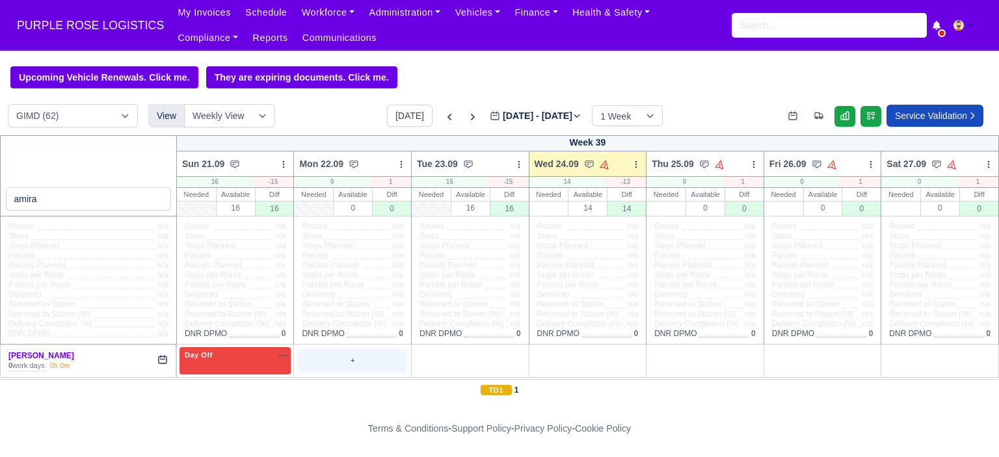
click at [360, 360] on div "+" at bounding box center [352, 360] width 107 height 21
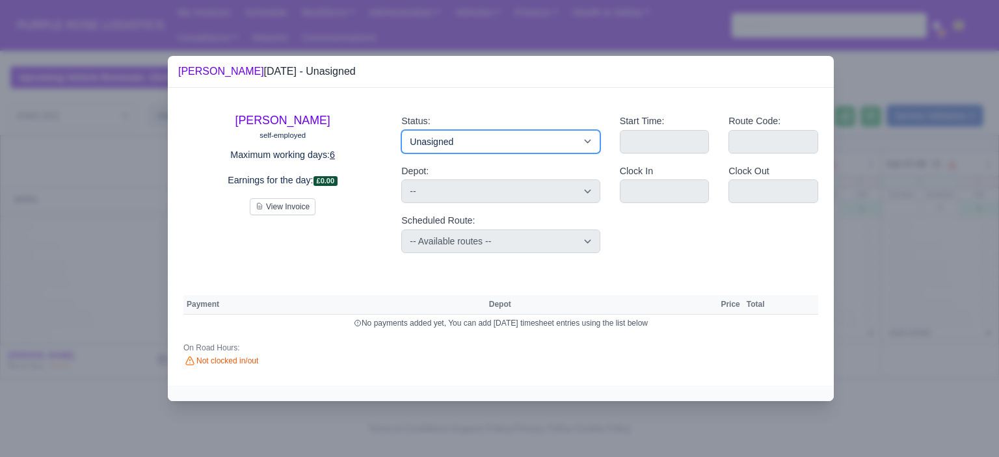
drag, startPoint x: 445, startPoint y: 144, endPoint x: 468, endPoint y: 152, distance: 24.7
click at [445, 144] on select "Available Day Off Stand By Holiday Other Depot In Office OSM Ridealong Nursery …" at bounding box center [500, 141] width 198 height 23
select select "Day Off"
click at [401, 130] on select "Available Day Off Stand By Holiday Other Depot In Office OSM Ridealong Nursery …" at bounding box center [500, 141] width 198 height 23
select select
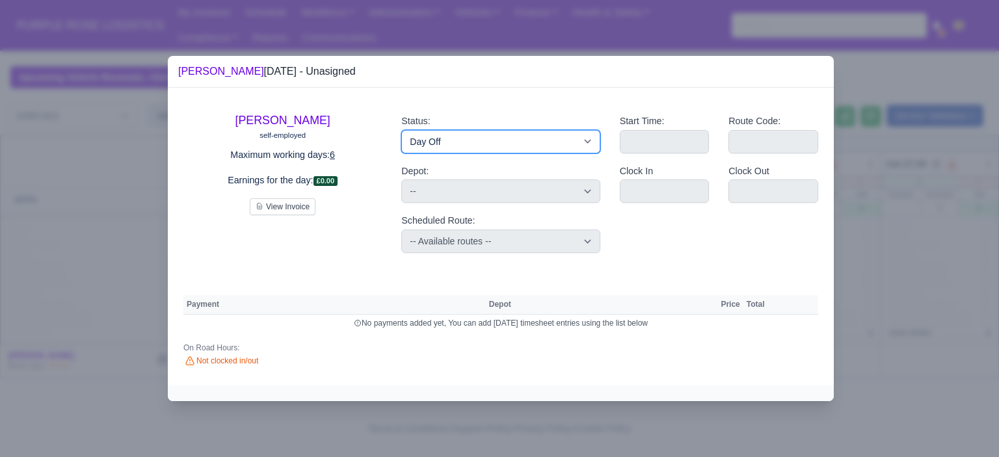
select select "na"
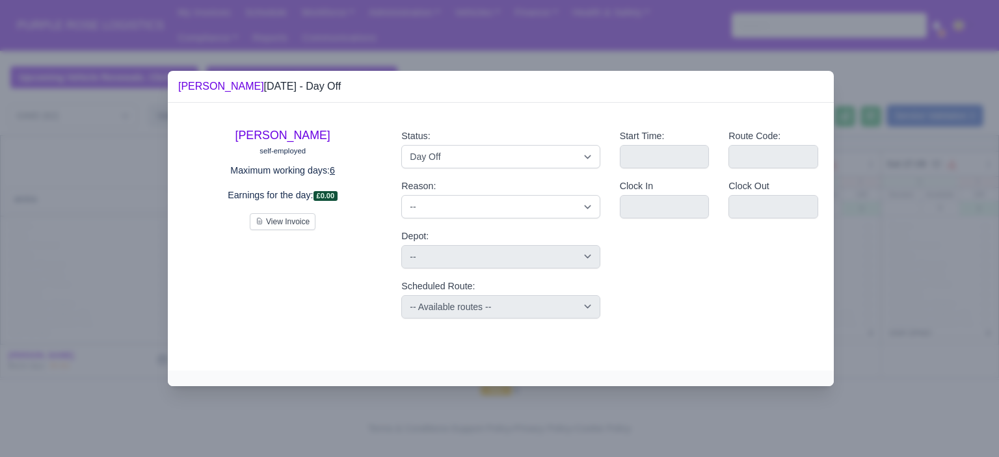
click at [846, 232] on div at bounding box center [499, 228] width 999 height 457
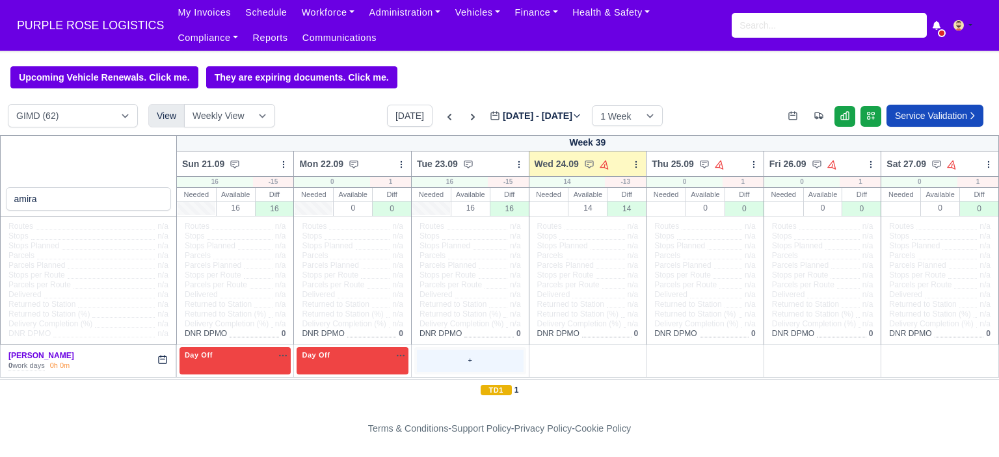
click at [451, 360] on div "+" at bounding box center [470, 360] width 107 height 21
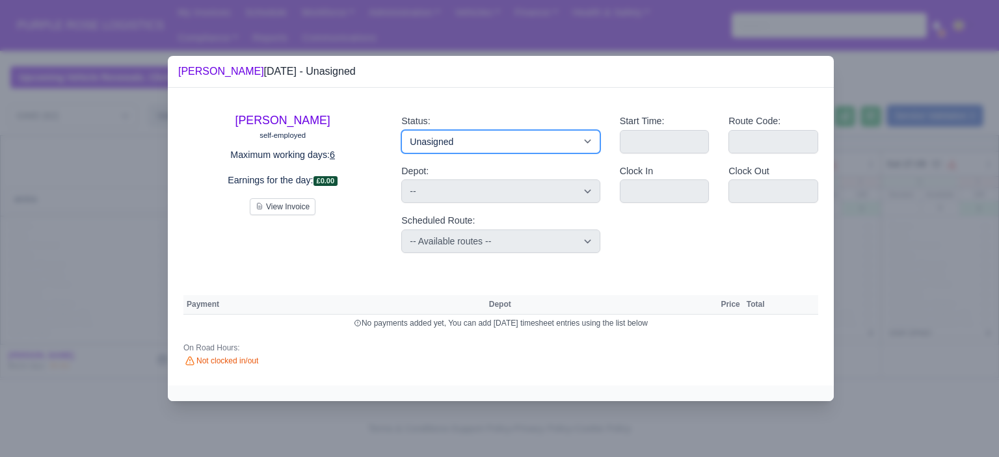
click at [525, 145] on select "Available Day Off Stand By Holiday Other Depot In Office OSM Ridealong Nursery …" at bounding box center [500, 141] width 198 height 23
select select "Day Off"
click at [401, 130] on select "Available Day Off Stand By Holiday Other Depot In Office OSM Ridealong Nursery …" at bounding box center [500, 141] width 198 height 23
select select
select select "na"
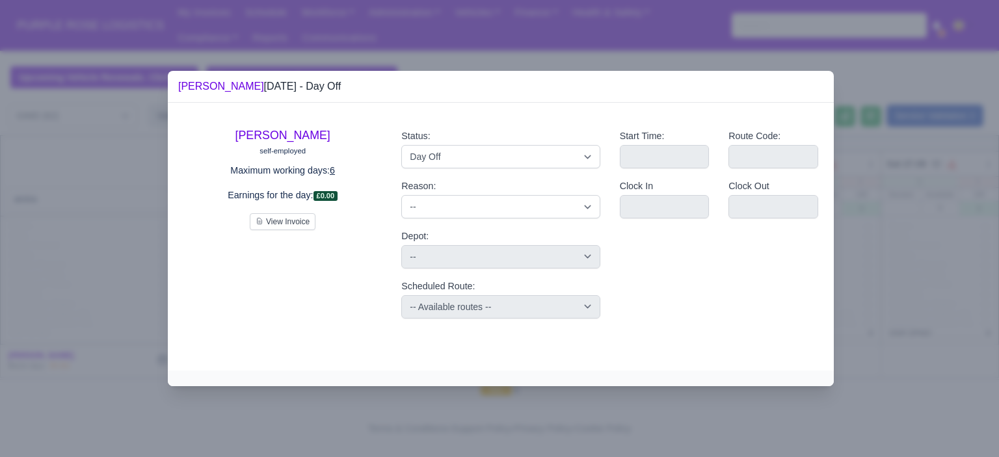
click at [881, 228] on div at bounding box center [499, 228] width 999 height 457
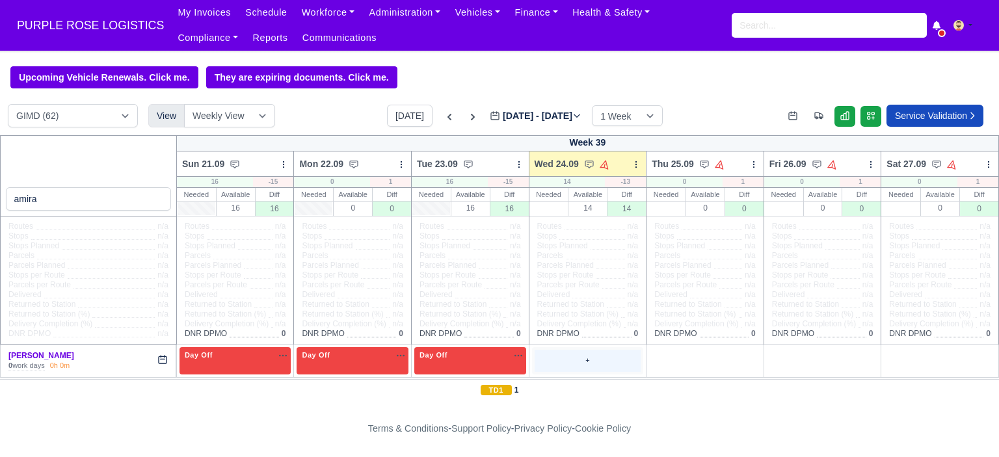
click at [574, 361] on div "+" at bounding box center [588, 360] width 107 height 21
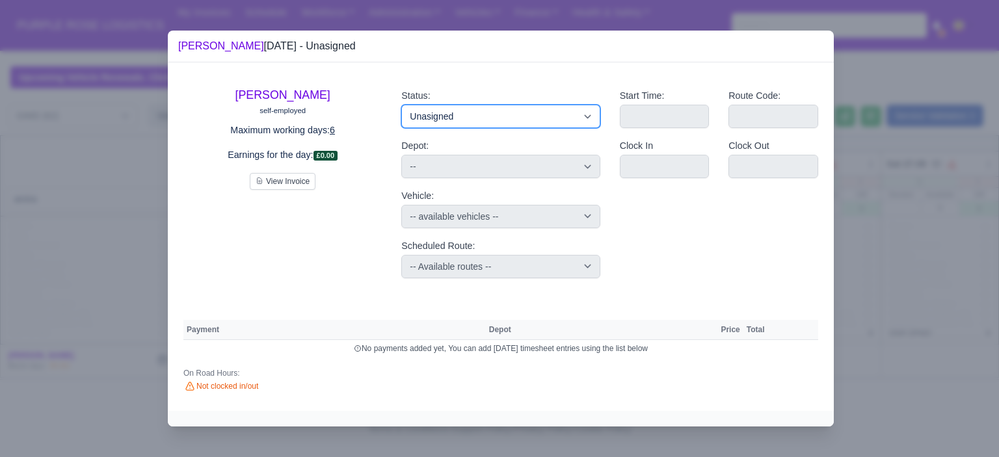
drag, startPoint x: 479, startPoint y: 121, endPoint x: 473, endPoint y: 126, distance: 6.9
click at [478, 121] on select "Available Day Off Stand By Holiday Other Depot In Office OSM Ridealong Nursery …" at bounding box center [500, 116] width 198 height 23
select select "Training"
click at [401, 105] on select "Available Day Off Stand By Holiday Other Depot In Office OSM Ridealong Nursery …" at bounding box center [500, 116] width 198 height 23
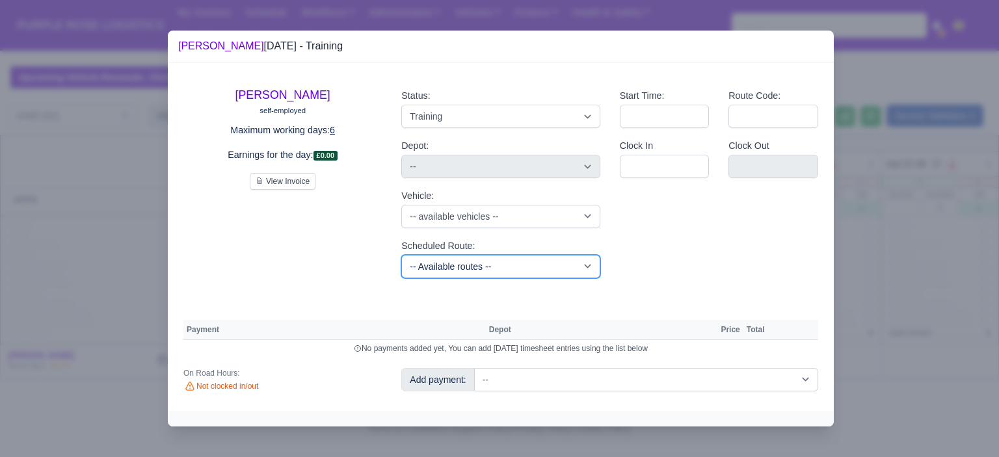
click at [499, 268] on select "-- Available routes -- Standard Parcel - Block of 6 Hours - (SD6) AmFlex RTS Ve…" at bounding box center [500, 266] width 198 height 23
select select "6"
click at [401, 255] on select "-- Available routes -- Standard Parcel - Block of 6 Hours - (SD6) AmFlex RTS Ve…" at bounding box center [500, 266] width 198 height 23
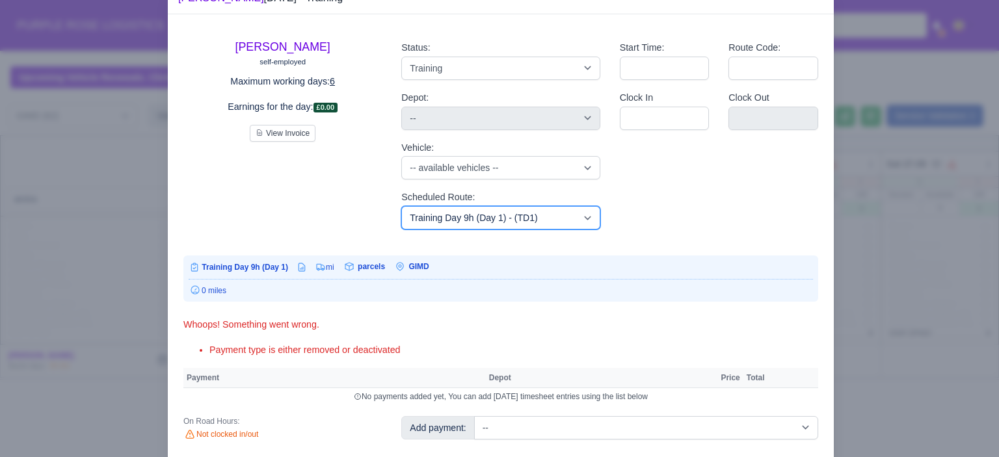
scroll to position [77, 0]
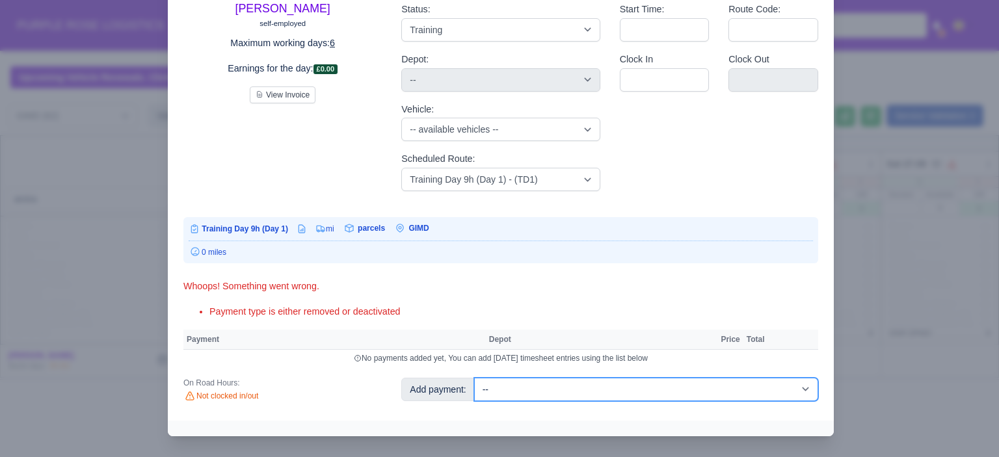
click at [729, 386] on select "-- Additional Hour Support (£14.50) Additional Hour Support (Walkers) (£13.50) …" at bounding box center [646, 389] width 344 height 23
click at [643, 385] on select "-- Additional Hour Support (£14.50) Additional Hour Support (Walkers) (£13.50) …" at bounding box center [646, 389] width 344 height 23
select select "85"
click at [474, 378] on select "-- Additional Hour Support (£14.50) Additional Hour Support (Walkers) (£13.50) …" at bounding box center [646, 389] width 344 height 23
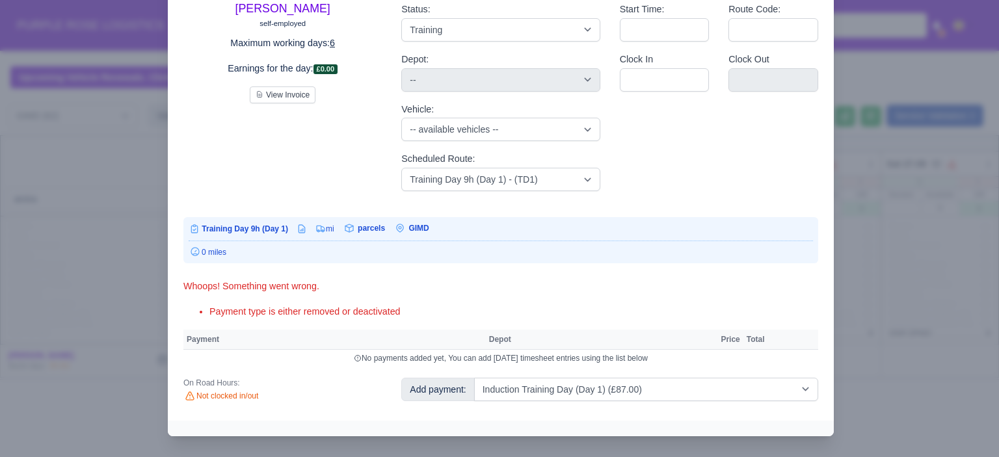
select select "5"
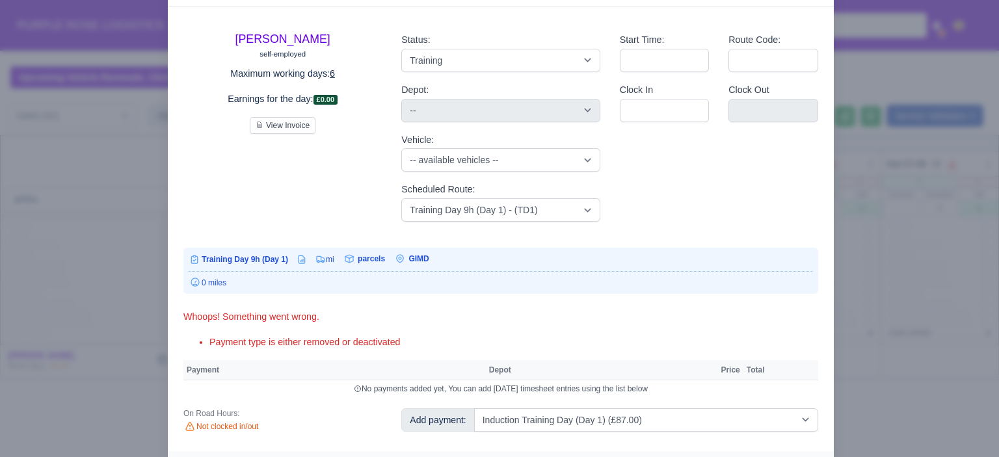
select select "5"
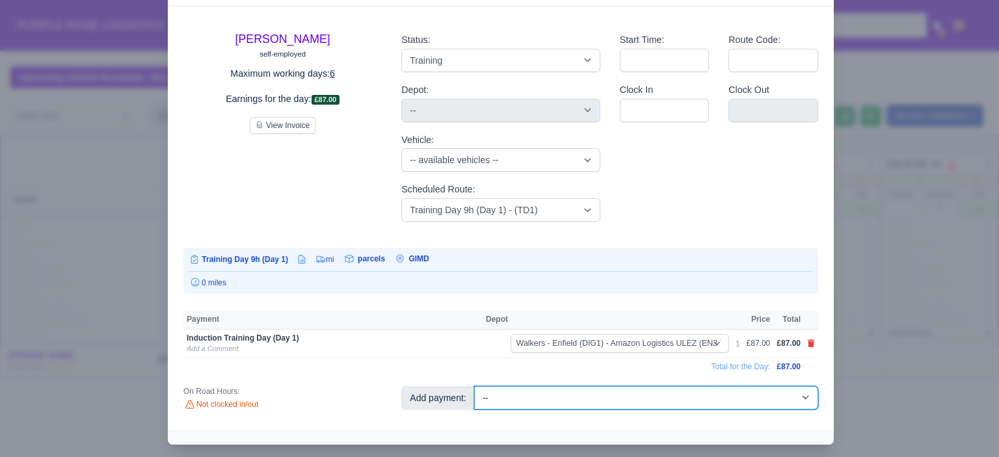
click at [658, 408] on select "-- Additional Hour Support (£14.50) Additional Hour Support (Walkers) (£13.50) …" at bounding box center [646, 397] width 344 height 23
select select "104"
click at [474, 386] on select "-- Additional Hour Support (£14.50) Additional Hour Support (Walkers) (£13.50) …" at bounding box center [646, 397] width 344 height 23
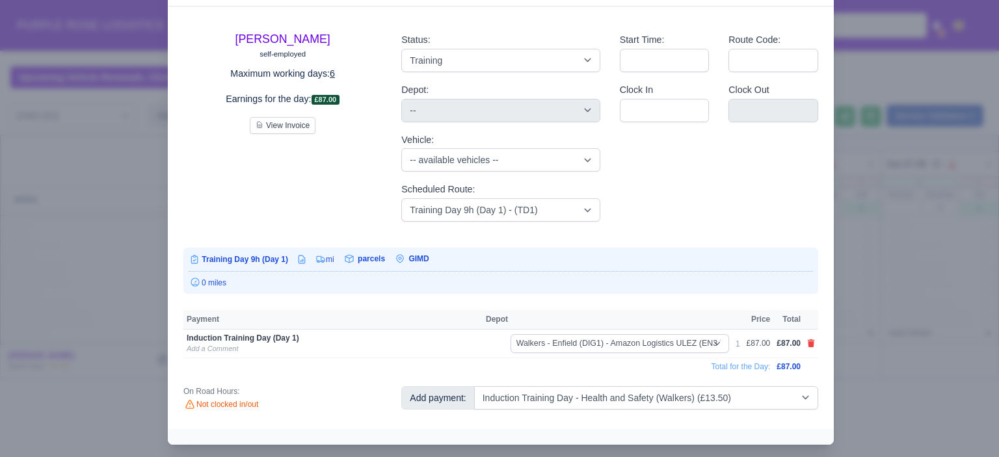
select select "5"
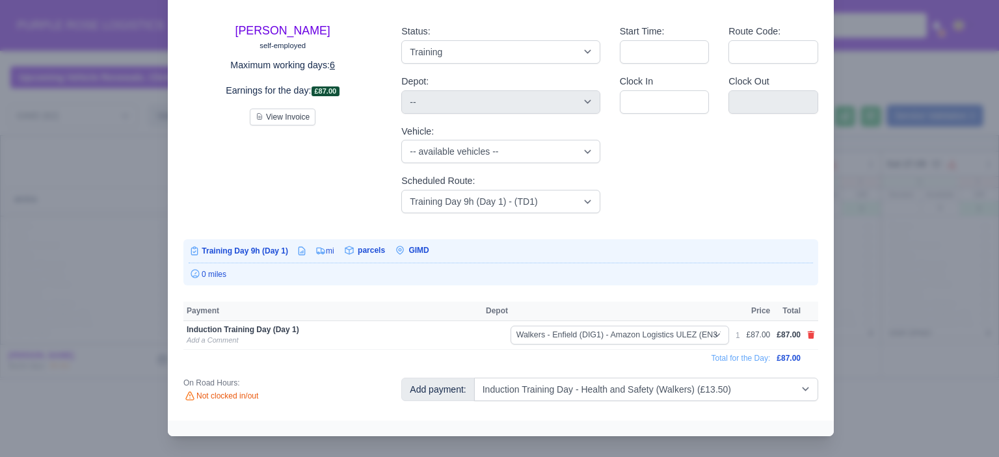
select select "5"
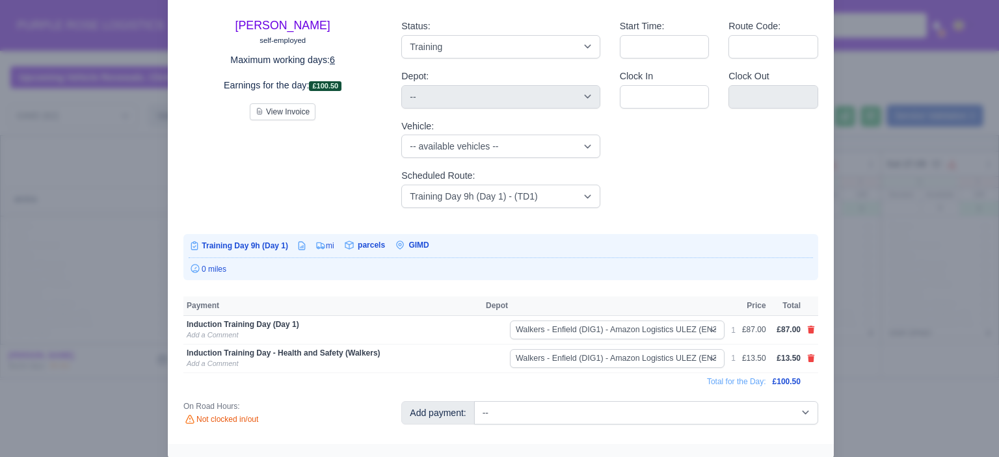
click at [869, 353] on div at bounding box center [499, 228] width 999 height 457
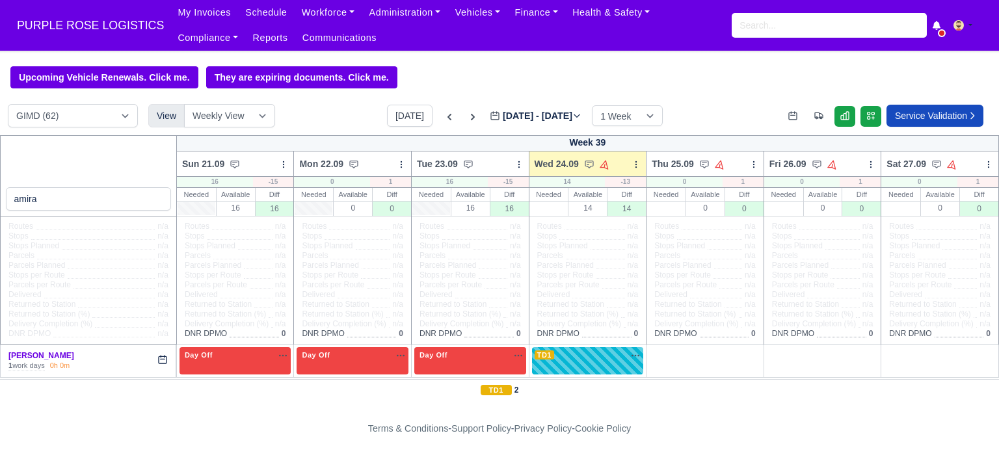
click at [12, 364] on div "1 work days" at bounding box center [26, 366] width 36 height 10
click at [21, 360] on link "[PERSON_NAME]" at bounding box center [41, 355] width 66 height 9
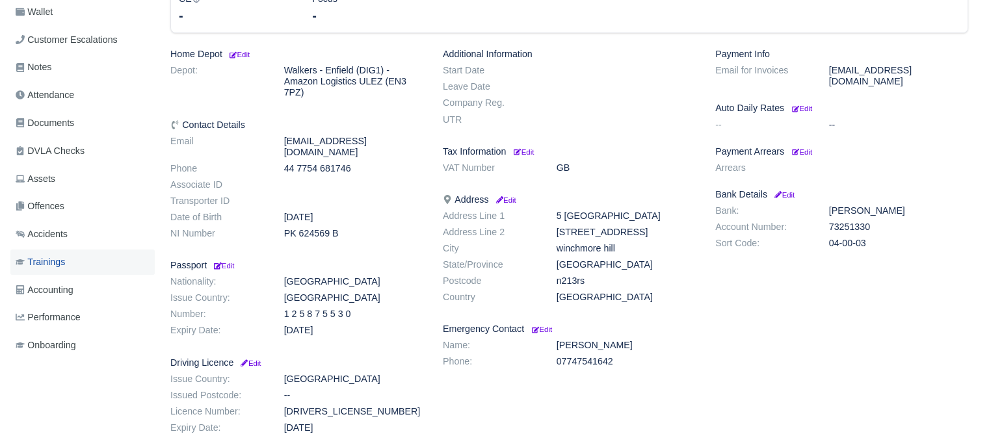
scroll to position [260, 0]
click at [71, 124] on span "Documents" at bounding box center [45, 122] width 59 height 15
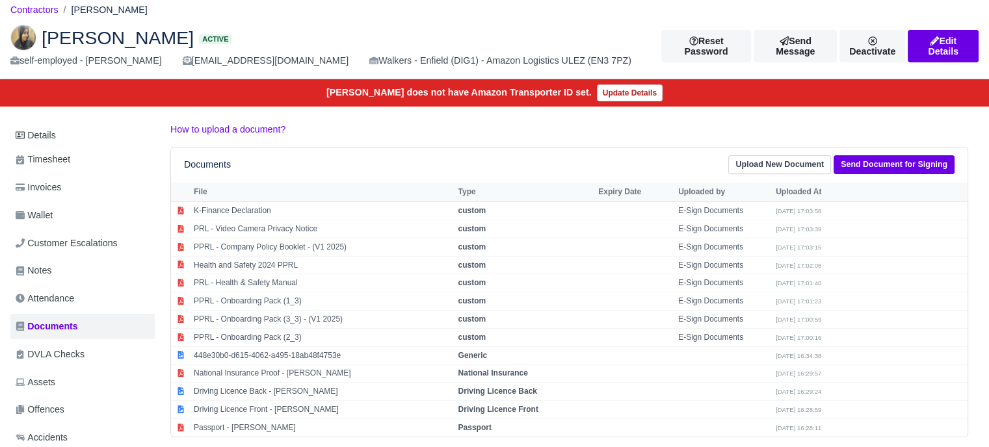
scroll to position [130, 0]
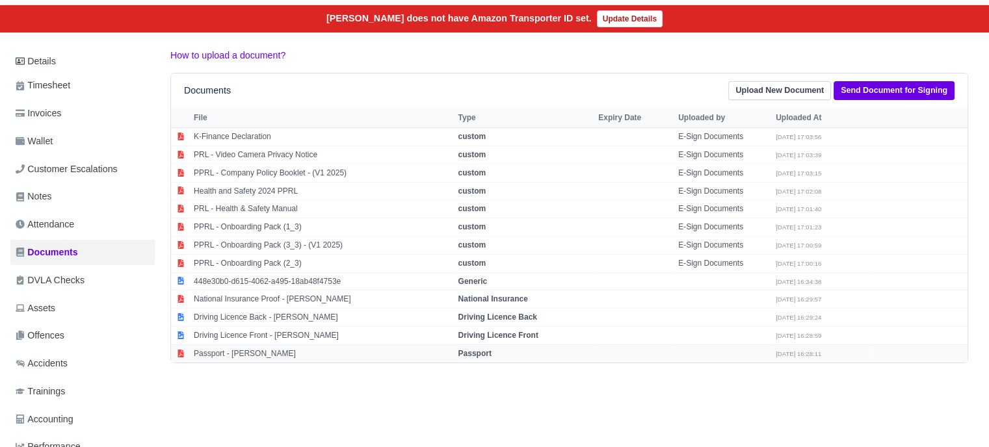
click at [463, 356] on td "Passport" at bounding box center [525, 354] width 140 height 18
select select "passport"
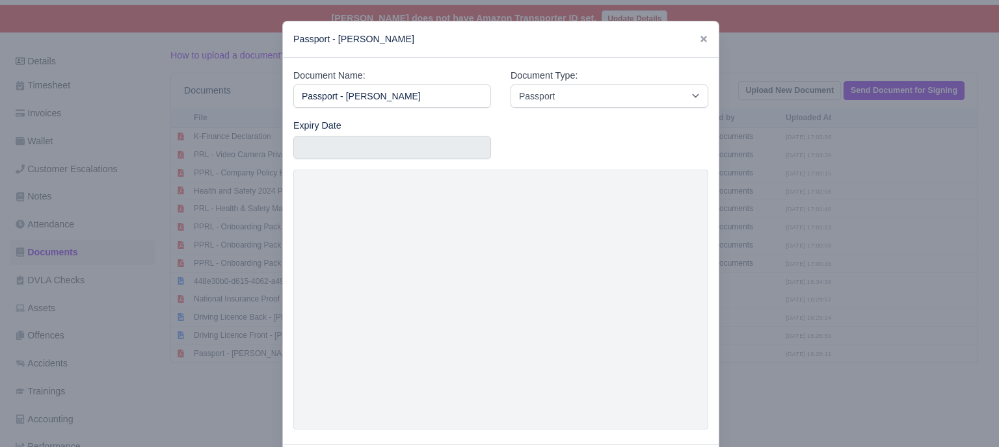
click at [808, 333] on div at bounding box center [499, 223] width 999 height 447
